Goal: Task Accomplishment & Management: Manage account settings

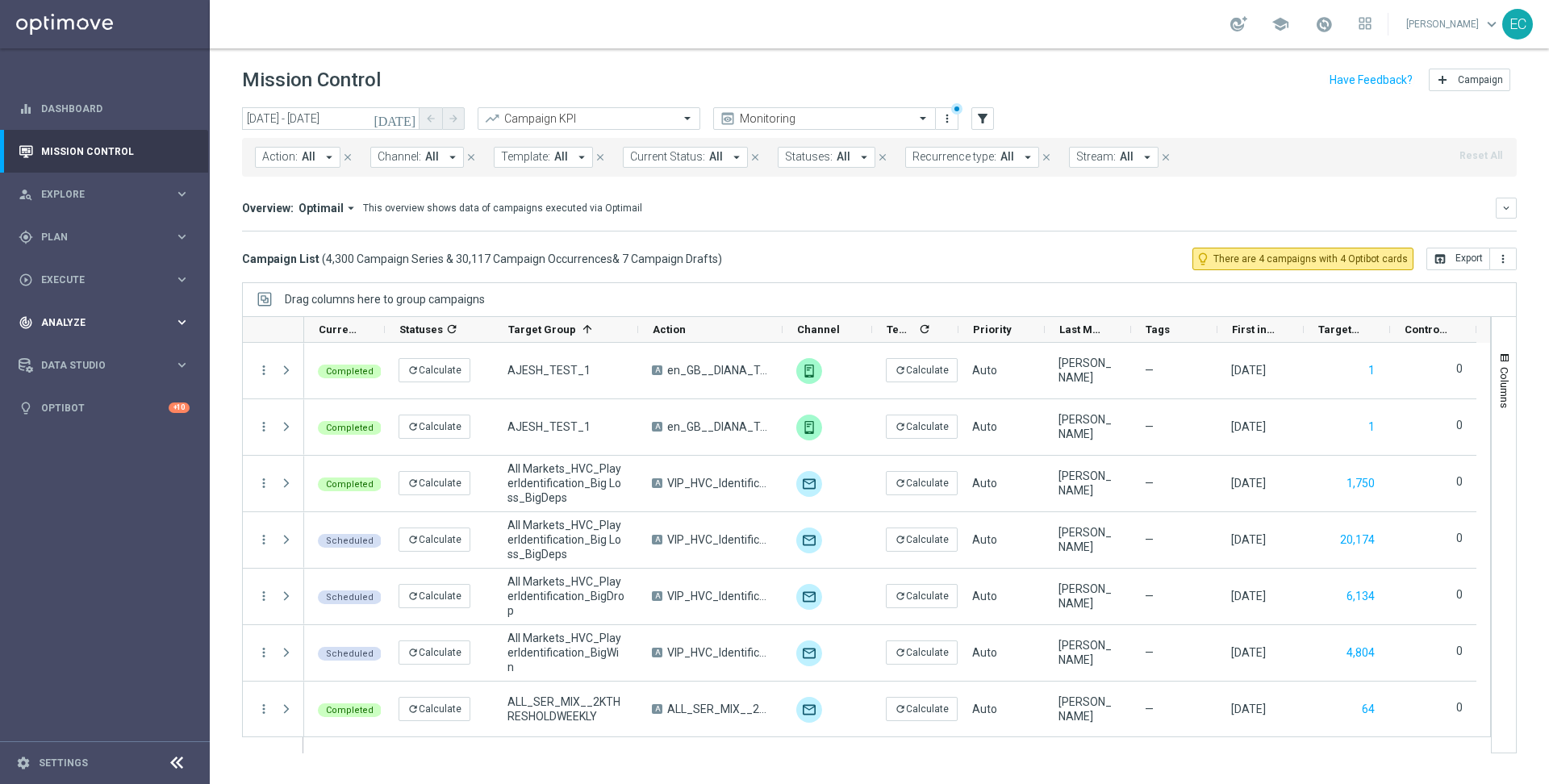
drag, startPoint x: 143, startPoint y: 269, endPoint x: 145, endPoint y: 304, distance: 35.1
click at [144, 269] on div "play_circle_outline Execute keyboard_arrow_right" at bounding box center [104, 280] width 208 height 43
click at [124, 355] on div "track_changes Analyze keyboard_arrow_right" at bounding box center [104, 371] width 208 height 43
click at [106, 547] on div "Data Studio keyboard_arrow_right" at bounding box center [104, 559] width 208 height 43
click at [123, 226] on div "gps_fixed Plan keyboard_arrow_right" at bounding box center [104, 237] width 208 height 43
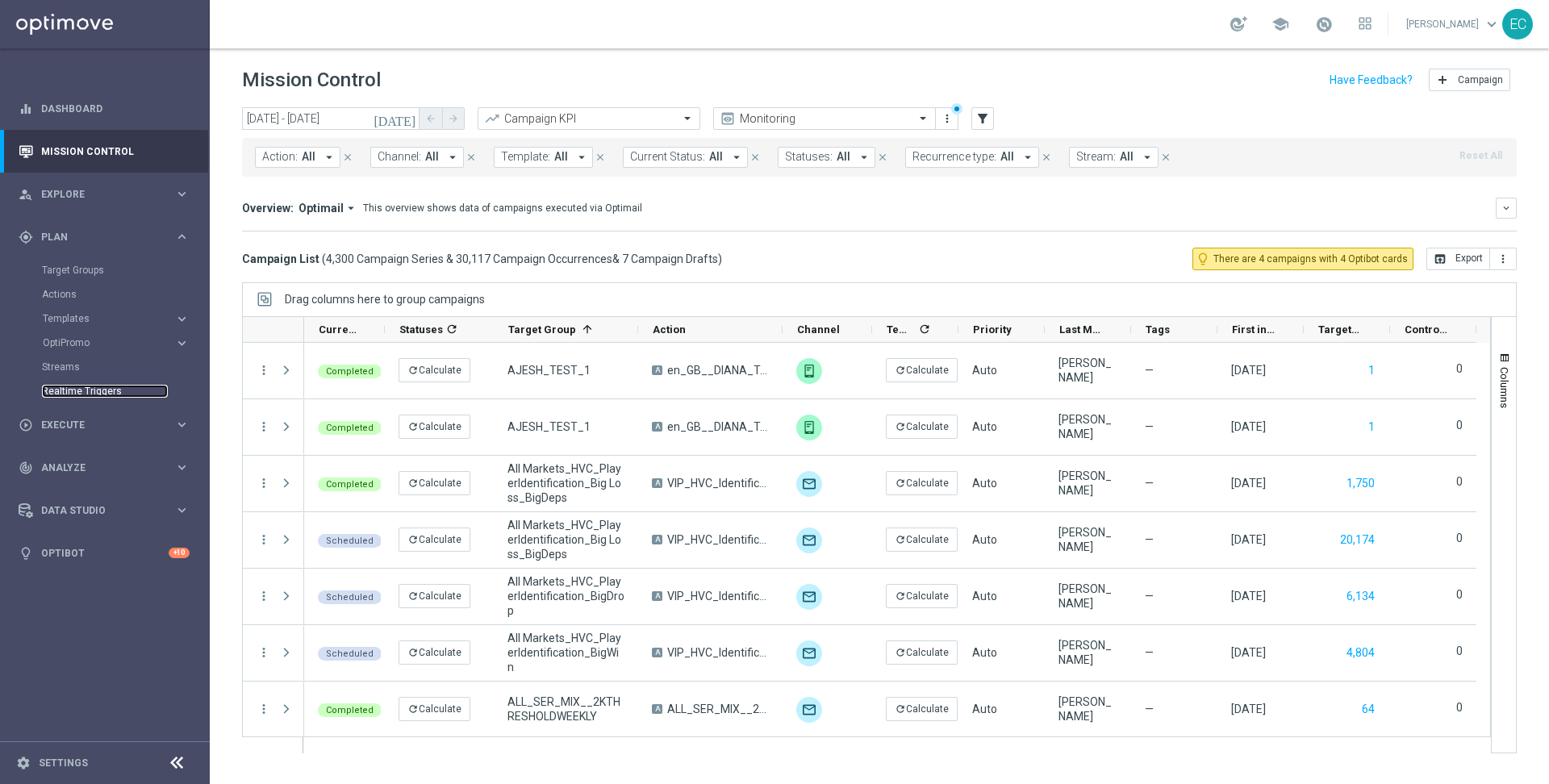
click at [111, 392] on link "Realtime Triggers" at bounding box center [105, 392] width 126 height 13
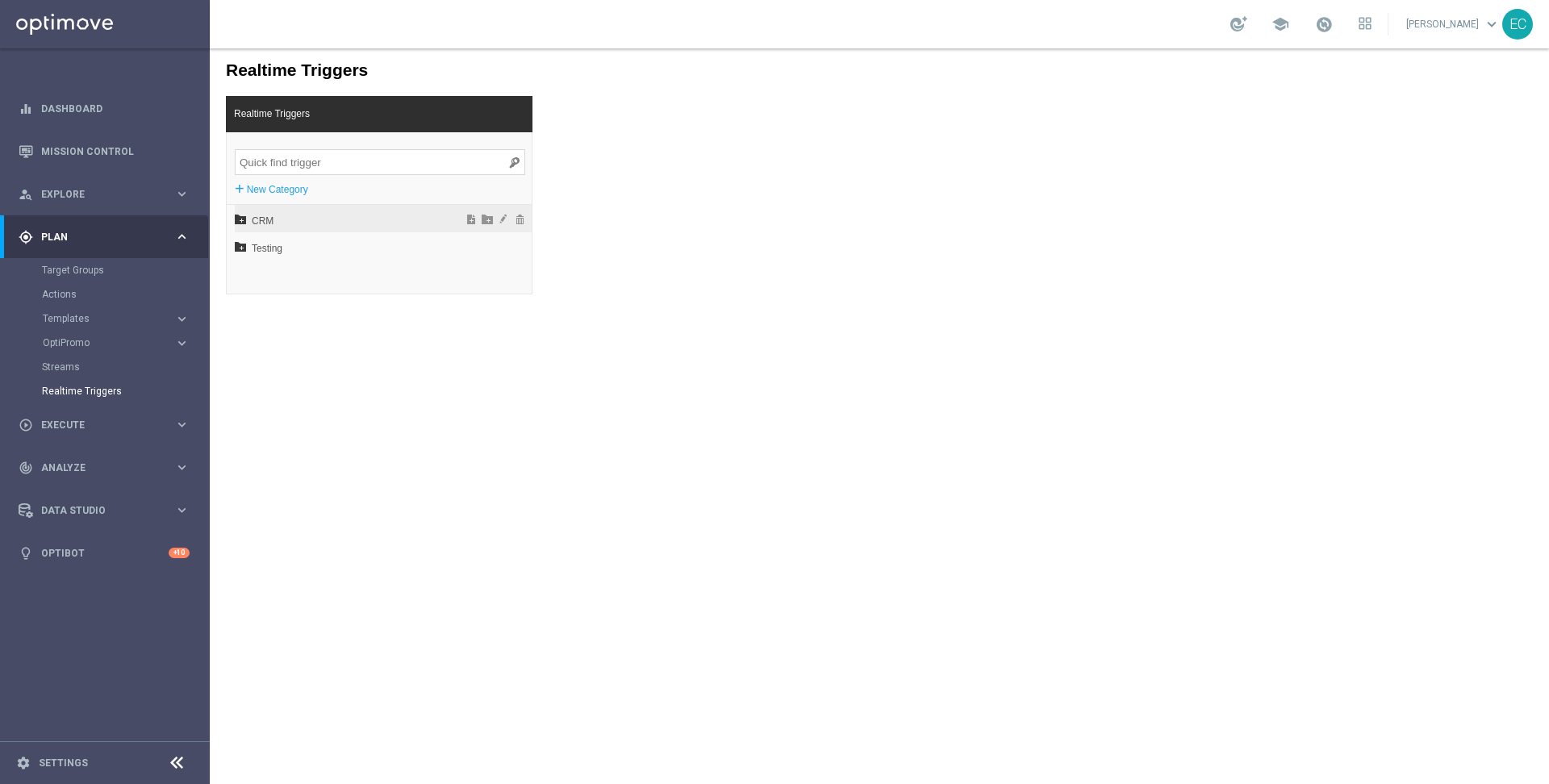
click at [309, 224] on span "CRM" at bounding box center [341, 220] width 179 height 27
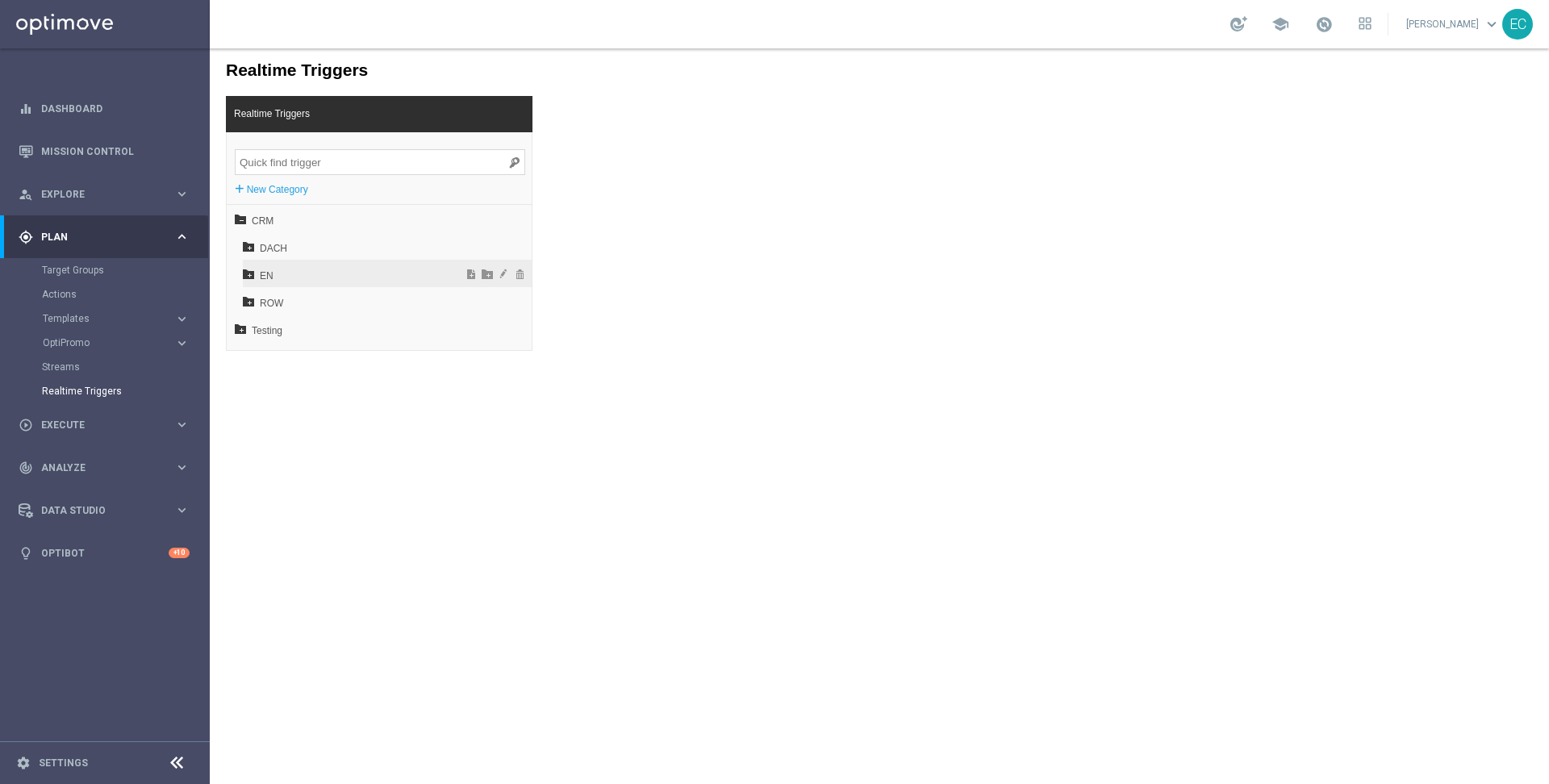
click at [273, 278] on span "EN" at bounding box center [347, 276] width 174 height 27
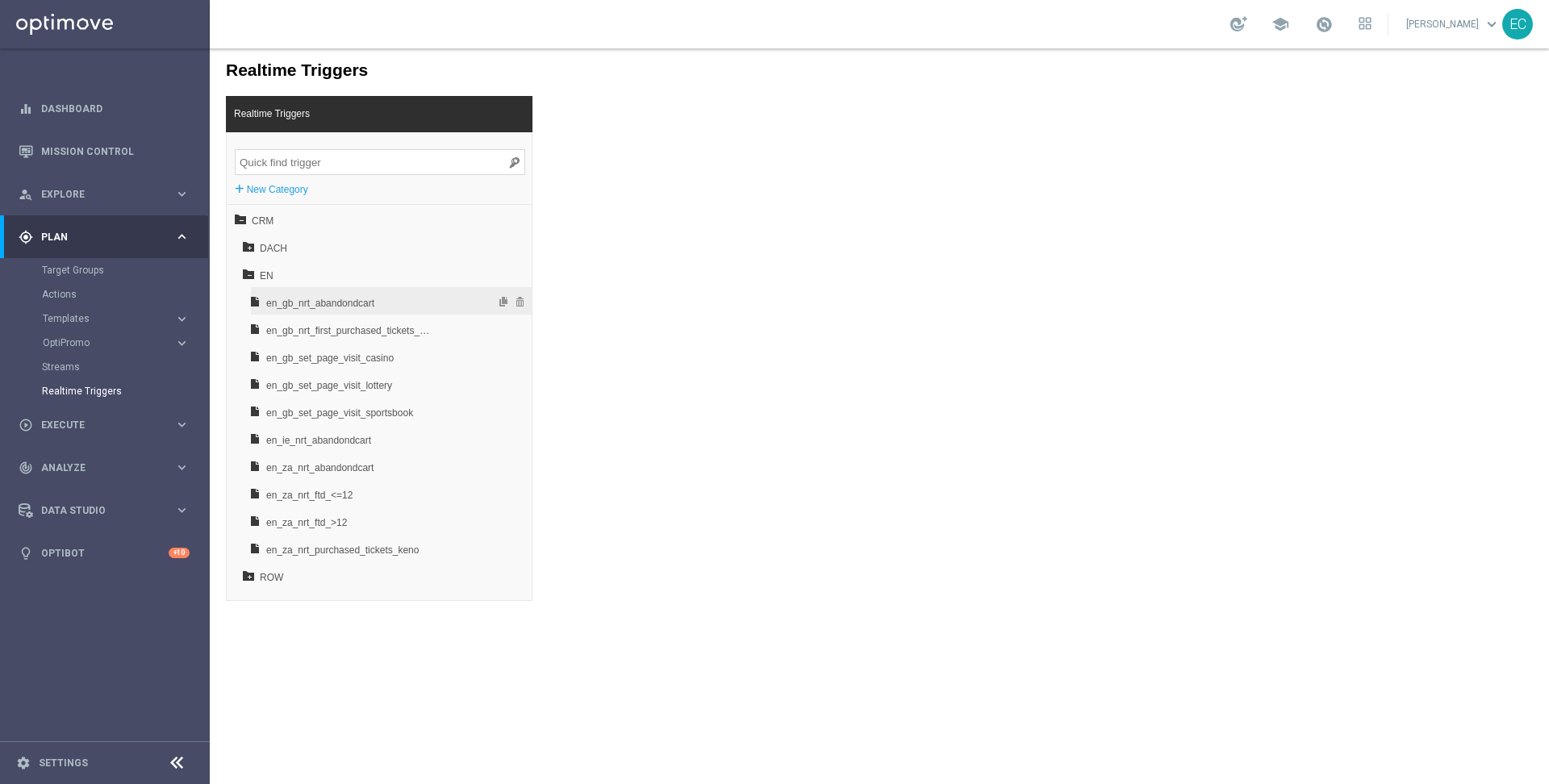
click at [365, 305] on span "en_gb_nrt_abandondcart" at bounding box center [351, 303] width 169 height 27
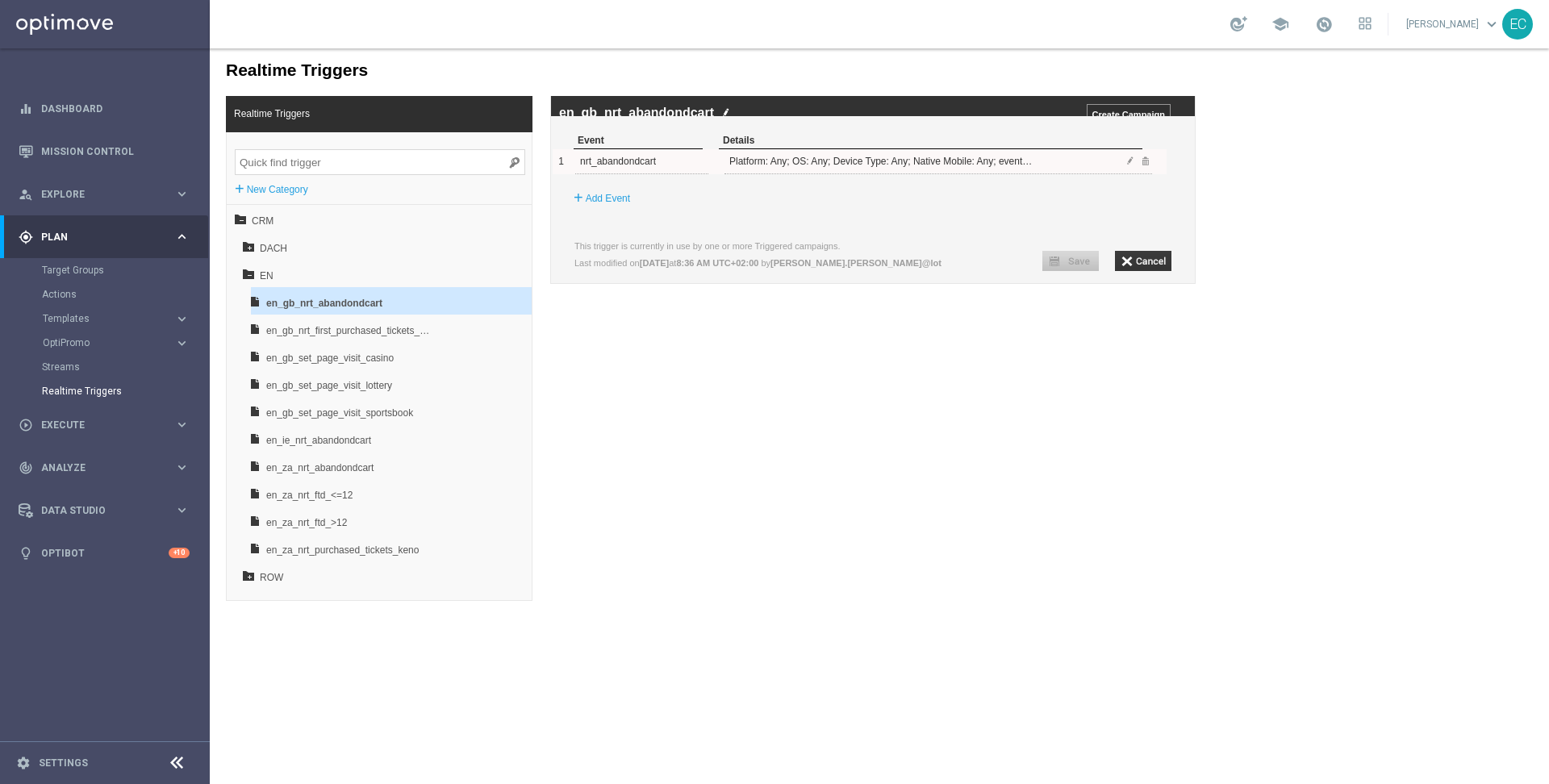
click at [1124, 174] on div "1 nrt_abandondcart Platform: Any; OS: Any; Device Type: Any; Native Mobile: Any…" at bounding box center [860, 161] width 614 height 25
click at [1132, 165] on span at bounding box center [1131, 160] width 10 height 10
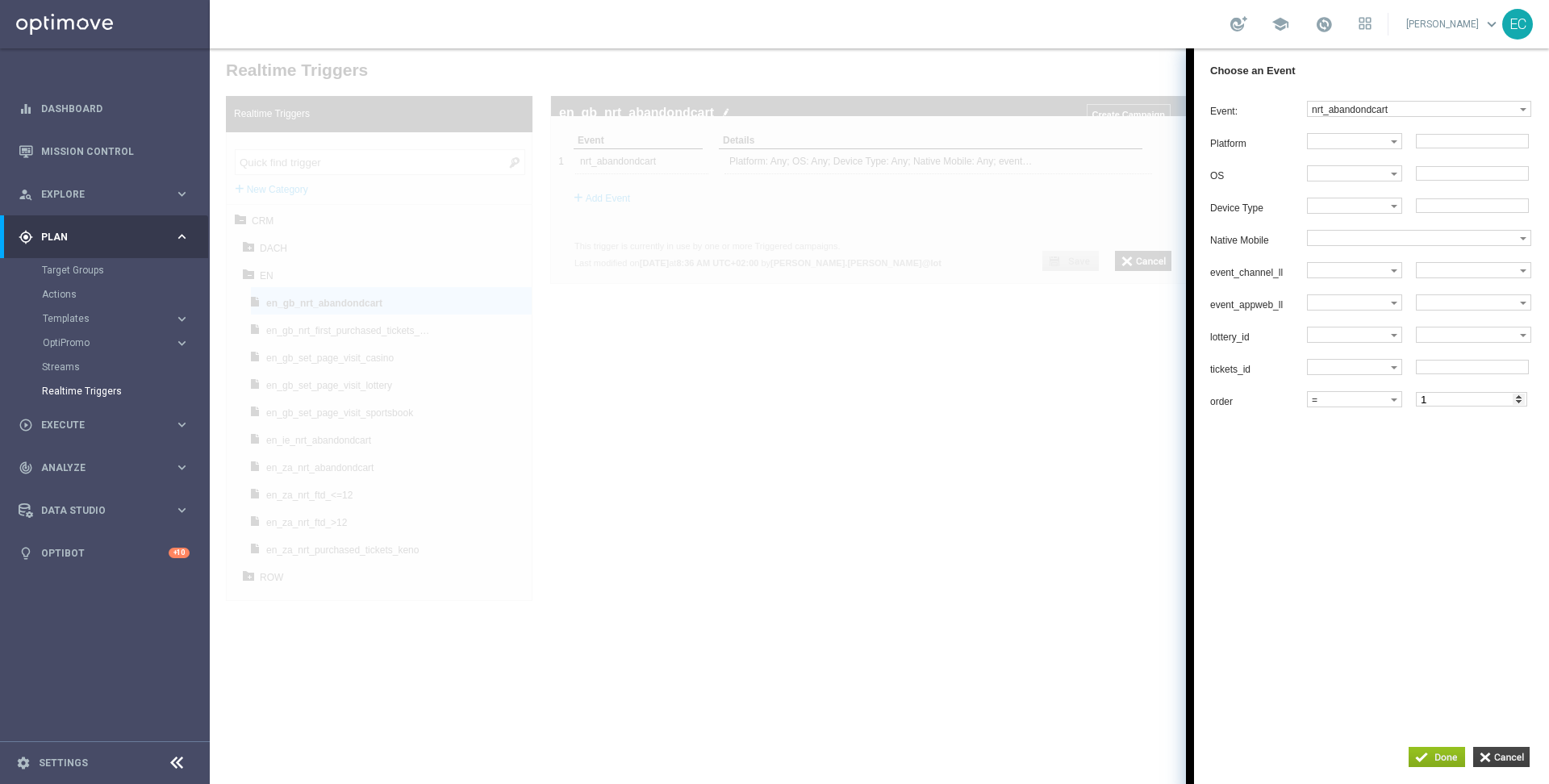
click at [1518, 761] on input "button" at bounding box center [1501, 757] width 57 height 21
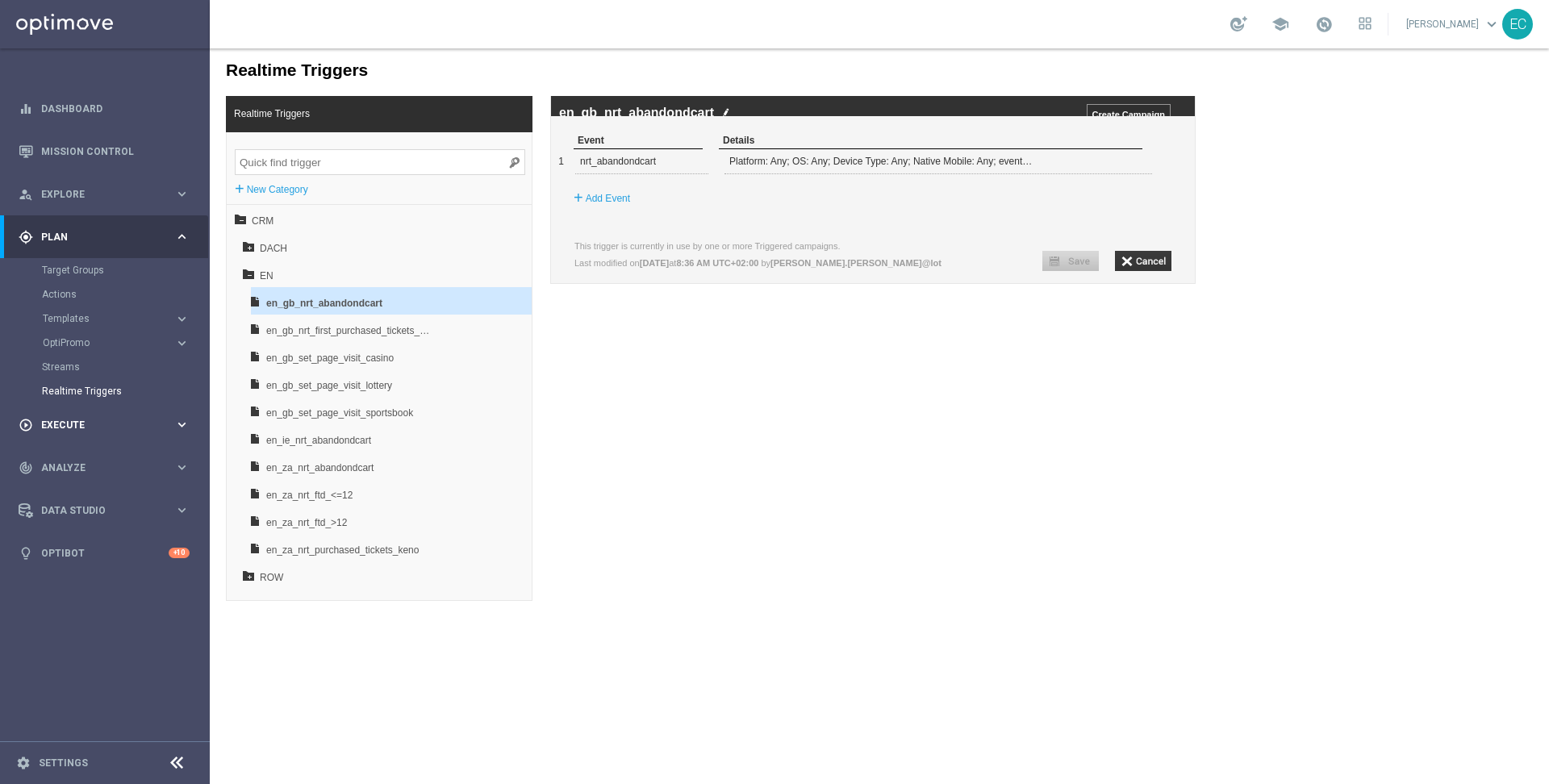
click at [86, 432] on div "play_circle_outline Execute" at bounding box center [96, 425] width 156 height 15
click at [89, 206] on div "person_search Explore keyboard_arrow_right" at bounding box center [104, 194] width 208 height 43
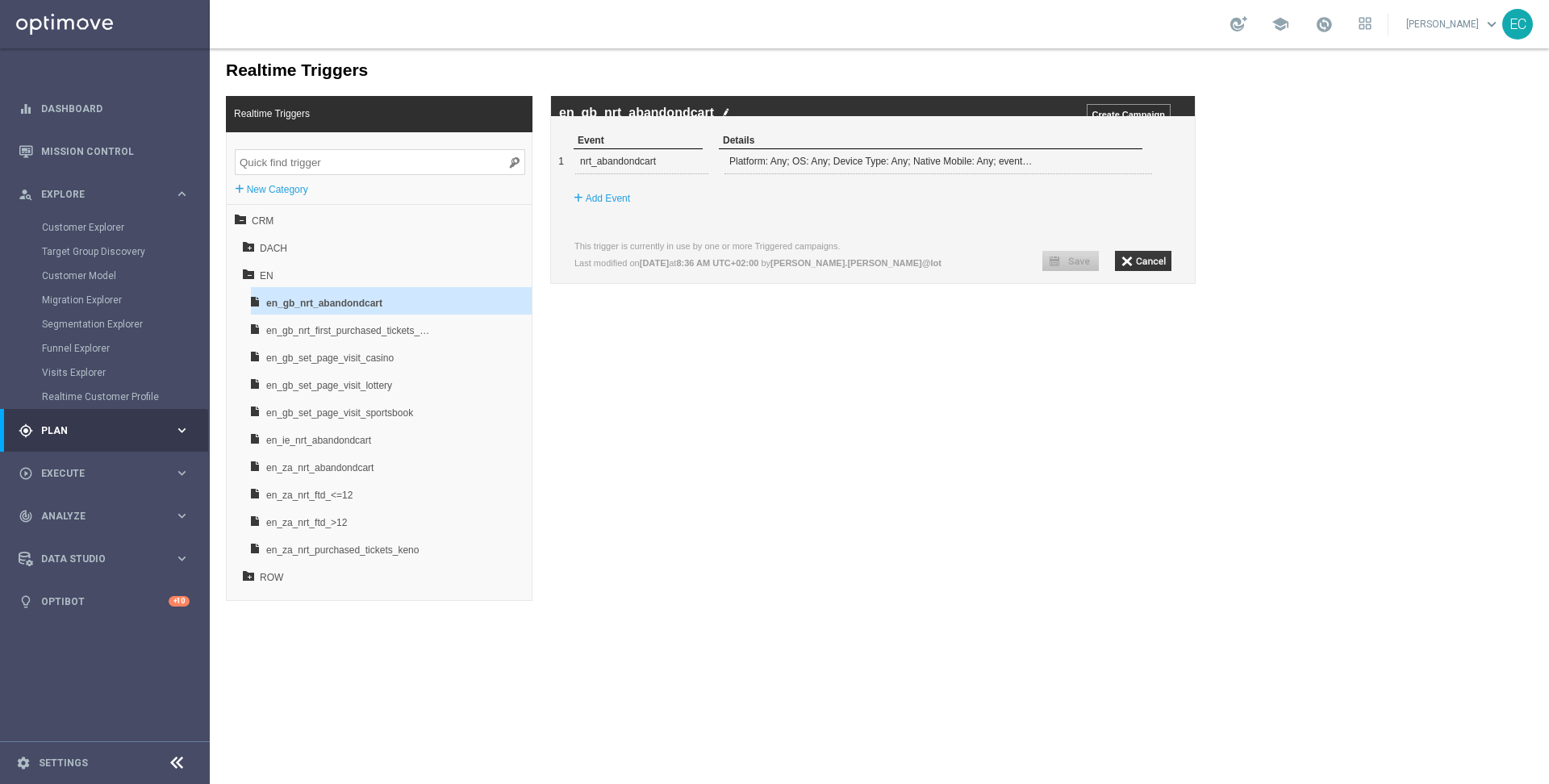
click at [66, 443] on div "gps_fixed Plan keyboard_arrow_right" at bounding box center [104, 430] width 208 height 43
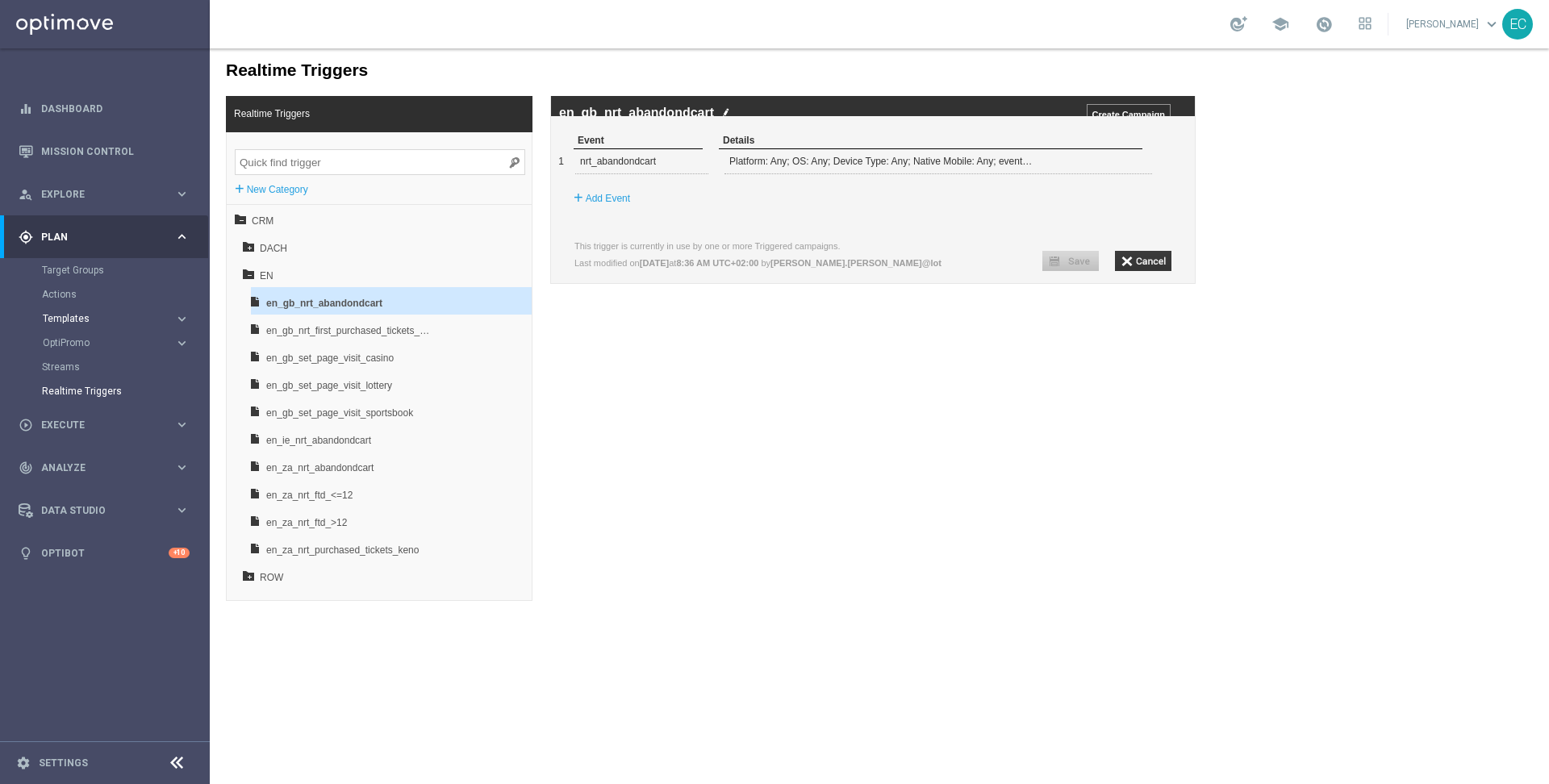
click at [92, 314] on span "Templates" at bounding box center [100, 318] width 115 height 10
click at [81, 334] on div "Optimail" at bounding box center [129, 342] width 158 height 24
click at [81, 341] on link "Optimail" at bounding box center [109, 343] width 118 height 13
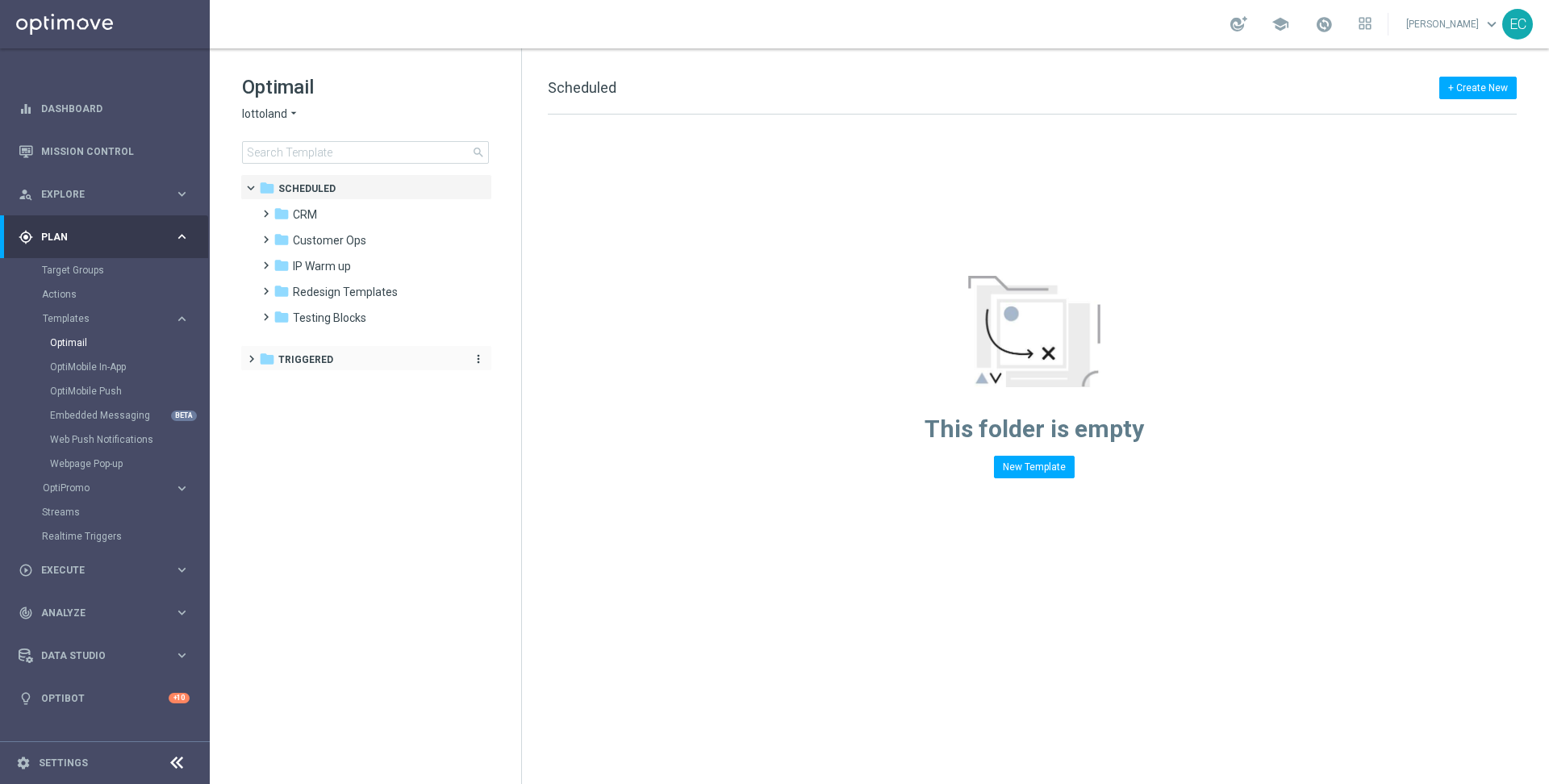
click at [337, 368] on div "folder Triggered" at bounding box center [358, 360] width 198 height 19
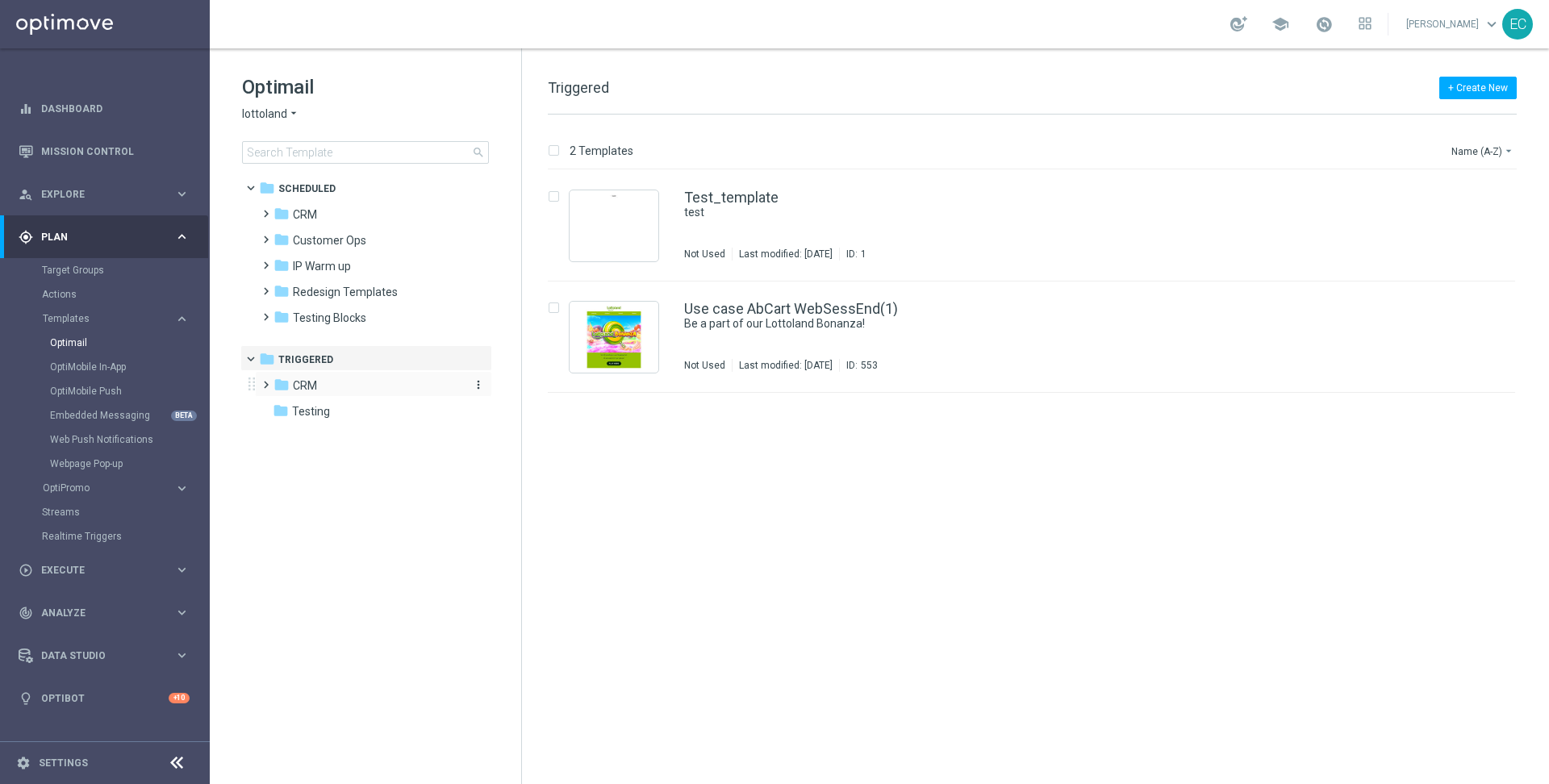
click at [312, 385] on span "CRM" at bounding box center [305, 386] width 24 height 15
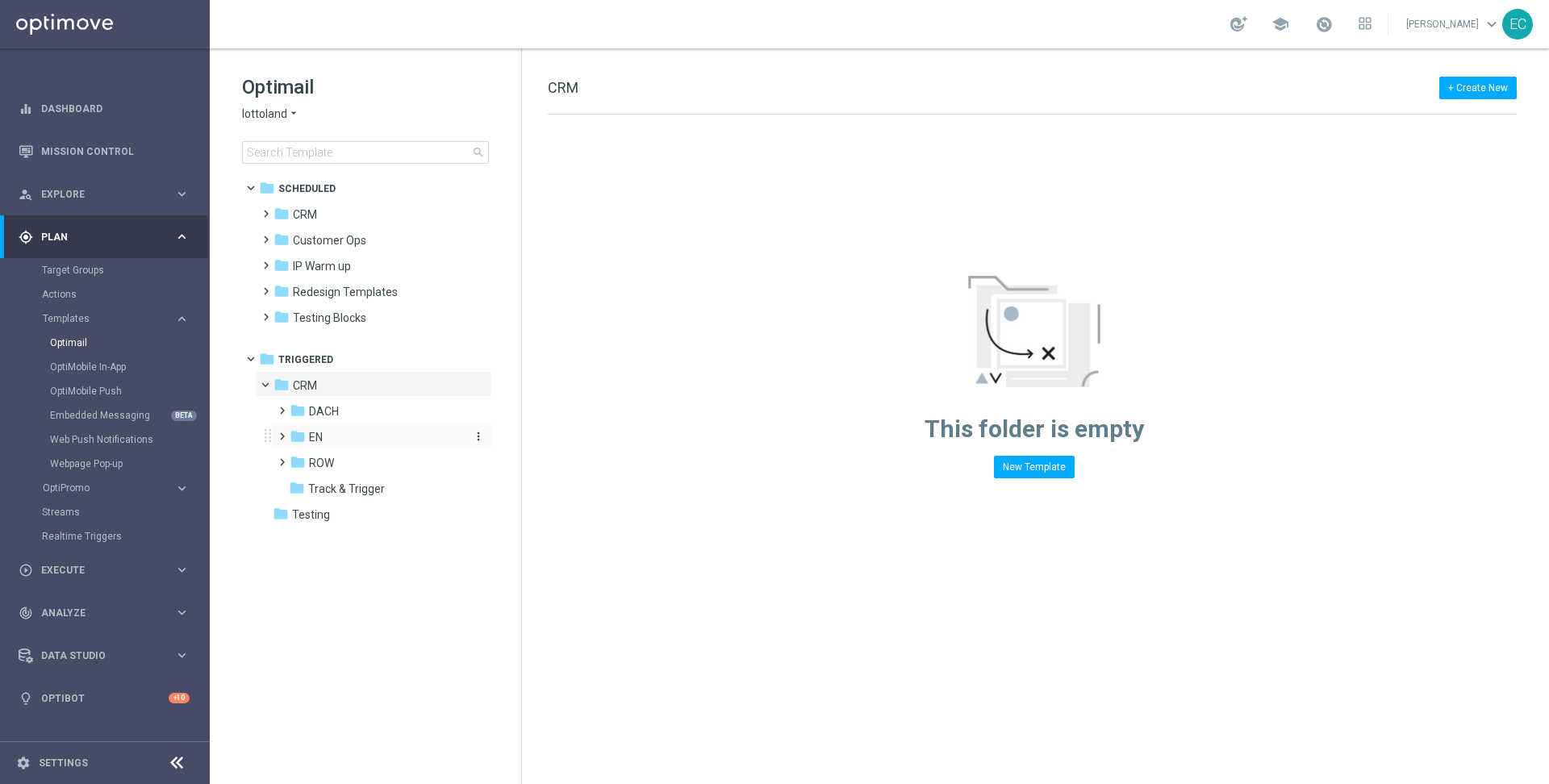
click at [317, 430] on span "EN" at bounding box center [316, 438] width 14 height 15
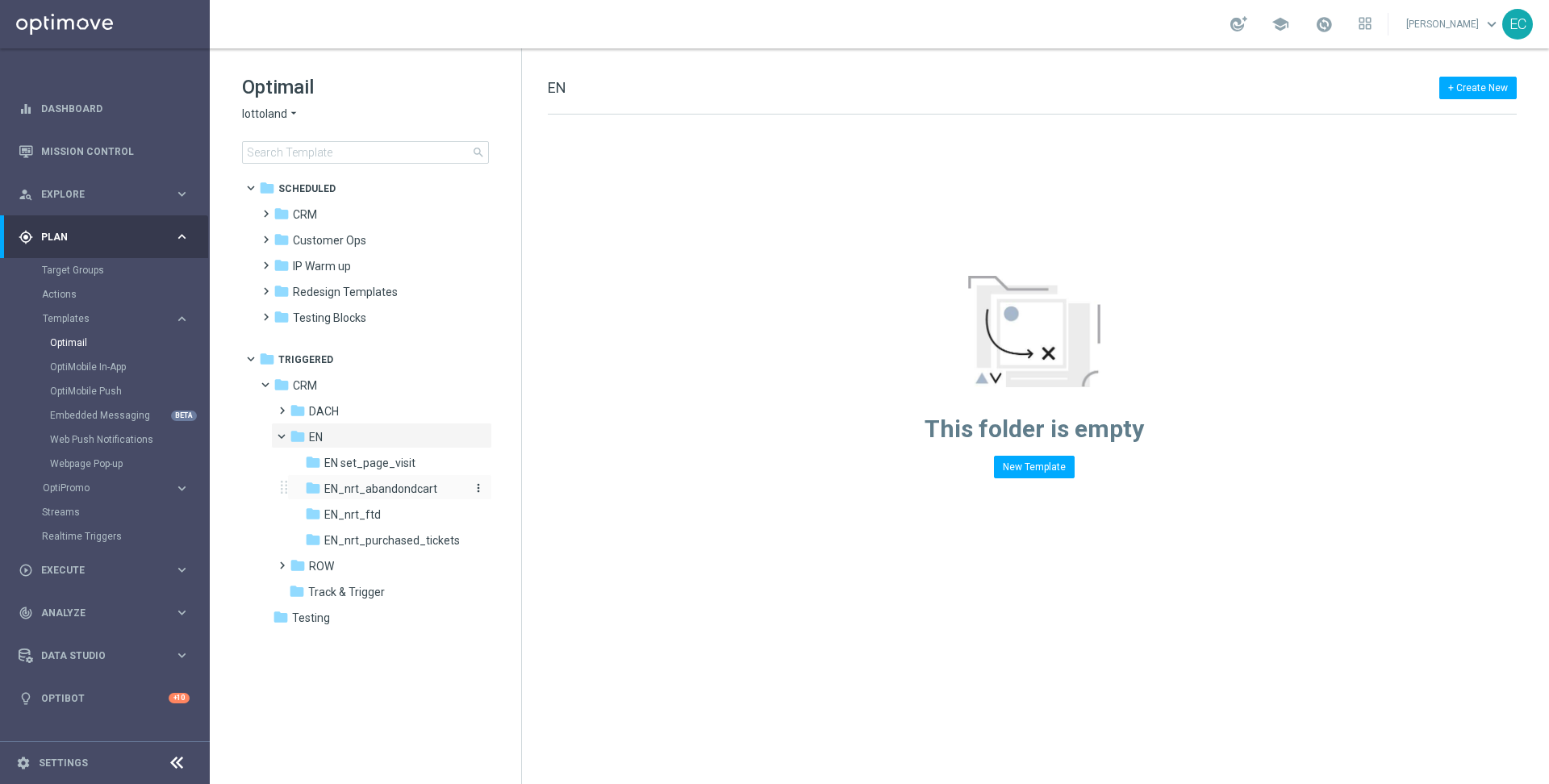
click at [388, 484] on span "EN_nrt_abandondcart" at bounding box center [380, 489] width 113 height 15
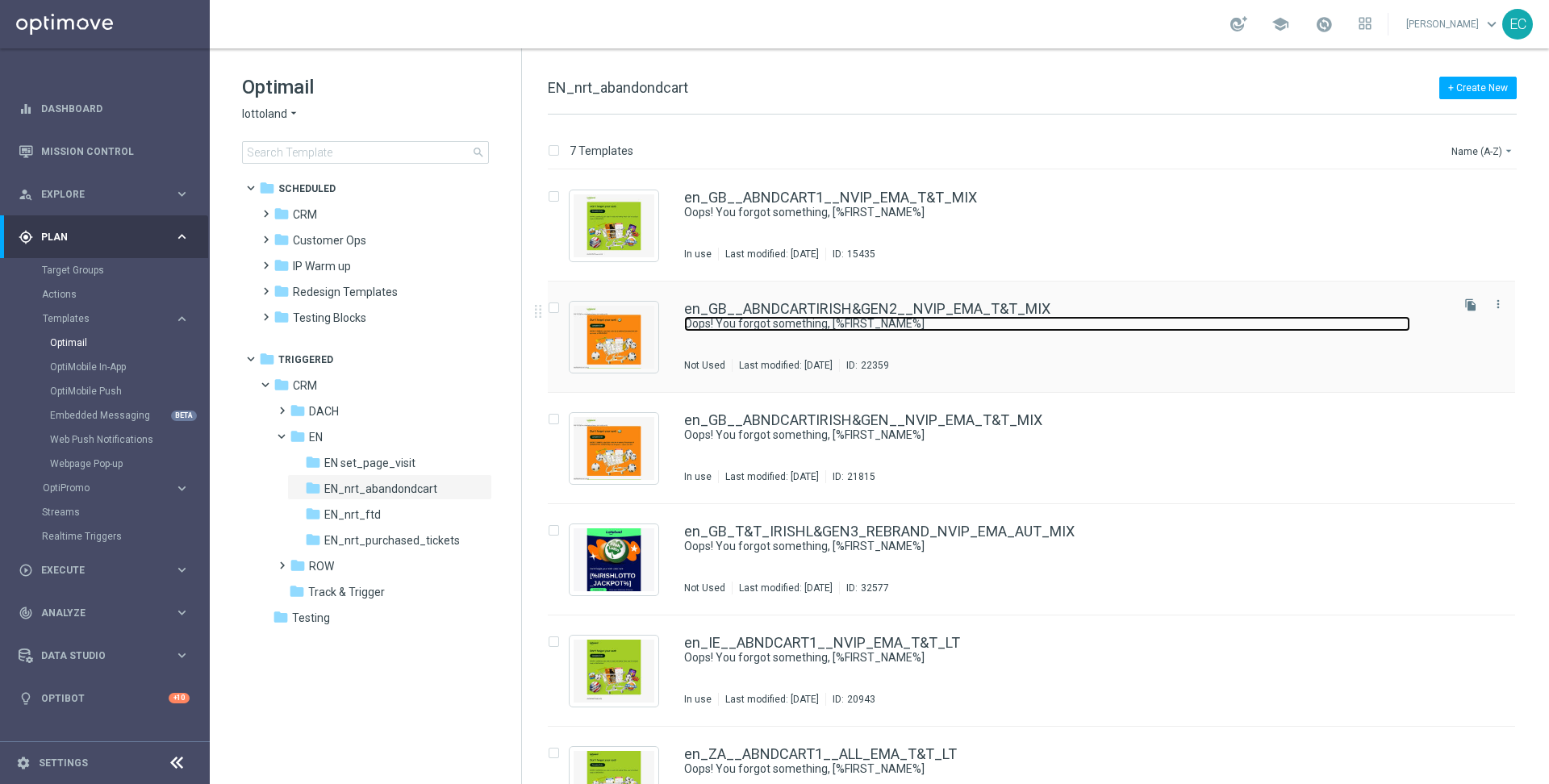
click at [951, 321] on link "Oops! You forgot something, [%FIRST_NAME%]" at bounding box center [1047, 323] width 726 height 16
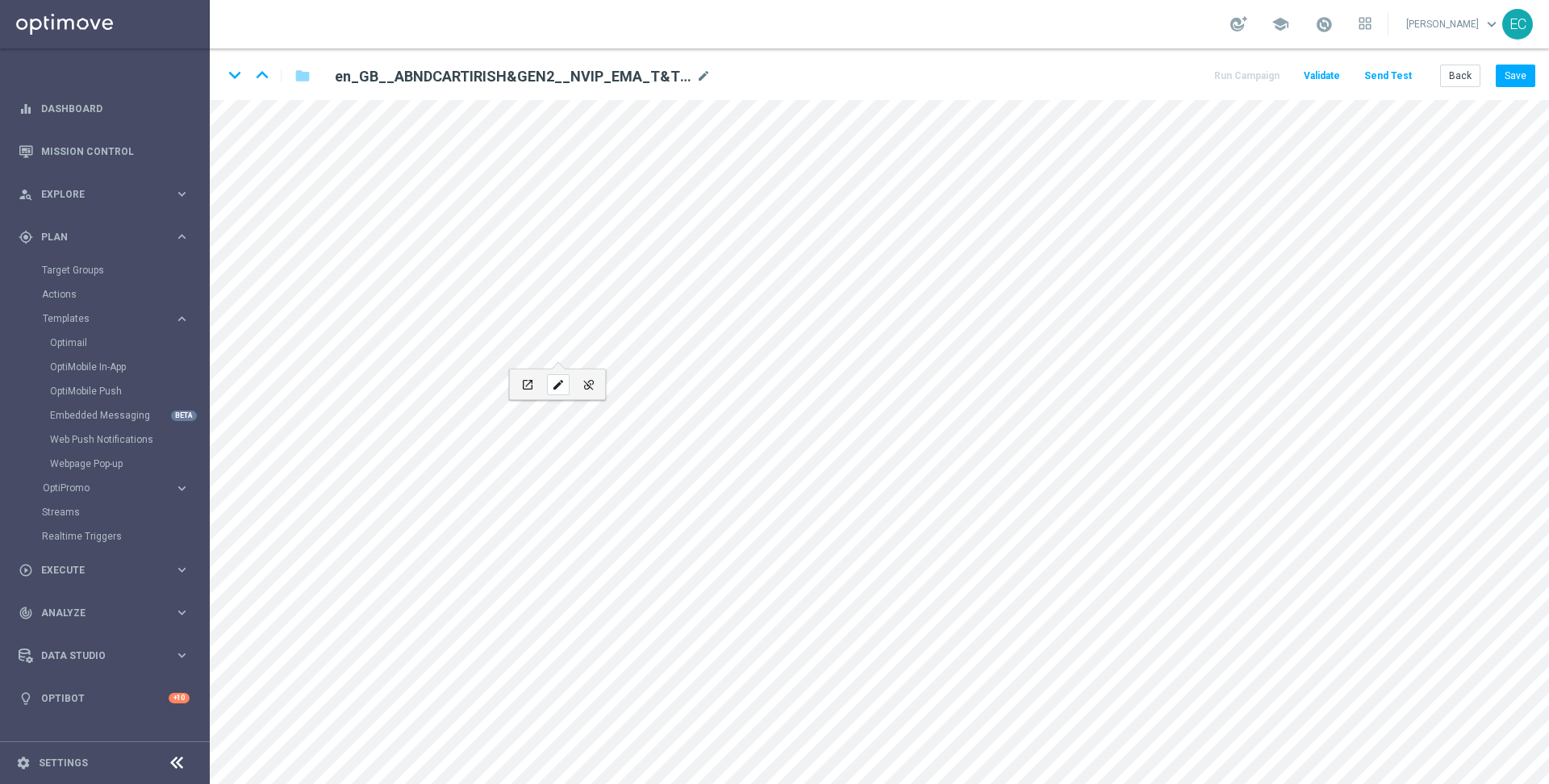
click at [562, 378] on icon "edit" at bounding box center [558, 385] width 12 height 13
click at [929, 527] on button "edit" at bounding box center [942, 531] width 30 height 30
type input "[URL][DOMAIN_NAME]"
checkbox input "true"
click at [939, 544] on input "[URL][DOMAIN_NAME]" at bounding box center [907, 542] width 178 height 22
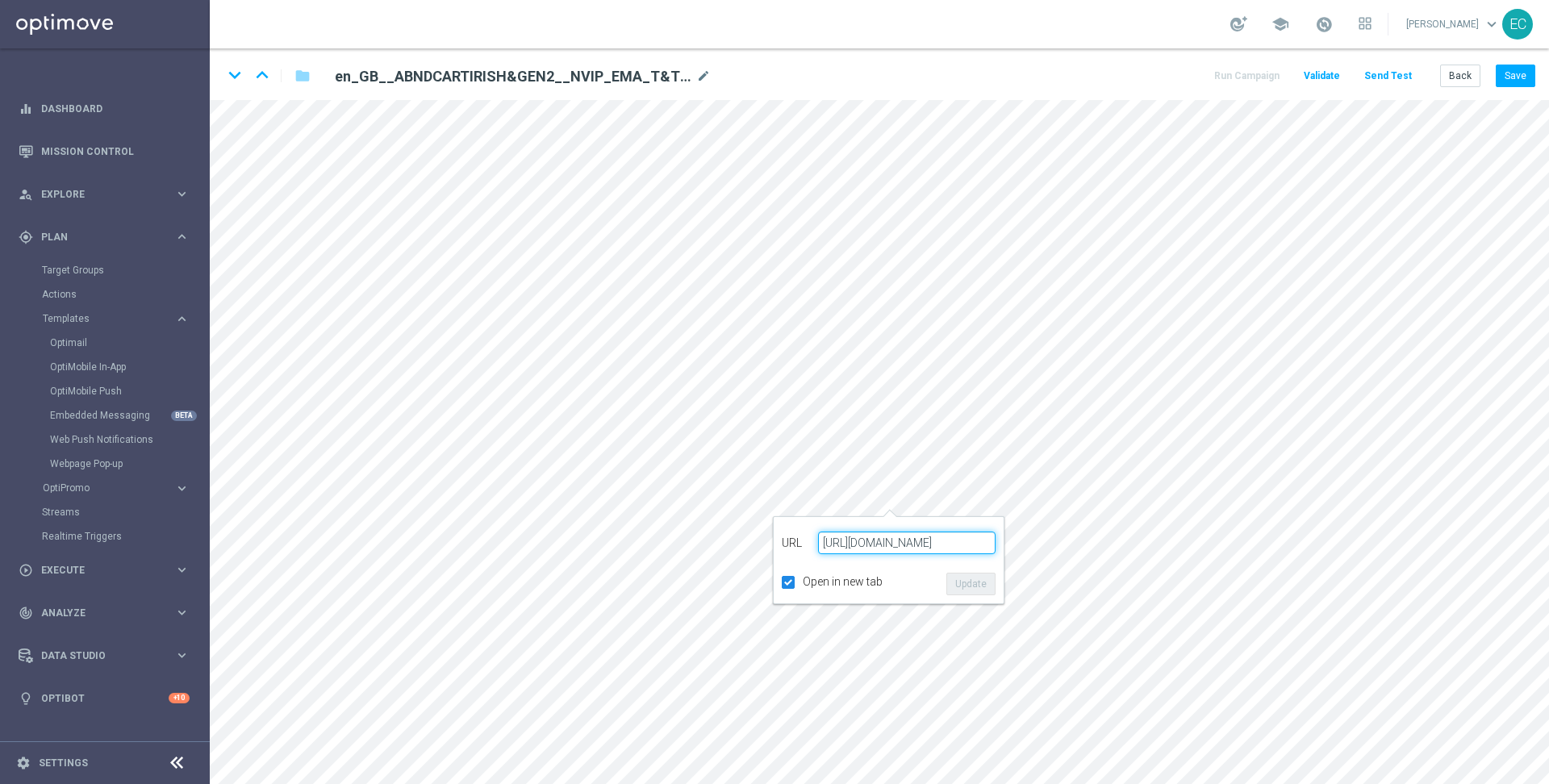
scroll to position [0, 630]
click at [886, 592] on icon "edit" at bounding box center [891, 595] width 12 height 13
type input "https://www.lottoland.co.uk/shoppingcart?lottolapid=crm_email_uk&utm_medium=ema…"
checkbox input "true"
click at [876, 606] on input "https://www.lottoland.co.uk/shoppingcart?lottolapid=crm_email_uk&utm_medium=ema…" at bounding box center [857, 605] width 178 height 22
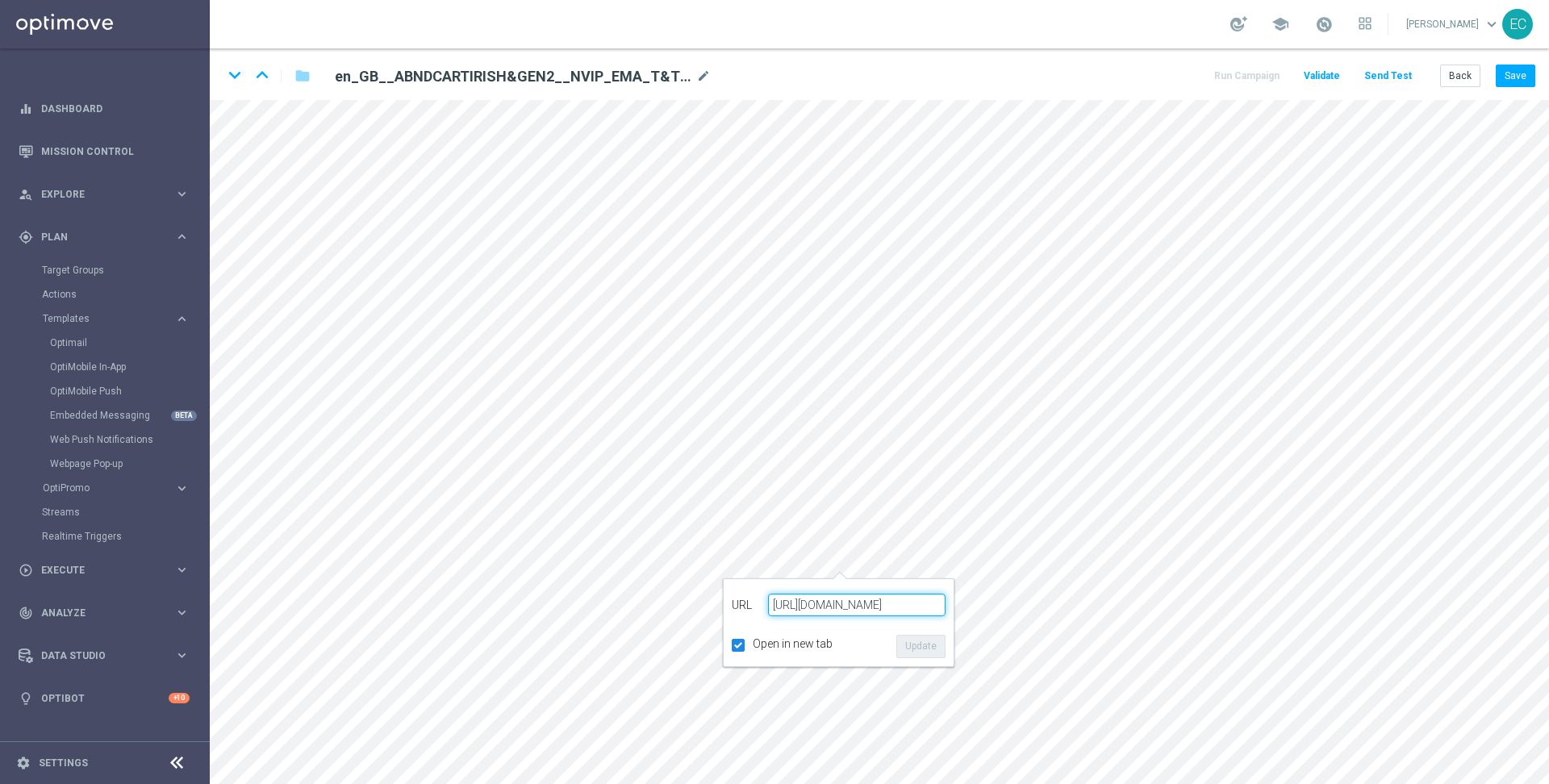
scroll to position [0, 523]
drag, startPoint x: 861, startPoint y: 606, endPoint x: 777, endPoint y: 606, distance: 84.0
click at [777, 606] on input "https://www.lottoland.co.uk/shoppingcart?lottolapid=crm_email_uk&utm_medium=ema…" at bounding box center [857, 605] width 178 height 22
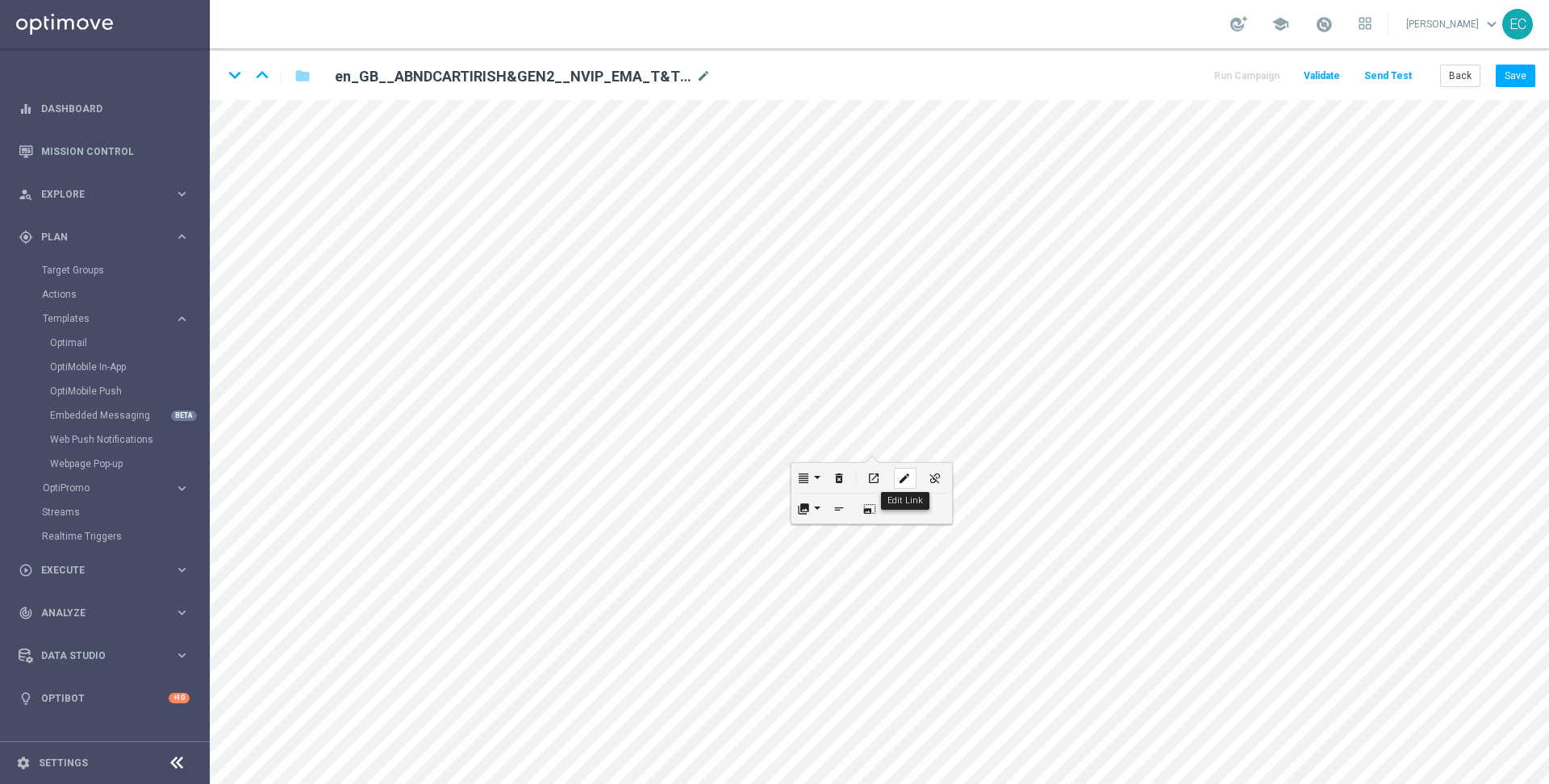
click at [898, 484] on div "edit" at bounding box center [905, 478] width 22 height 21
type input "https://www.lottoland.co.uk/shoppingcart?lottolapid=crm_email_uk&utm_medium=ema…"
click at [897, 490] on input "https://www.lottoland.co.uk/shoppingcart?lottolapid=crm_email_uk&utm_medium=ema…" at bounding box center [870, 488] width 178 height 22
click at [881, 489] on icon "edit" at bounding box center [878, 488] width 12 height 13
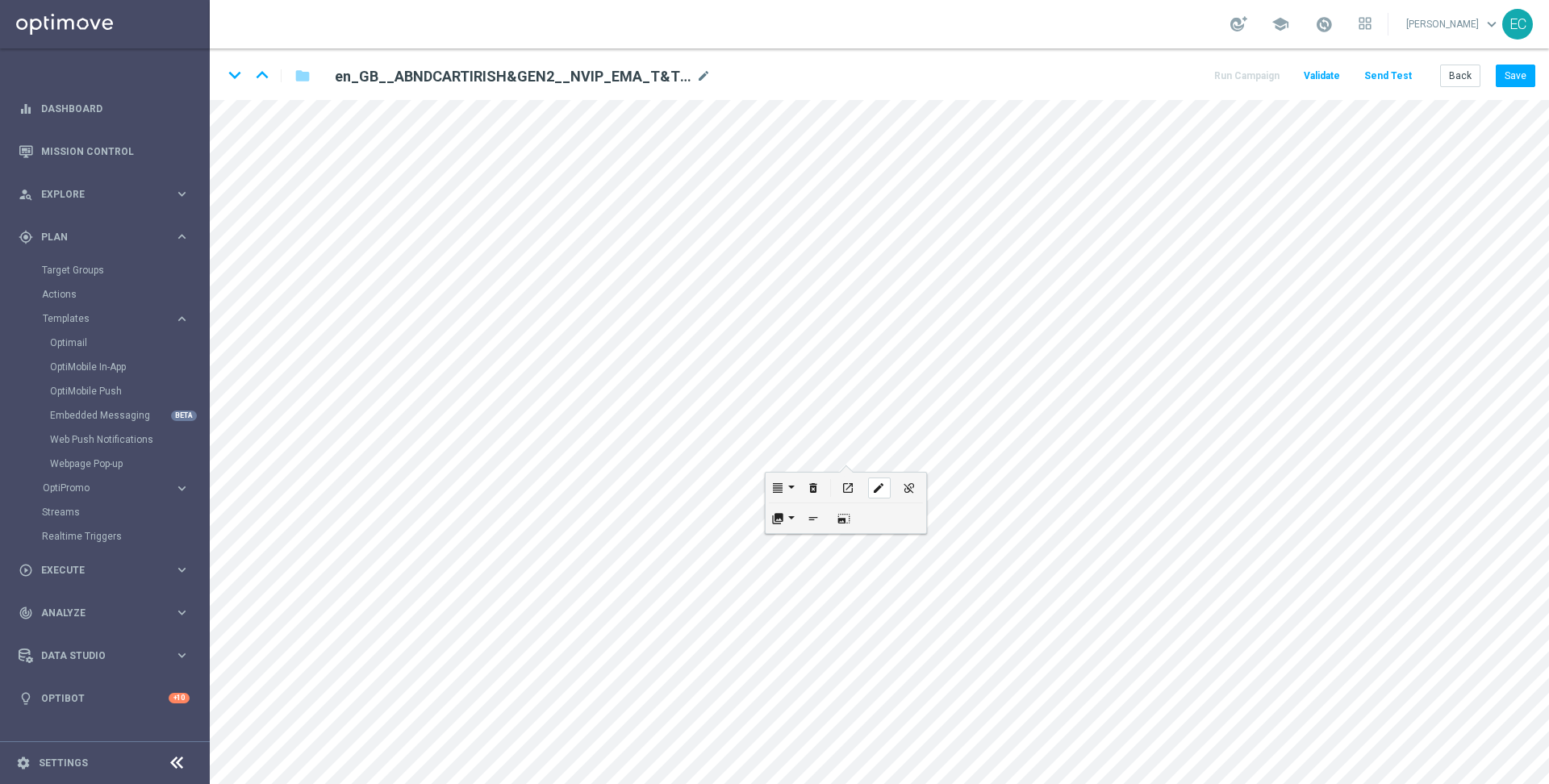
checkbox input "true"
click at [880, 499] on input "https://www.lottoland.co.uk/shoppingcart?lottolapid=crm_email_uk&utm_medium=ema…" at bounding box center [844, 498] width 178 height 22
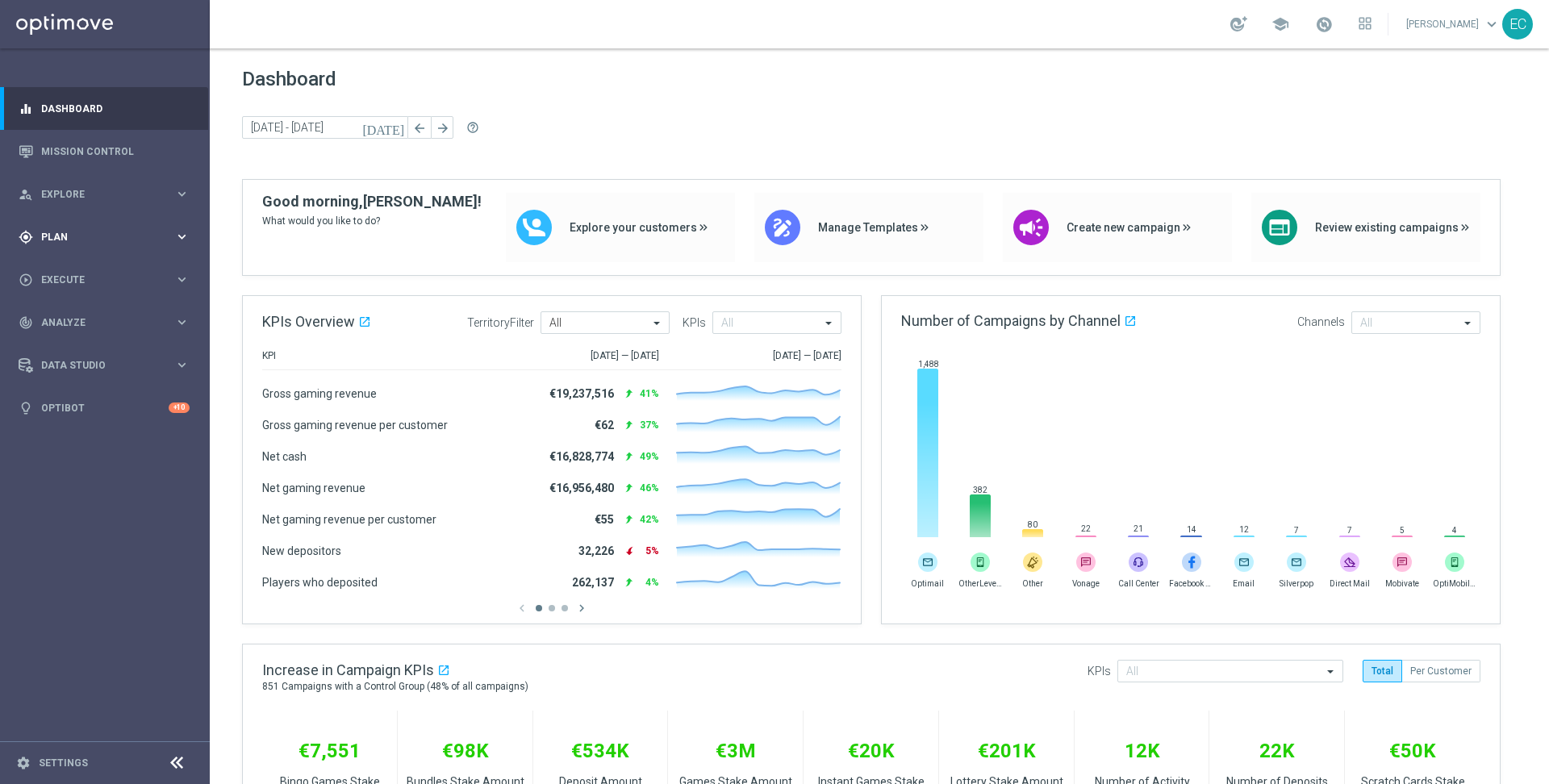
click at [124, 240] on span "Plan" at bounding box center [108, 237] width 133 height 10
click at [105, 325] on accordion "Templates keyboard_arrow_right Optimail OptiMobile In-App OptiMobile Push Embed…" at bounding box center [125, 318] width 166 height 24
click at [104, 321] on span "Templates" at bounding box center [100, 318] width 115 height 10
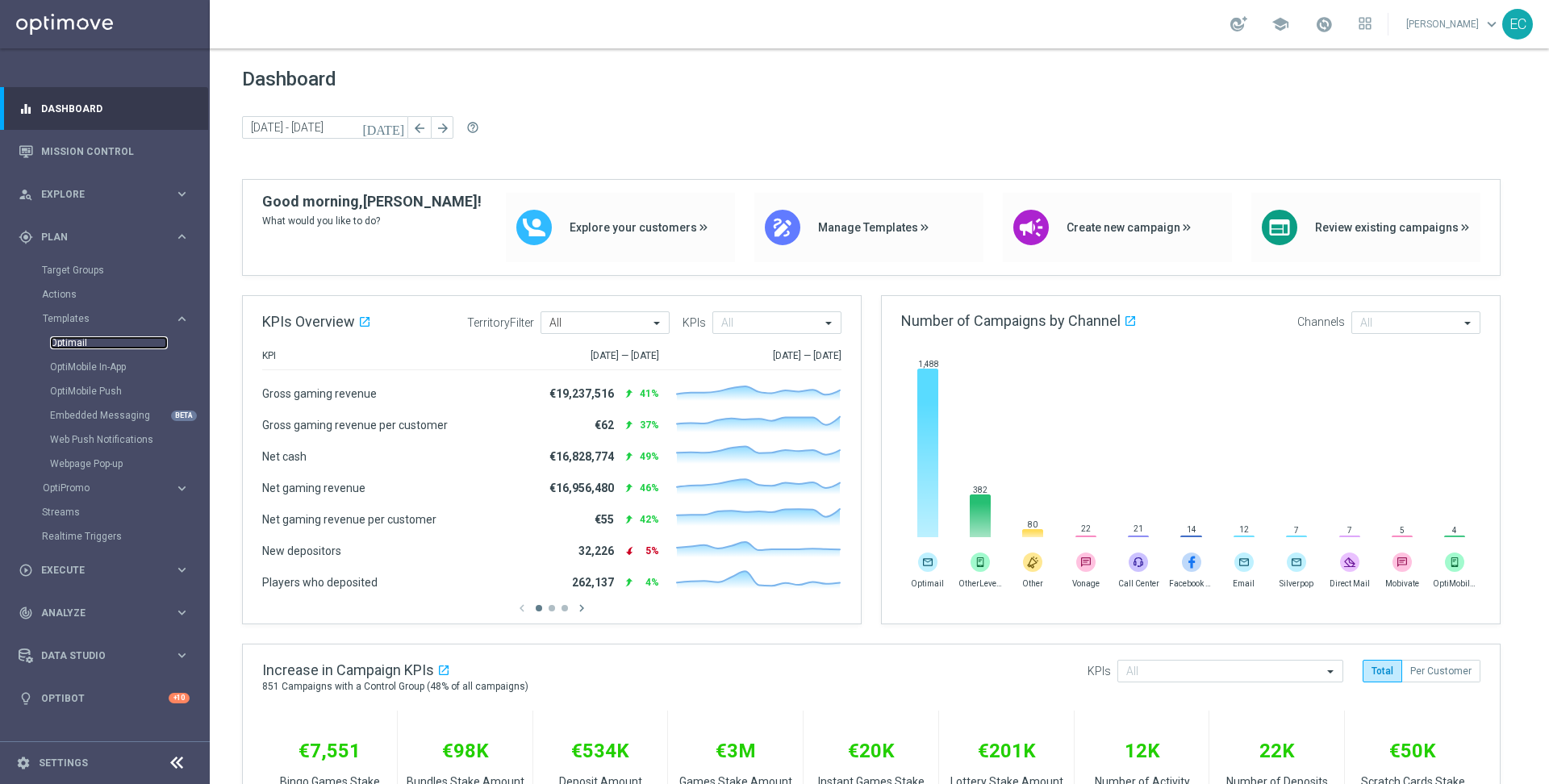
click at [84, 345] on link "Optimail" at bounding box center [109, 343] width 118 height 13
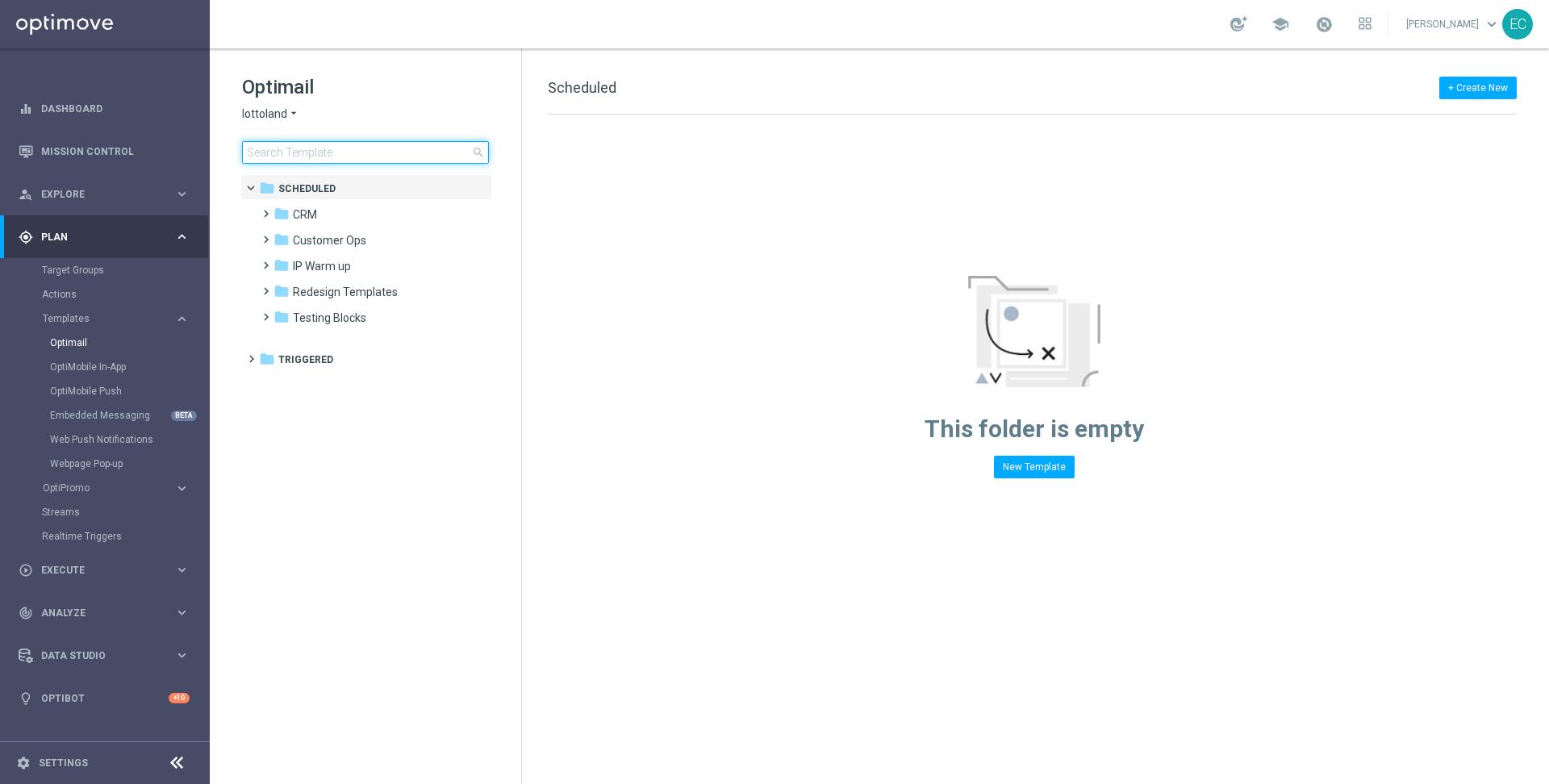
click at [400, 148] on input at bounding box center [365, 152] width 247 height 22
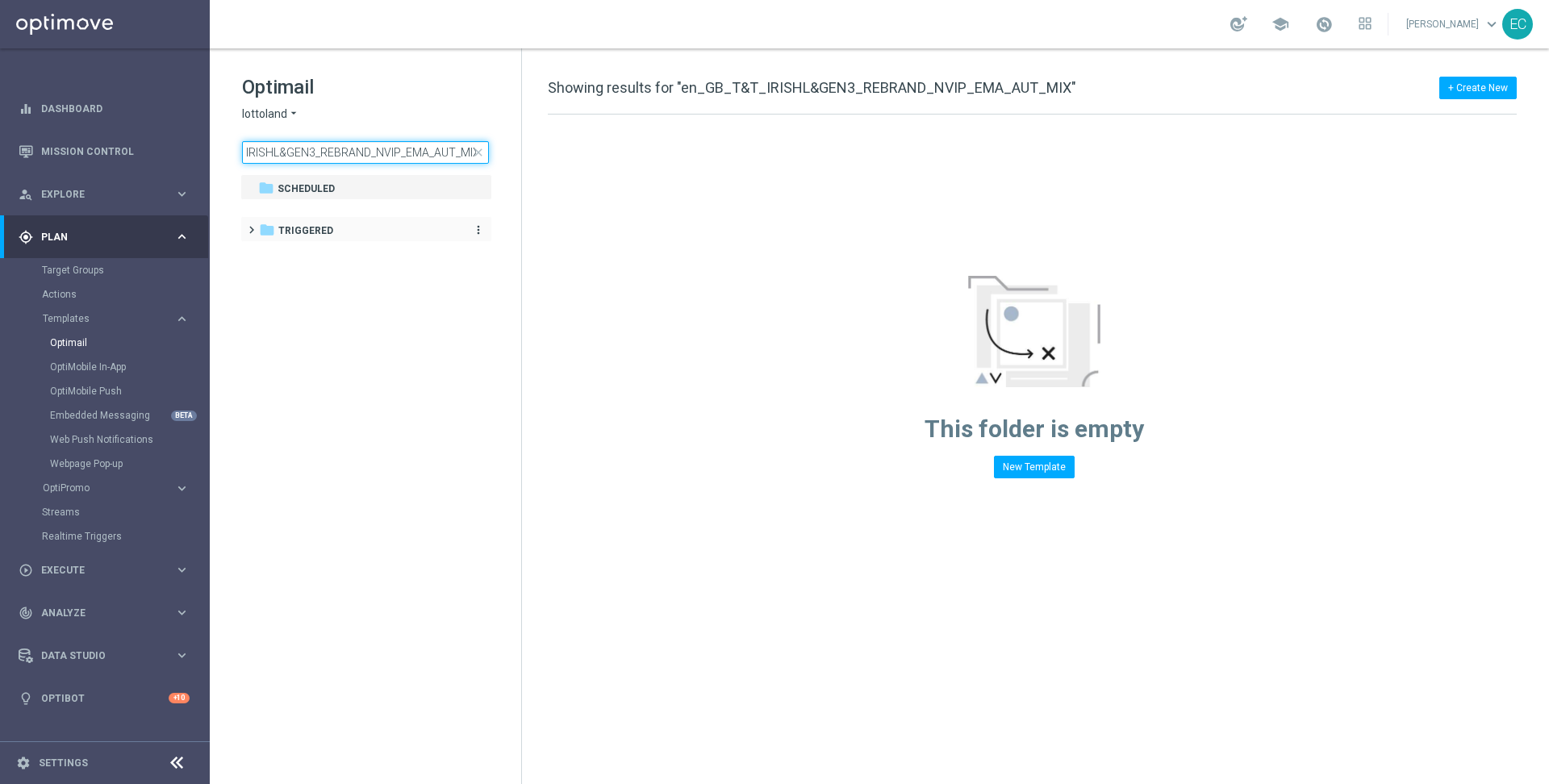
type input "en_GB_T&T_IRISHL&GEN3_REBRAND_NVIP_EMA_AUT_MIX"
click at [304, 236] on span "Triggered" at bounding box center [305, 231] width 55 height 15
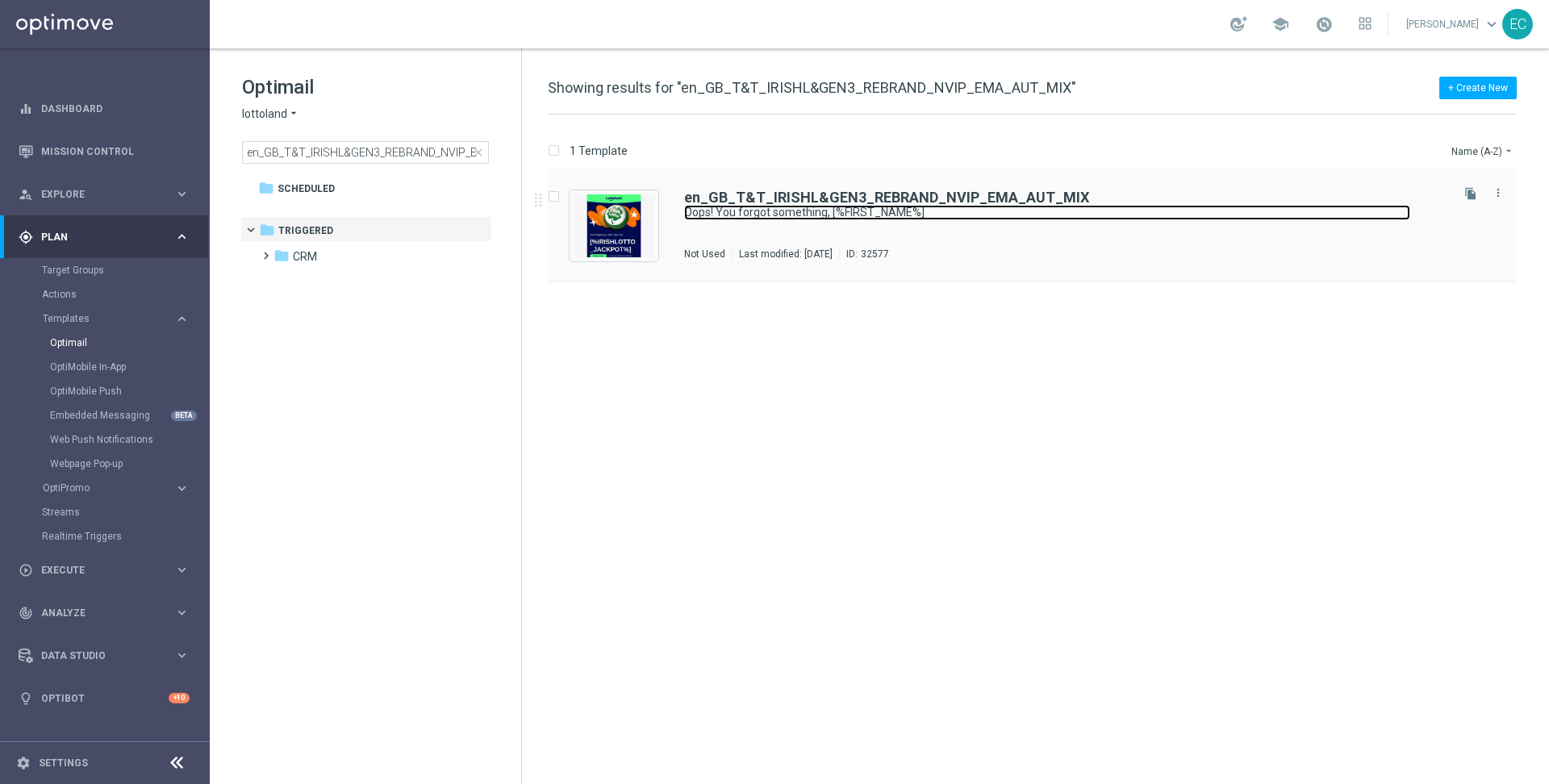
click at [844, 205] on link "Oops! You forgot something, [%FIRST_NAME%]" at bounding box center [1047, 212] width 726 height 16
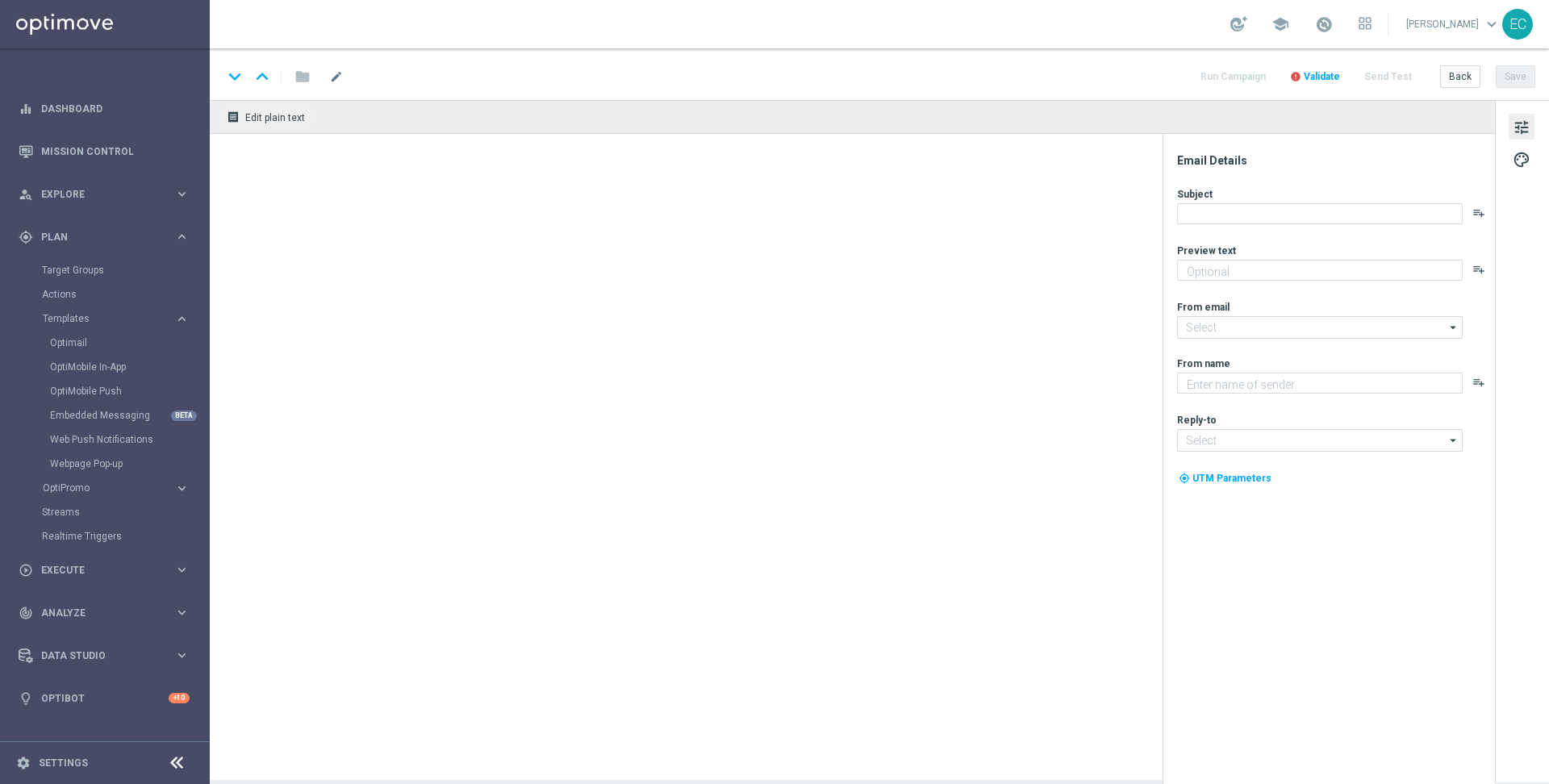
type textarea "Your cart is waiting!"
type textarea "Lottoland"
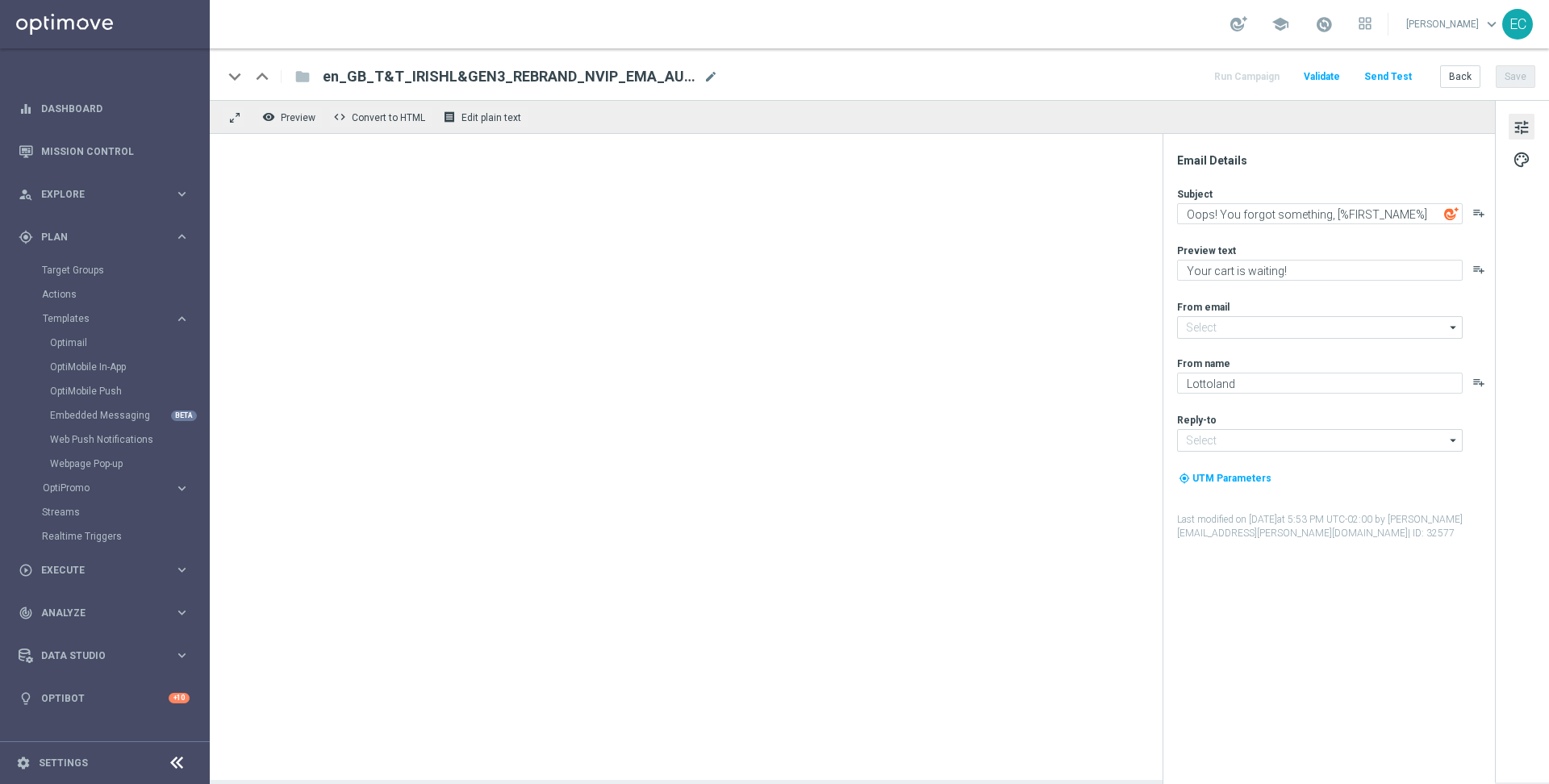
type input "mail@crm.lottoland.com"
type input "support@lottoland.co.uk"
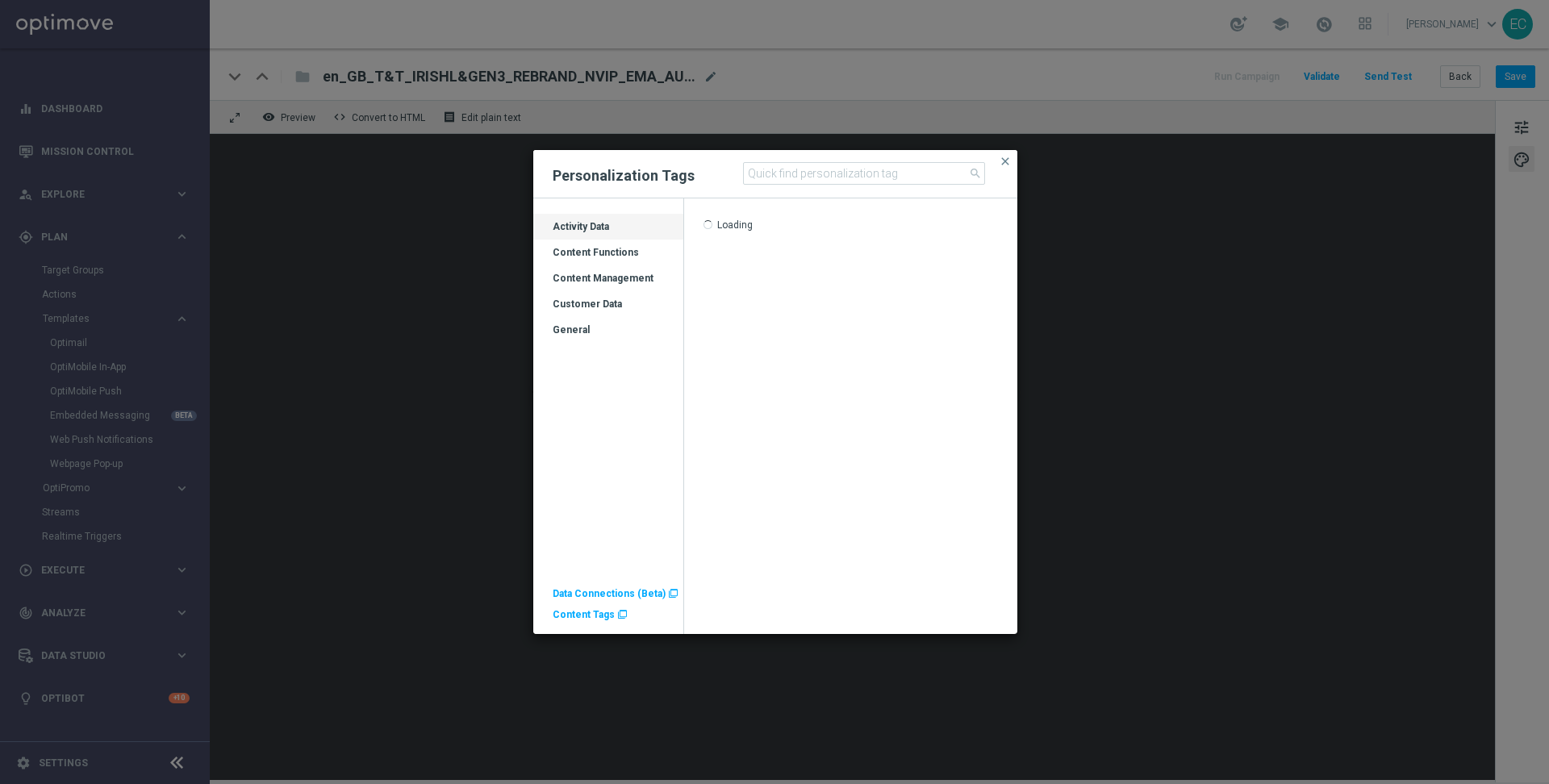
click at [611, 260] on div "Content Functions" at bounding box center [608, 258] width 150 height 26
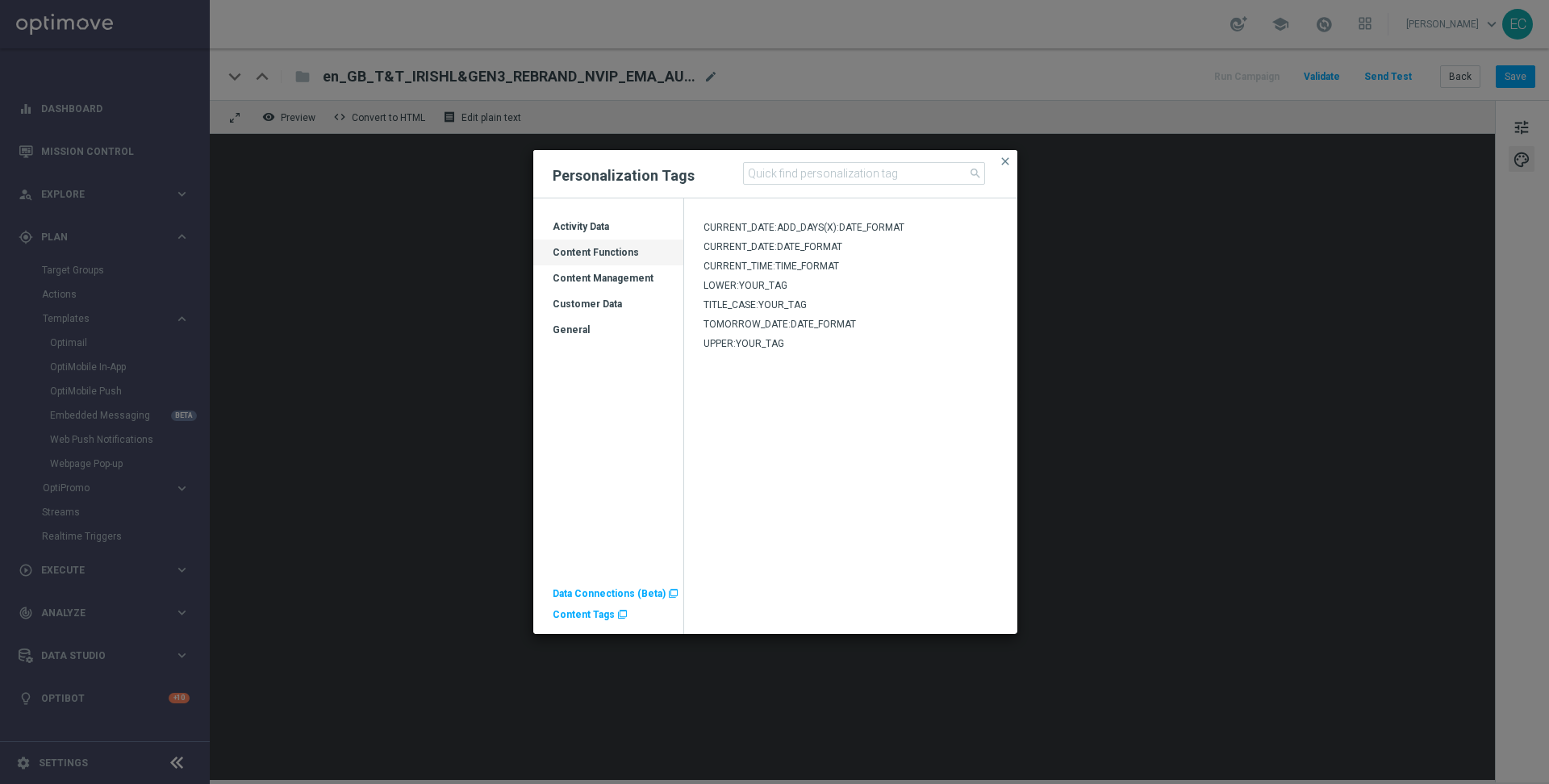
click at [621, 271] on div "Content Management" at bounding box center [608, 284] width 150 height 26
click at [598, 301] on div "Customer Data" at bounding box center [608, 310] width 150 height 26
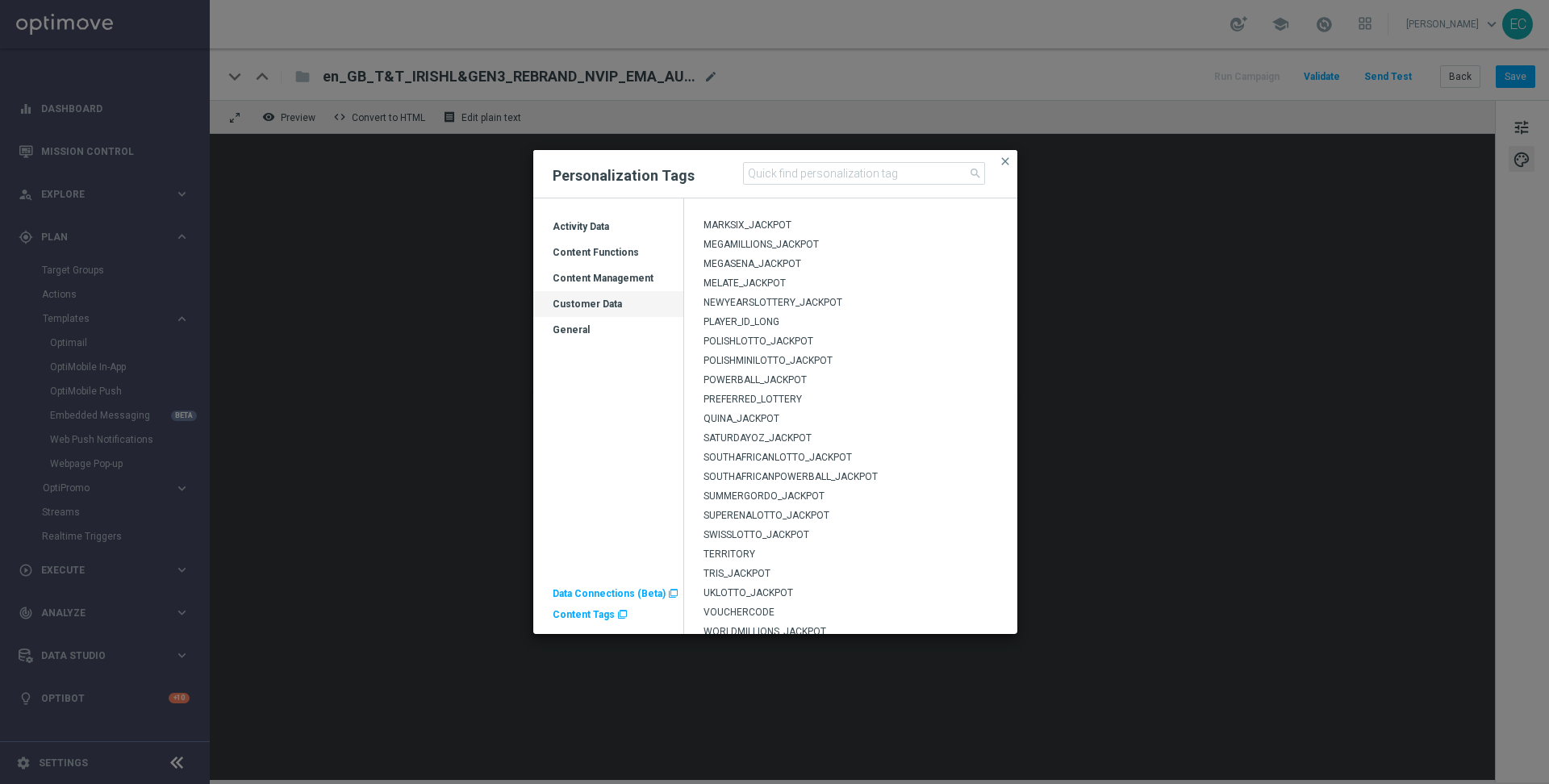
scroll to position [475, 0]
click at [791, 369] on span "POWERBALL_JACKPOT" at bounding box center [755, 373] width 103 height 12
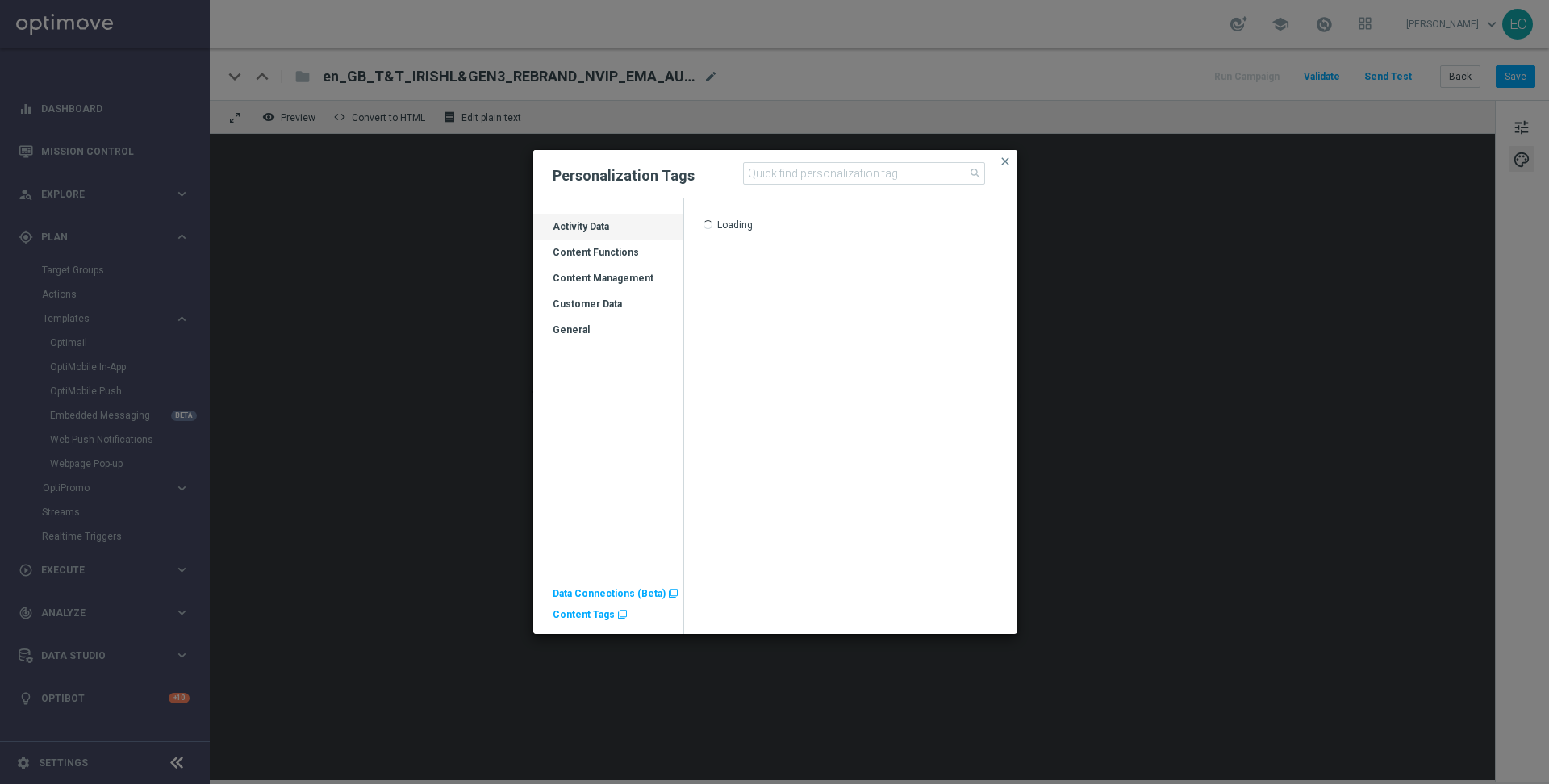
click at [611, 290] on div "Content Management" at bounding box center [608, 284] width 150 height 26
click at [614, 301] on div "Customer Data" at bounding box center [608, 310] width 150 height 26
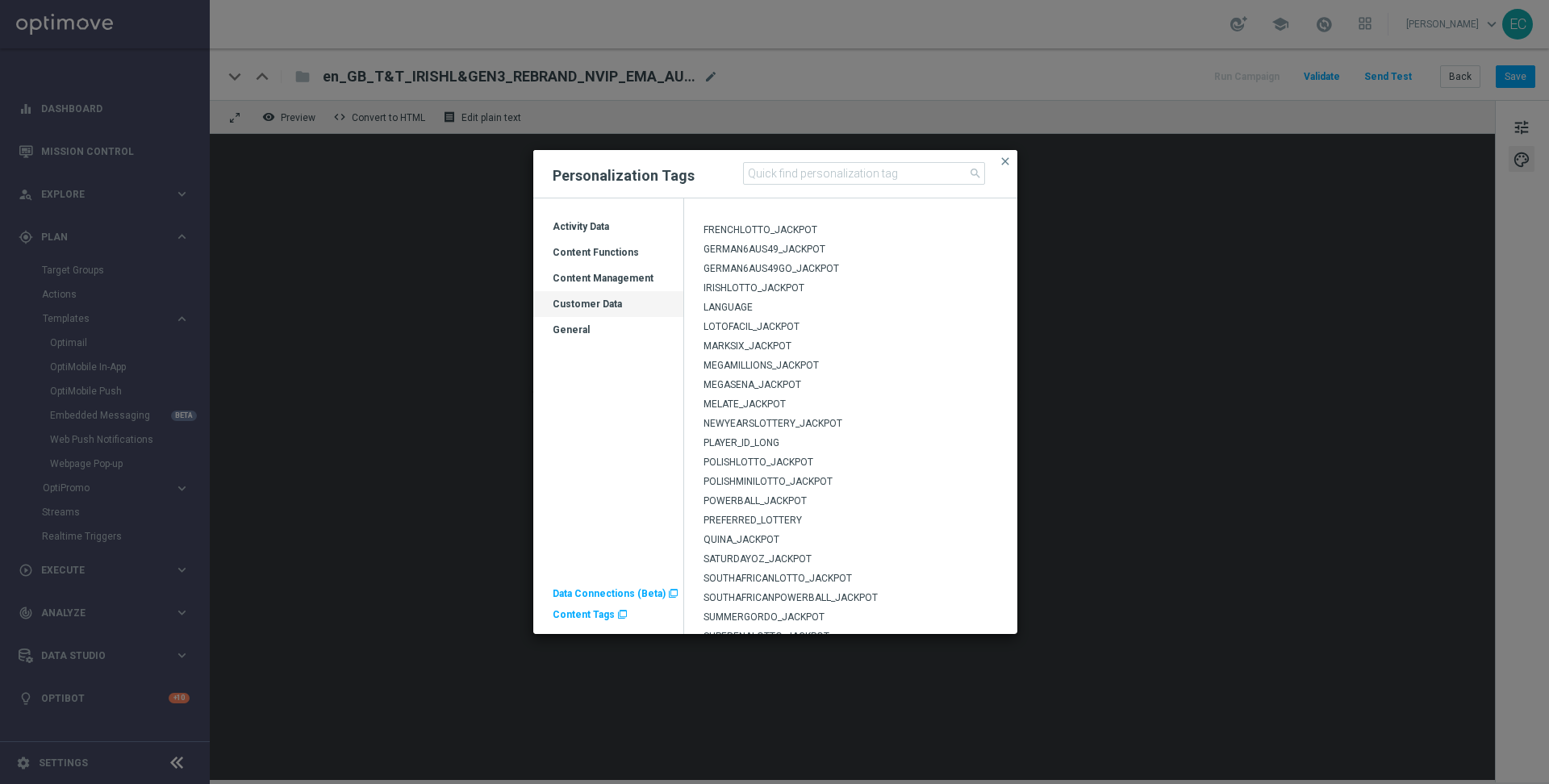
scroll to position [455, 0]
click at [768, 254] on span "MEGAMILLIONS_JACKPOT" at bounding box center [761, 257] width 115 height 12
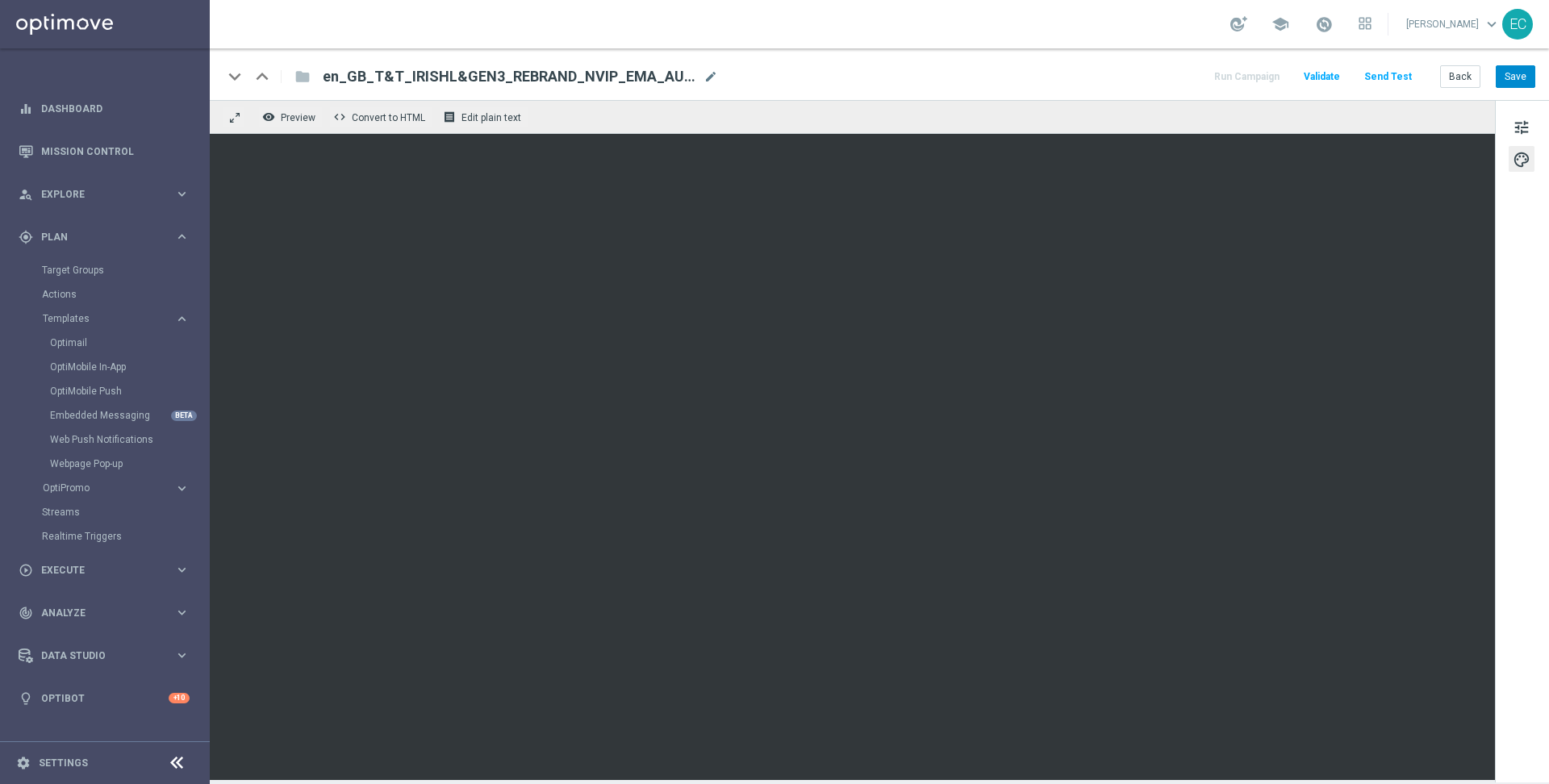
click at [1520, 88] on div "keyboard_arrow_down keyboard_arrow_up folder en_GB_T&T_IRISHL&GEN3_REBRAND_NVIP…" at bounding box center [880, 74] width 1340 height 52
click at [1521, 77] on button "Save" at bounding box center [1516, 76] width 40 height 22
click at [1522, 118] on span "tune" at bounding box center [1522, 127] width 18 height 21
click at [1494, 79] on div "Back Save" at bounding box center [1488, 76] width 95 height 22
click at [1497, 79] on div "Back Save" at bounding box center [1488, 76] width 95 height 22
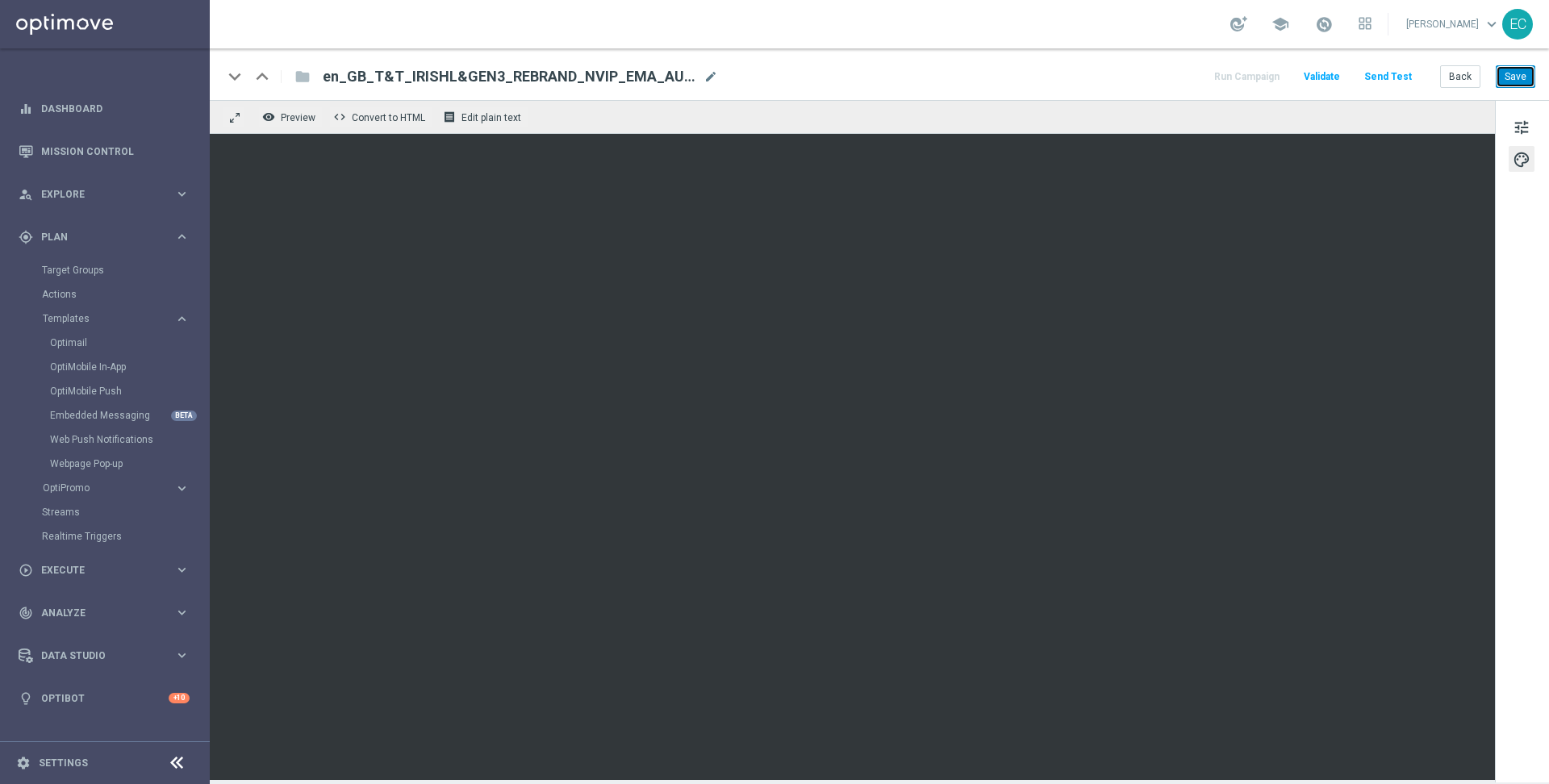
click at [1500, 77] on button "Save" at bounding box center [1516, 76] width 40 height 22
click at [1522, 85] on button "Save" at bounding box center [1516, 76] width 40 height 22
click at [1532, 67] on button "Save" at bounding box center [1516, 76] width 40 height 22
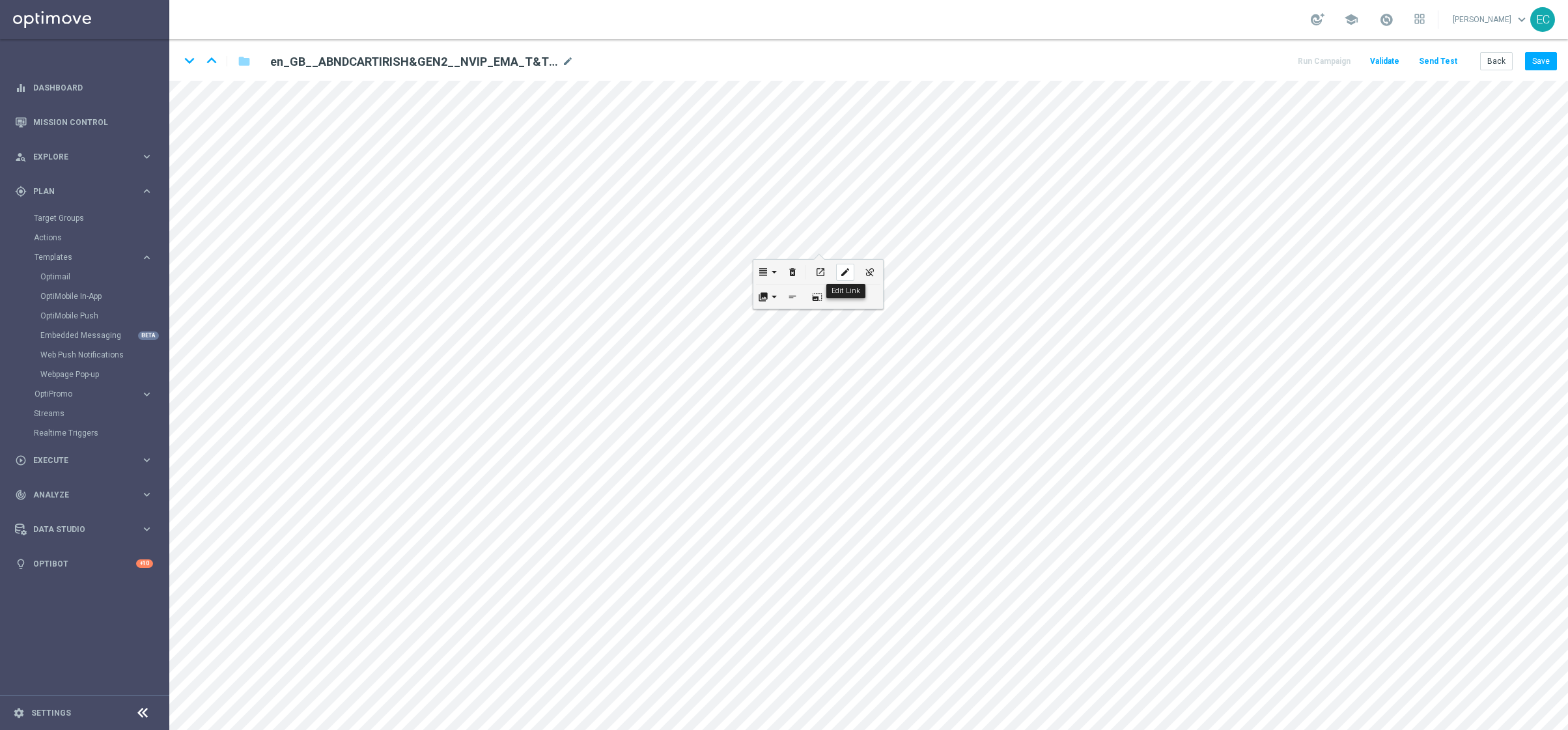
click at [839, 277] on div "edit" at bounding box center [845, 272] width 18 height 17
click at [875, 569] on icon "edit" at bounding box center [880, 568] width 10 height 11
type input "https://www.lottoland.co.uk/shoppingcart?lottolapid=crm_email_uk&utm_medium=ema…"
checkbox input "true"
click at [515, 64] on h2 "en_GB__ABNDCARTIRISH&GEN2__NVIP_EMA_T&T_MIX" at bounding box center [414, 62] width 289 height 16
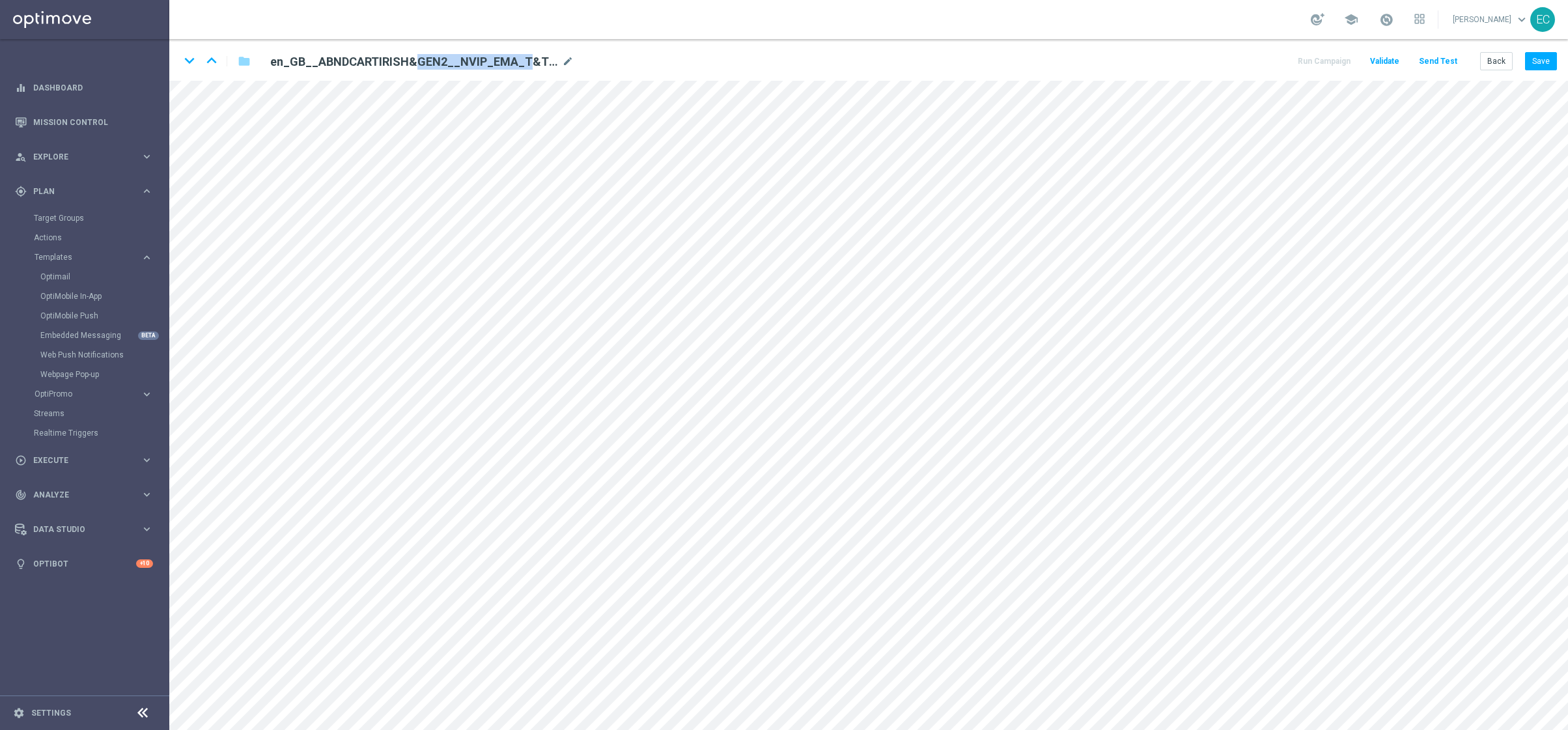
click at [515, 64] on h2 "en_GB__ABNDCARTIRISH&GEN2__NVIP_EMA_T&T_MIX" at bounding box center [414, 62] width 289 height 16
copy div "en_GB__ABNDCARTIRISH&GEN2__NVIP_EMA_T&T_MIX"
click at [446, 57] on h2 "en_GB__ABNDCARTIRISH&GEN2__NVIP_EMA_T&T_MIX" at bounding box center [414, 62] width 289 height 16
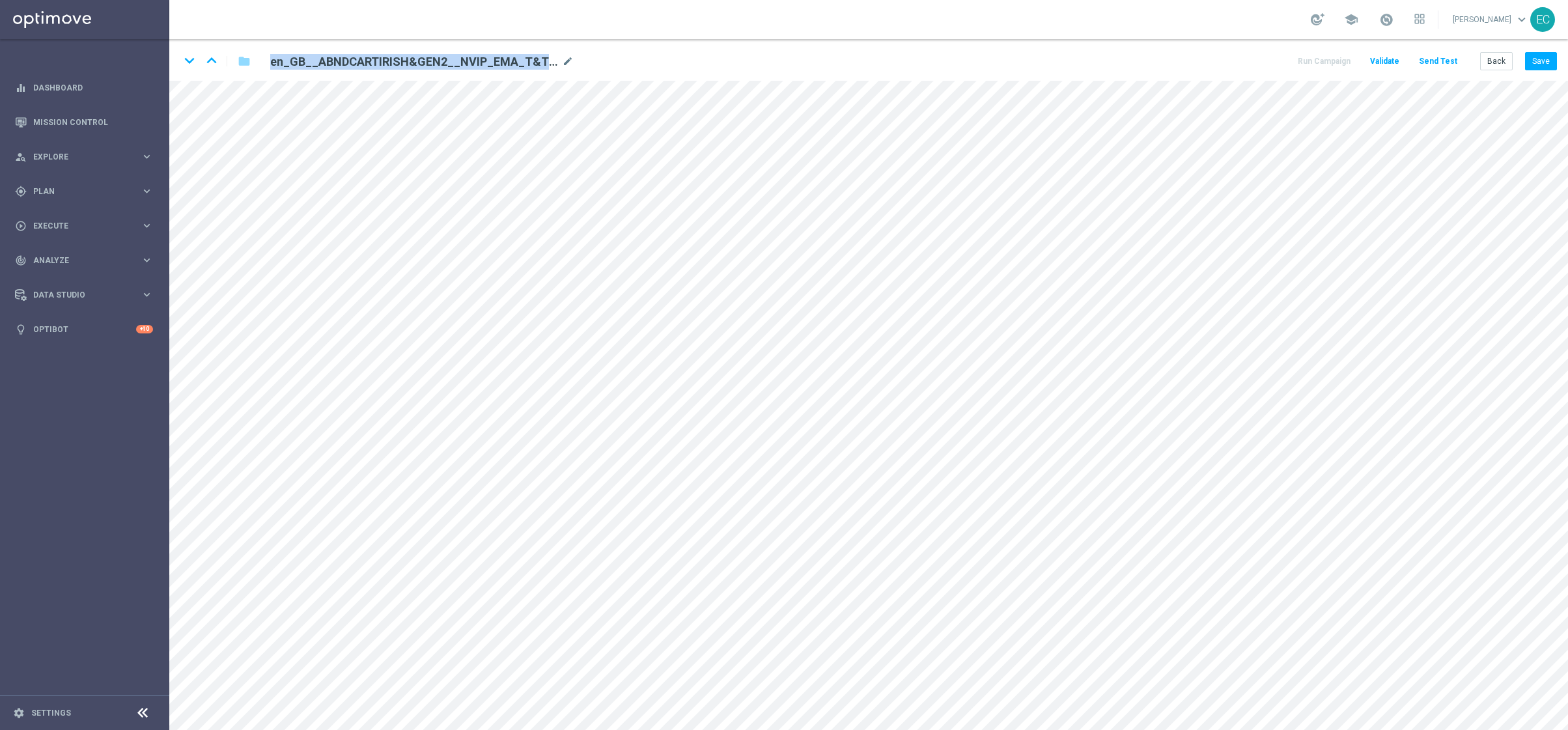
click at [446, 57] on h2 "en_GB__ABNDCARTIRISH&GEN2__NVIP_EMA_T&T_MIX" at bounding box center [414, 62] width 289 height 16
click at [66, 124] on link "Mission Control" at bounding box center [93, 122] width 120 height 35
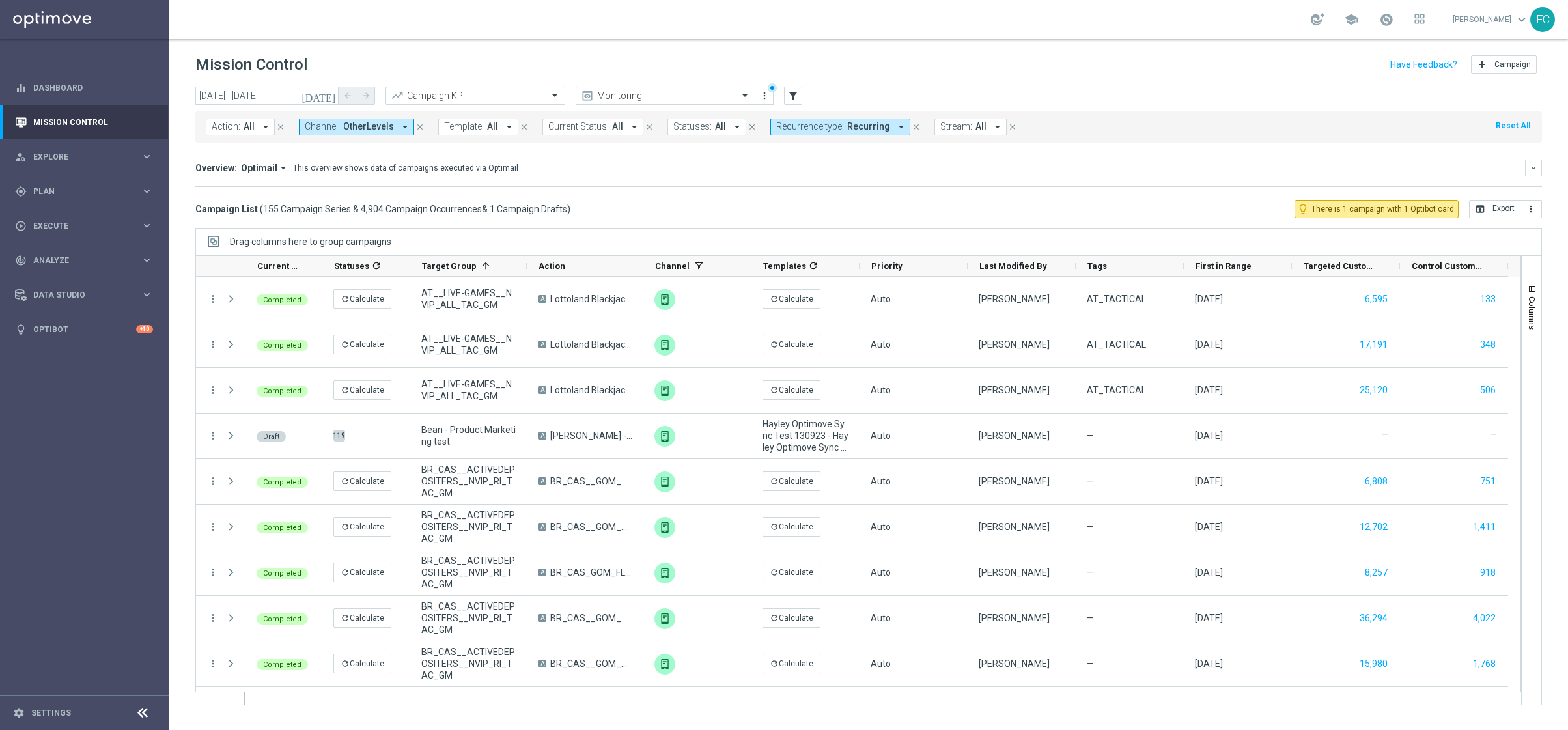
click at [912, 126] on icon "close" at bounding box center [916, 127] width 9 height 9
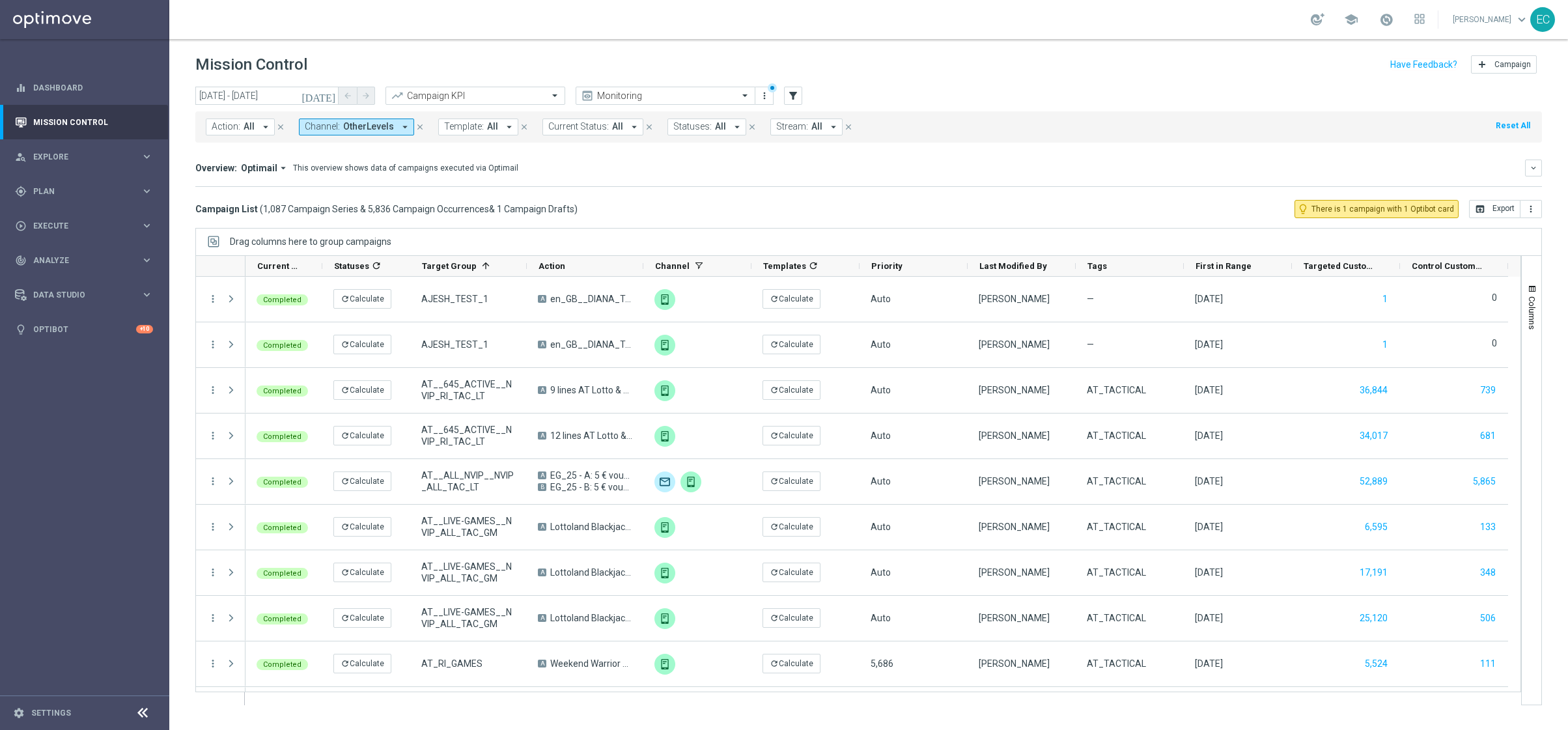
click at [416, 124] on icon "close" at bounding box center [420, 127] width 9 height 9
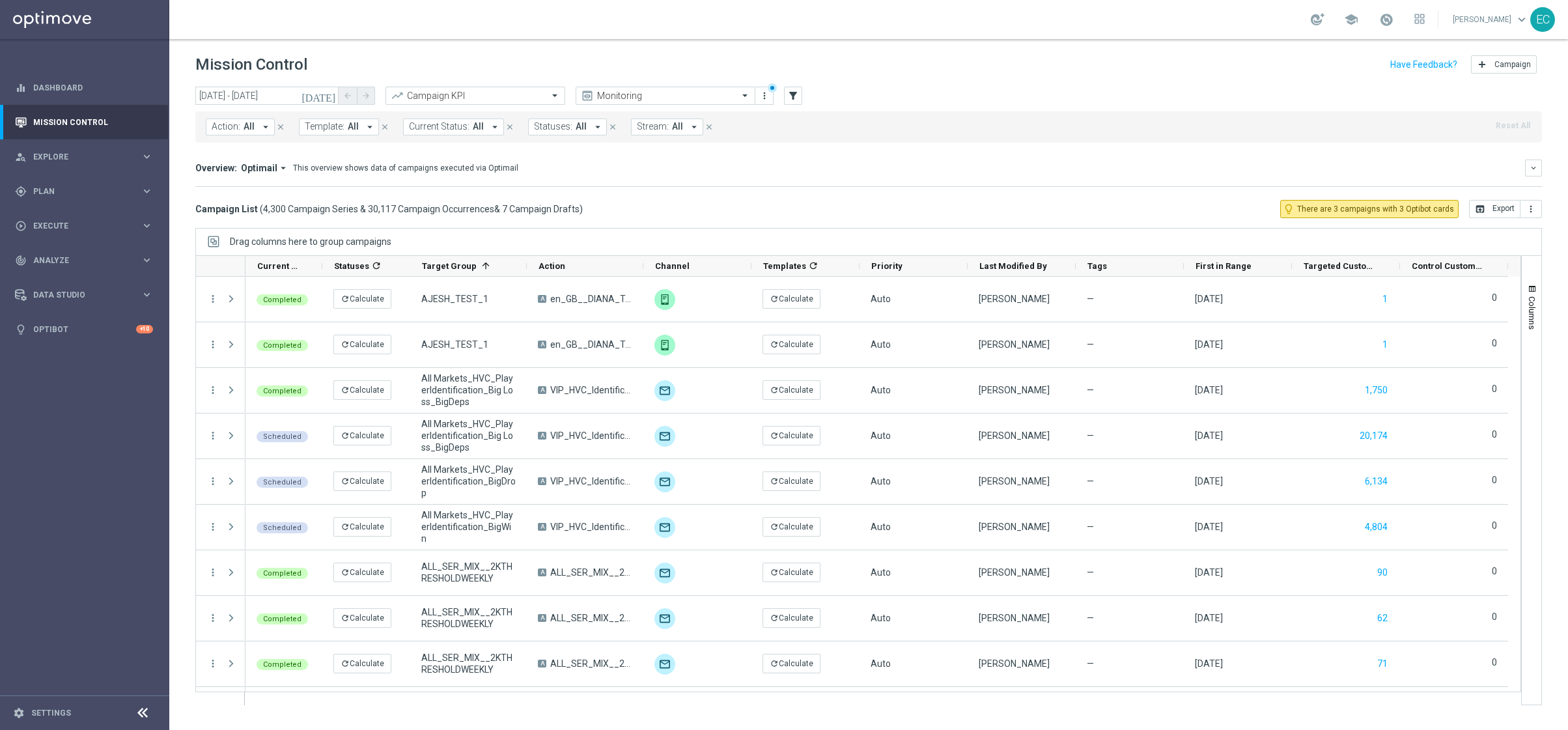
click at [783, 94] on div "today 10 Apr 2025 - 06 Aug 2025 arrow_back arrow_forward Campaign KPI trending_…" at bounding box center [869, 96] width 1347 height 19
click at [788, 95] on icon "filter_alt" at bounding box center [793, 96] width 12 height 12
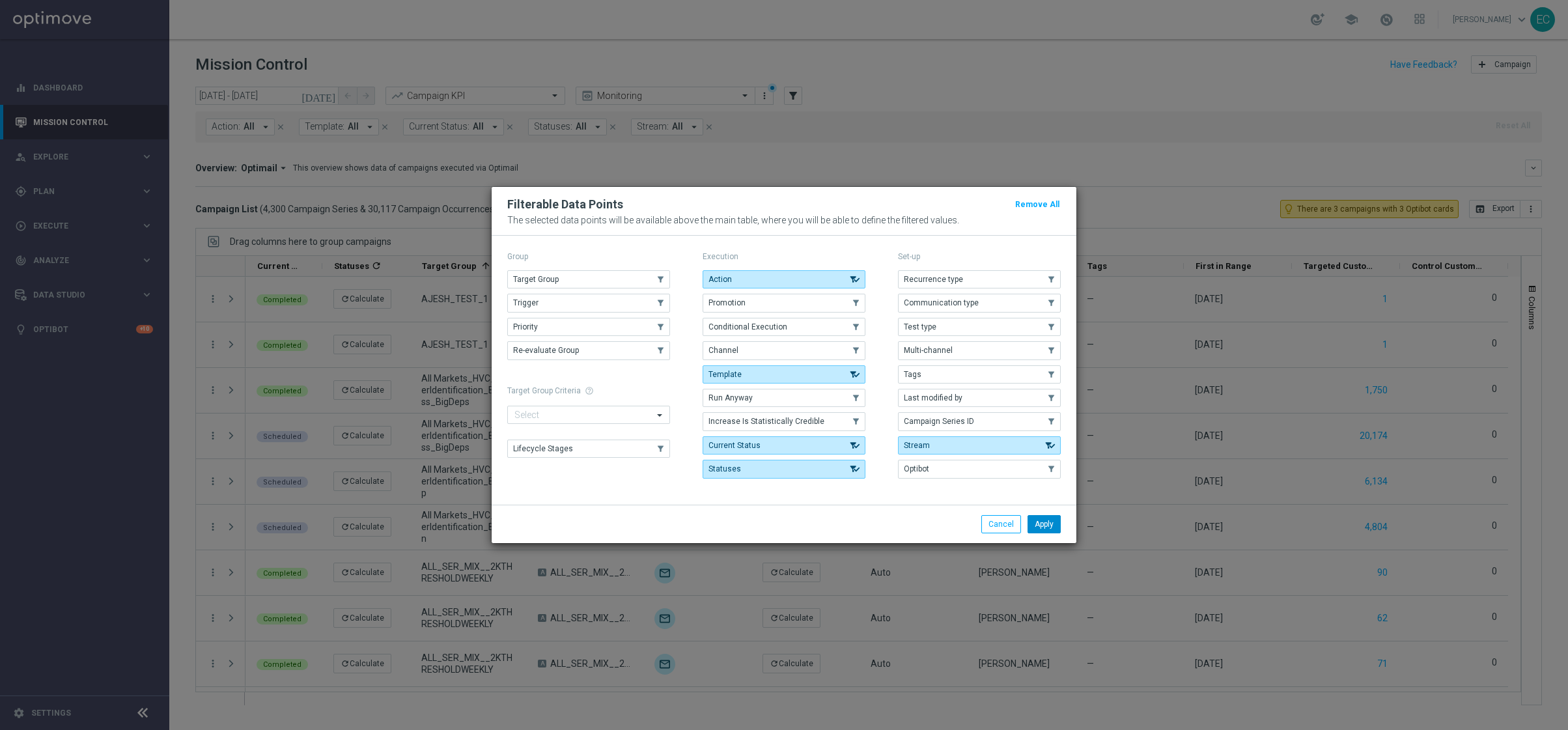
click at [1043, 516] on button "Apply" at bounding box center [1044, 524] width 33 height 18
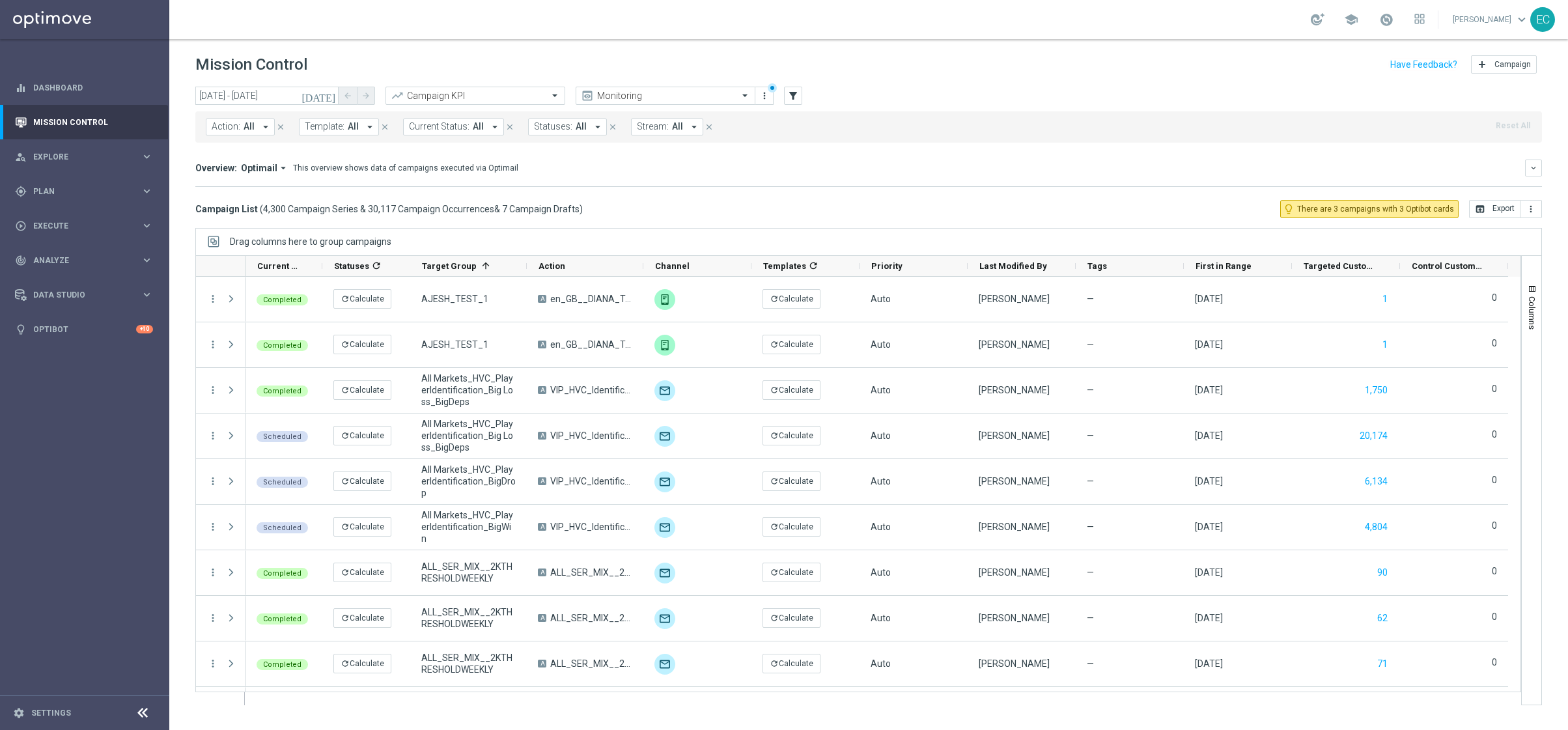
click at [338, 122] on span "Template:" at bounding box center [325, 126] width 40 height 11
click at [415, 211] on label "en_GB__ABNDCARTIRISH&GEN2__NVIP_EMA_T&T_MIX" at bounding box center [414, 210] width 193 height 8
type input "en_GB__ABNDCARTIRISH&GEN2__NVIP_EMA_T&T_MIX"
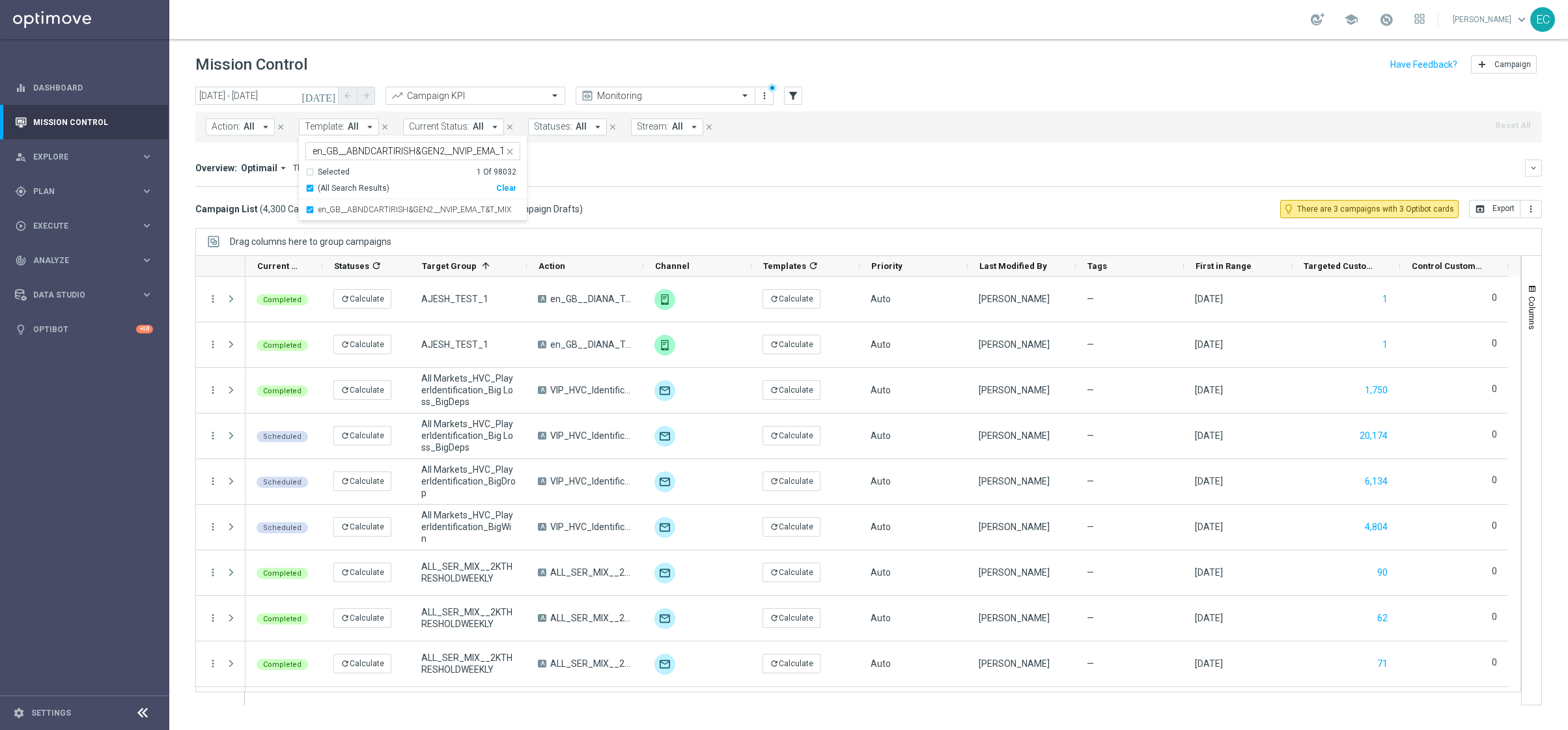
click at [525, 52] on div "Mission Control add Campaign" at bounding box center [869, 64] width 1347 height 25
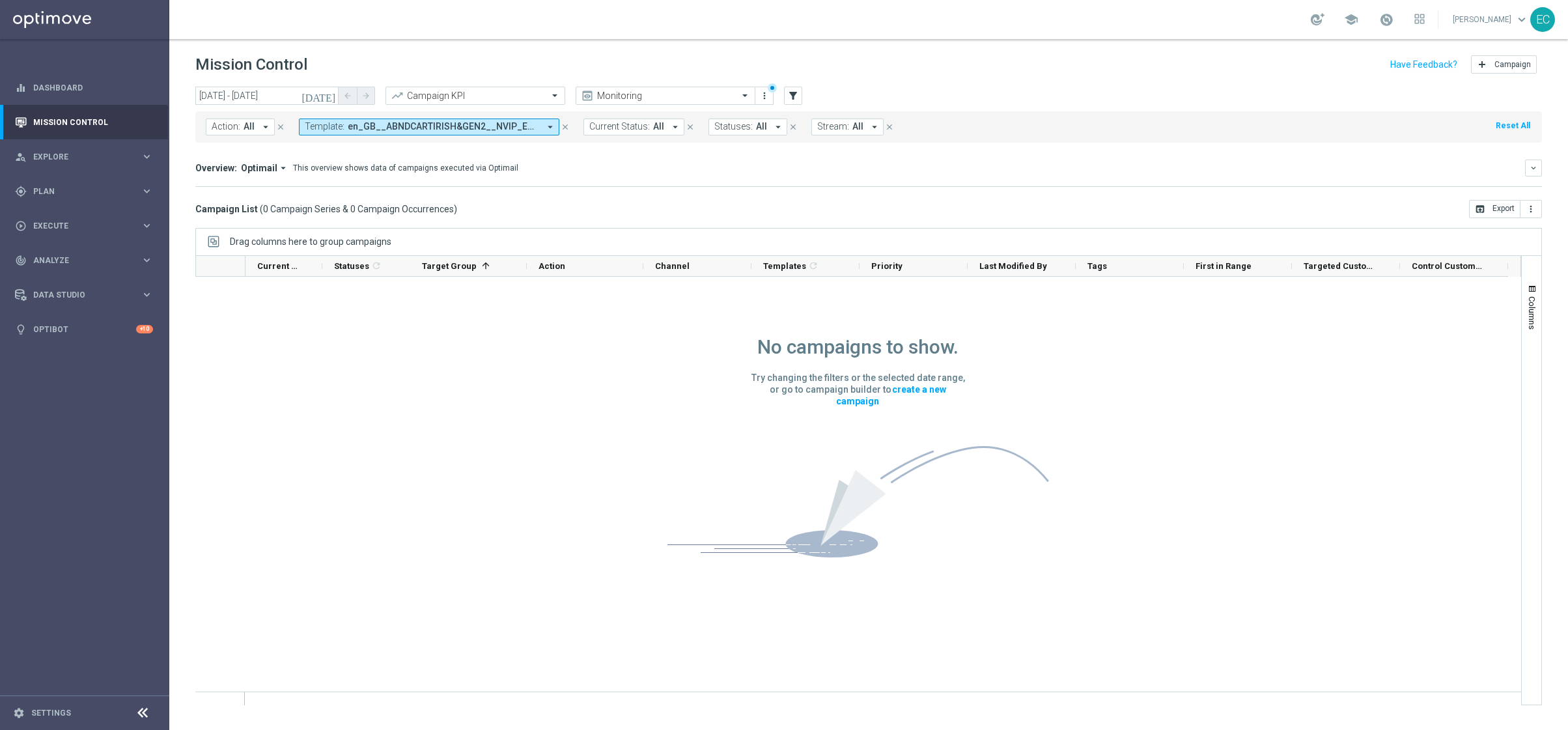
click at [565, 123] on icon "close" at bounding box center [565, 127] width 9 height 9
click at [787, 92] on icon "filter_alt" at bounding box center [793, 96] width 12 height 12
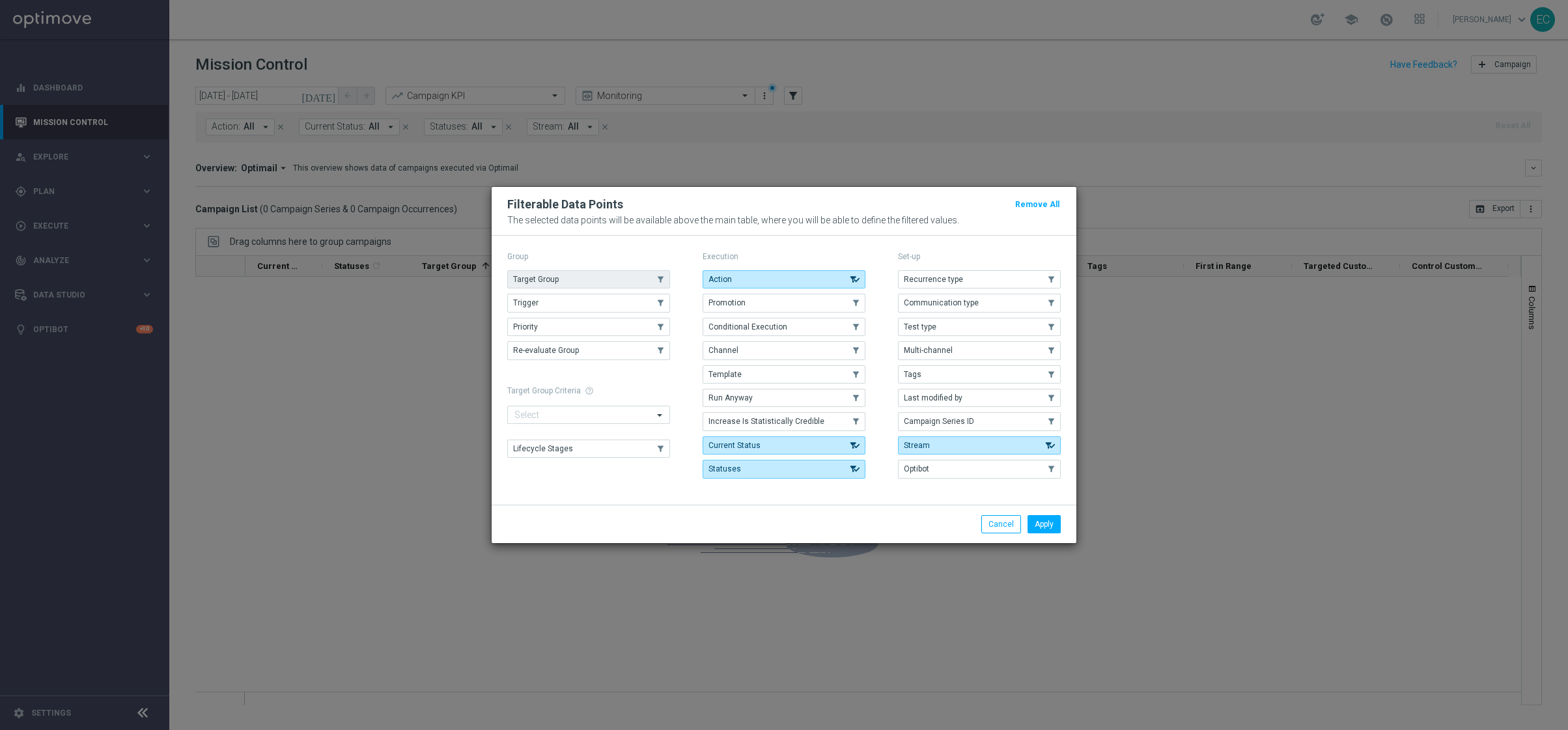
click at [634, 276] on button "Target Group" at bounding box center [588, 279] width 163 height 18
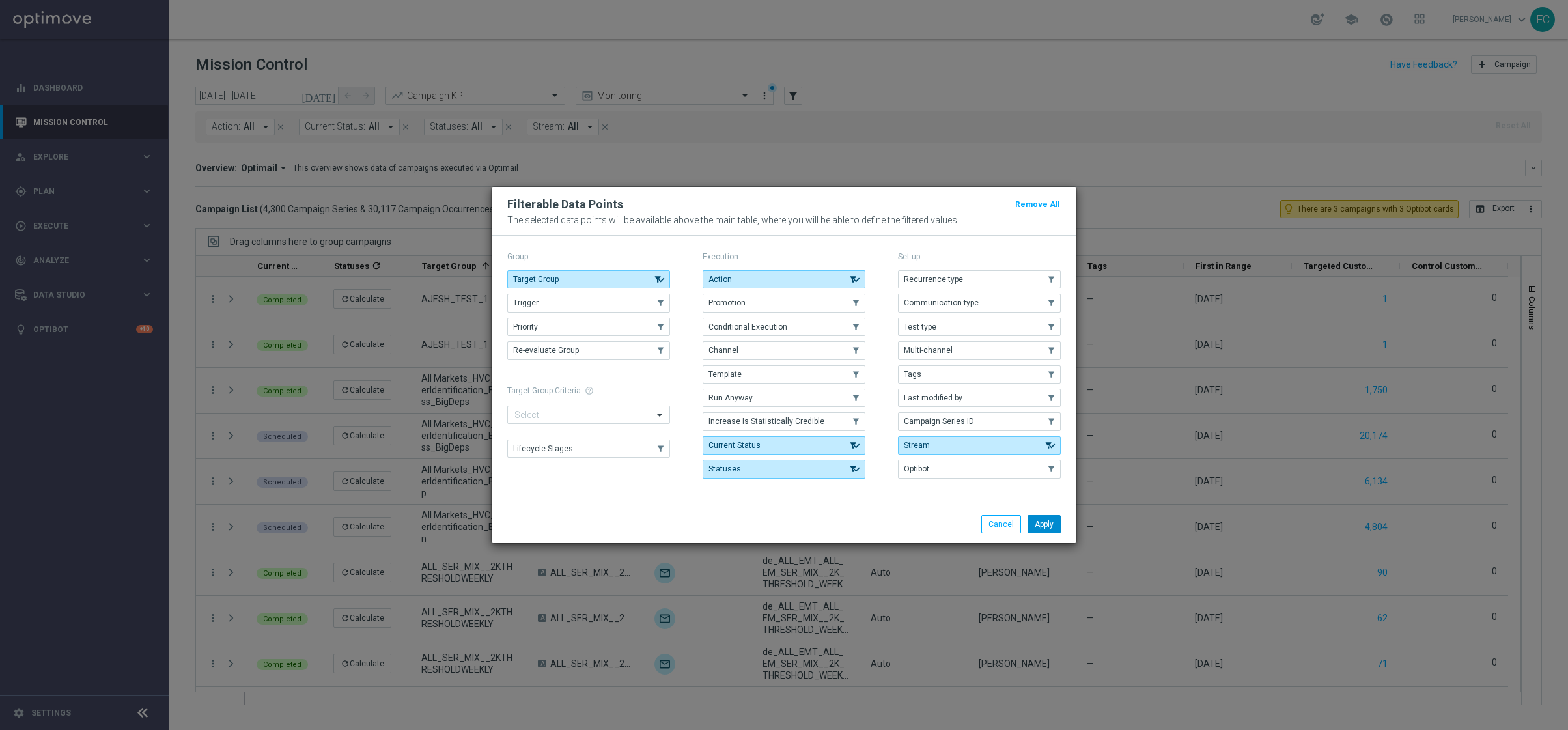
click at [1053, 533] on button "Apply" at bounding box center [1044, 524] width 33 height 18
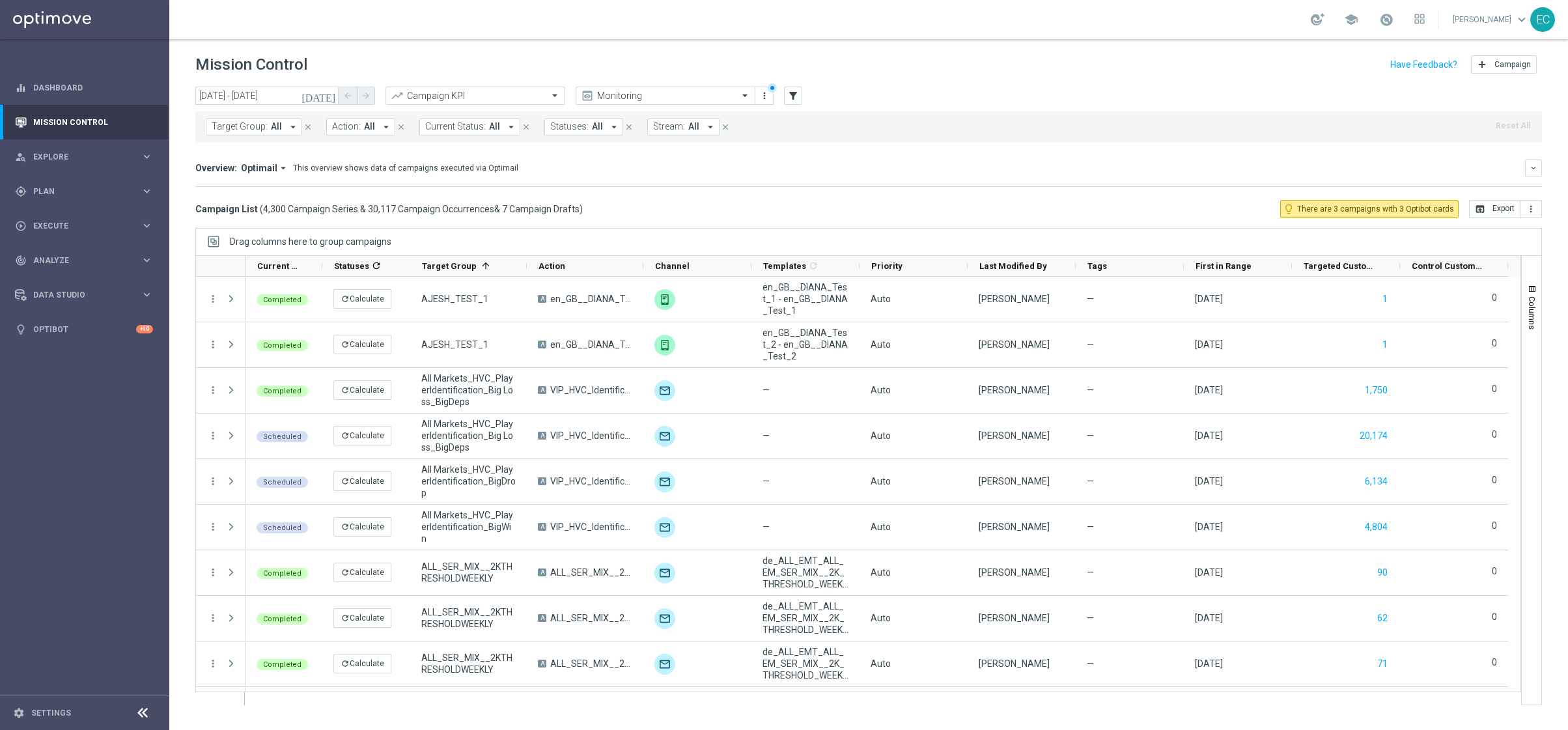
click at [252, 128] on span "Target Group:" at bounding box center [240, 126] width 56 height 11
click at [339, 207] on label "en_GB_T&T_IRISHL&GEN2_NVIP_EMA_AUT_MIX" at bounding box center [308, 210] width 167 height 8
type input "en_GB_T&T_IRISHL&GEN2_NVIP_EMA_AUT_MIX"
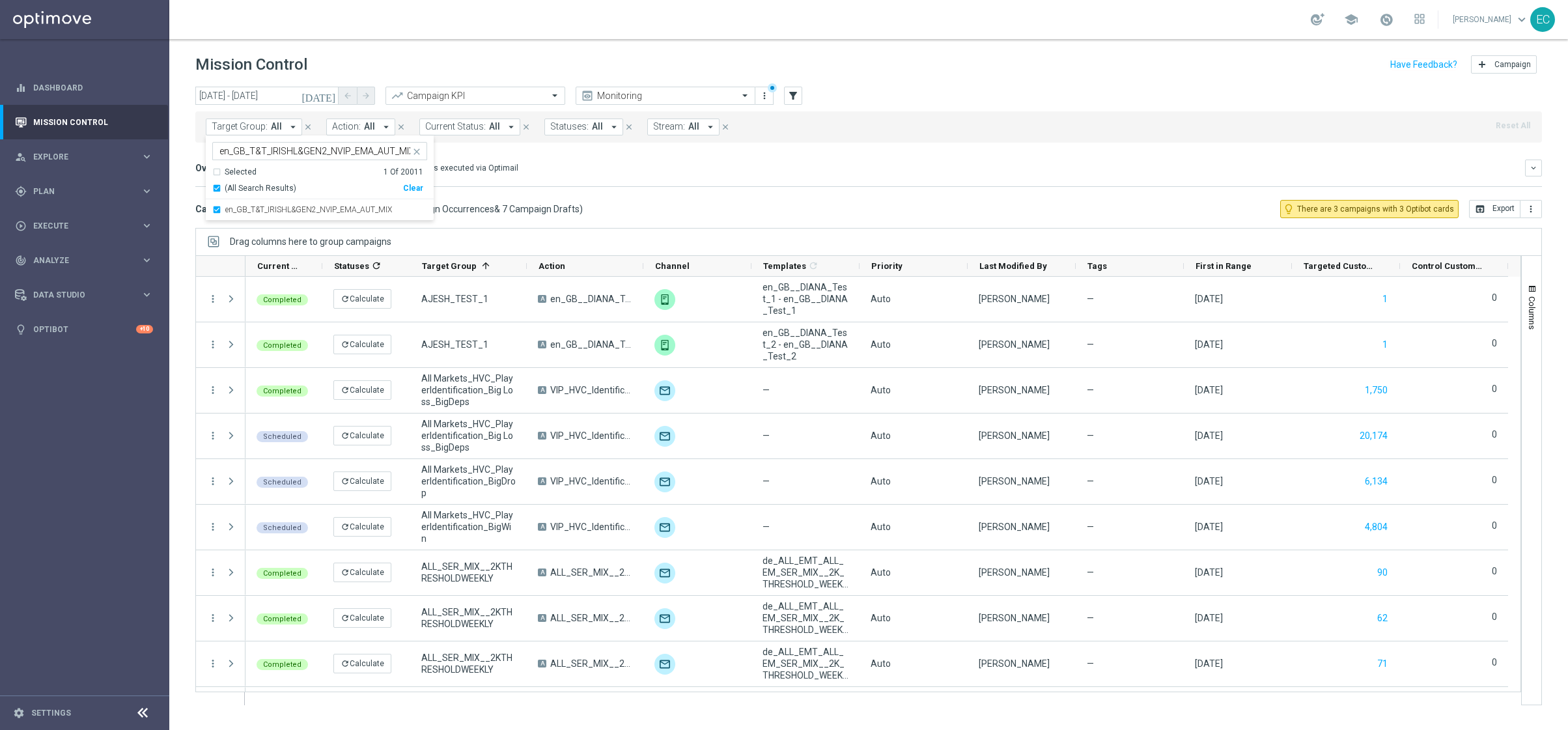
click at [490, 66] on div "Mission Control add Campaign" at bounding box center [869, 64] width 1347 height 25
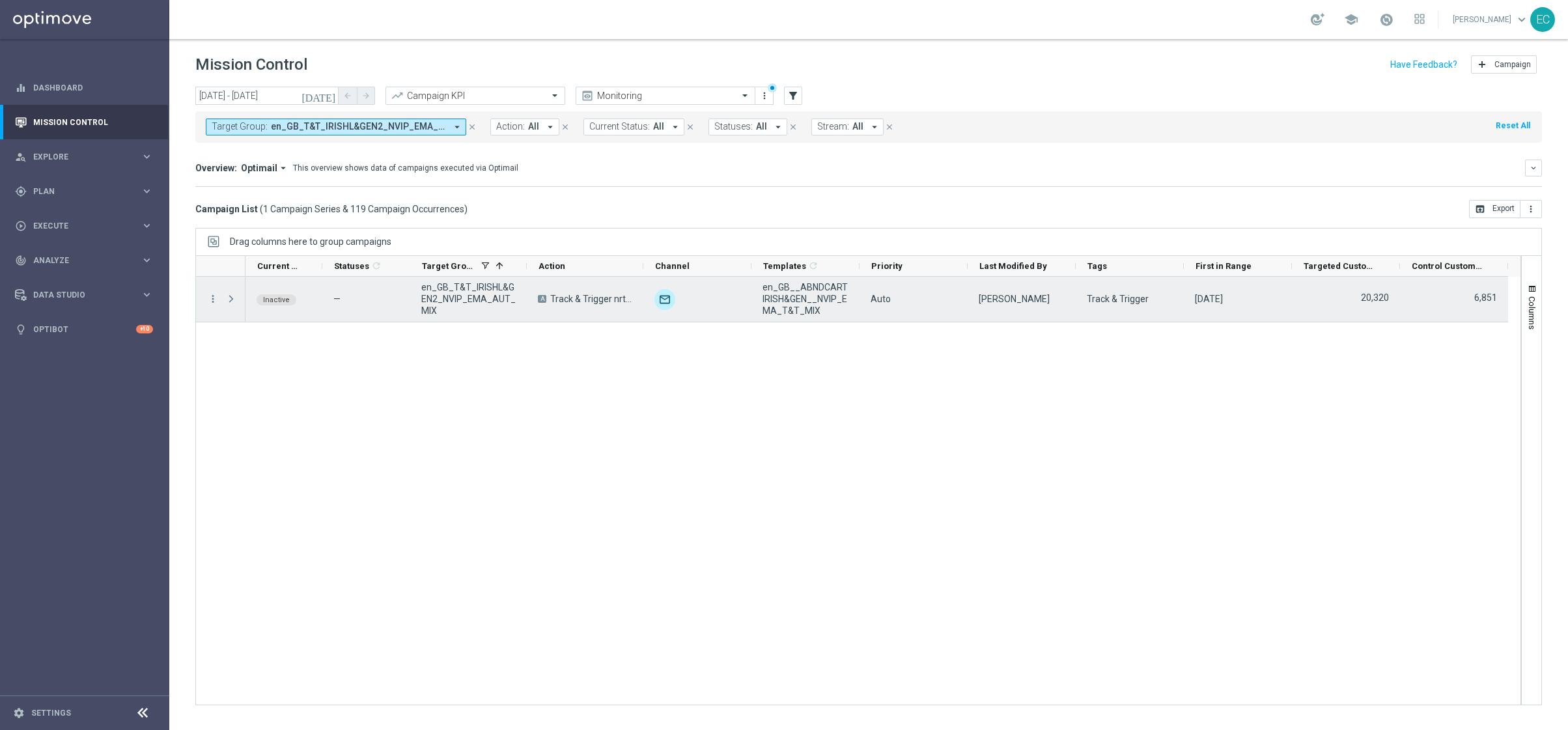
click at [236, 298] on span at bounding box center [231, 299] width 12 height 11
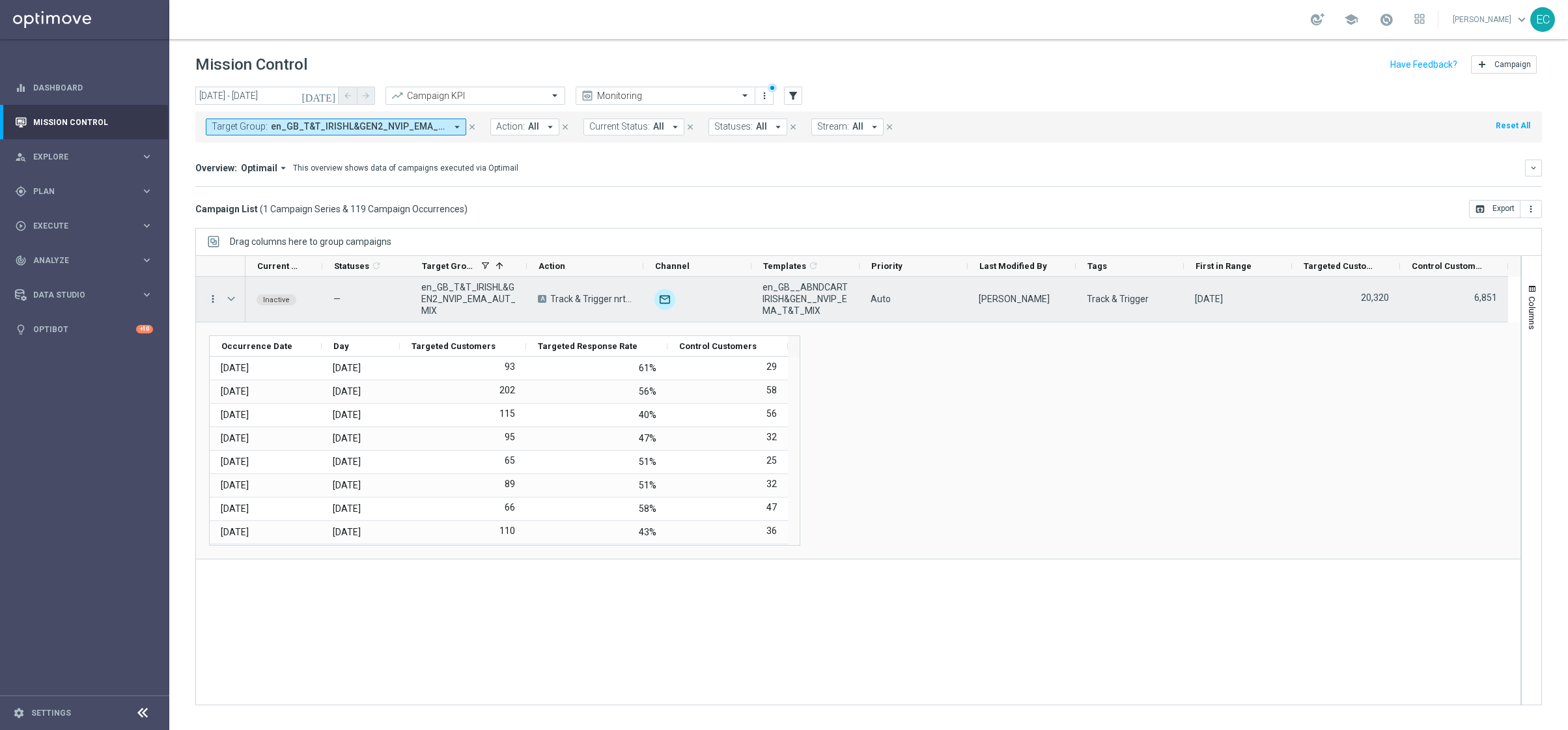
click at [216, 299] on icon "more_vert" at bounding box center [213, 299] width 12 height 12
click at [317, 331] on div "Campaign Metrics" at bounding box center [300, 326] width 121 height 9
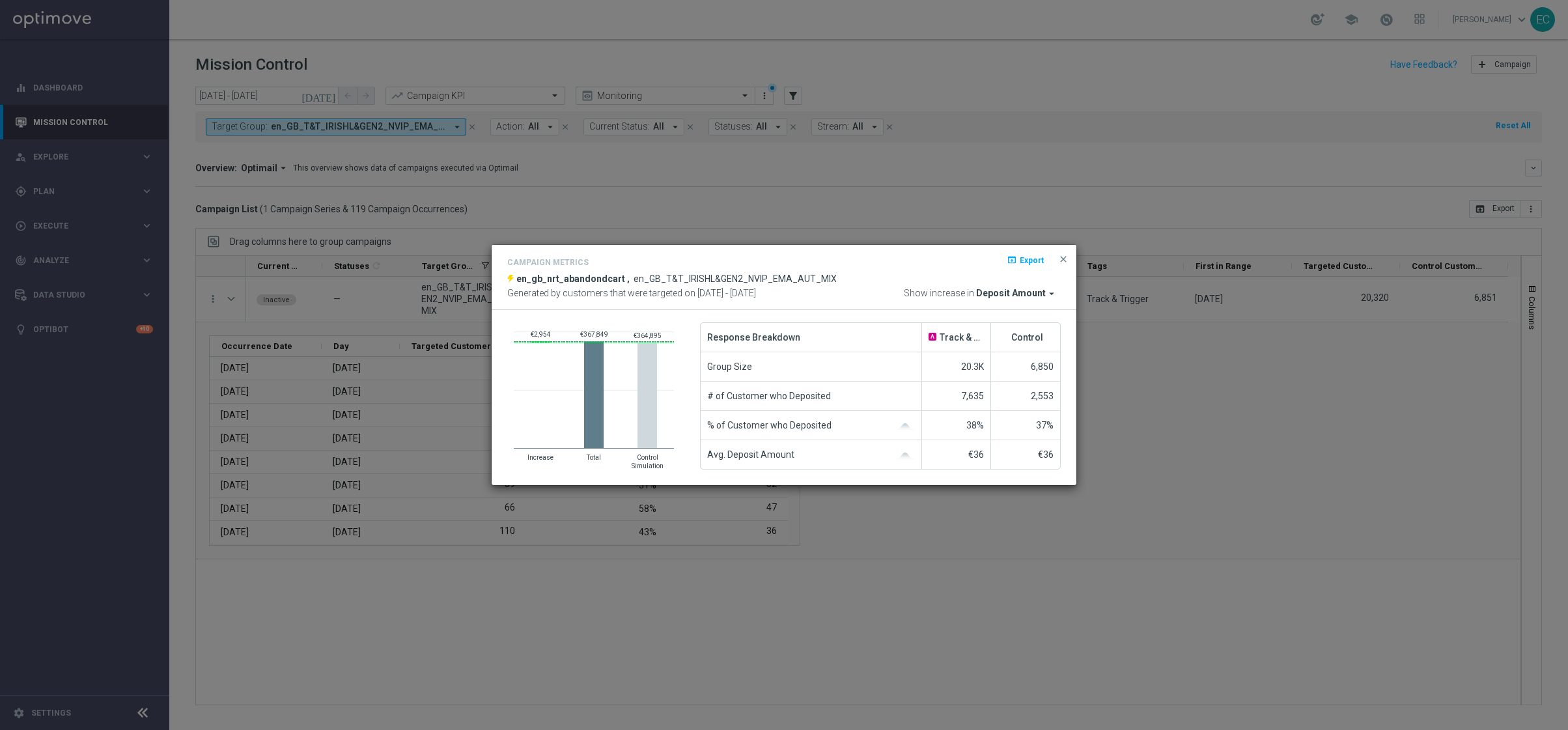
click at [1027, 294] on span "Deposit Amount" at bounding box center [1011, 294] width 70 height 12
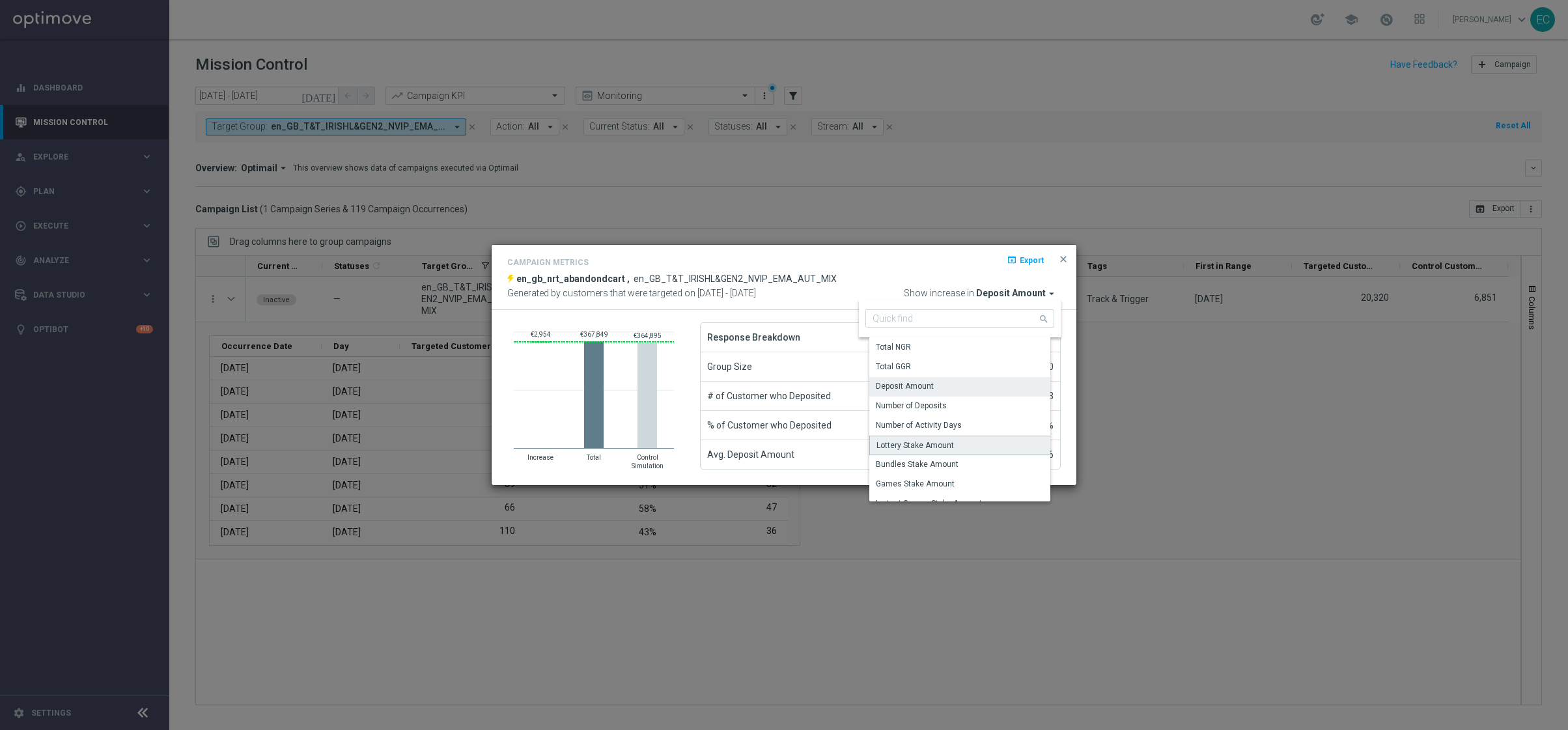
click at [962, 438] on div "Lottery Stake Amount" at bounding box center [964, 445] width 191 height 19
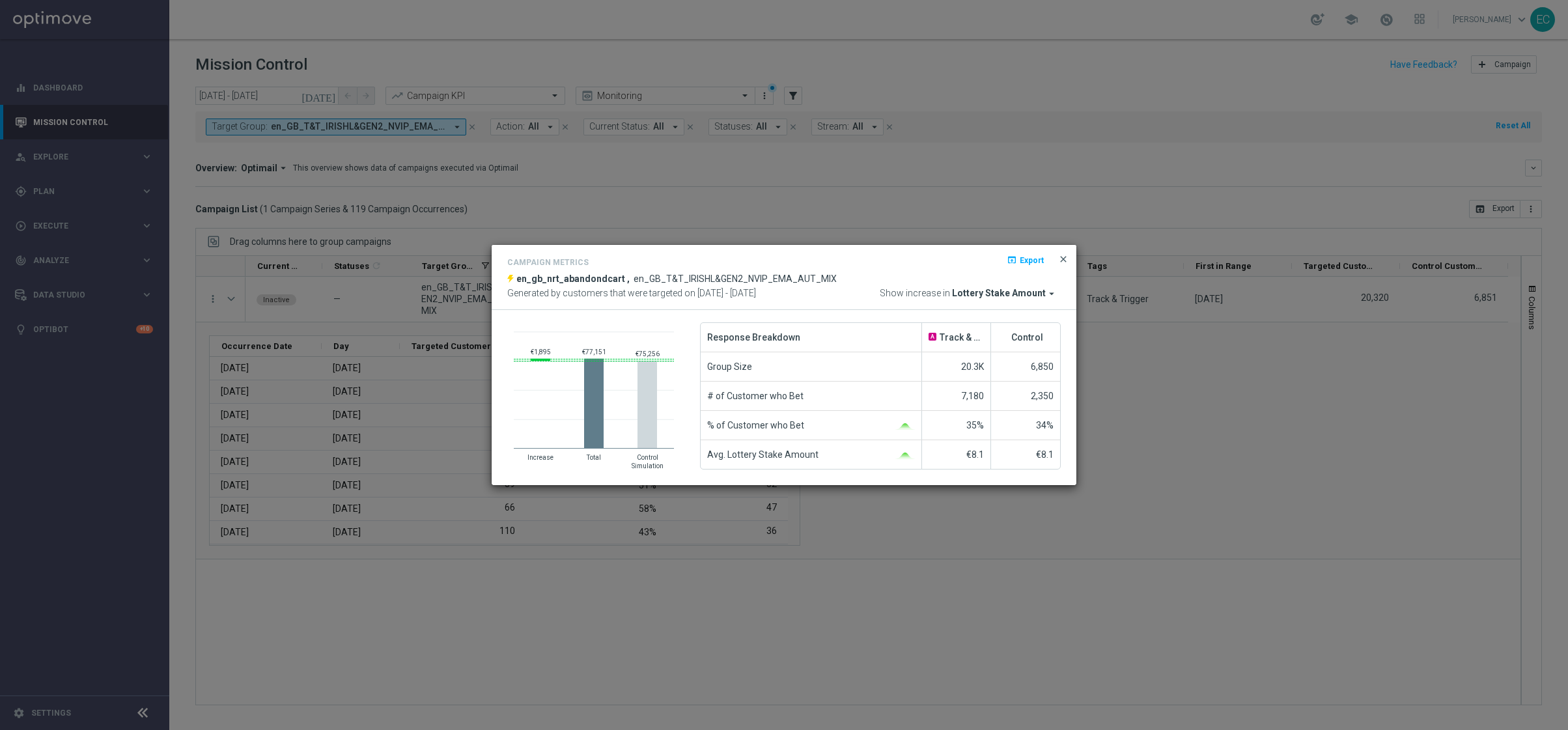
click at [1060, 259] on span "close" at bounding box center [1063, 259] width 11 height 11
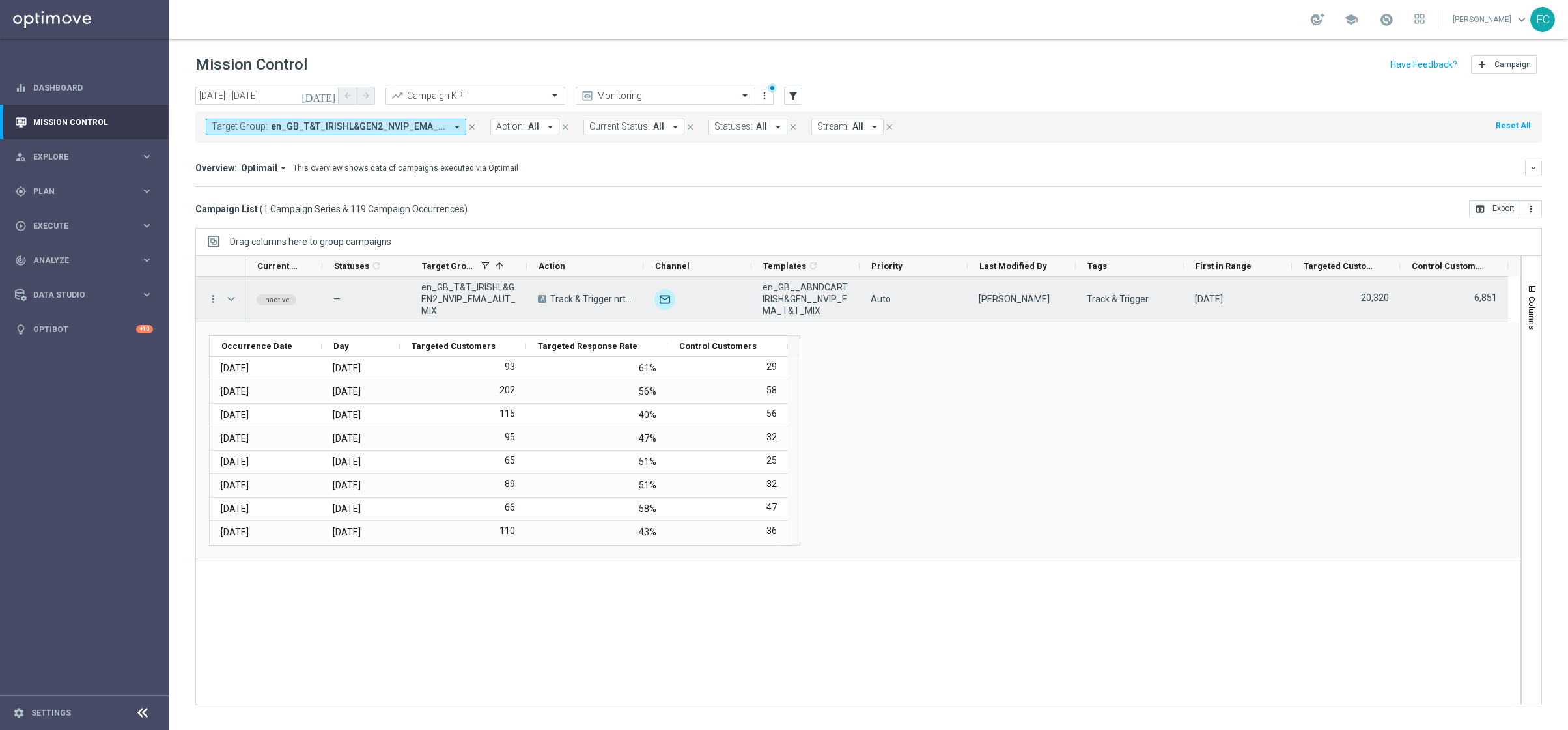
click at [200, 304] on div "more_vert" at bounding box center [207, 300] width 23 height 45
click at [214, 303] on icon "more_vert" at bounding box center [213, 299] width 12 height 12
click at [319, 329] on div "Campaign Metrics" at bounding box center [300, 326] width 121 height 9
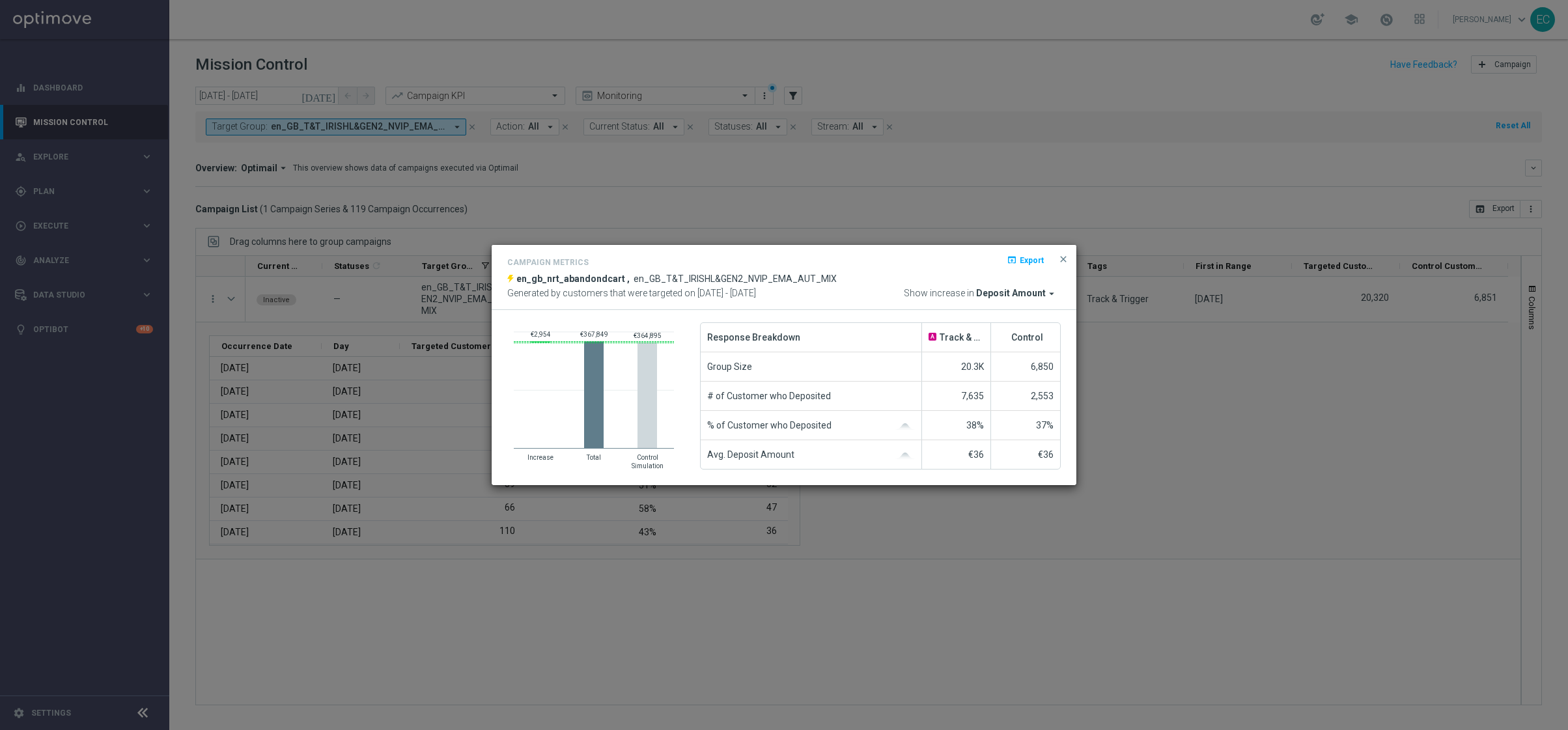
click at [1040, 290] on span "Deposit Amount" at bounding box center [1011, 294] width 70 height 12
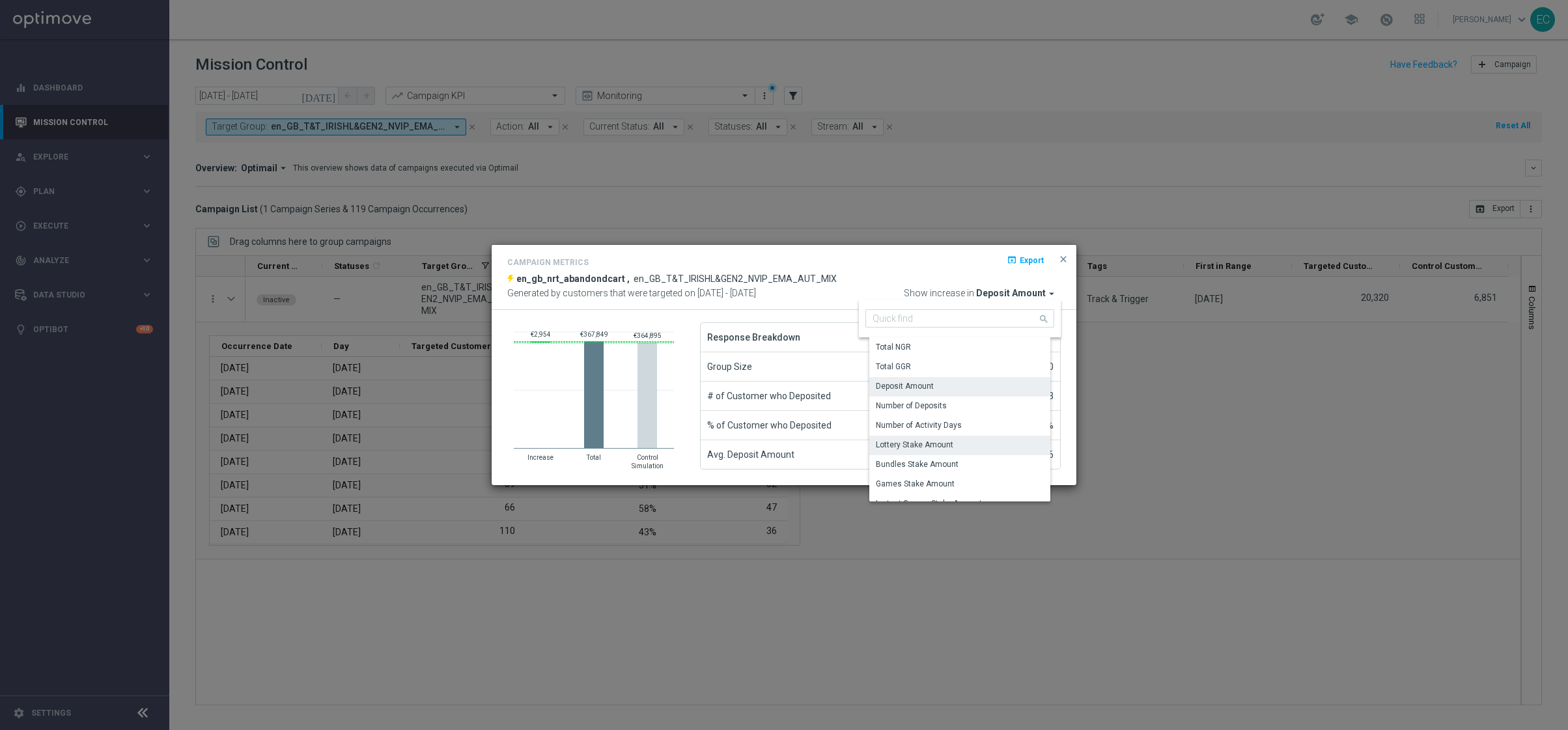
click at [945, 442] on div "Lottery Stake Amount" at bounding box center [915, 445] width 78 height 12
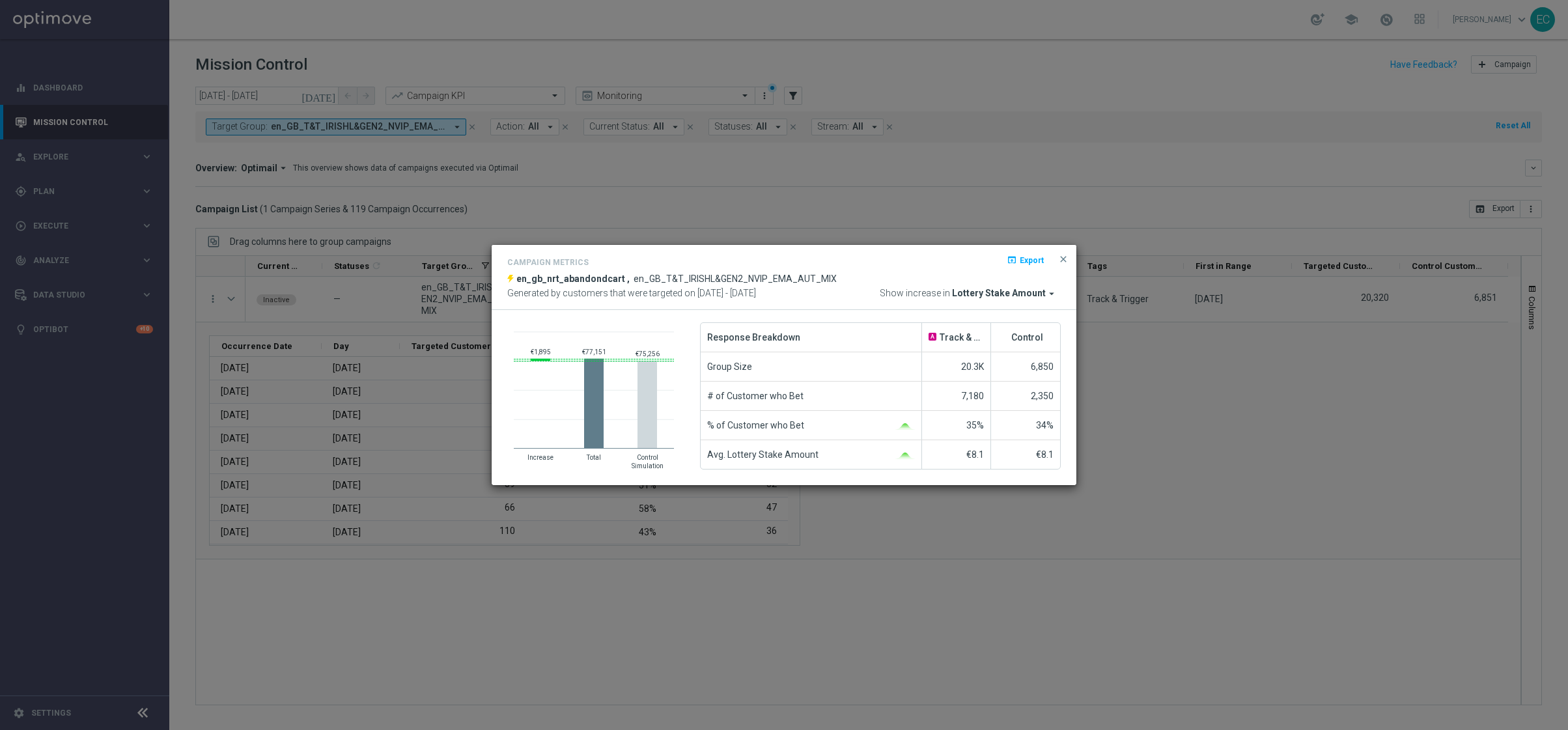
click at [994, 294] on span "Lottery Stake Amount" at bounding box center [998, 294] width 94 height 12
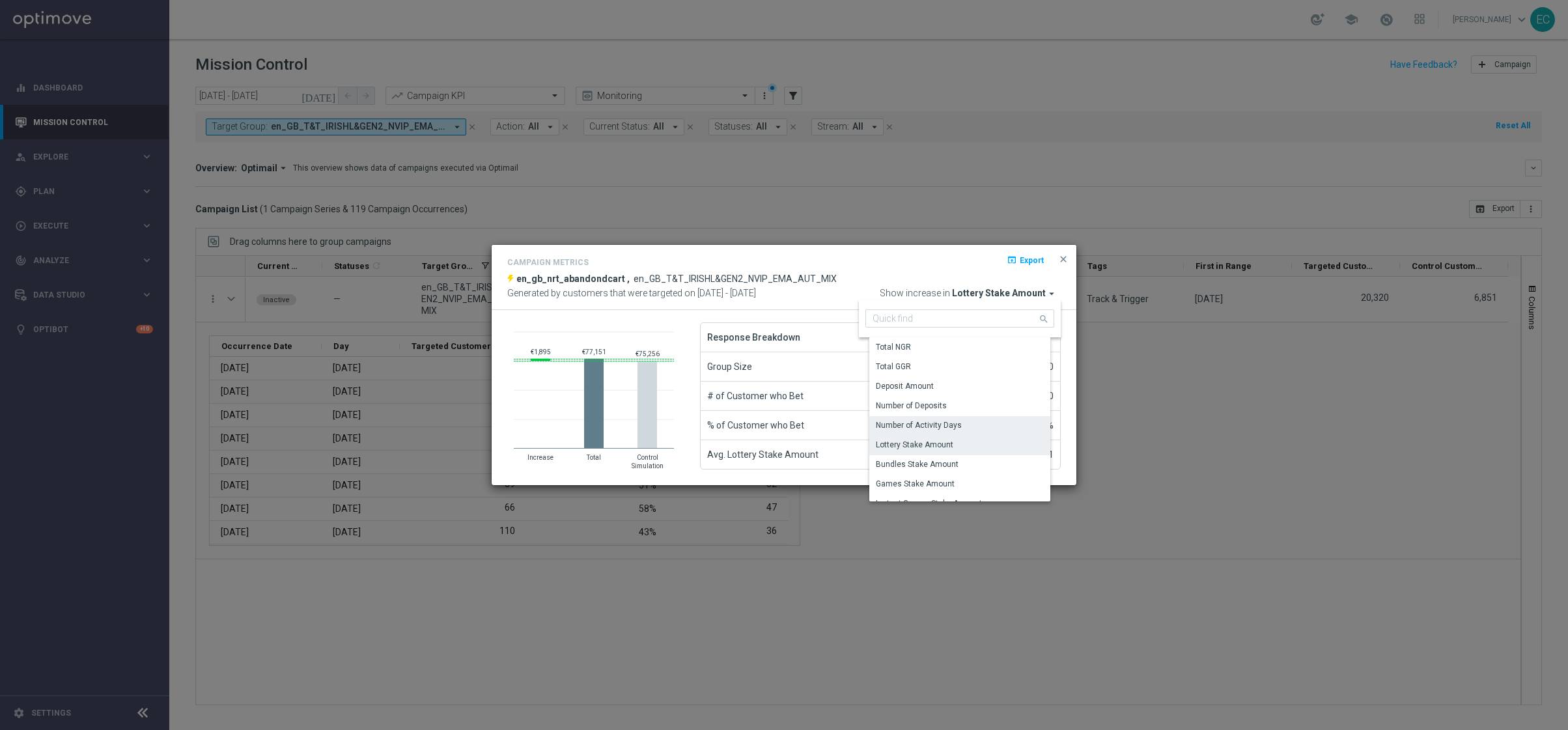
click at [973, 422] on div "Number of Activity Days" at bounding box center [964, 425] width 191 height 18
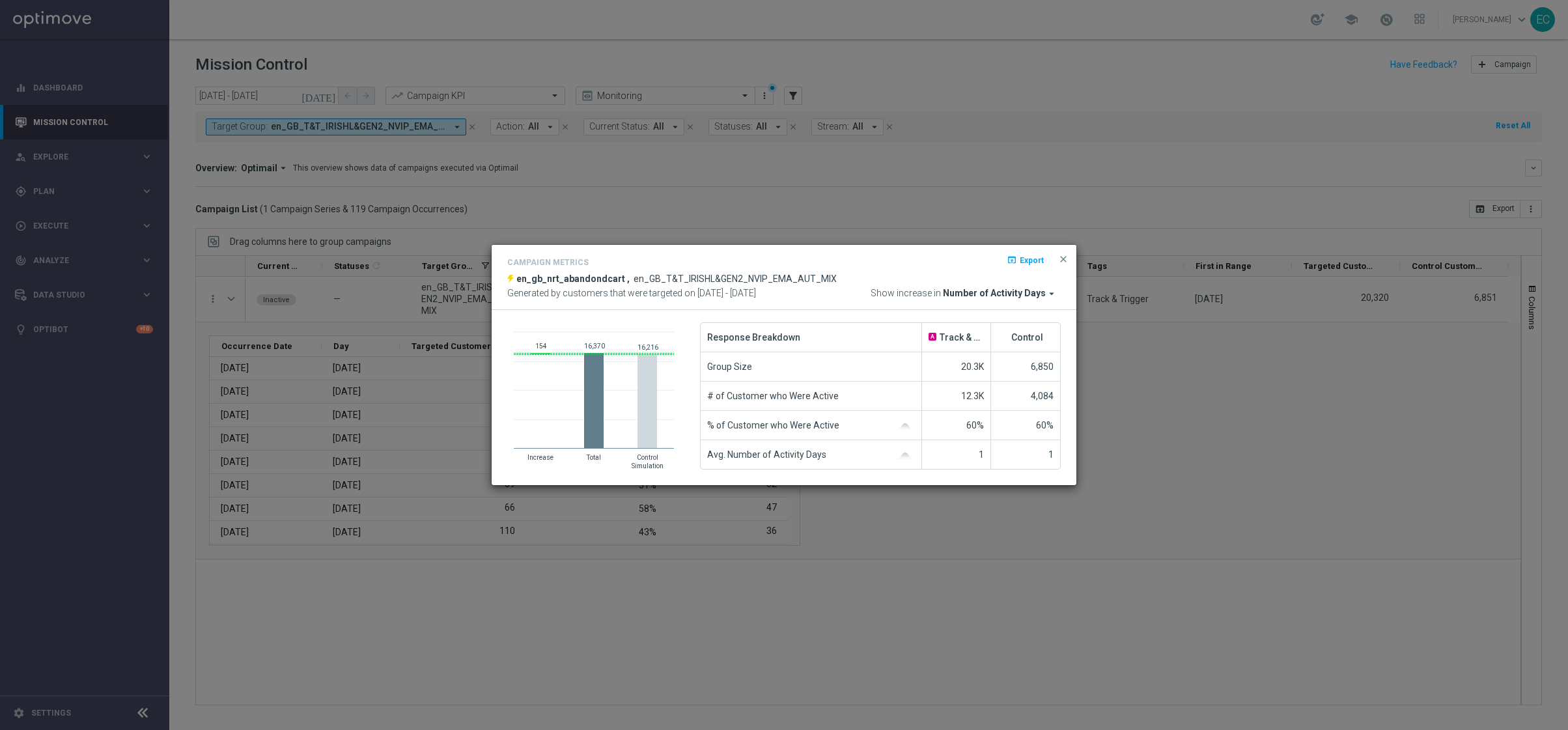
click at [991, 288] on span "Number of Activity Days" at bounding box center [994, 294] width 103 height 12
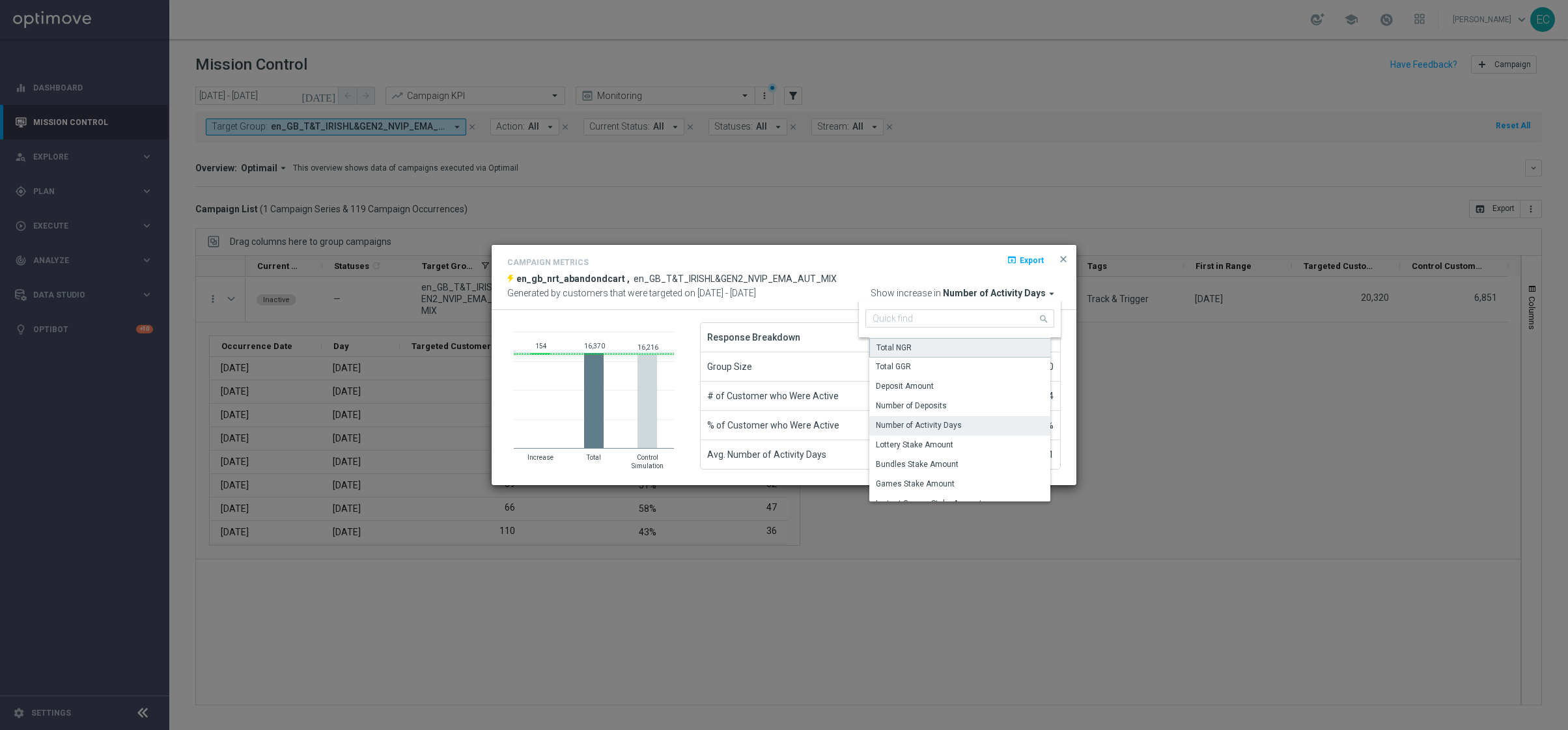
click at [978, 342] on div "Total NGR" at bounding box center [964, 347] width 191 height 19
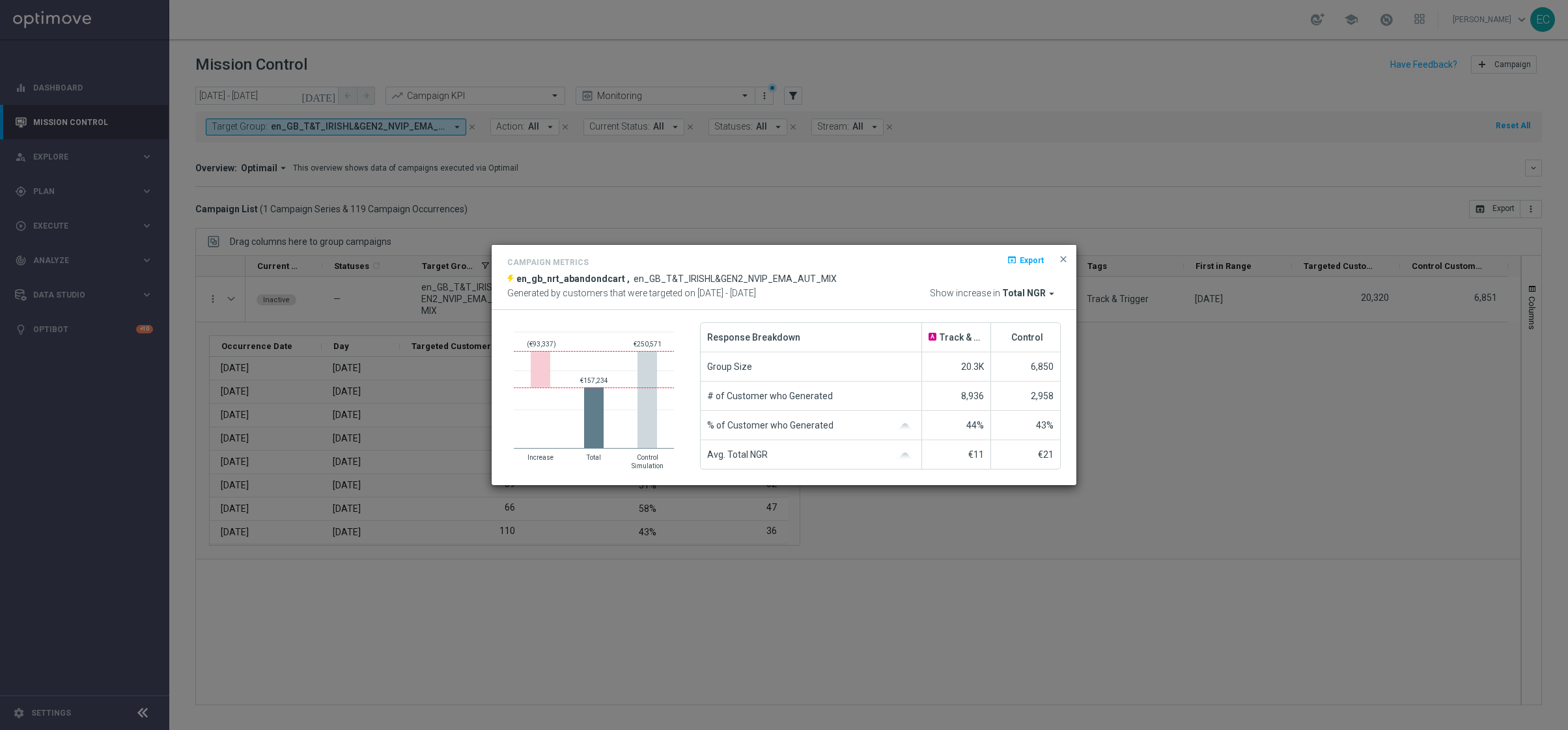
click at [1041, 295] on span "Total NGR" at bounding box center [1024, 294] width 44 height 12
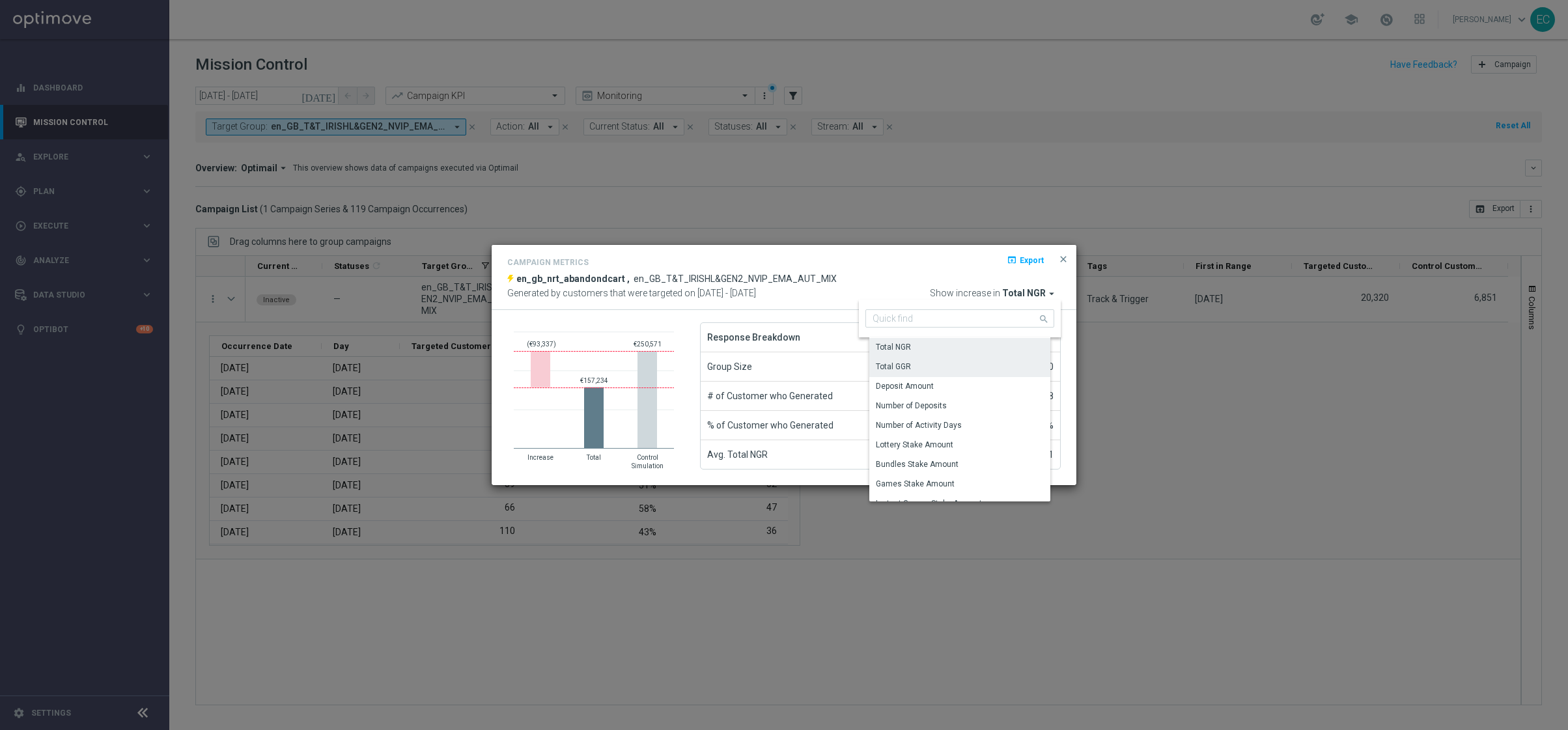
click at [982, 368] on div "Total GGR" at bounding box center [964, 366] width 191 height 18
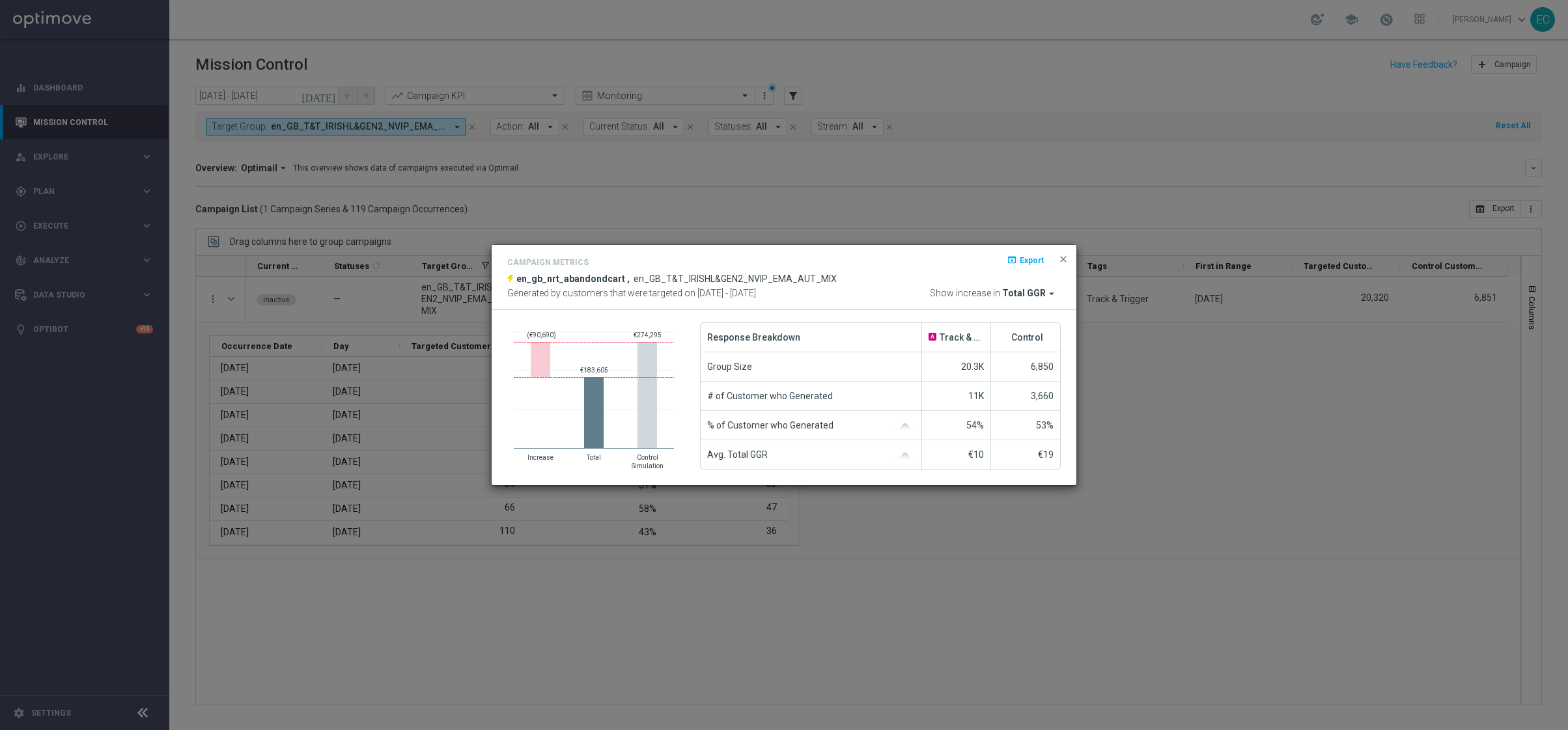
click at [1037, 292] on span "Total GGR" at bounding box center [1024, 294] width 44 height 12
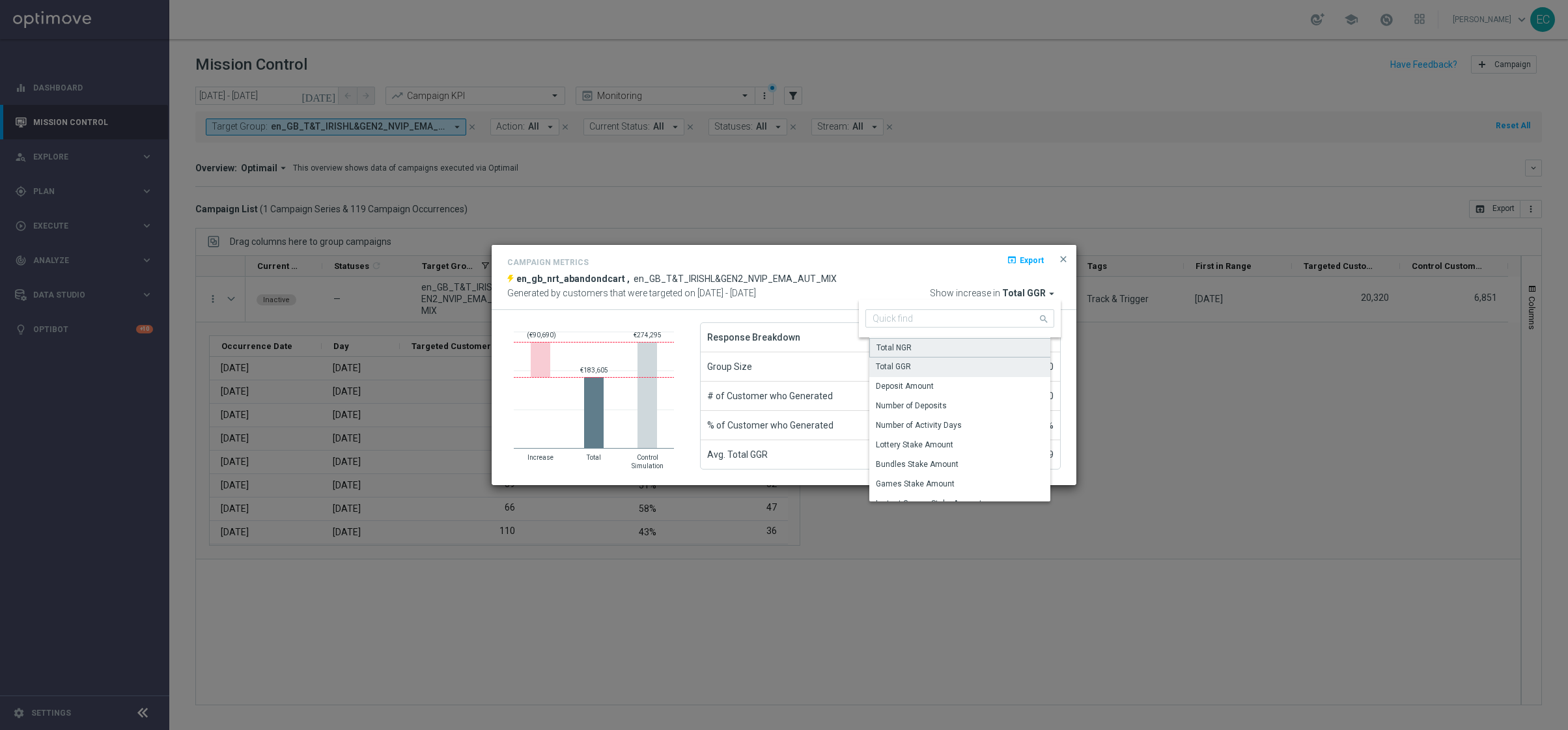
click at [978, 350] on div "Total NGR" at bounding box center [964, 347] width 191 height 19
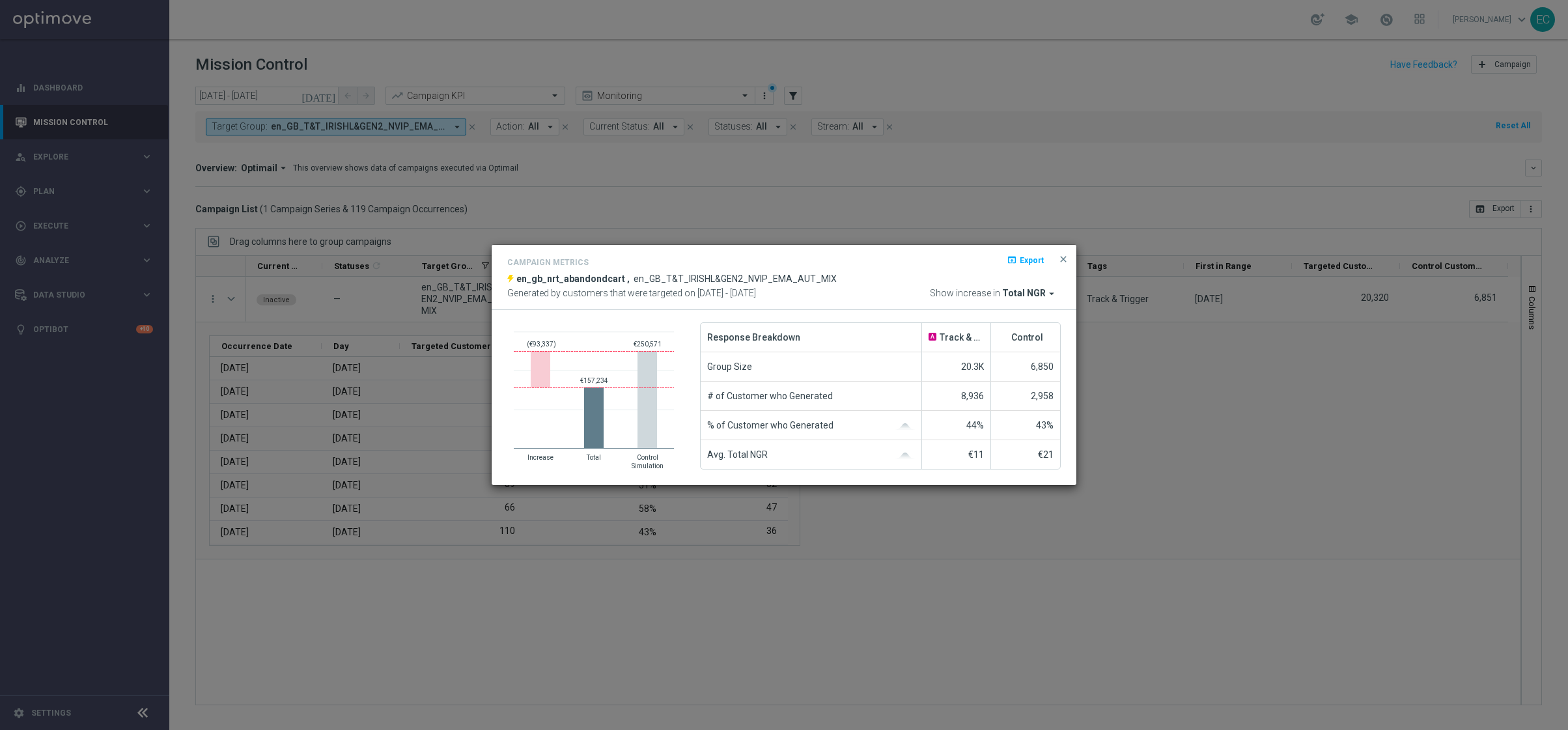
click at [1015, 291] on span "Total NGR" at bounding box center [1024, 294] width 44 height 12
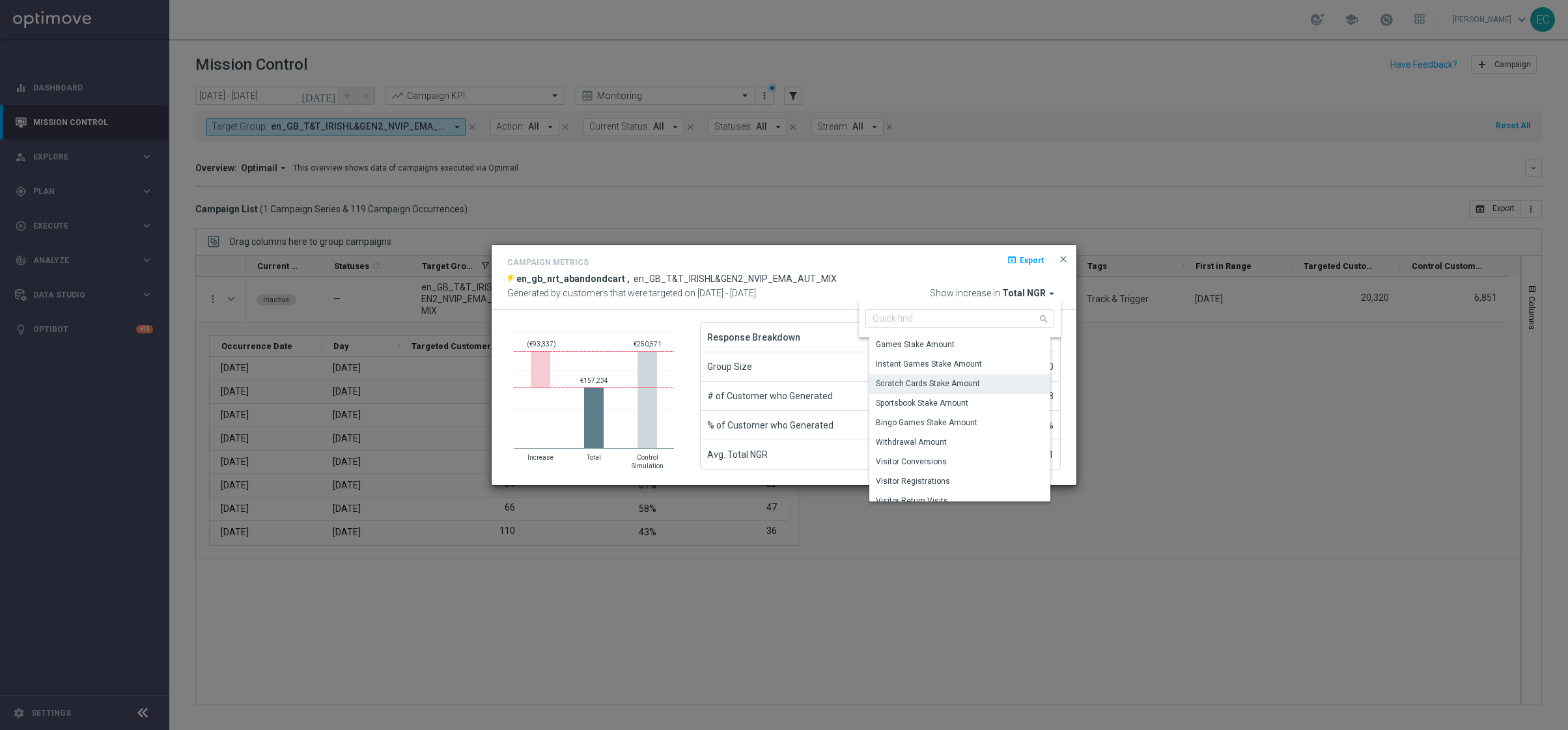
scroll to position [149, 0]
click at [935, 495] on div "Visitor Return Visits" at bounding box center [912, 491] width 72 height 12
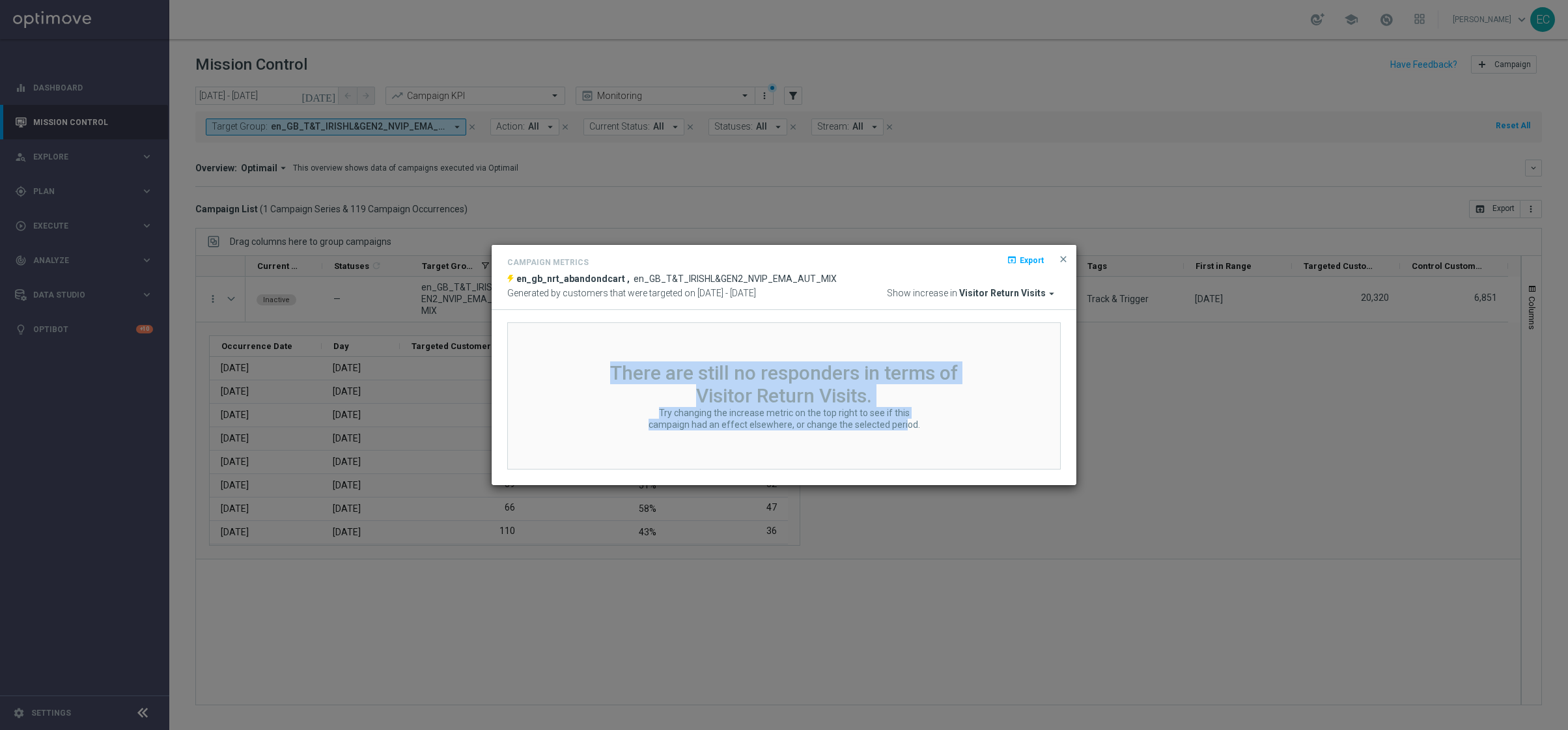
drag, startPoint x: 885, startPoint y: 431, endPoint x: 883, endPoint y: 328, distance: 103.0
click at [883, 328] on div "There are still no responders in terms of Visitor Return Visits. Try changing t…" at bounding box center [784, 396] width 553 height 147
click at [895, 341] on div "There are still no responders in terms of Visitor Return Visits. Try changing t…" at bounding box center [784, 396] width 553 height 147
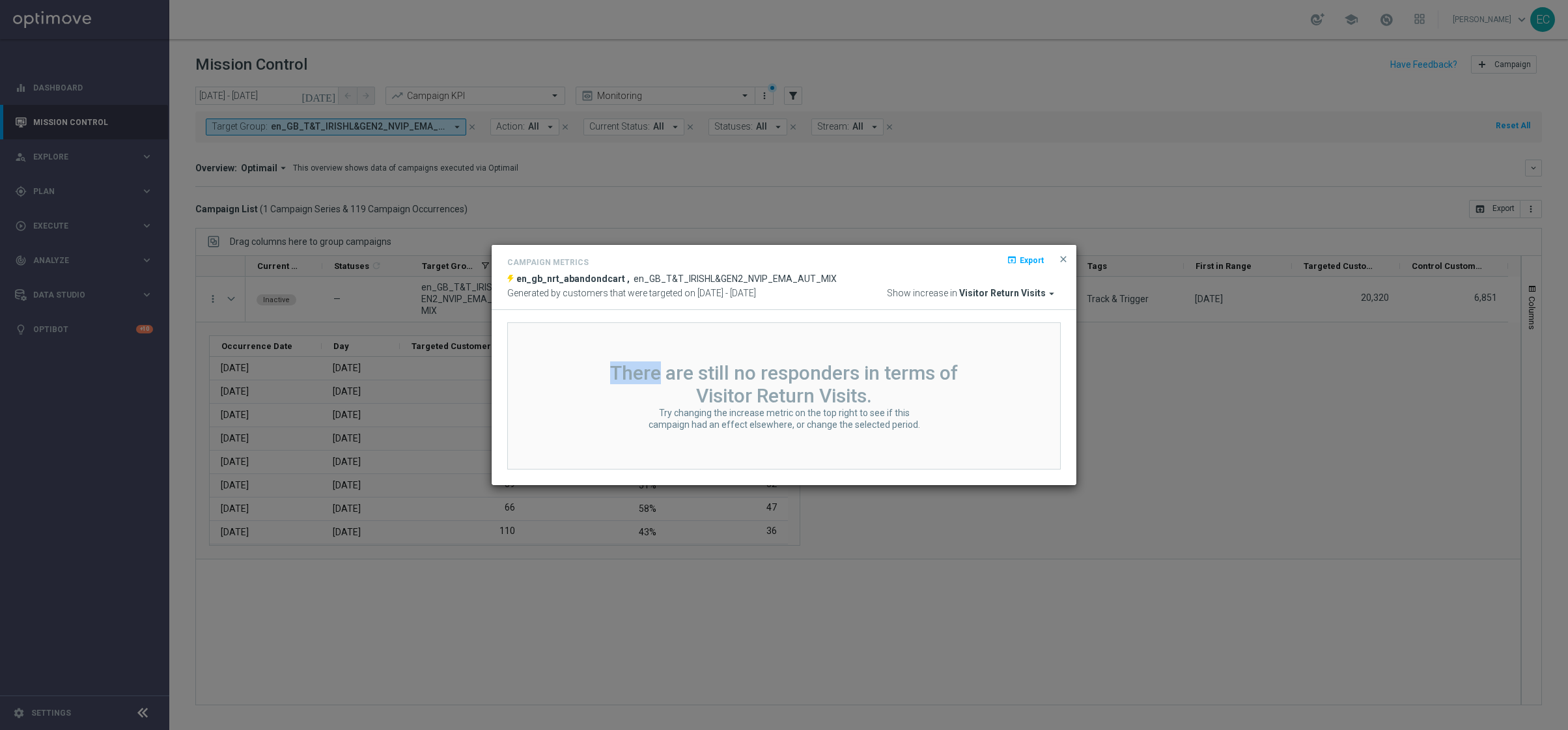
click at [895, 341] on div "There are still no responders in terms of Visitor Return Visits. Try changing t…" at bounding box center [784, 396] width 553 height 147
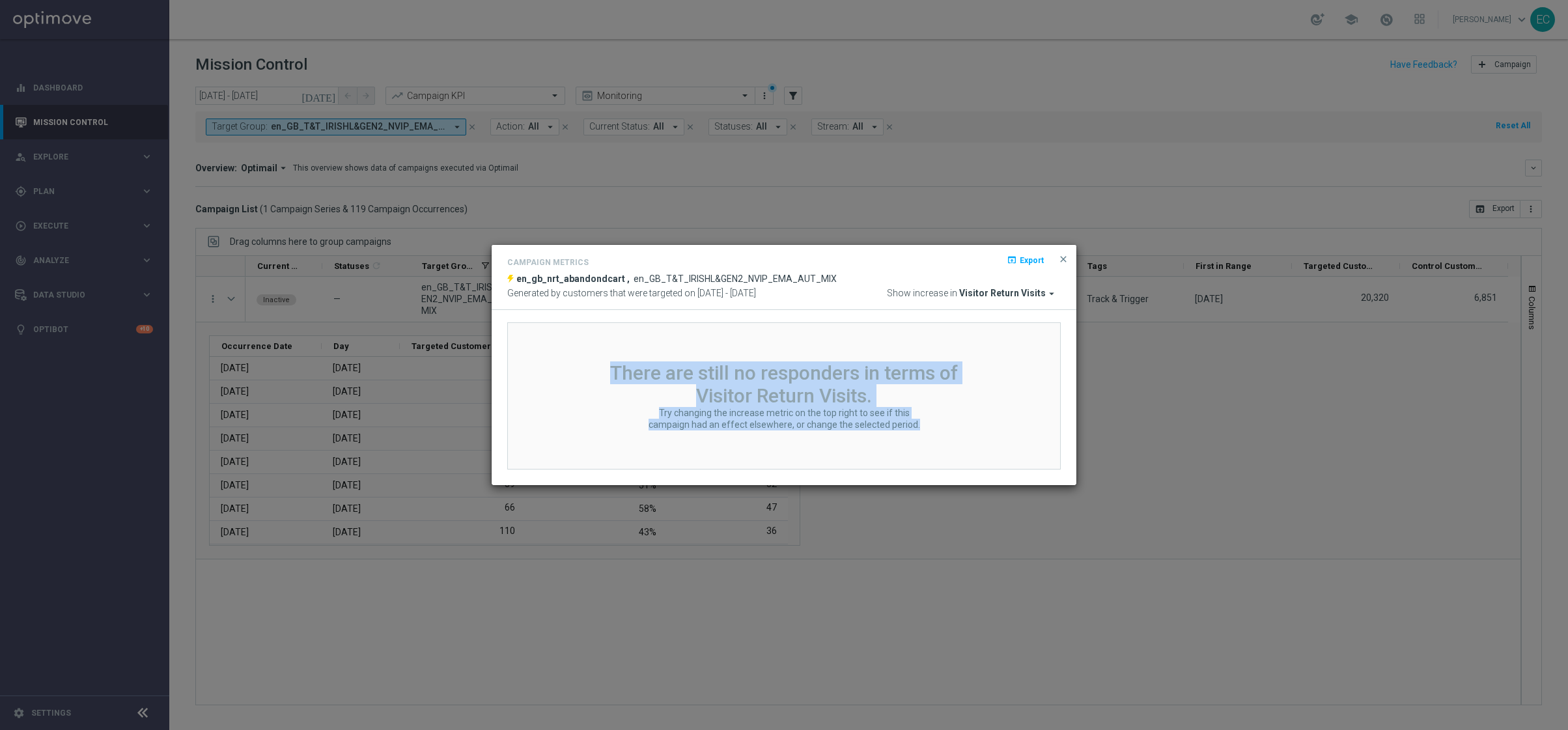
drag, startPoint x: 895, startPoint y: 341, endPoint x: 938, endPoint y: 431, distance: 99.7
click at [938, 431] on div "There are still no responders in terms of Visitor Return Visits. Try changing t…" at bounding box center [784, 396] width 553 height 147
click at [938, 430] on div "Try changing the increase metric on the top right to see if this campaign had a…" at bounding box center [784, 418] width 357 height 23
drag, startPoint x: 938, startPoint y: 431, endPoint x: 916, endPoint y: 340, distance: 93.6
click at [916, 340] on div "There are still no responders in terms of Visitor Return Visits. Try changing t…" at bounding box center [784, 396] width 553 height 147
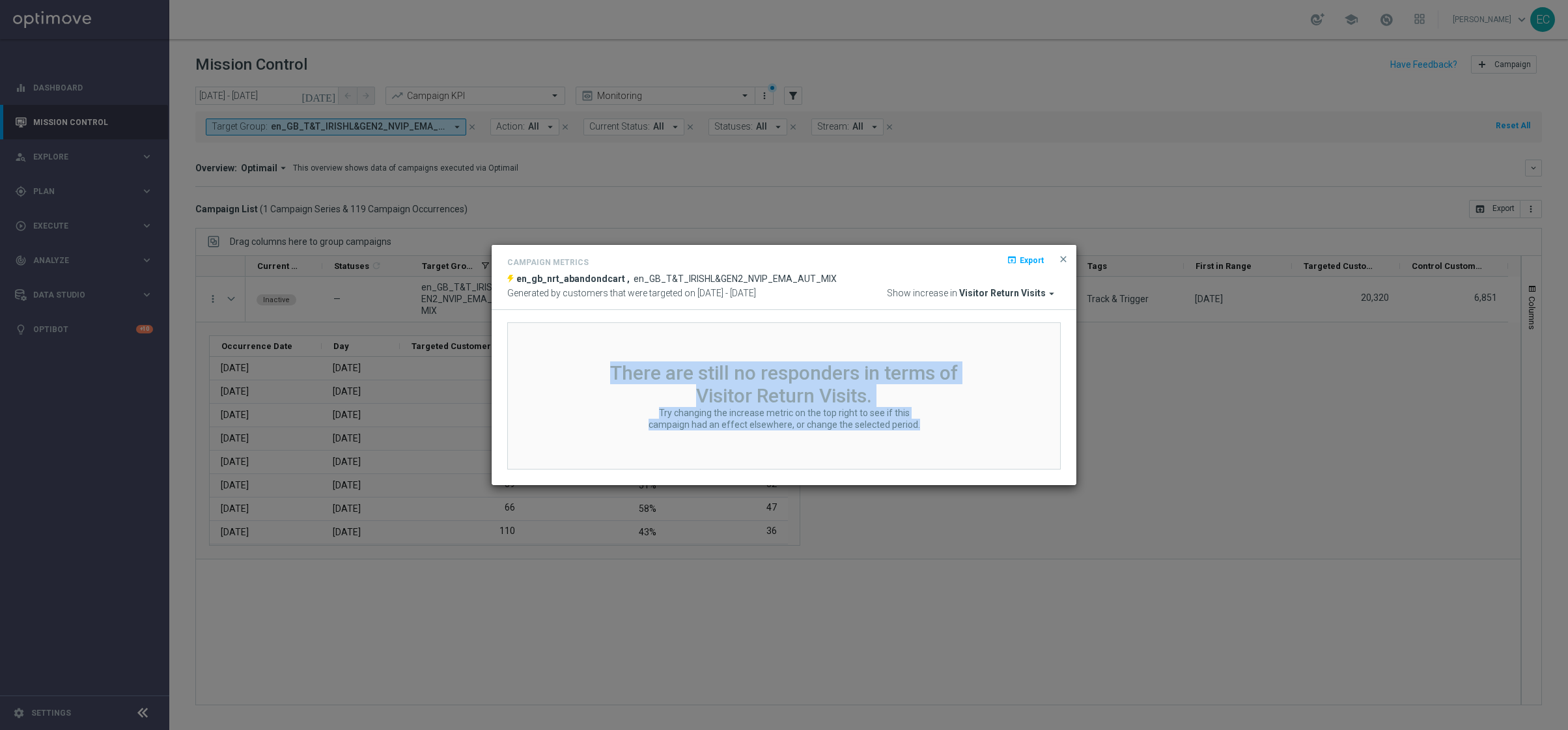
click at [916, 340] on div "There are still no responders in terms of Visitor Return Visits. Try changing t…" at bounding box center [784, 396] width 553 height 147
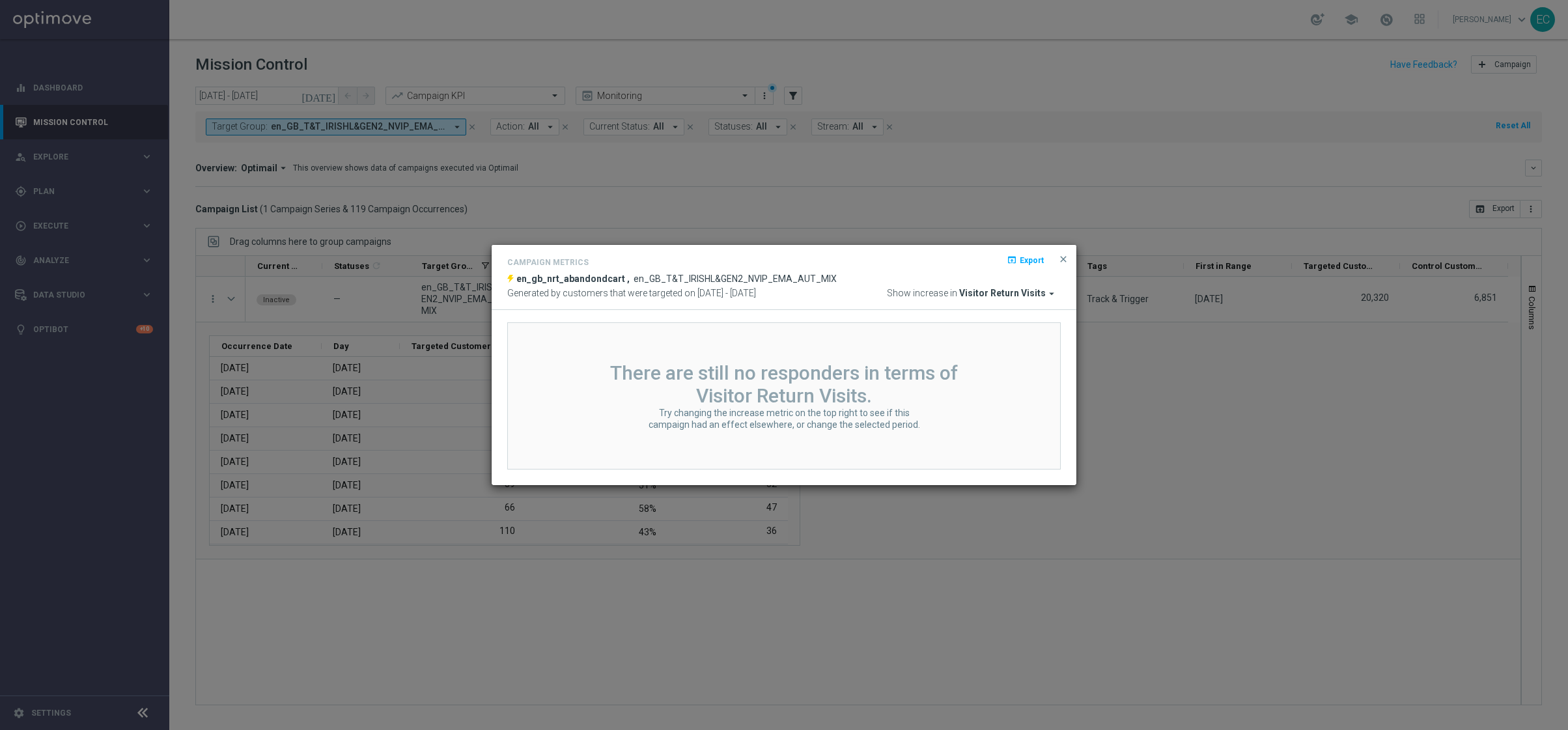
click at [998, 297] on span "Visitor Return Visits" at bounding box center [1002, 294] width 86 height 12
click at [936, 450] on div "Lottery Stake Amount" at bounding box center [915, 446] width 78 height 12
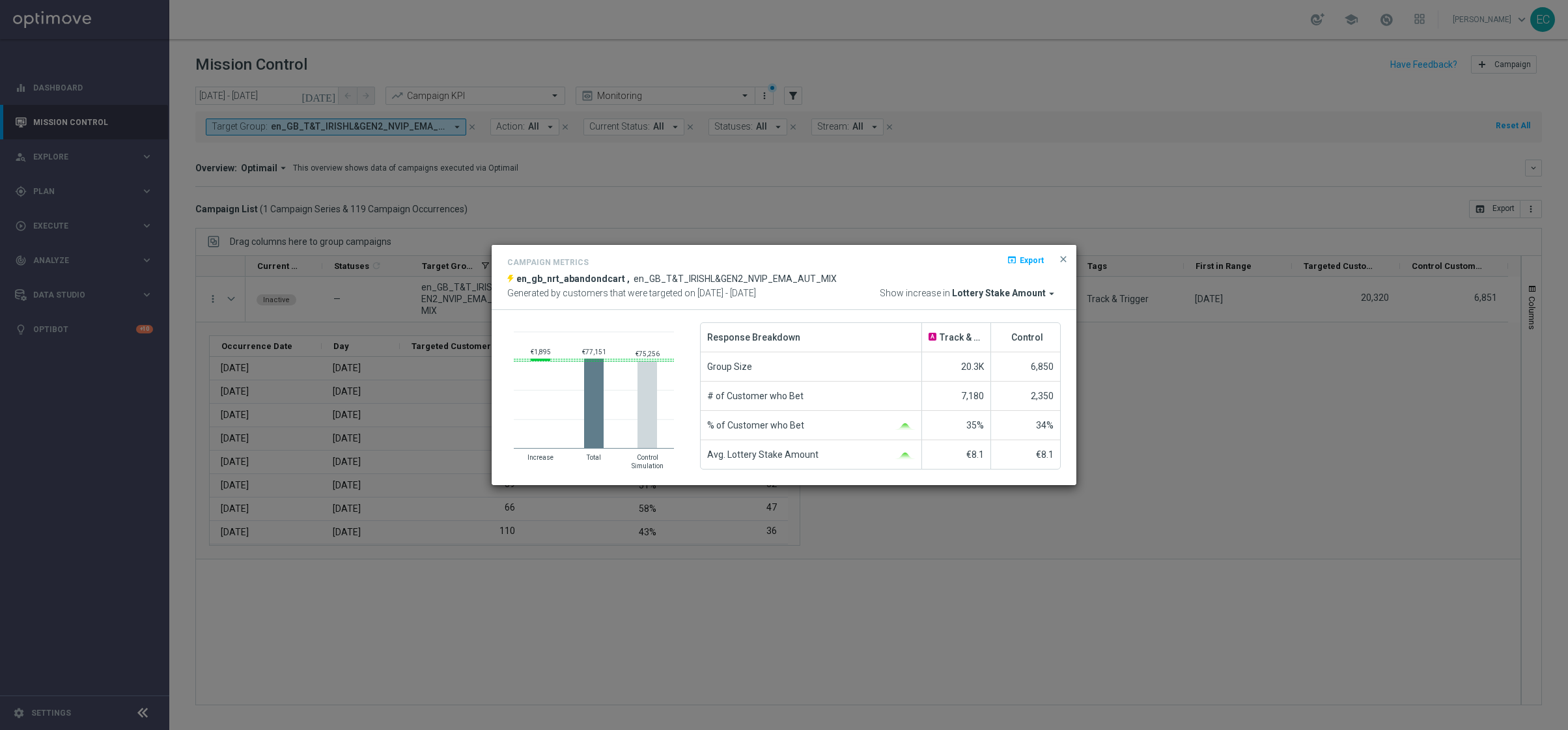
click at [1026, 257] on span "Export" at bounding box center [1031, 260] width 24 height 9
click at [1063, 258] on span "close" at bounding box center [1063, 259] width 11 height 11
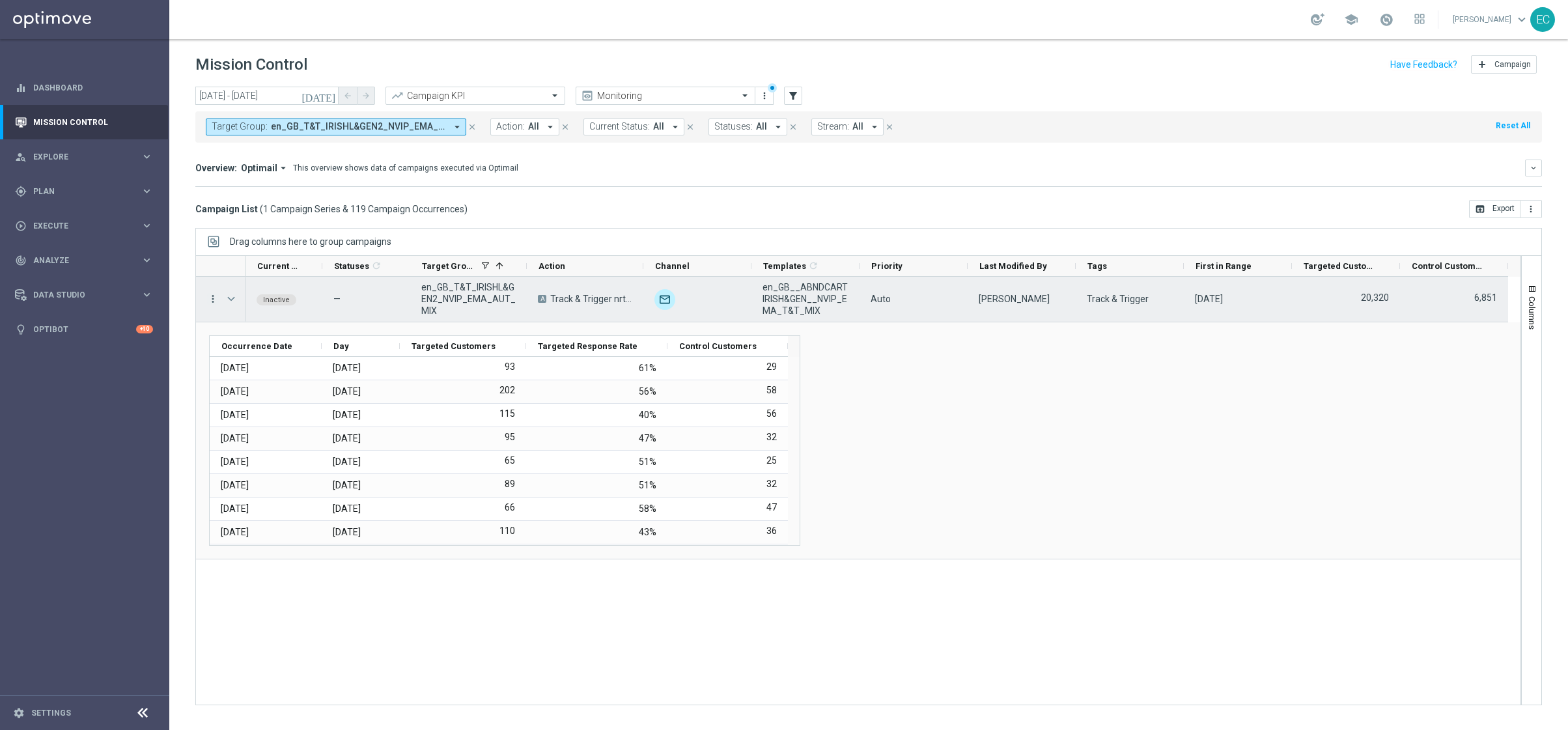
click at [217, 300] on icon "more_vert" at bounding box center [213, 299] width 12 height 12
click at [323, 338] on div "send Channel Metrics" at bounding box center [292, 344] width 147 height 18
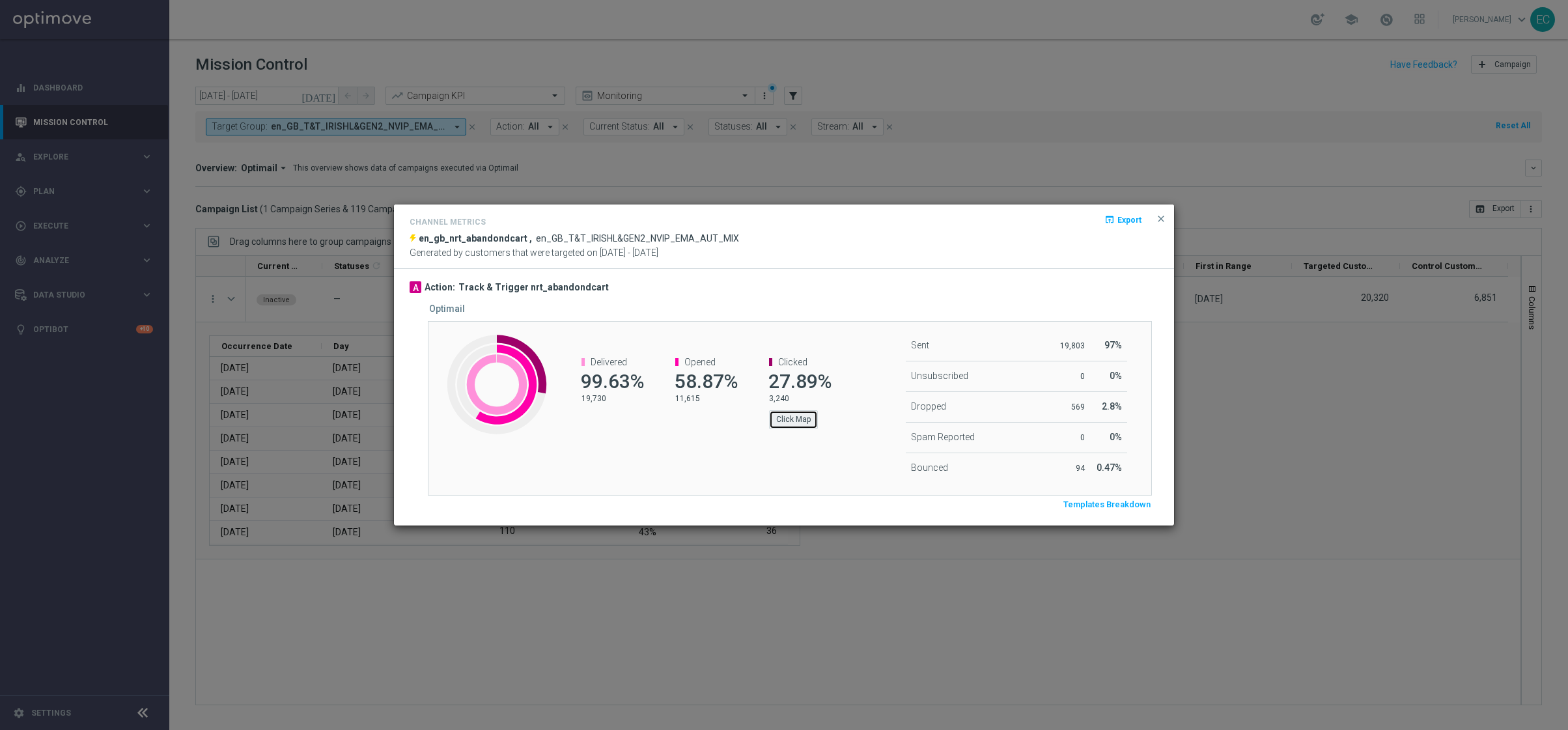
click at [803, 420] on button "Click Map" at bounding box center [794, 419] width 49 height 18
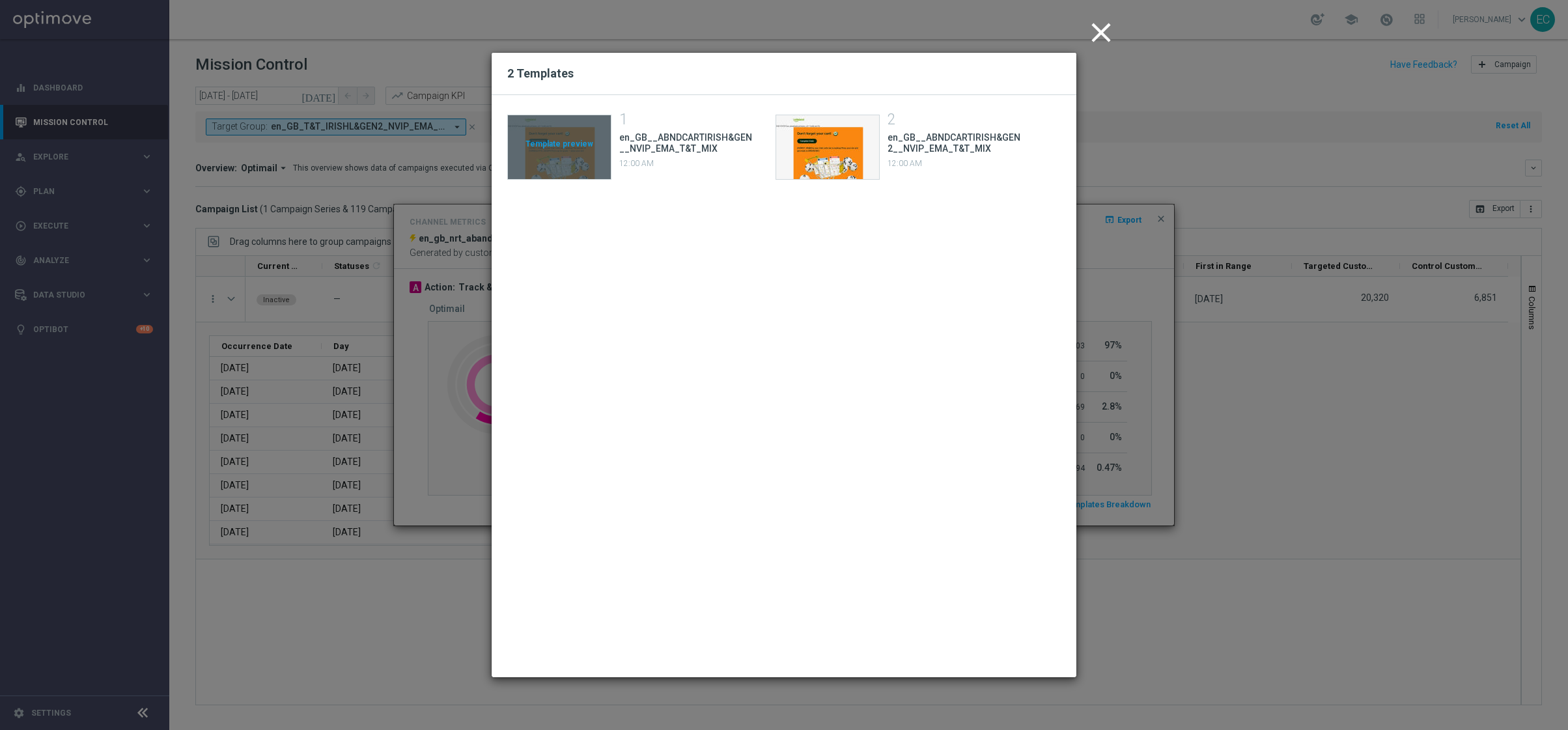
click at [543, 143] on div "Template preview" at bounding box center [559, 147] width 103 height 64
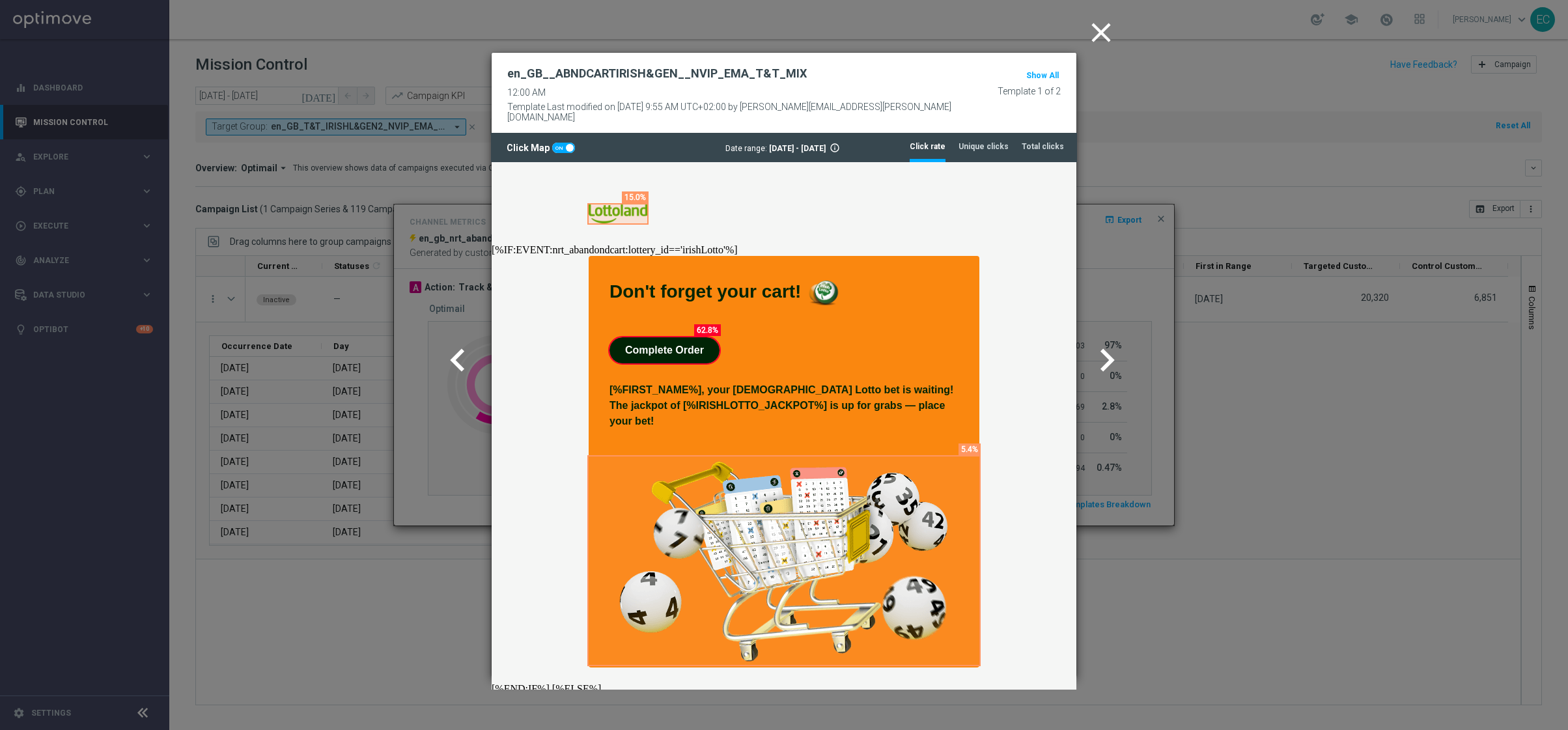
click at [1111, 359] on icon "chevron_right" at bounding box center [1106, 360] width 46 height 46
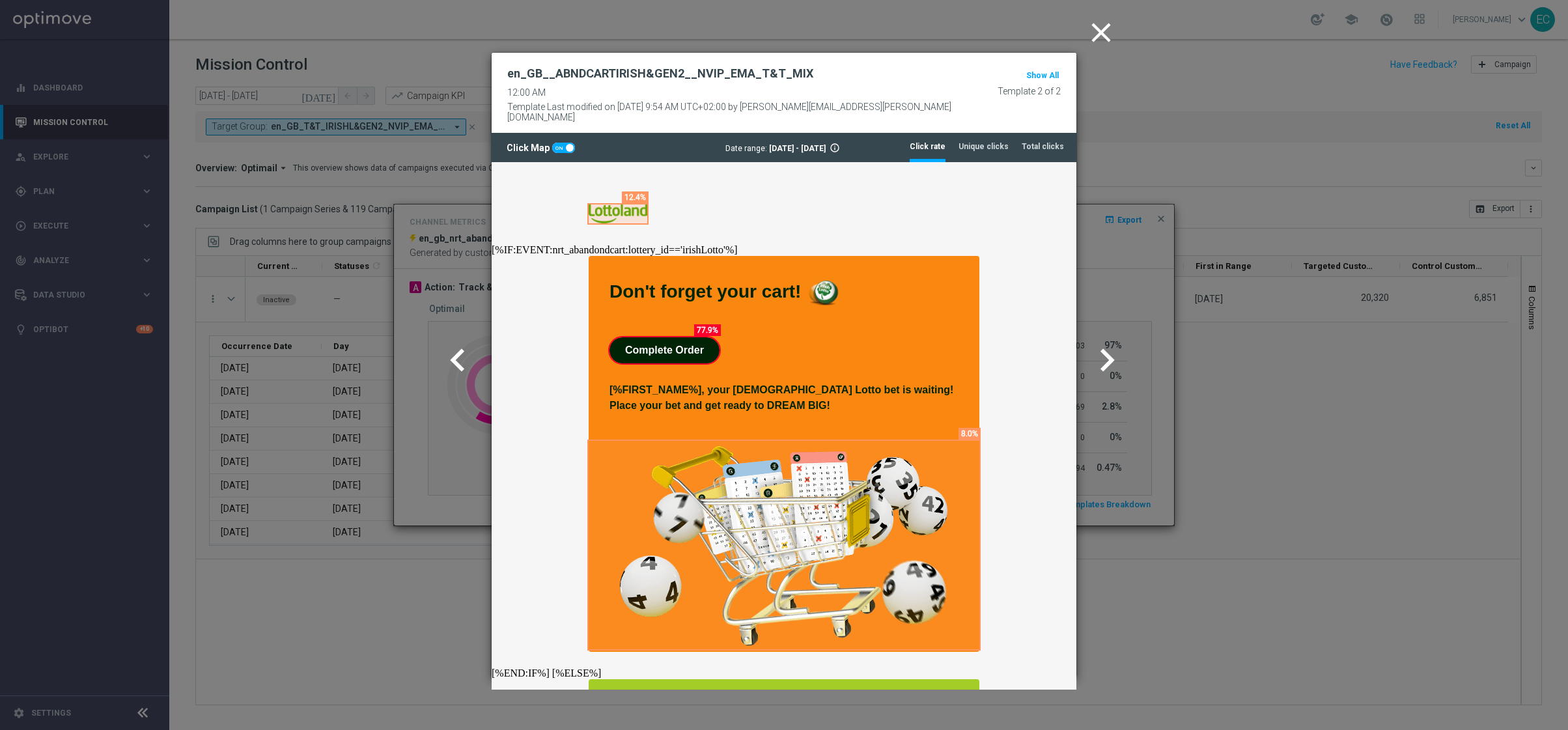
click at [460, 361] on icon "chevron_left" at bounding box center [458, 360] width 46 height 46
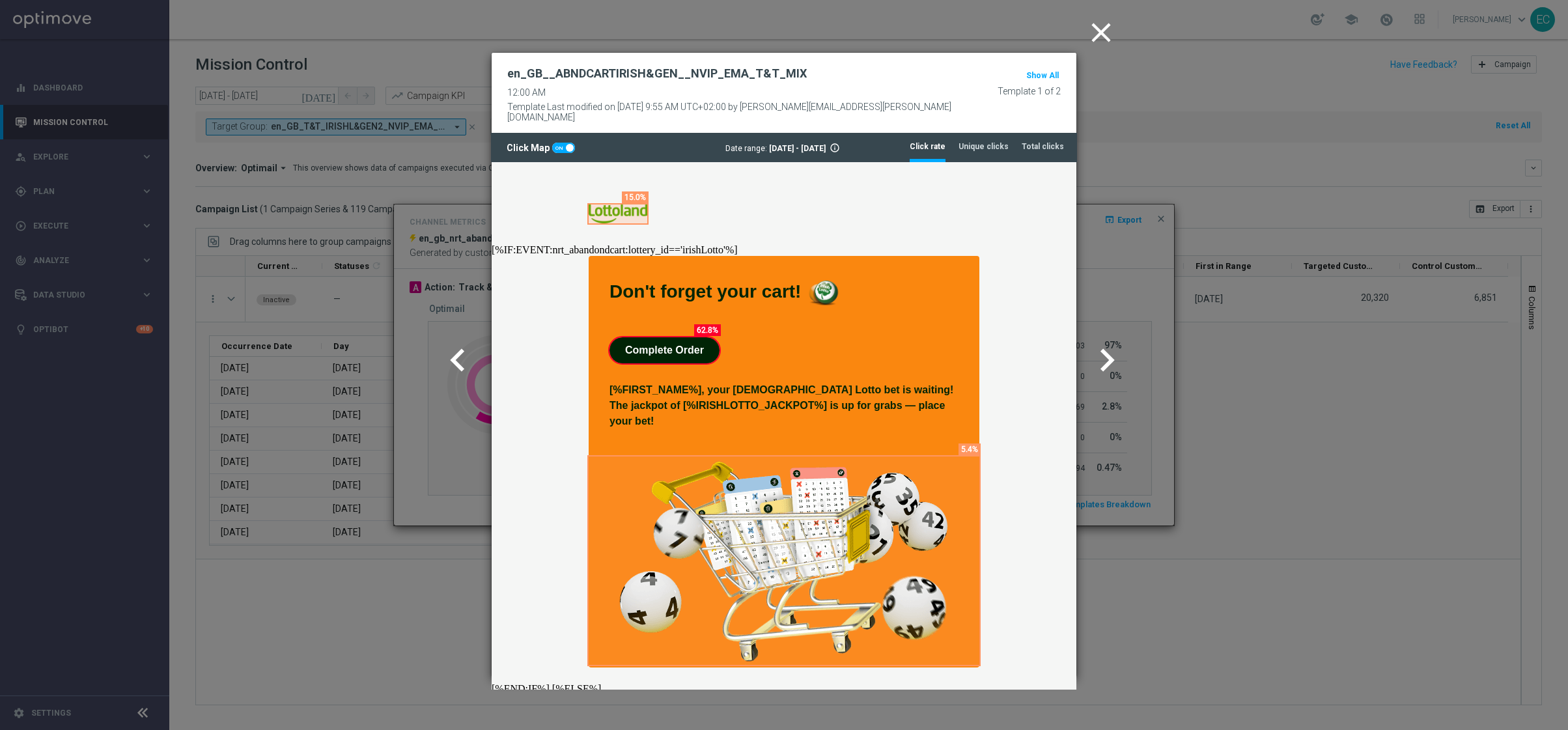
click at [1103, 36] on icon "close" at bounding box center [1100, 33] width 33 height 33
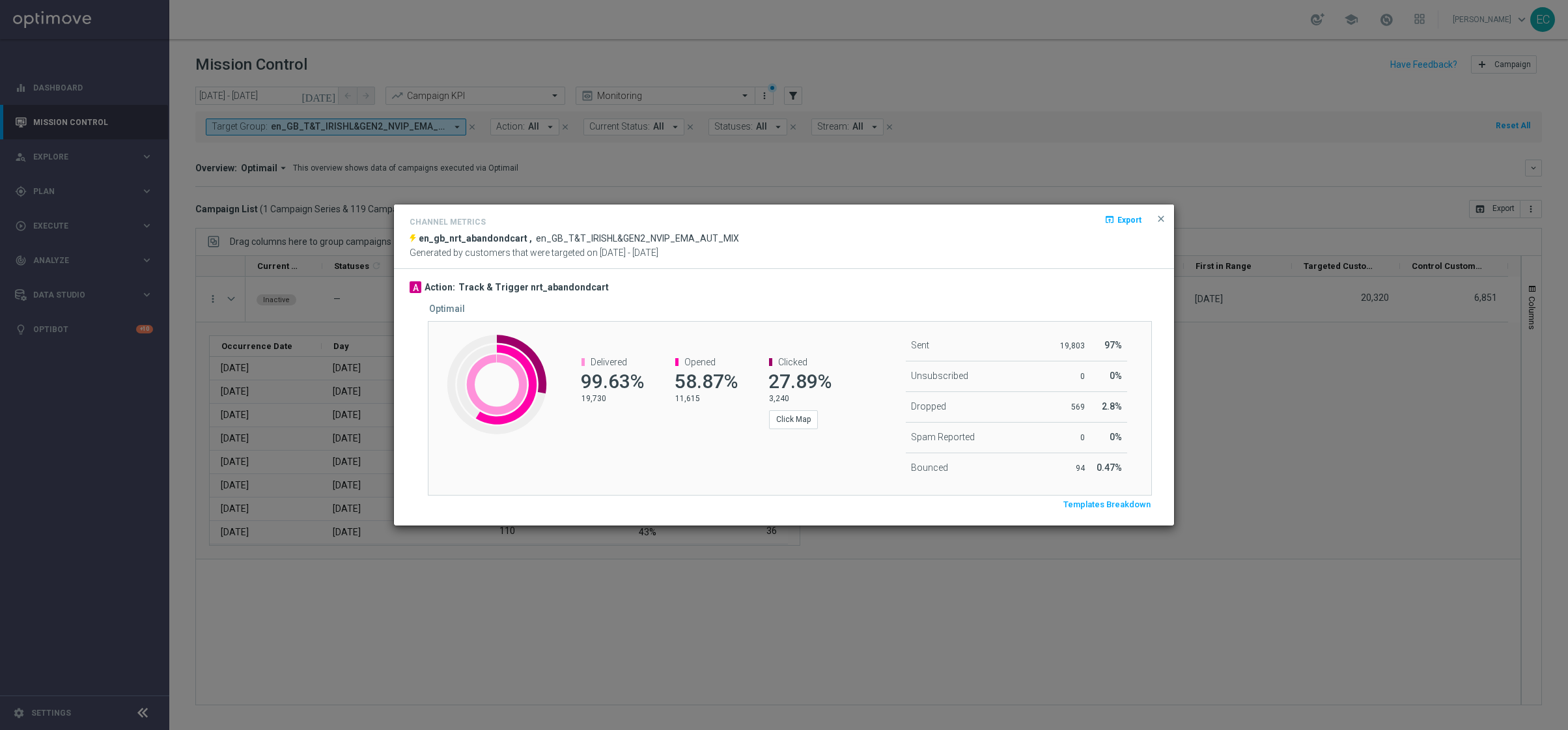
click at [1115, 500] on span "Templates Breakdown" at bounding box center [1106, 505] width 87 height 11
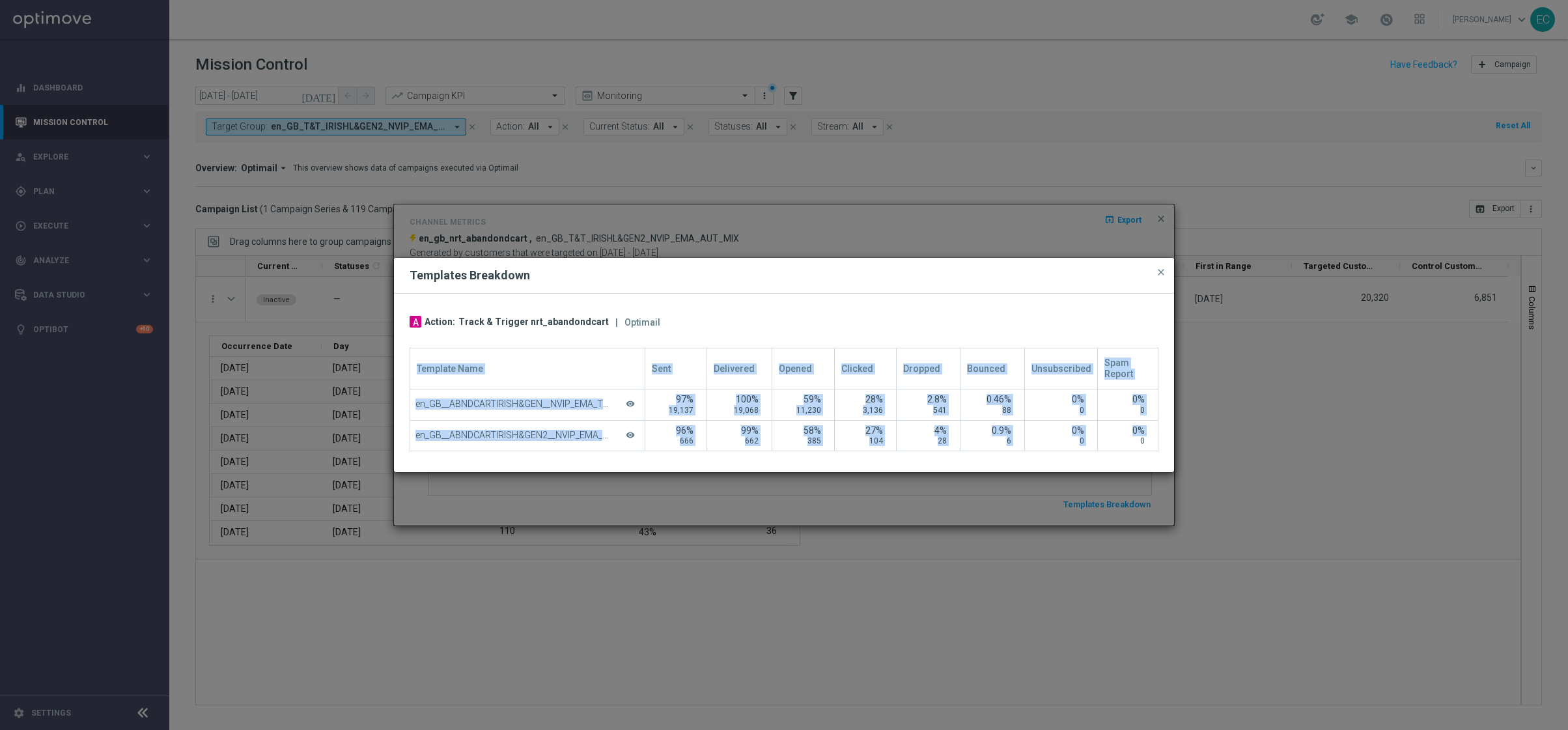
drag, startPoint x: 1112, startPoint y: 440, endPoint x: 459, endPoint y: 346, distance: 659.7
click at [459, 346] on div "A Action: Track & Trigger nrt_abandondcart | Optimail Template Name Sent Delive…" at bounding box center [784, 383] width 749 height 138
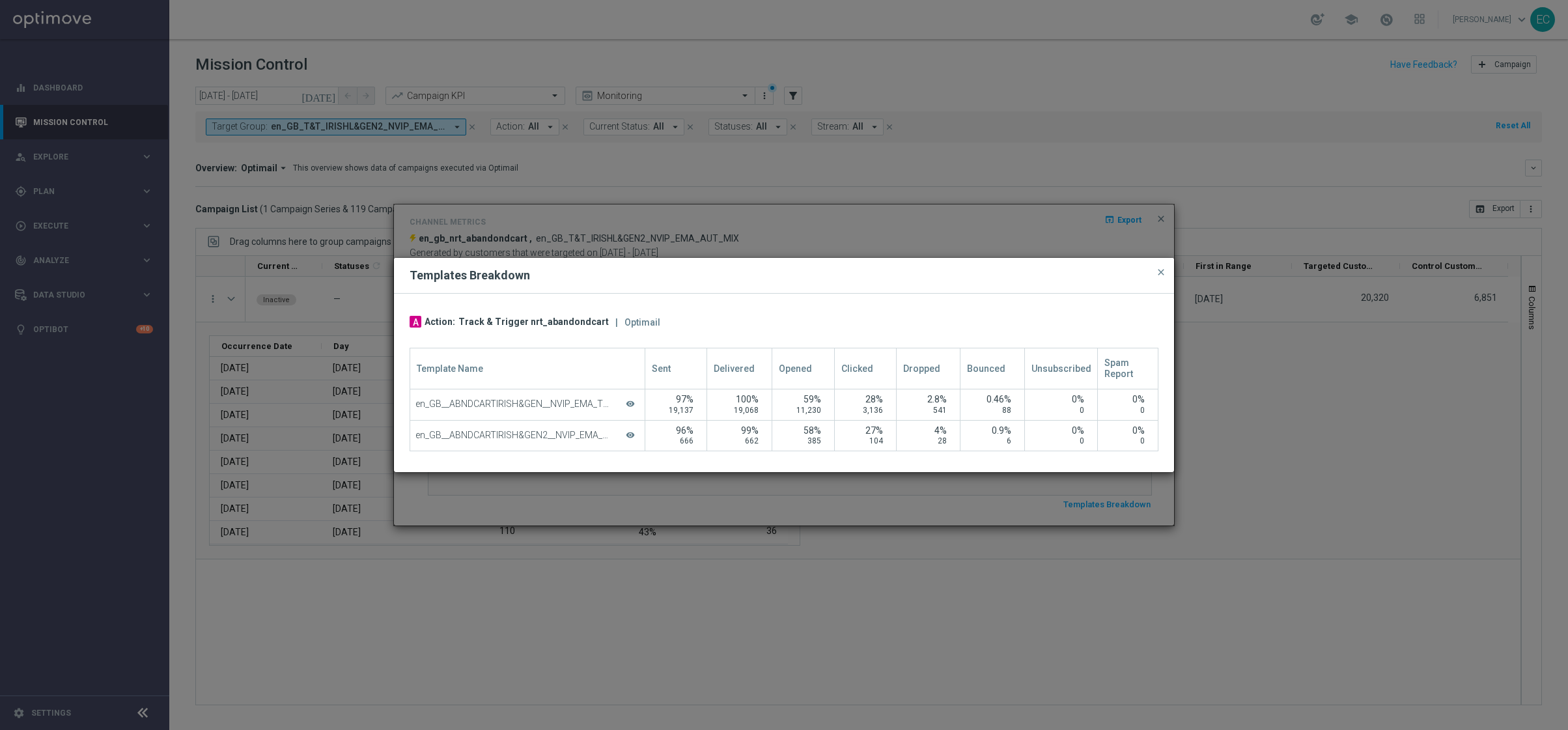
drag, startPoint x: 459, startPoint y: 346, endPoint x: 1018, endPoint y: 436, distance: 566.2
click at [1017, 436] on div "A Action: Track & Trigger nrt_abandondcart | Optimail Template Name Sent Delive…" at bounding box center [784, 383] width 749 height 138
click at [1154, 264] on button "close" at bounding box center [1161, 272] width 13 height 16
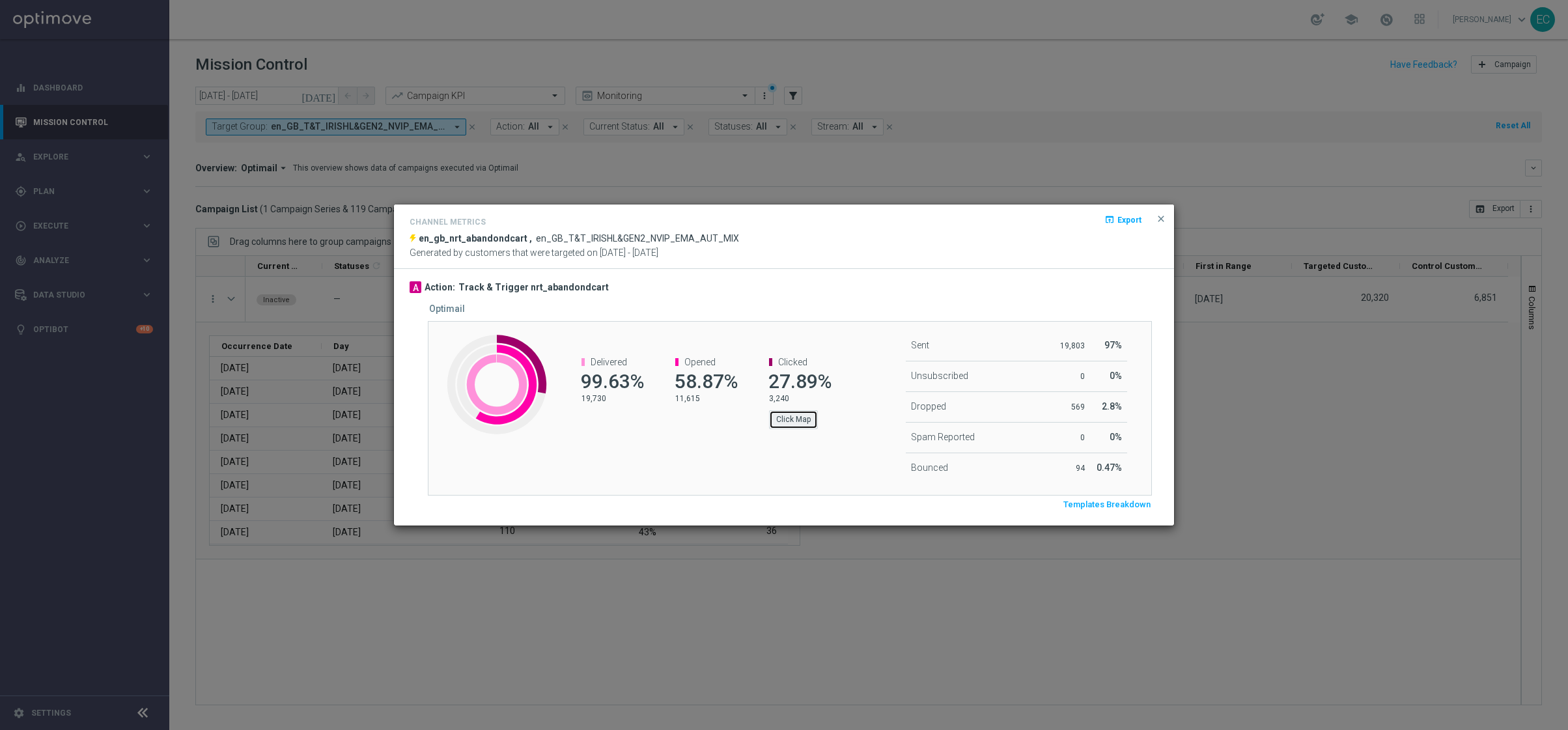
click at [782, 411] on button "Click Map" at bounding box center [794, 419] width 49 height 18
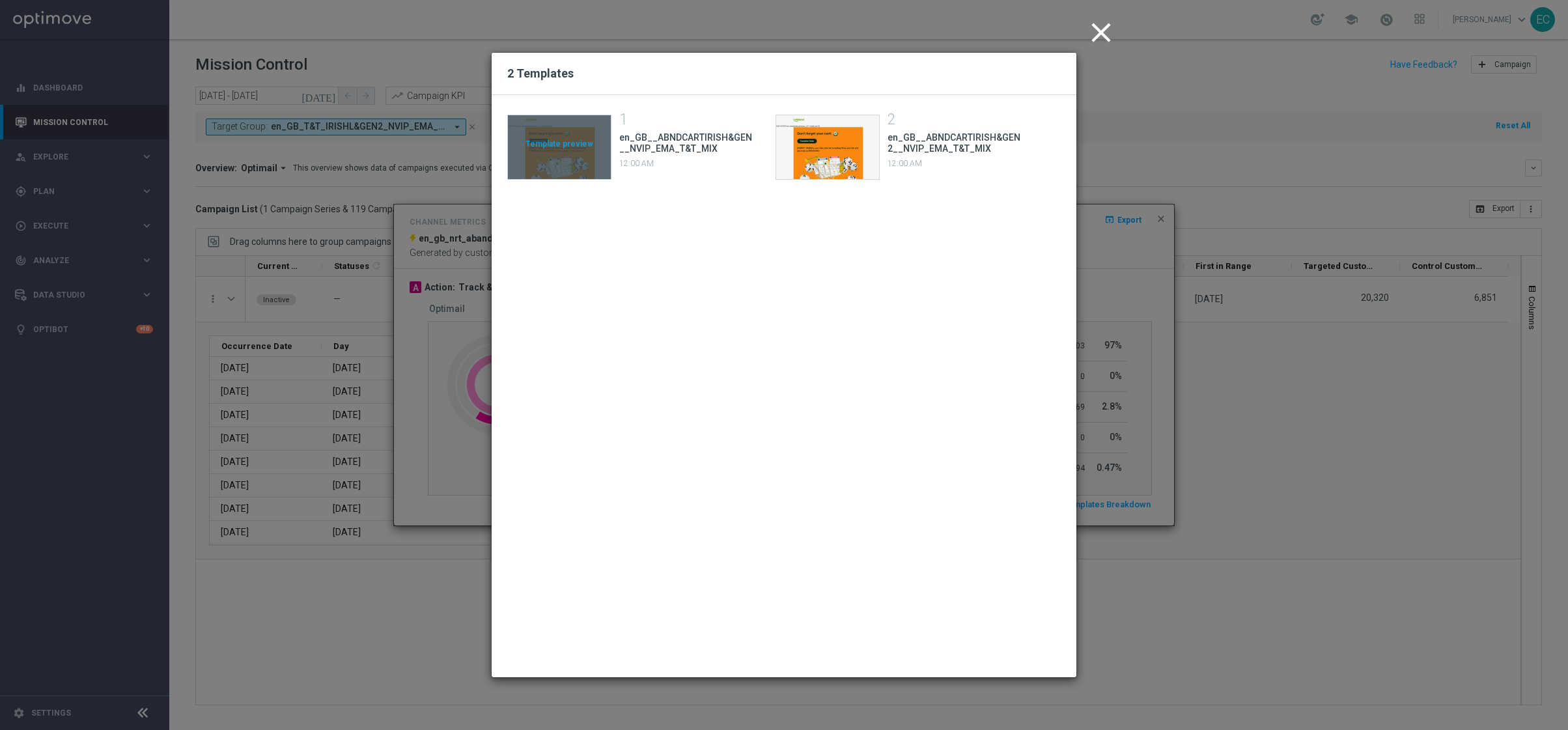
click at [612, 141] on figure at bounding box center [560, 148] width 104 height 65
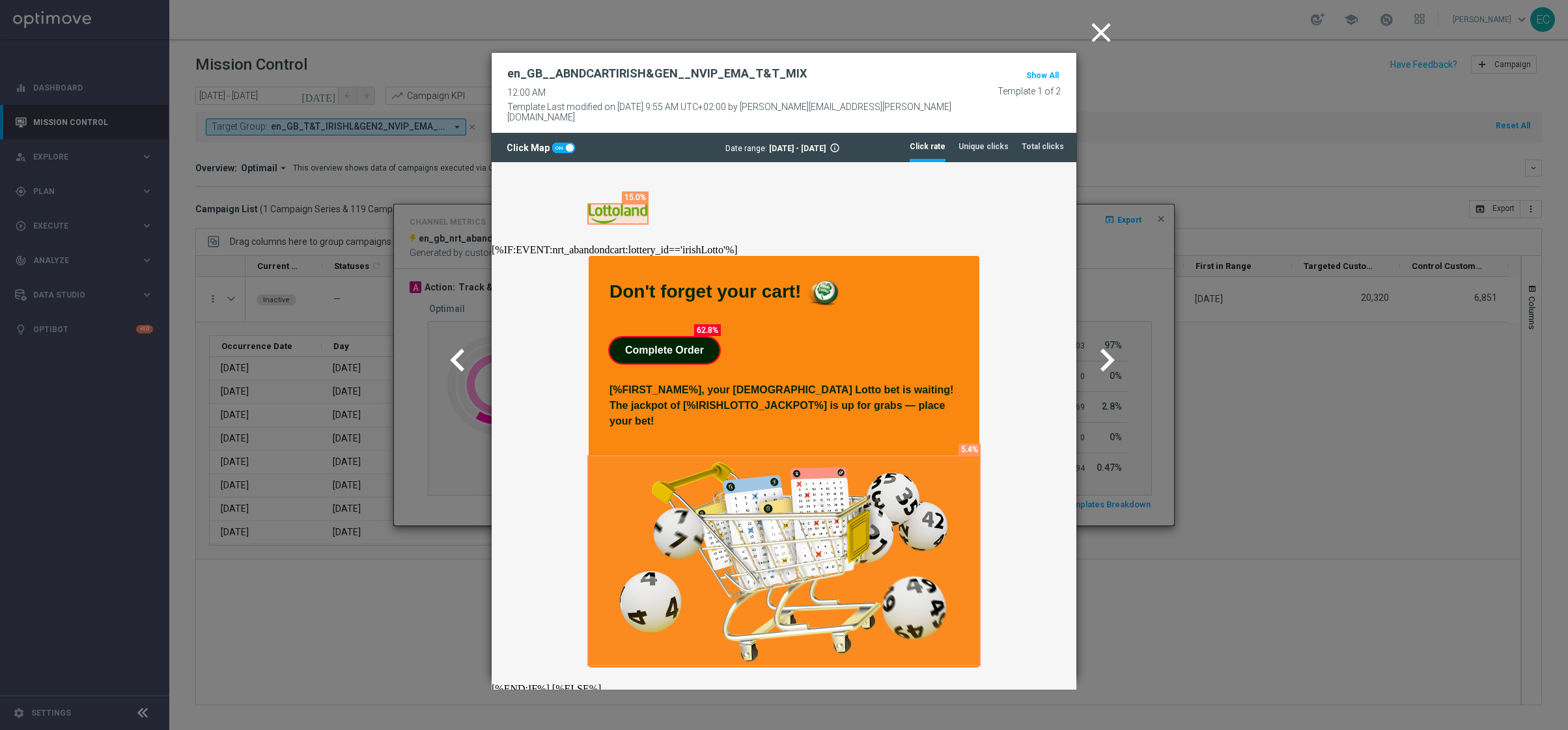
click at [558, 143] on span at bounding box center [563, 148] width 23 height 11
click at [558, 143] on input "checkbox" at bounding box center [563, 148] width 23 height 11
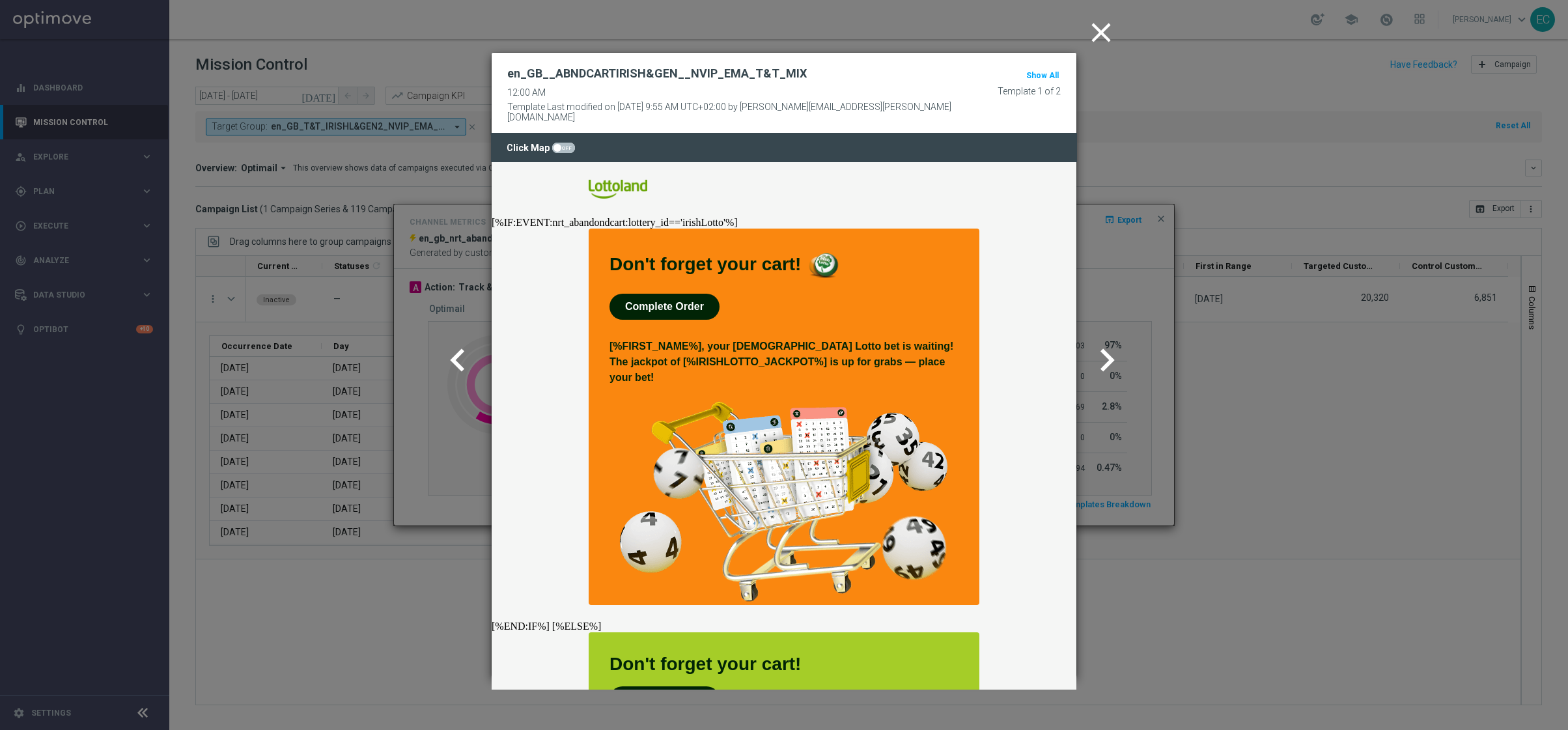
click at [558, 144] on span at bounding box center [557, 148] width 8 height 8
click at [558, 143] on input "checkbox" at bounding box center [563, 148] width 23 height 11
checkbox input "true"
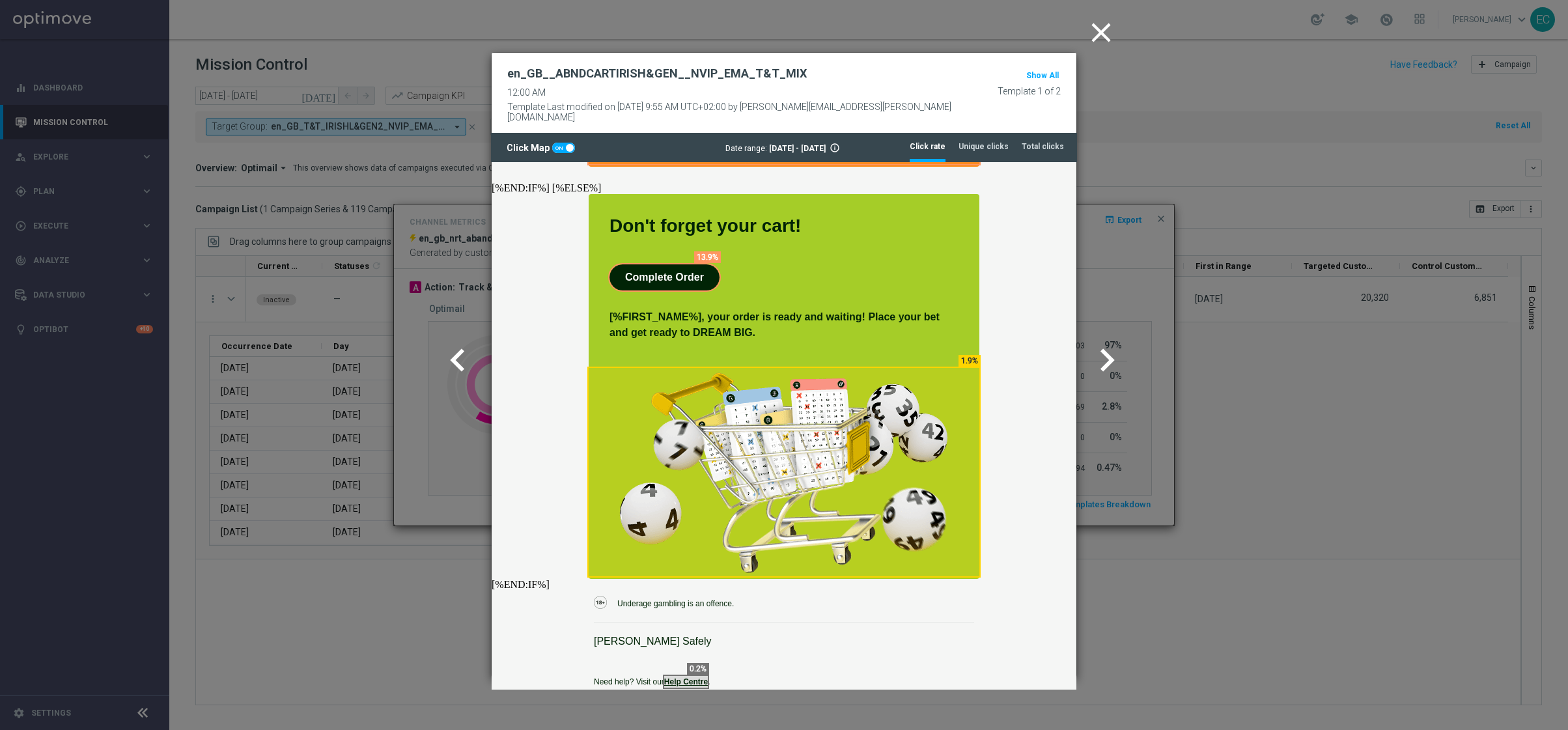
scroll to position [473, 0]
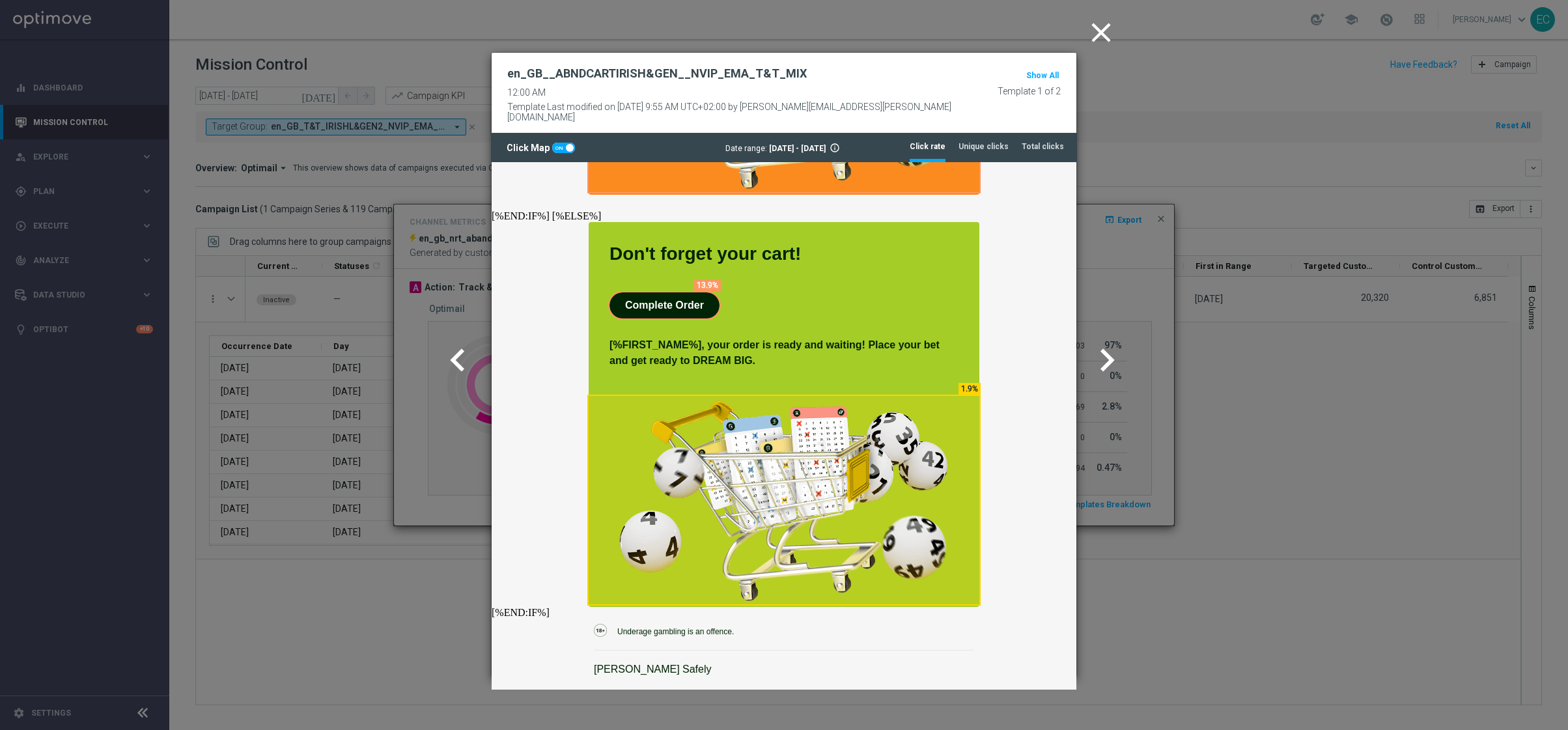
click at [1100, 27] on icon "close" at bounding box center [1100, 33] width 33 height 33
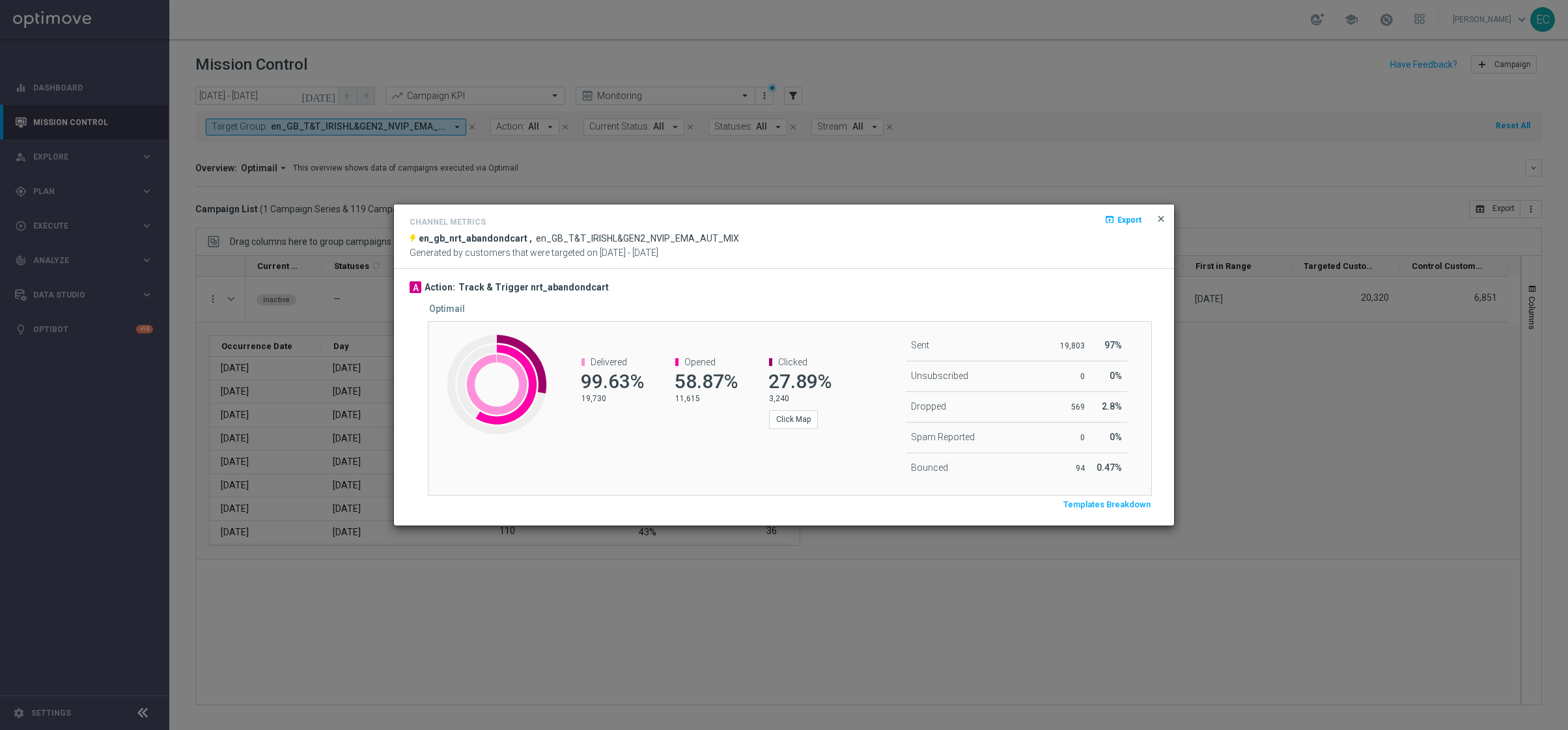
click at [1159, 214] on span "close" at bounding box center [1161, 219] width 11 height 11
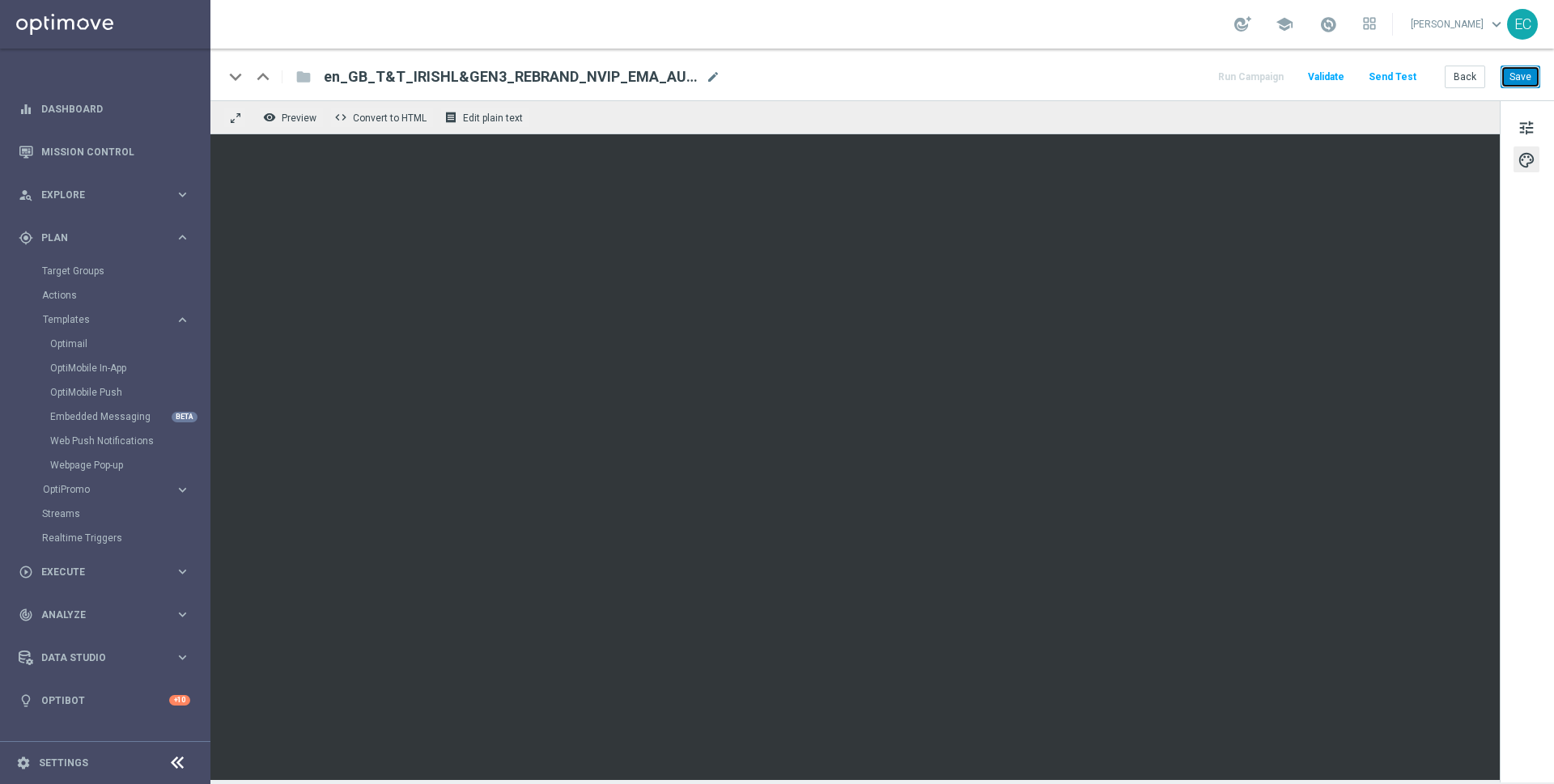
click at [1529, 79] on button "Save" at bounding box center [1521, 76] width 40 height 22
click at [1469, 79] on button "Back" at bounding box center [1465, 76] width 40 height 22
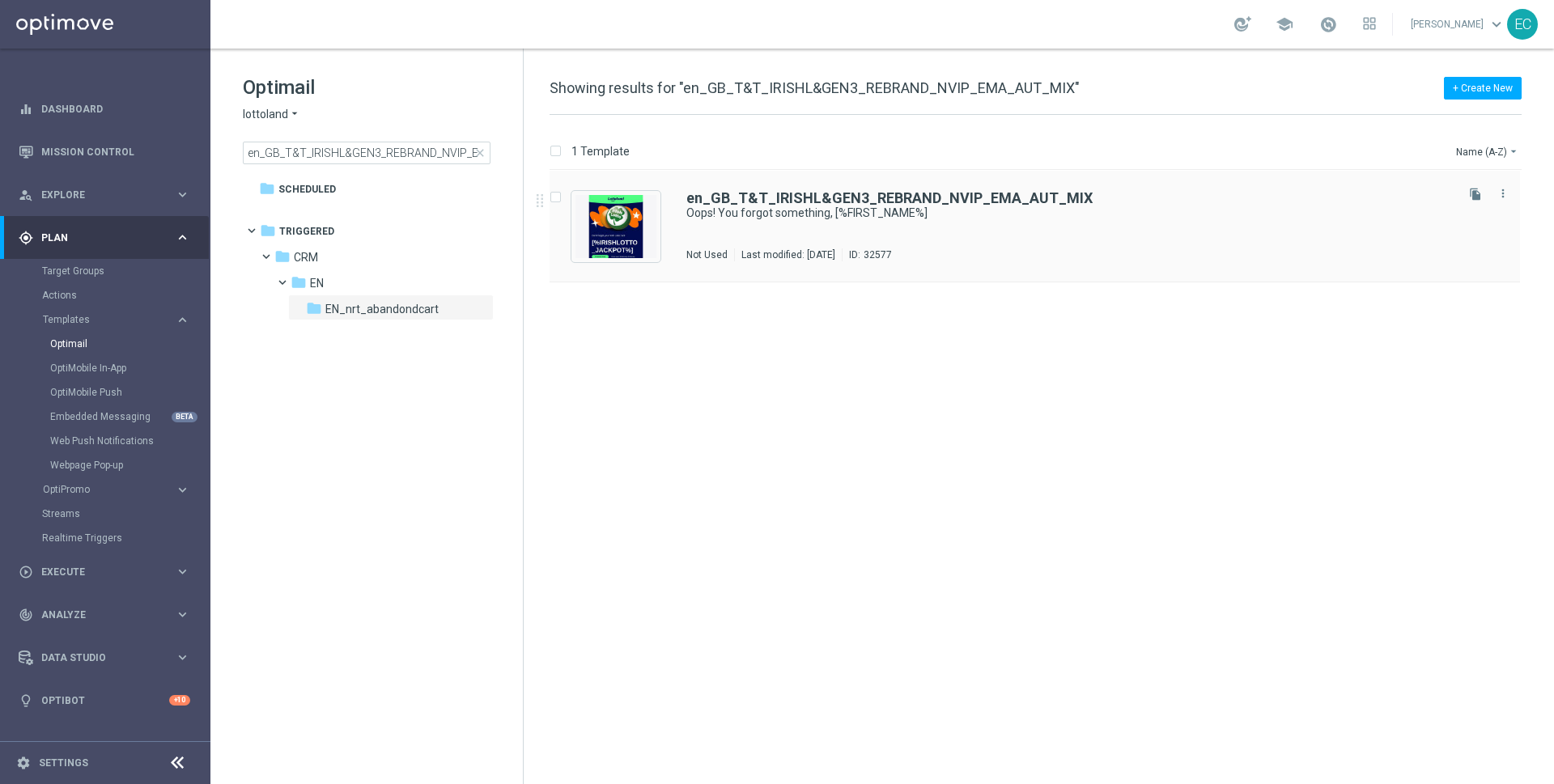
click at [864, 187] on div "en_GB_T&T_IRISHL&GEN3_REBRAND_NVIP_EMA_AUT_MIX Oops! You forgot something, [%FI…" at bounding box center [1035, 226] width 971 height 111
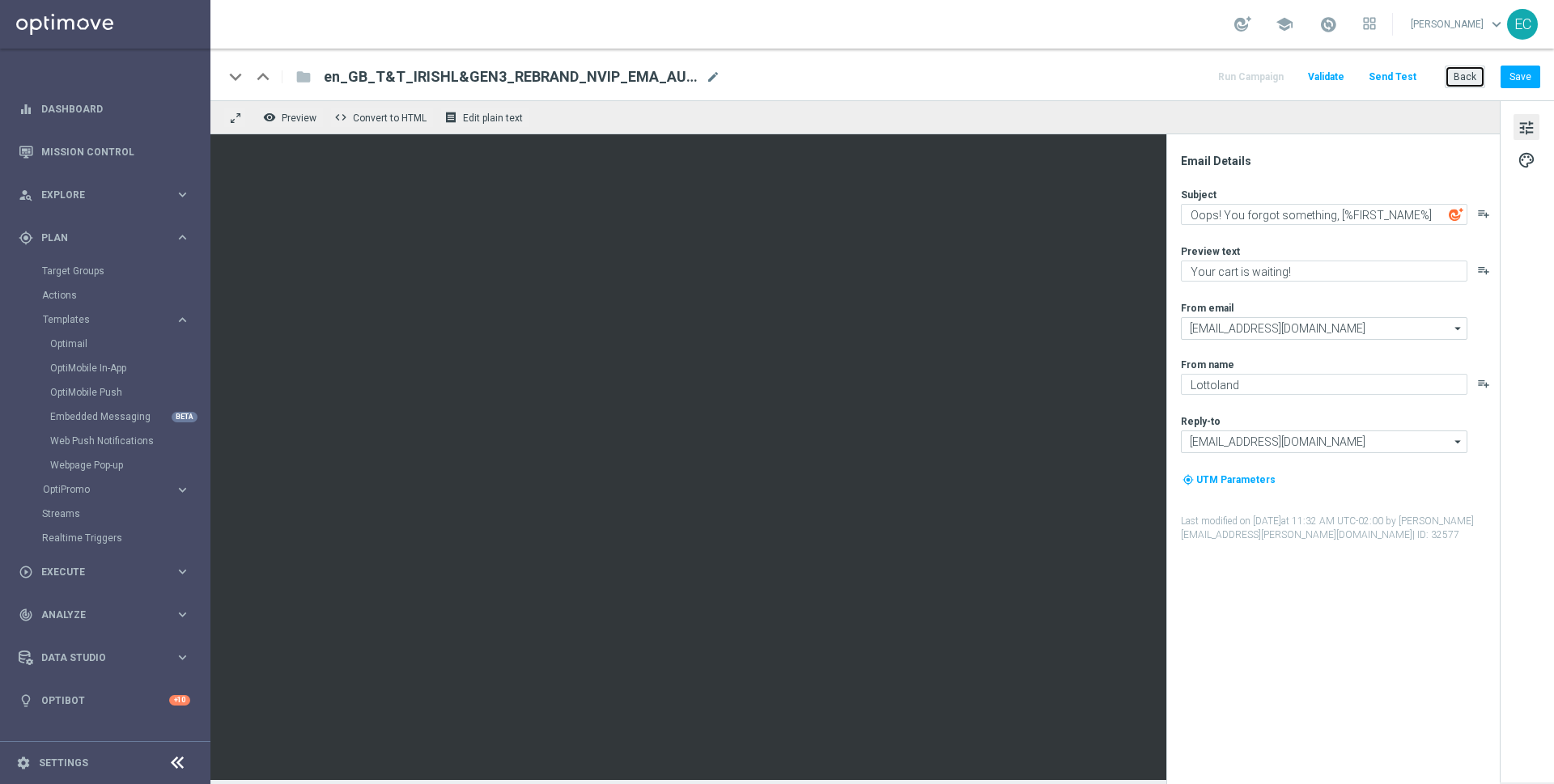
click at [1475, 68] on button "Back" at bounding box center [1465, 76] width 40 height 22
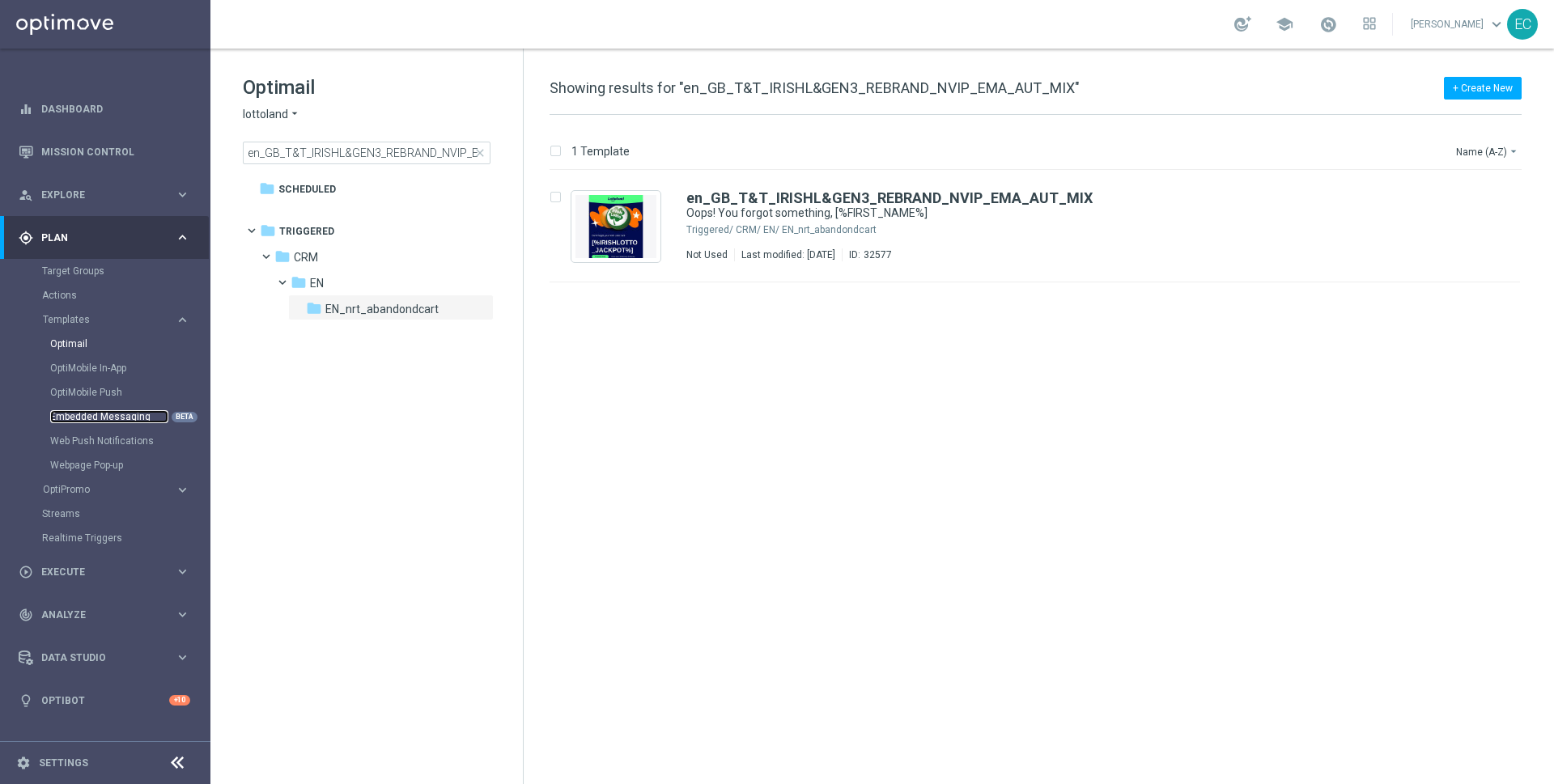
click at [128, 415] on link "Embedded Messaging" at bounding box center [109, 417] width 118 height 13
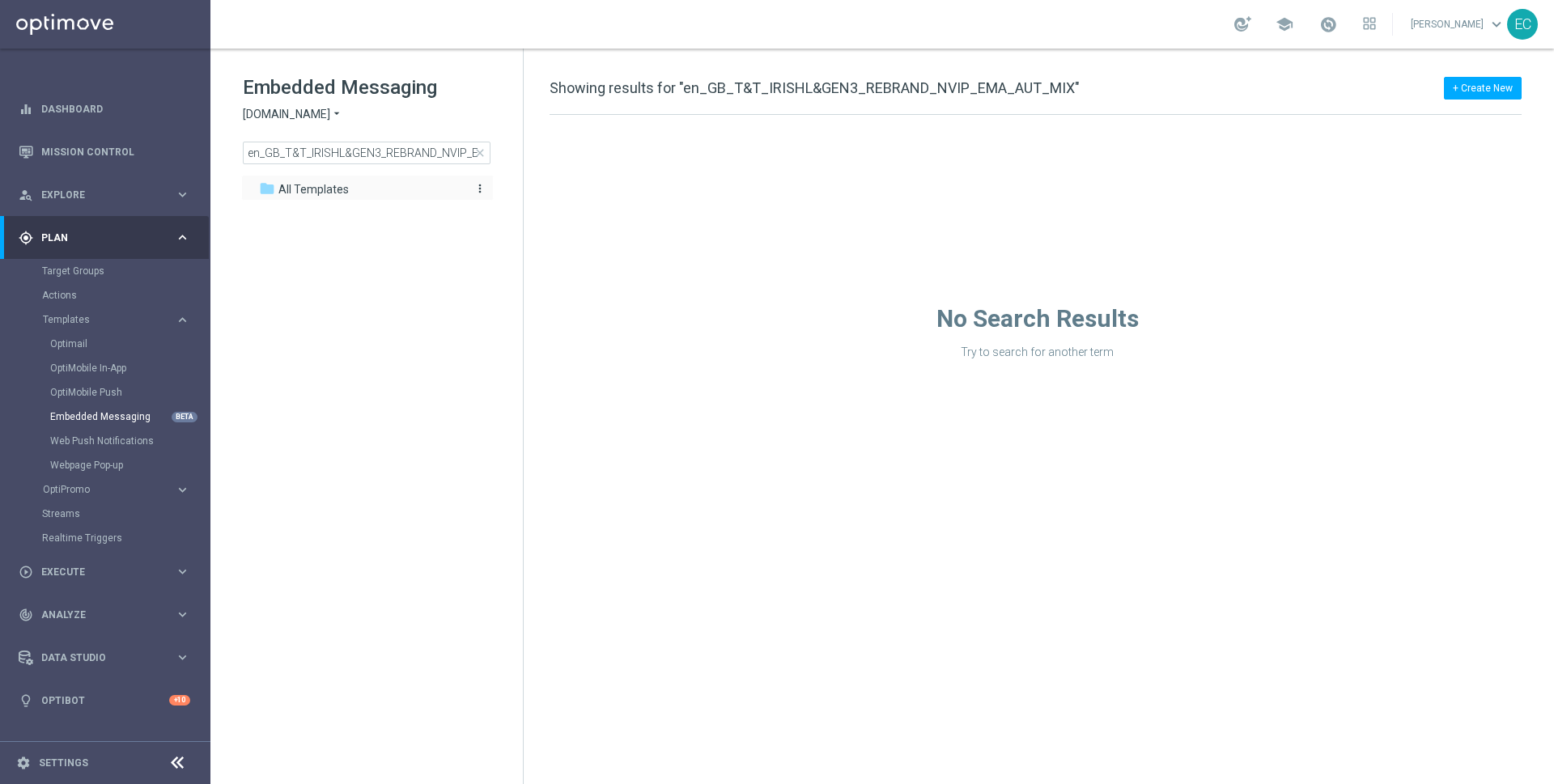
click at [343, 186] on span "All Templates" at bounding box center [313, 190] width 70 height 15
click at [354, 142] on div "en_GB_T&T_IRISHL&GEN3_REBRAND_NVIP_EMA_AUT_MIX close" at bounding box center [367, 153] width 248 height 22
click at [352, 147] on input "en_GB_T&T_IRISHL&GEN3_REBRAND_NVIP_EMA_AUT_MIX" at bounding box center [367, 153] width 248 height 22
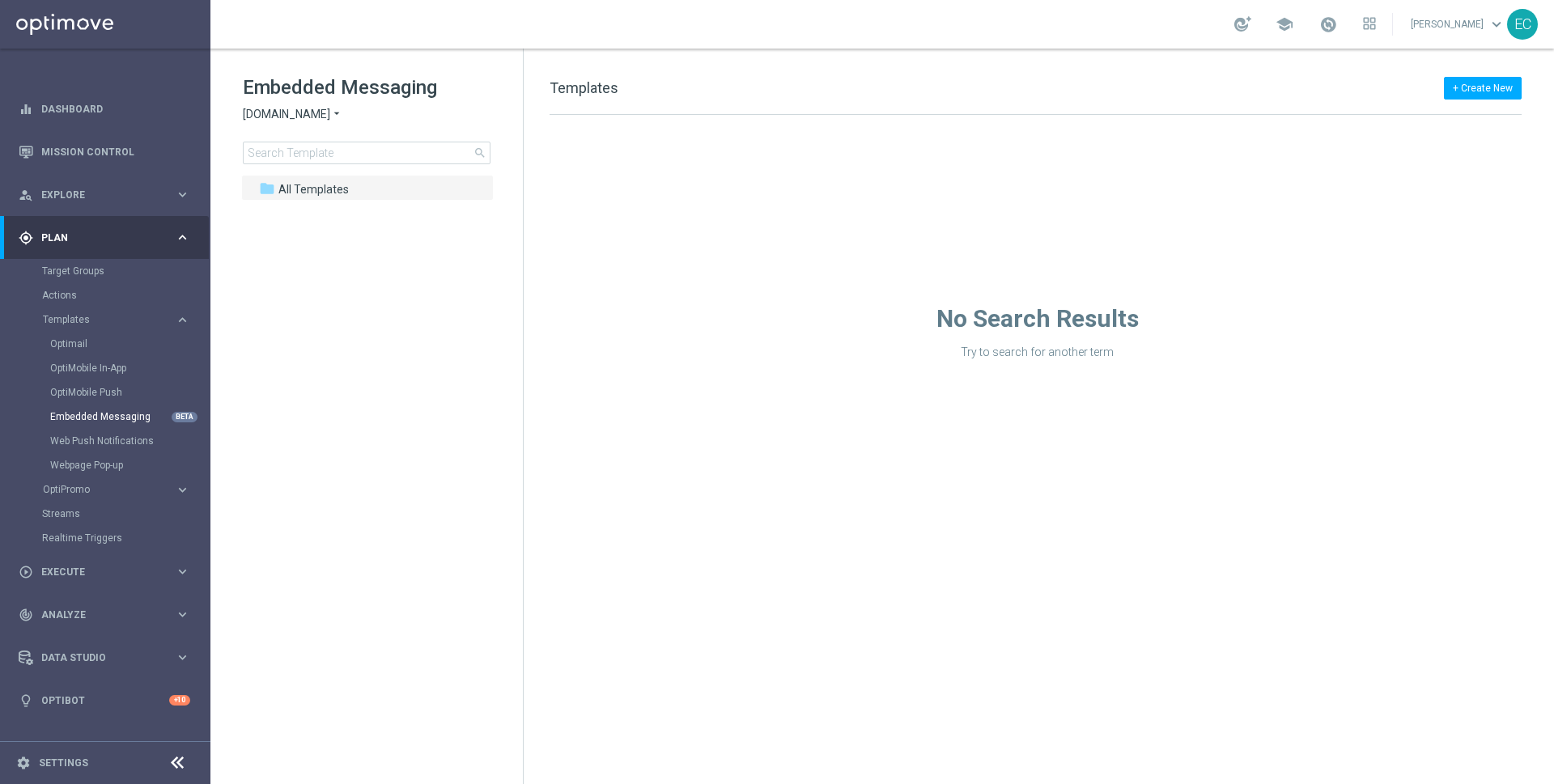
click at [282, 358] on tree-viewport "folder All Templates more_vert" at bounding box center [381, 478] width 280 height 606
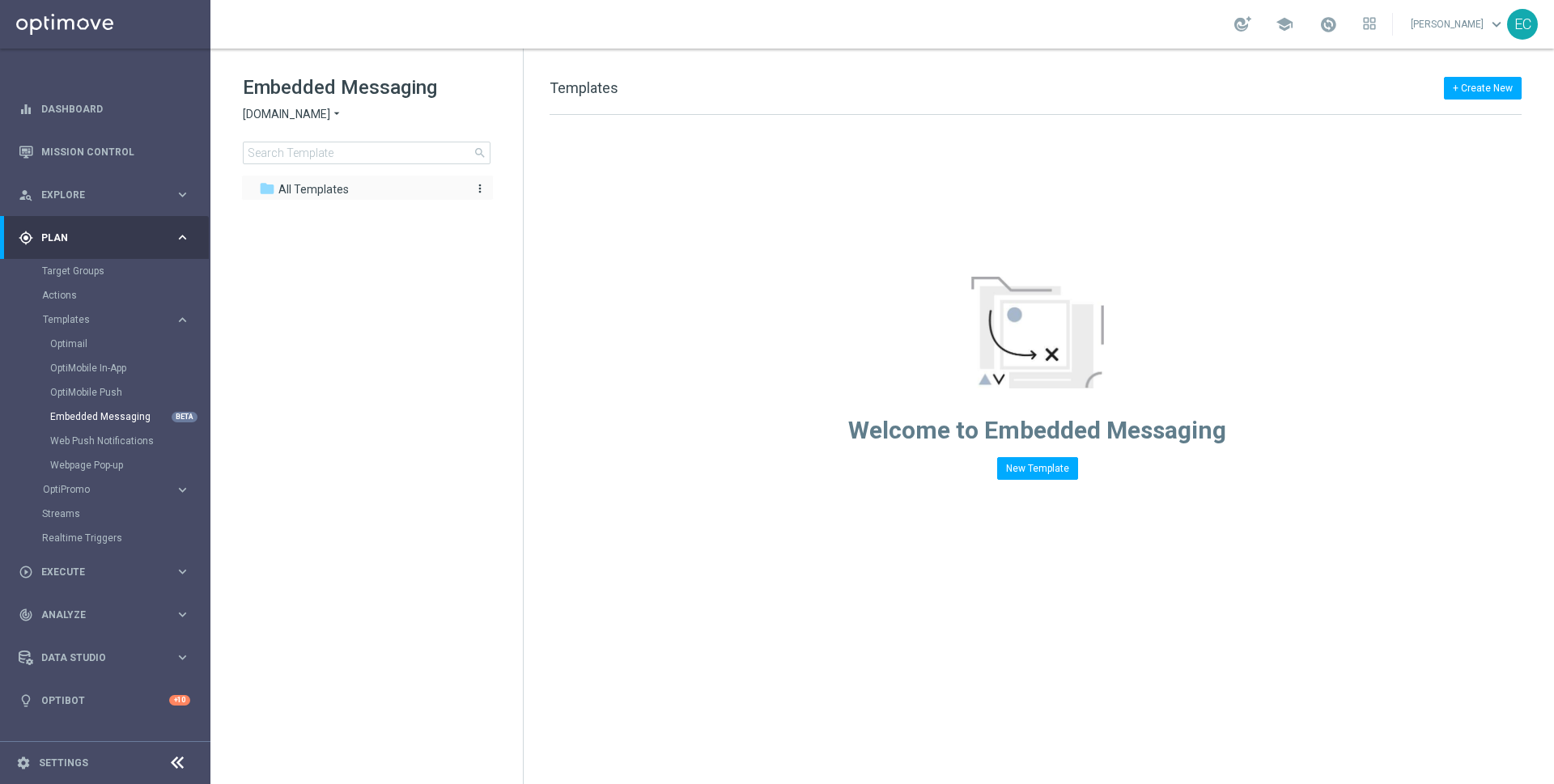
click at [338, 193] on span "All Templates" at bounding box center [313, 190] width 70 height 15
click at [304, 120] on span "Sorteonline.bet.br" at bounding box center [287, 114] width 88 height 16
click at [316, 158] on div "Lottoland.bet.br" at bounding box center [304, 153] width 121 height 20
click at [317, 120] on span "Lottoland.bet.br" at bounding box center [287, 114] width 88 height 16
click at [304, 171] on div "Lottoland" at bounding box center [304, 172] width 121 height 20
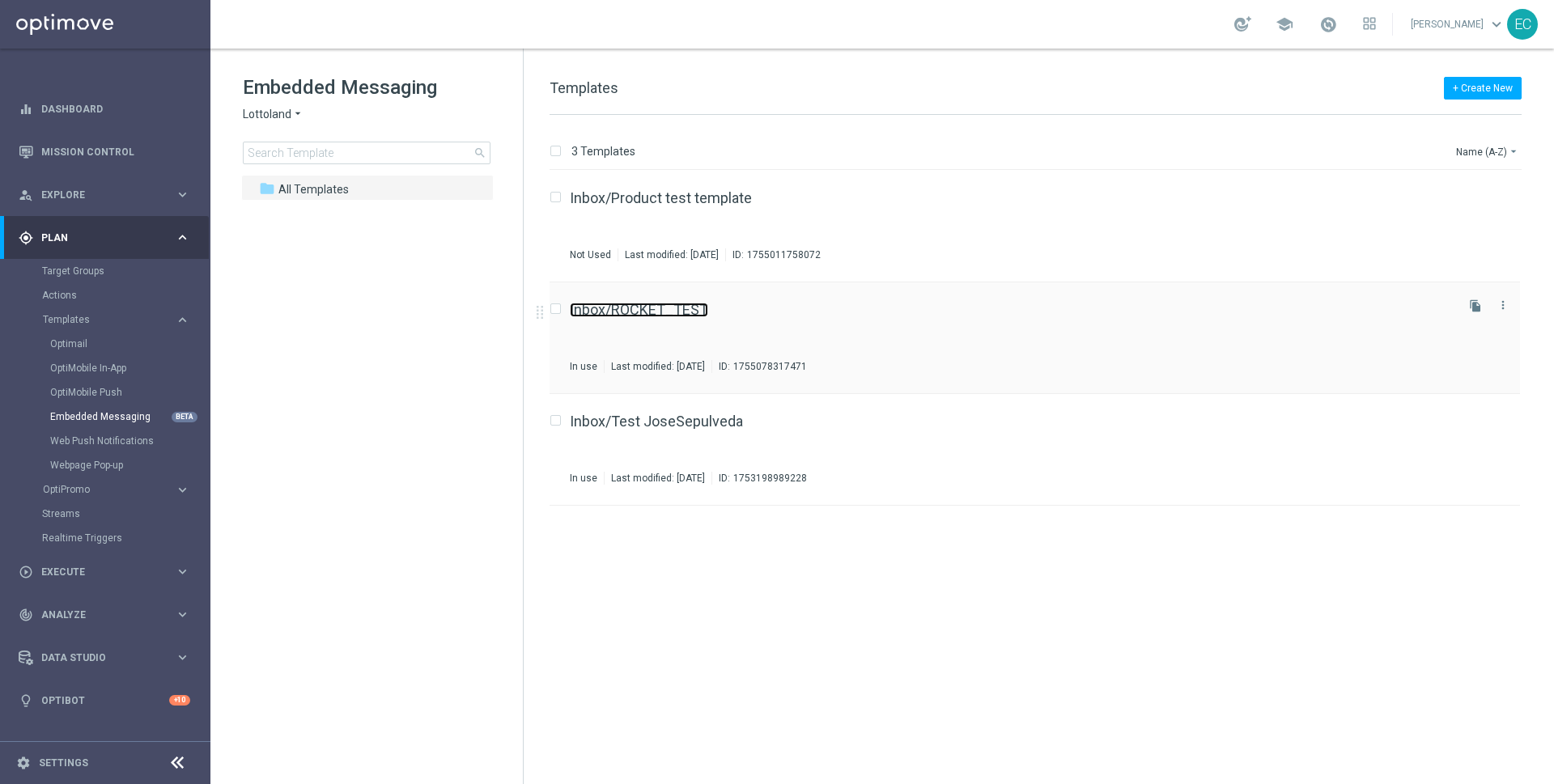
click at [706, 308] on link "Inbox/ROCKET_TEST" at bounding box center [639, 310] width 139 height 15
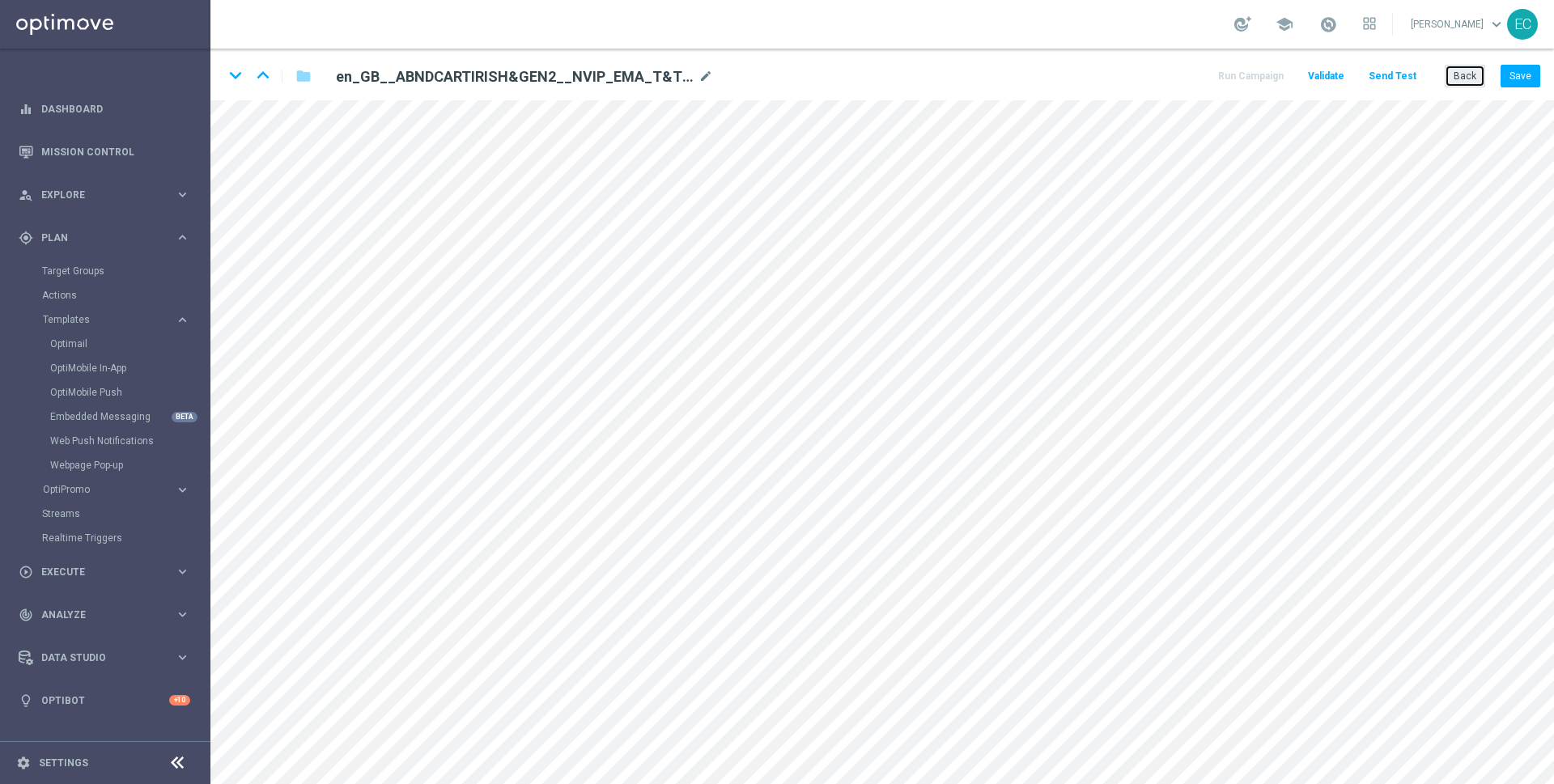
click at [1463, 85] on button "Back" at bounding box center [1465, 75] width 40 height 22
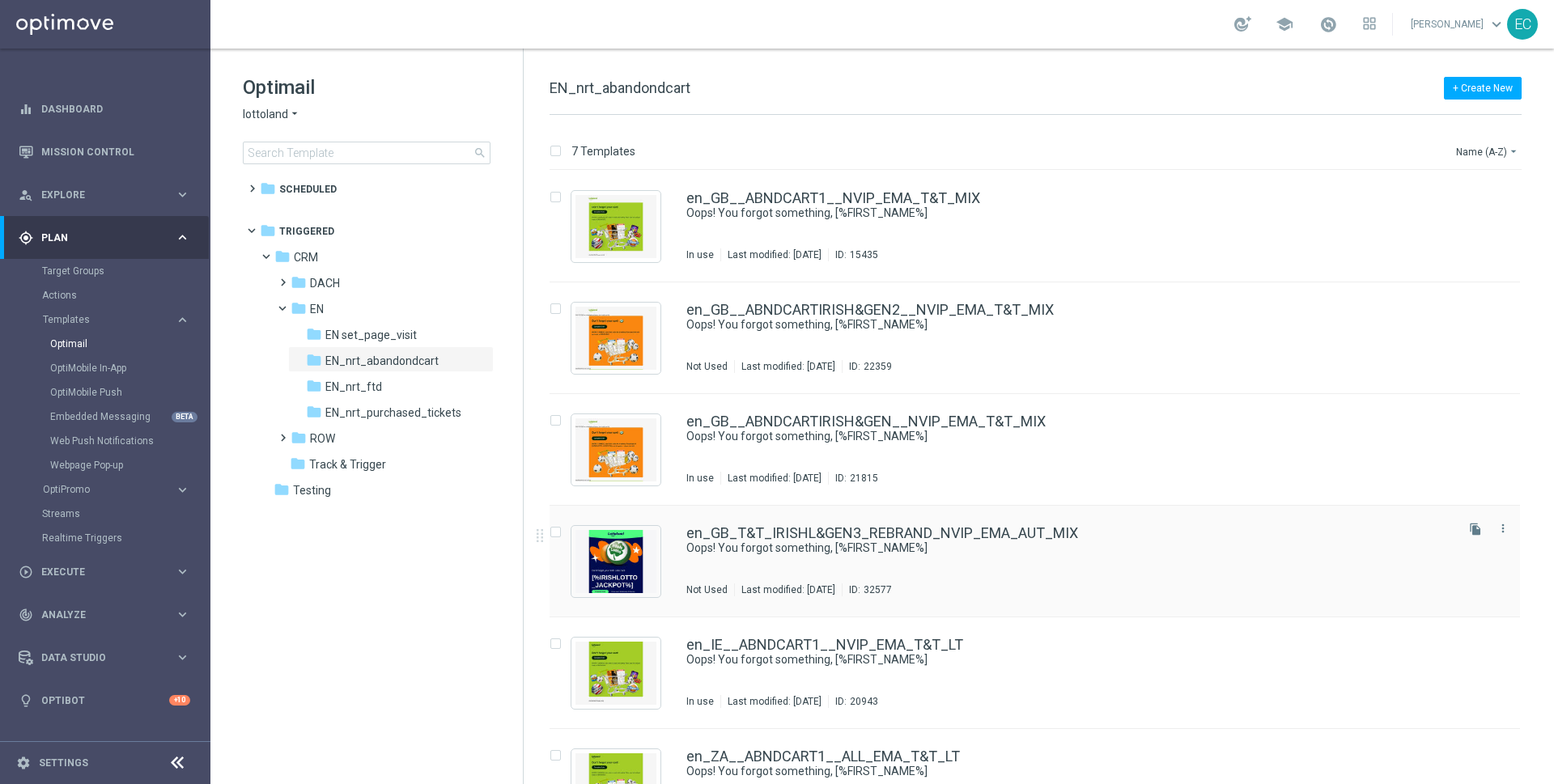
scroll to position [168, 0]
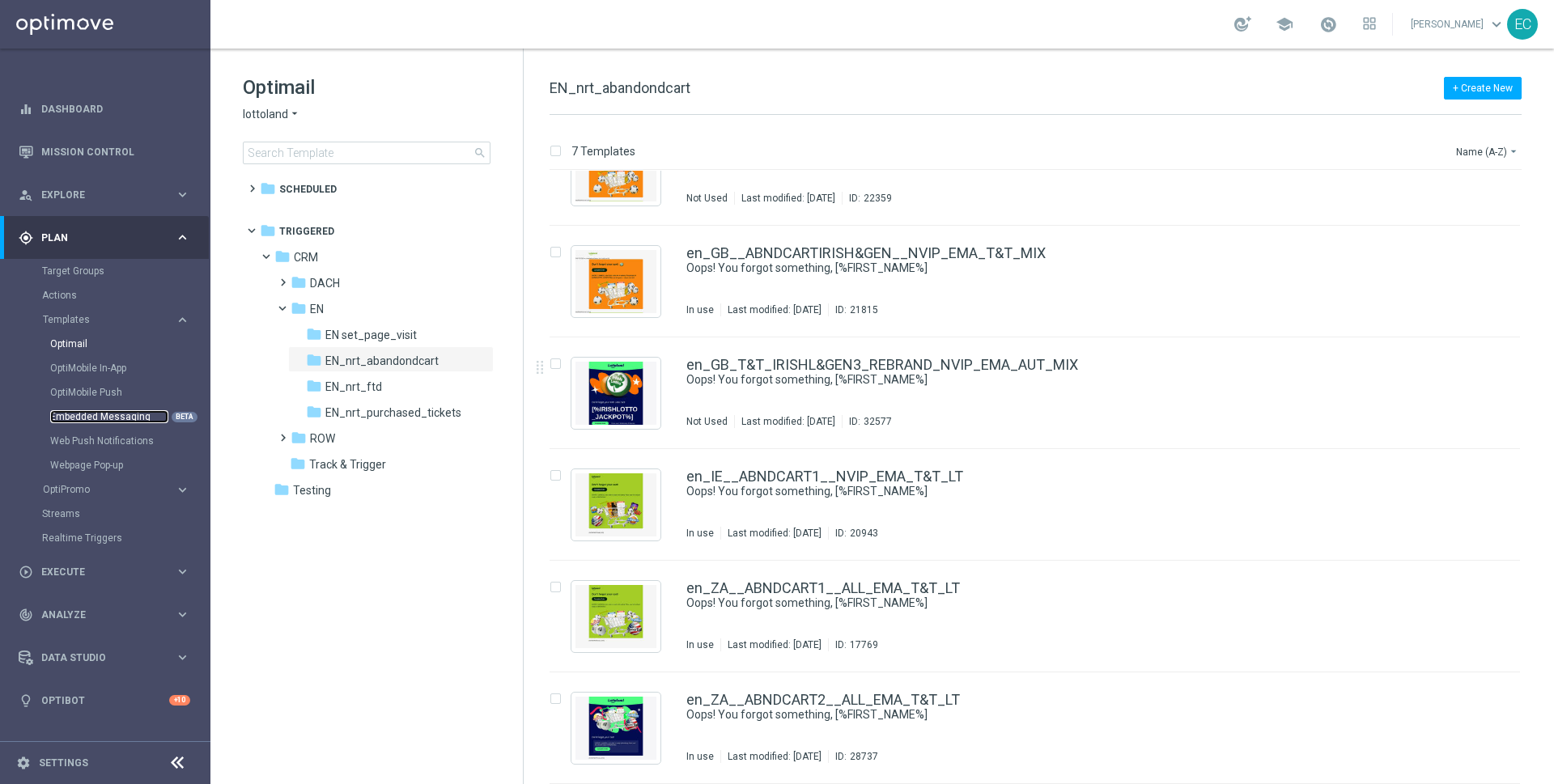
click at [111, 421] on link "Embedded Messaging" at bounding box center [109, 417] width 118 height 13
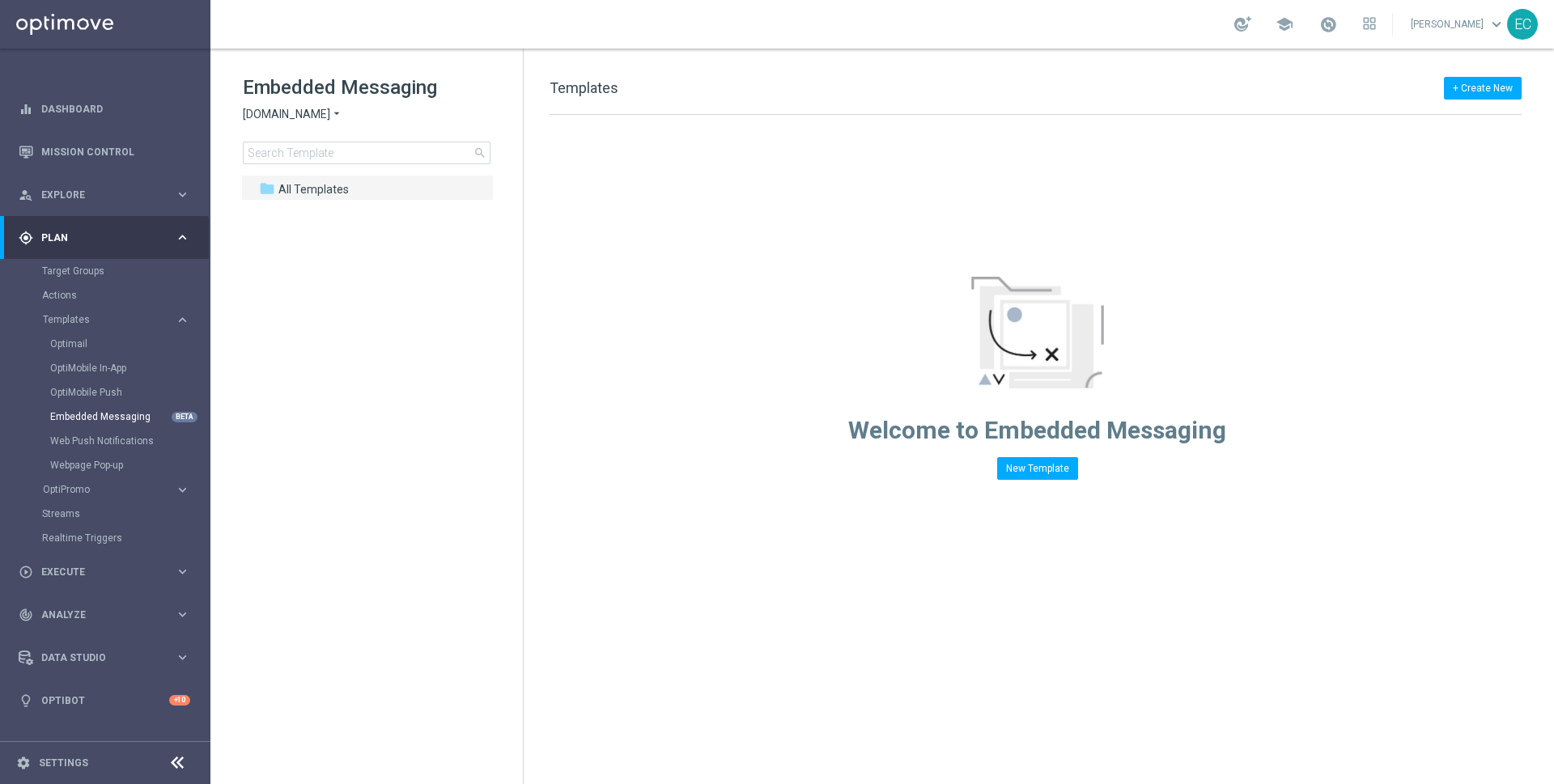
click at [310, 107] on span "[DOMAIN_NAME]" at bounding box center [287, 114] width 88 height 16
click at [298, 166] on div "Lottoland" at bounding box center [304, 172] width 121 height 20
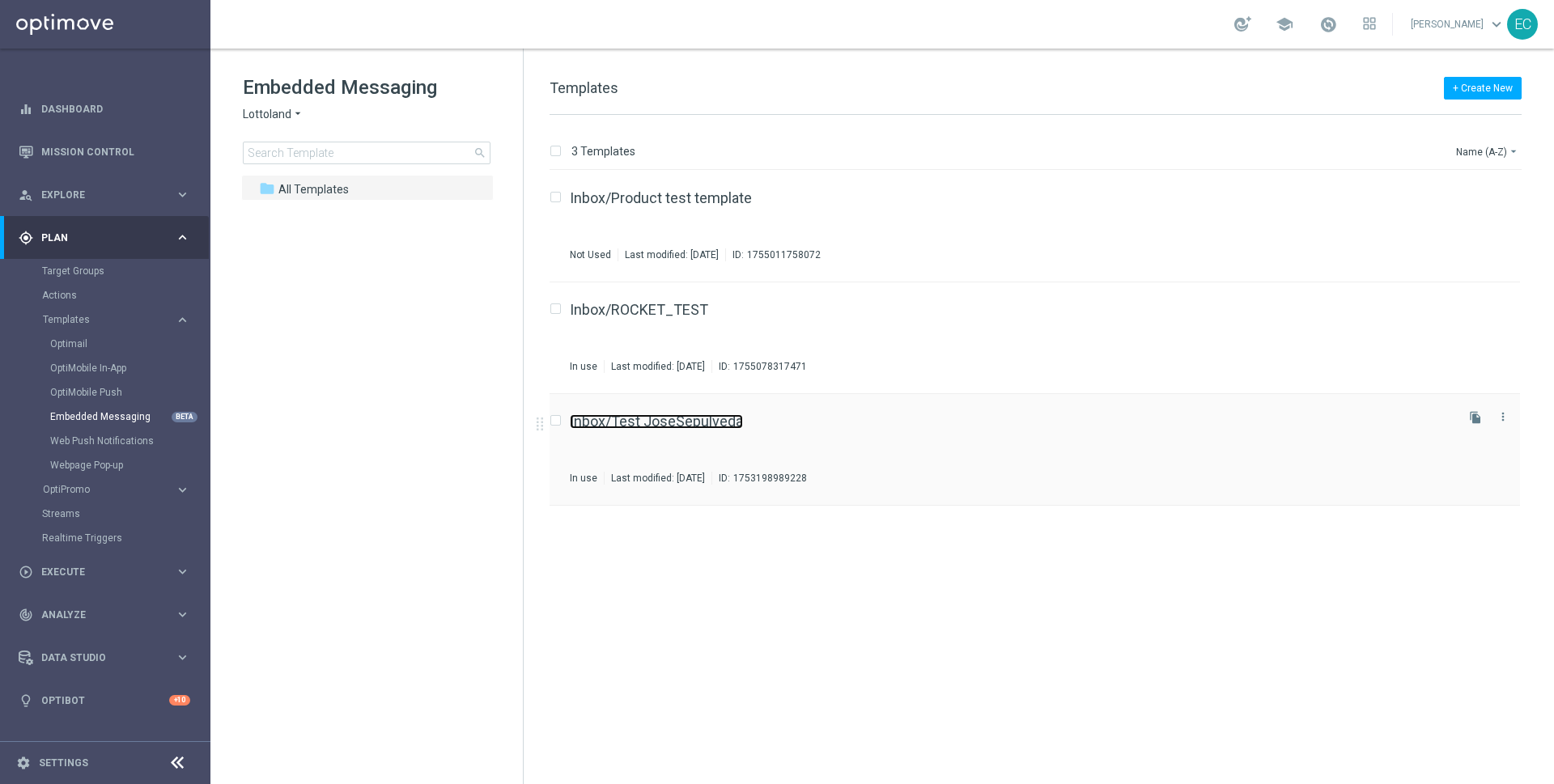
click at [711, 421] on link "Inbox/Test JoseSepulveda" at bounding box center [656, 422] width 173 height 15
click at [681, 199] on link "Inbox/Product test template" at bounding box center [661, 198] width 182 height 15
click at [1477, 196] on icon "file_copy" at bounding box center [1476, 194] width 13 height 13
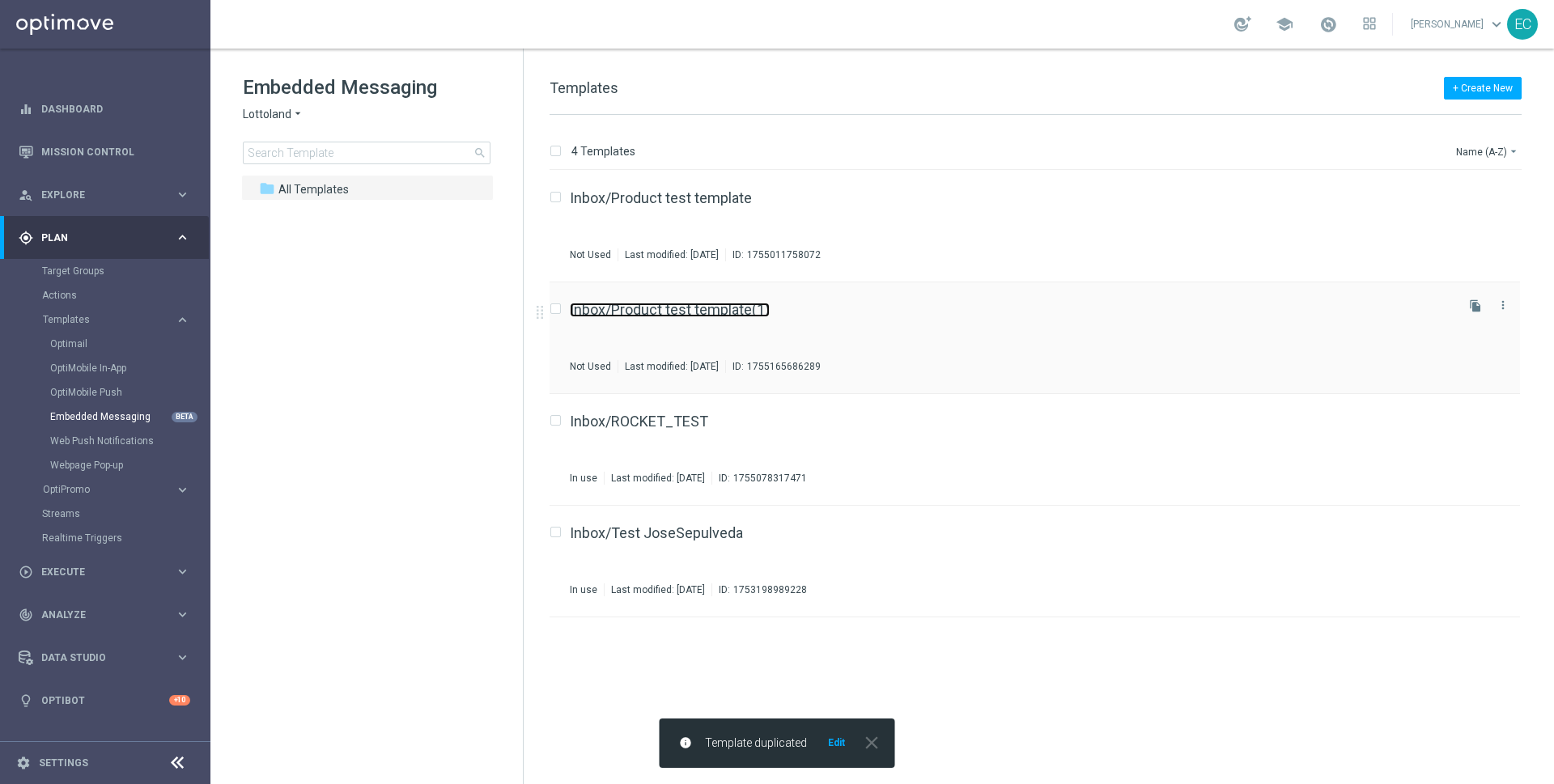
click at [740, 303] on link "Inbox/Product test template(1)" at bounding box center [670, 310] width 200 height 15
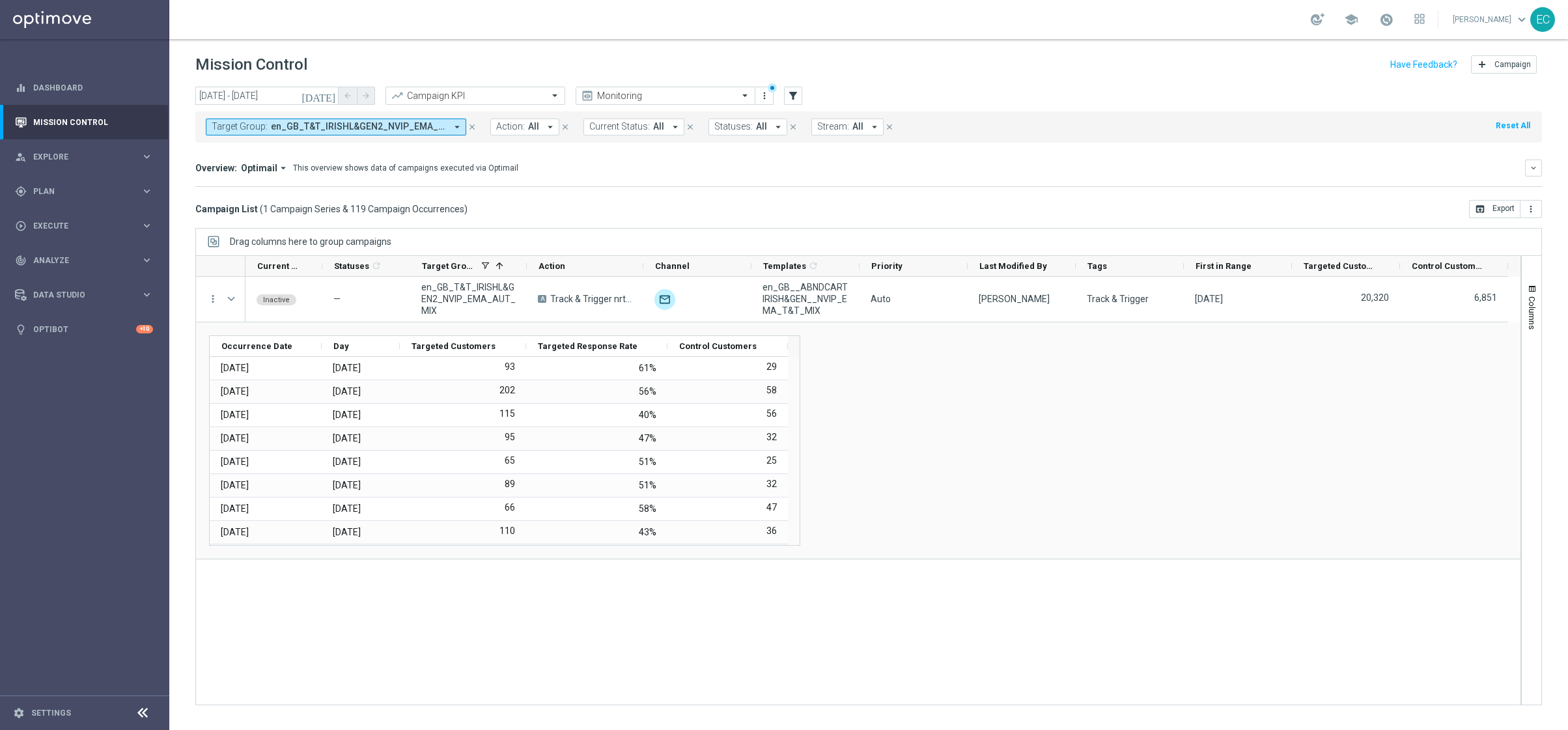
click at [473, 128] on icon "close" at bounding box center [472, 127] width 9 height 9
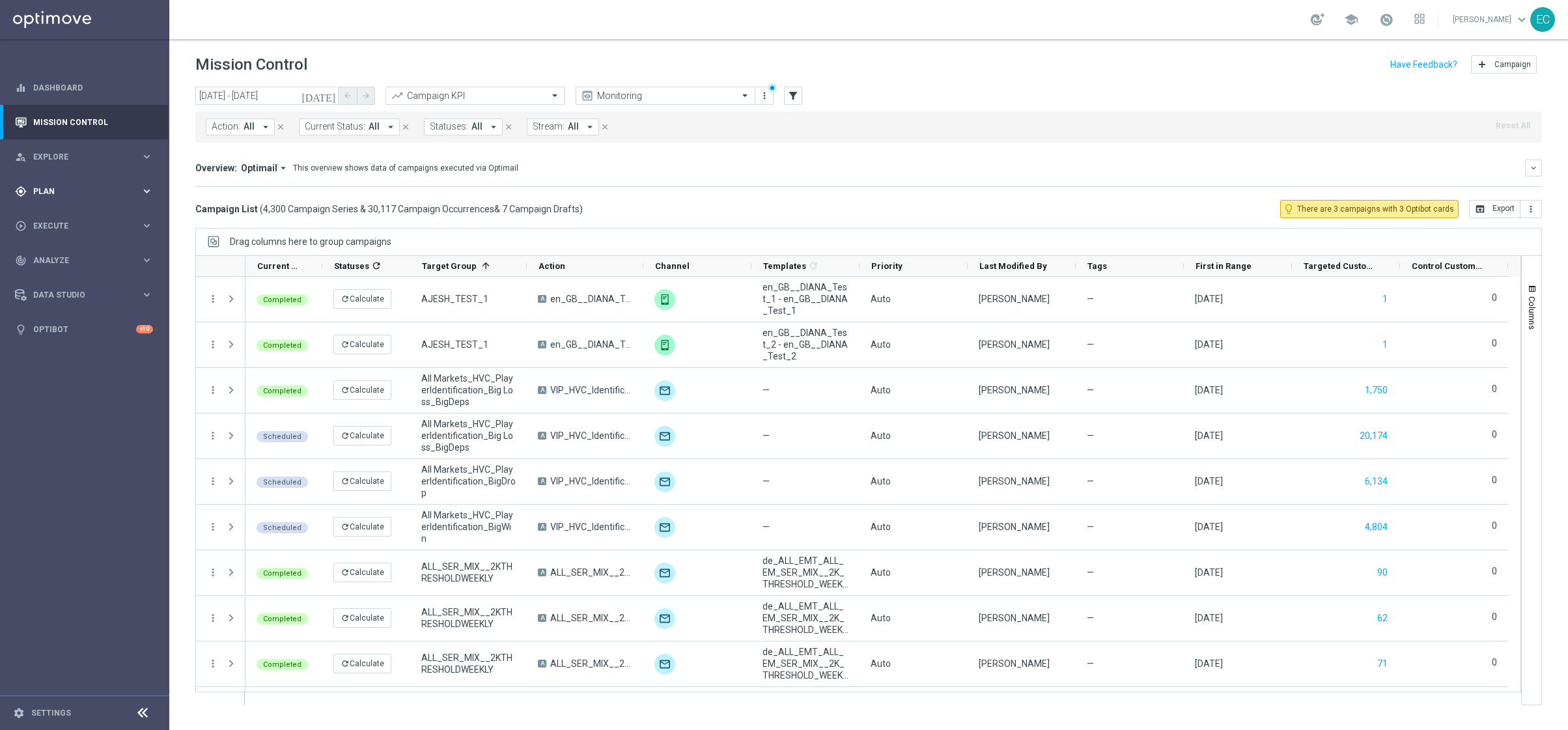
click at [120, 198] on div "gps_fixed Plan keyboard_arrow_right" at bounding box center [84, 191] width 168 height 35
click at [86, 211] on div "Target Groups" at bounding box center [101, 218] width 134 height 19
click at [81, 213] on link "Target Groups" at bounding box center [84, 219] width 102 height 11
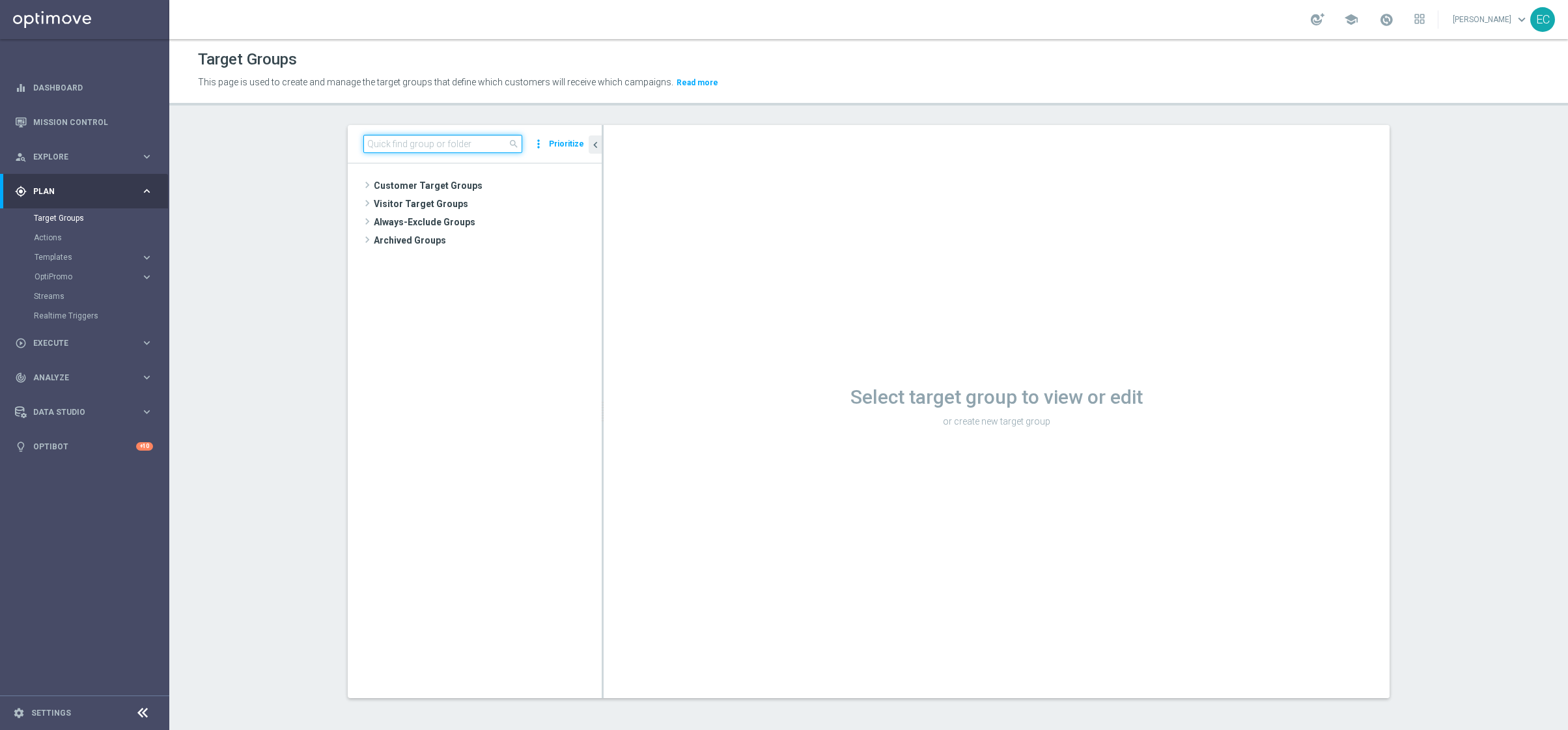
click at [456, 149] on input at bounding box center [442, 143] width 159 height 18
paste input "en_GB_T&T_IRISHL&GEN3_NVIP_EMA_AUT_MIX"
click at [422, 145] on input "en_GB_T&T_IRISHL&GEN3_NVIP_EMA_AUT_MI" at bounding box center [442, 143] width 159 height 18
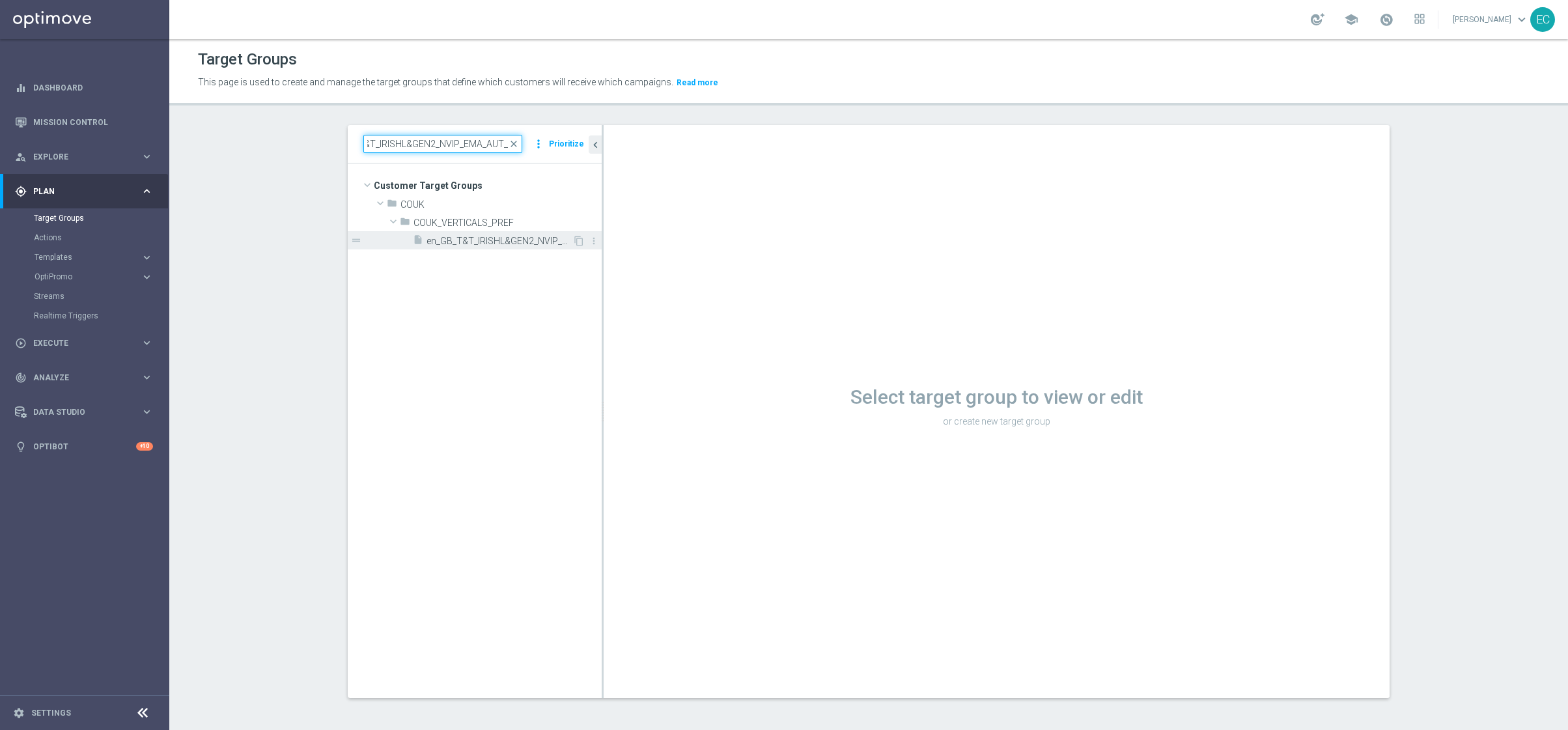
type input "en_GB_T&T_IRISHL&GEN2_NVIP_EMA_AUT_MI"
click at [516, 243] on span "en_GB_T&T_IRISHL&GEN2_NVIP_EMA_AUT_MIX" at bounding box center [499, 241] width 146 height 11
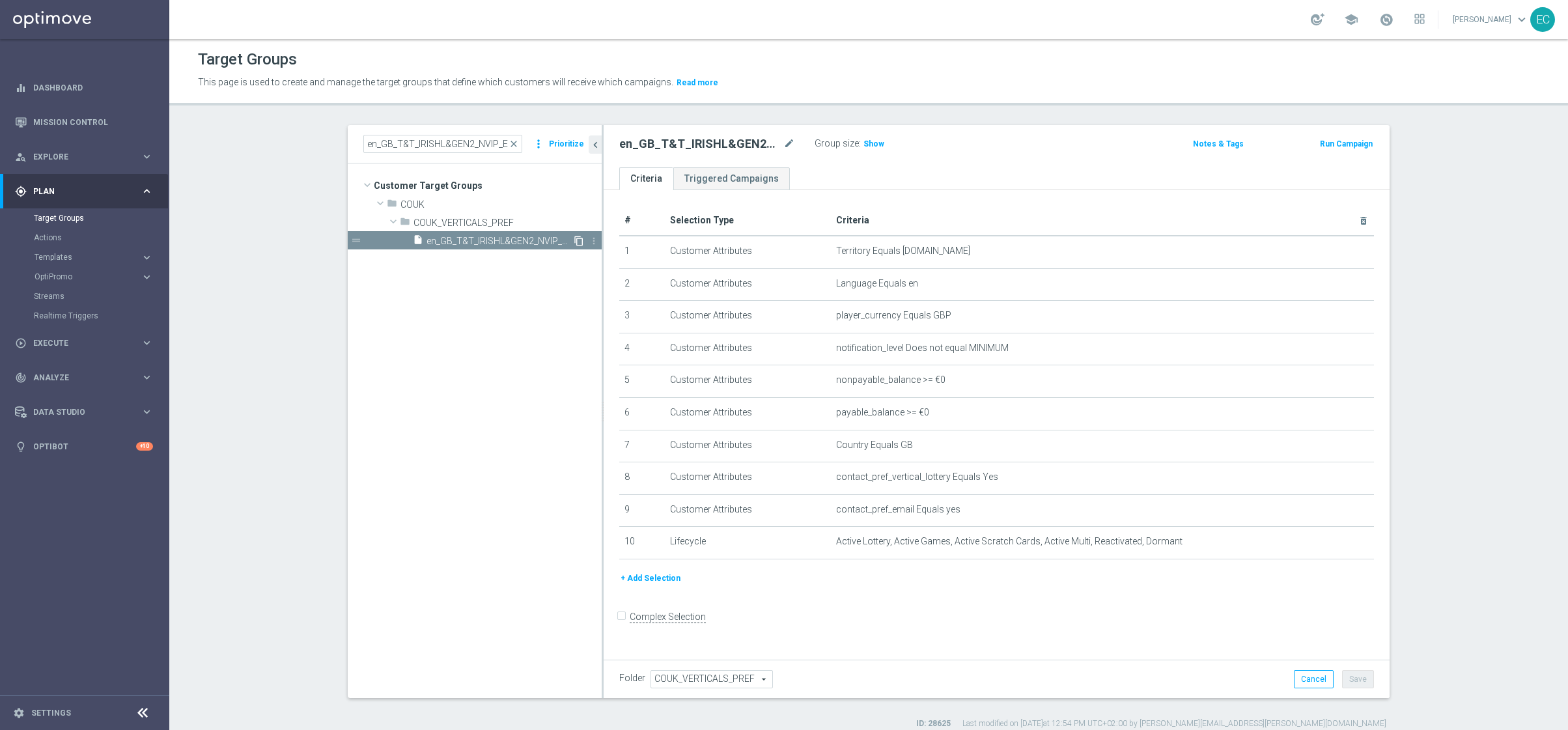
click at [574, 244] on icon "content_copy" at bounding box center [579, 241] width 11 height 11
click at [784, 147] on icon "mode_edit" at bounding box center [789, 144] width 12 height 16
click at [770, 137] on h2 "Copy of en_GB_T&T_IRISHL&GEN2_NVIP_EMA_AUT_MIX" at bounding box center [699, 144] width 161 height 16
click at [783, 143] on icon "mode_edit" at bounding box center [789, 144] width 12 height 16
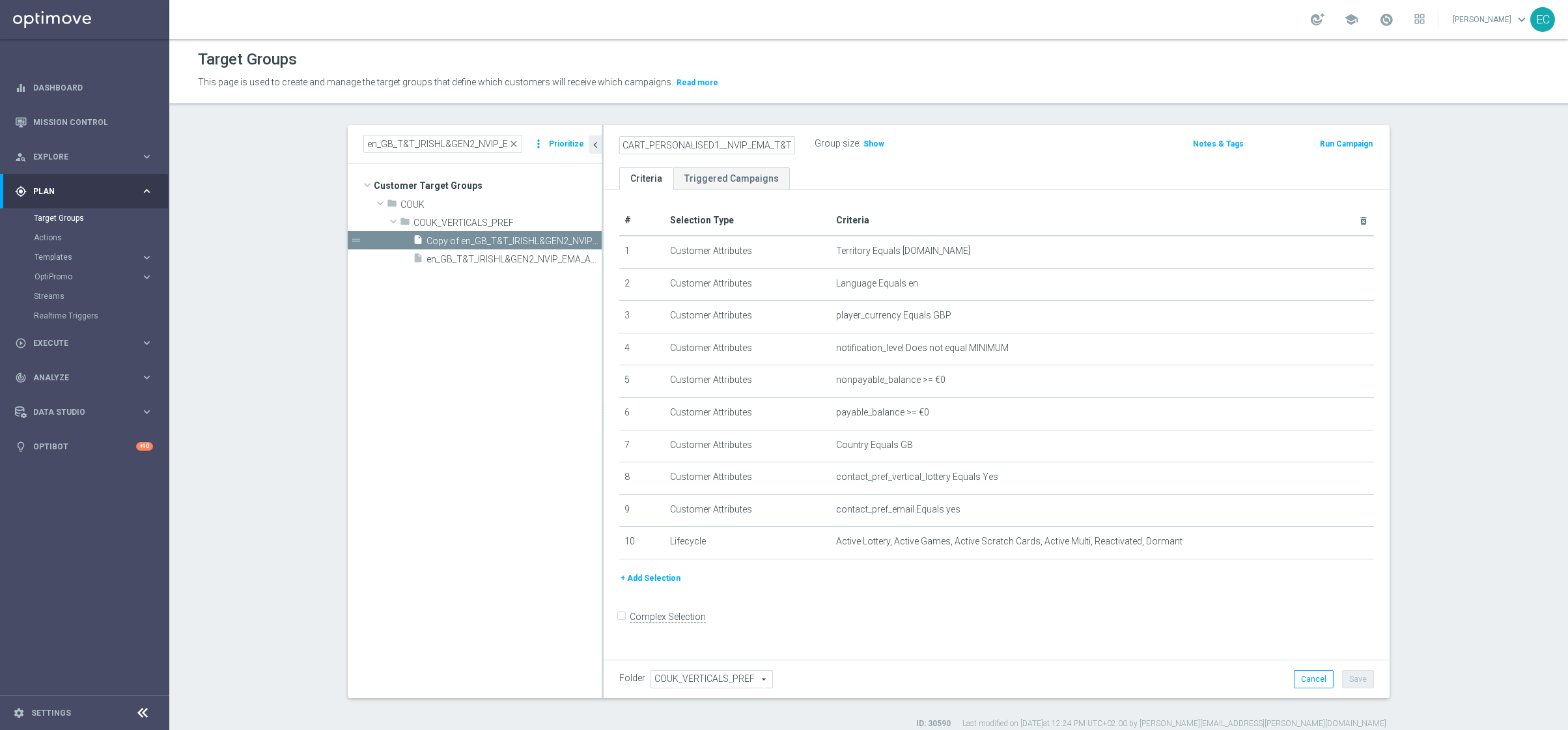
scroll to position [0, 84]
type input "en_GB__ABNDCART_PERSONALISED1__NVIP_EMA_T&T_LT_TG"
click at [838, 170] on ul "Criteria Triggered Campaigns" at bounding box center [996, 179] width 786 height 23
click at [1345, 676] on button "Save" at bounding box center [1358, 679] width 32 height 18
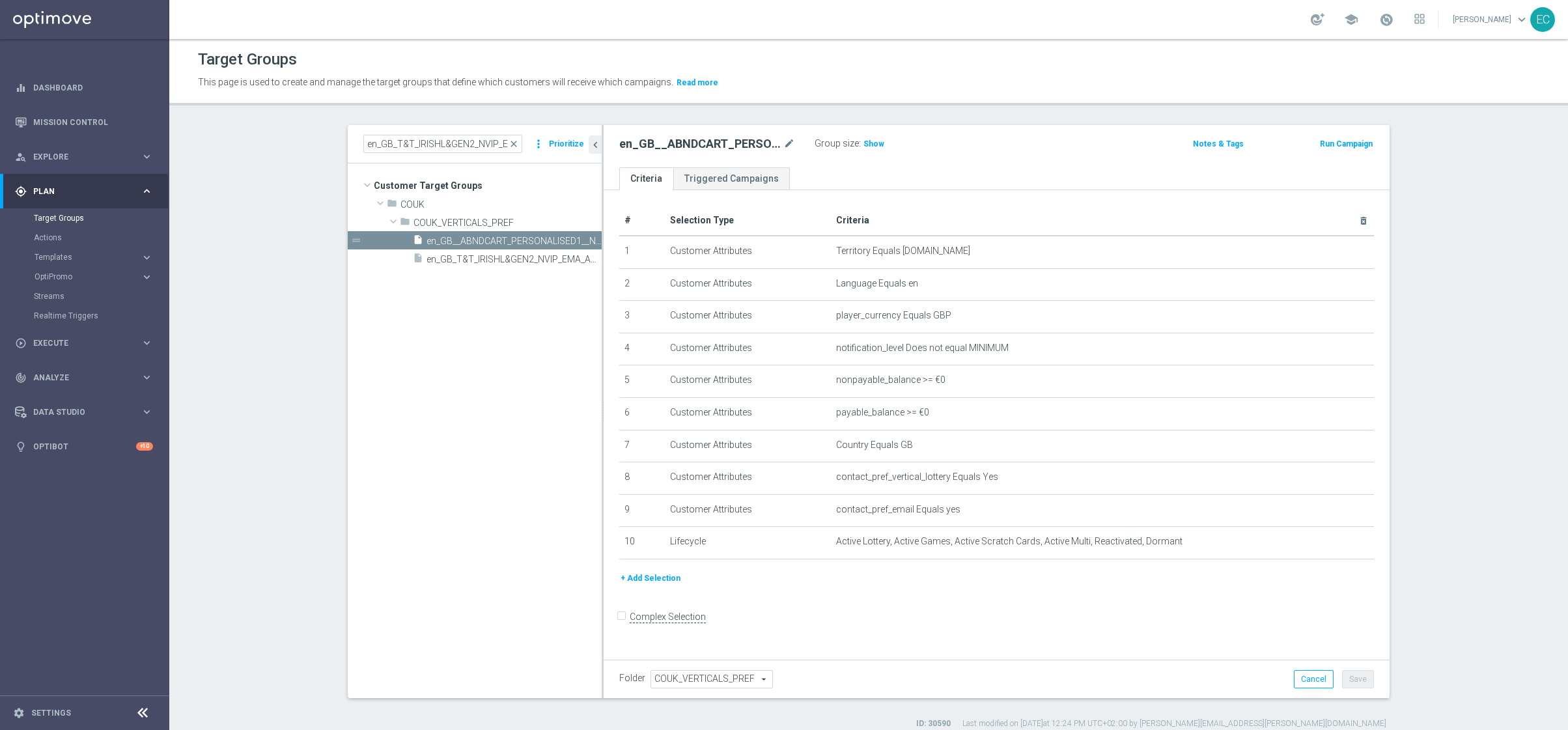
click at [65, 269] on accordion "OptiPromo keyboard_arrow_right Promotions NEW Promotion Settings NEW" at bounding box center [101, 276] width 134 height 19
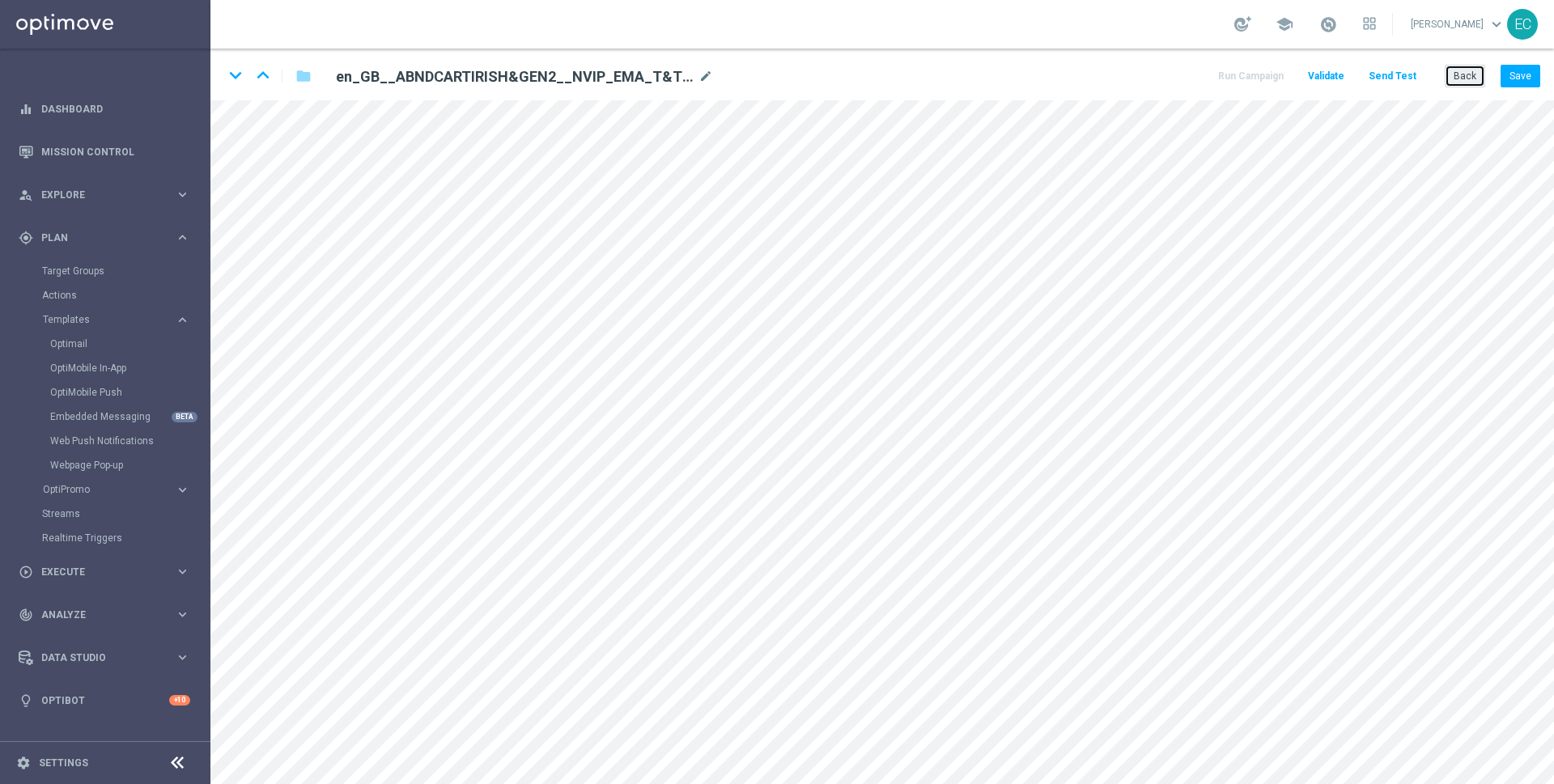
click at [1466, 78] on button "Back" at bounding box center [1465, 75] width 40 height 22
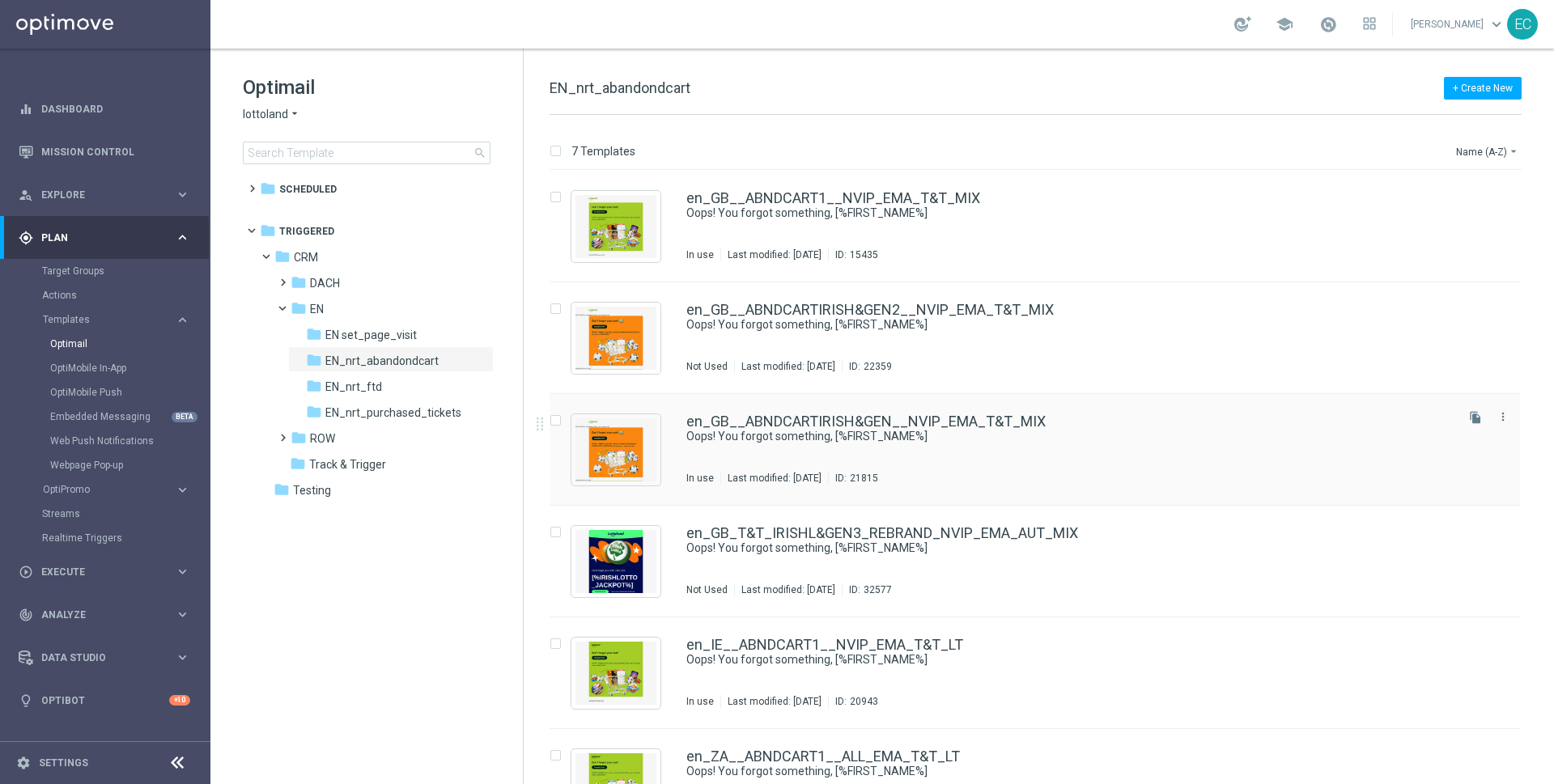
scroll to position [168, 0]
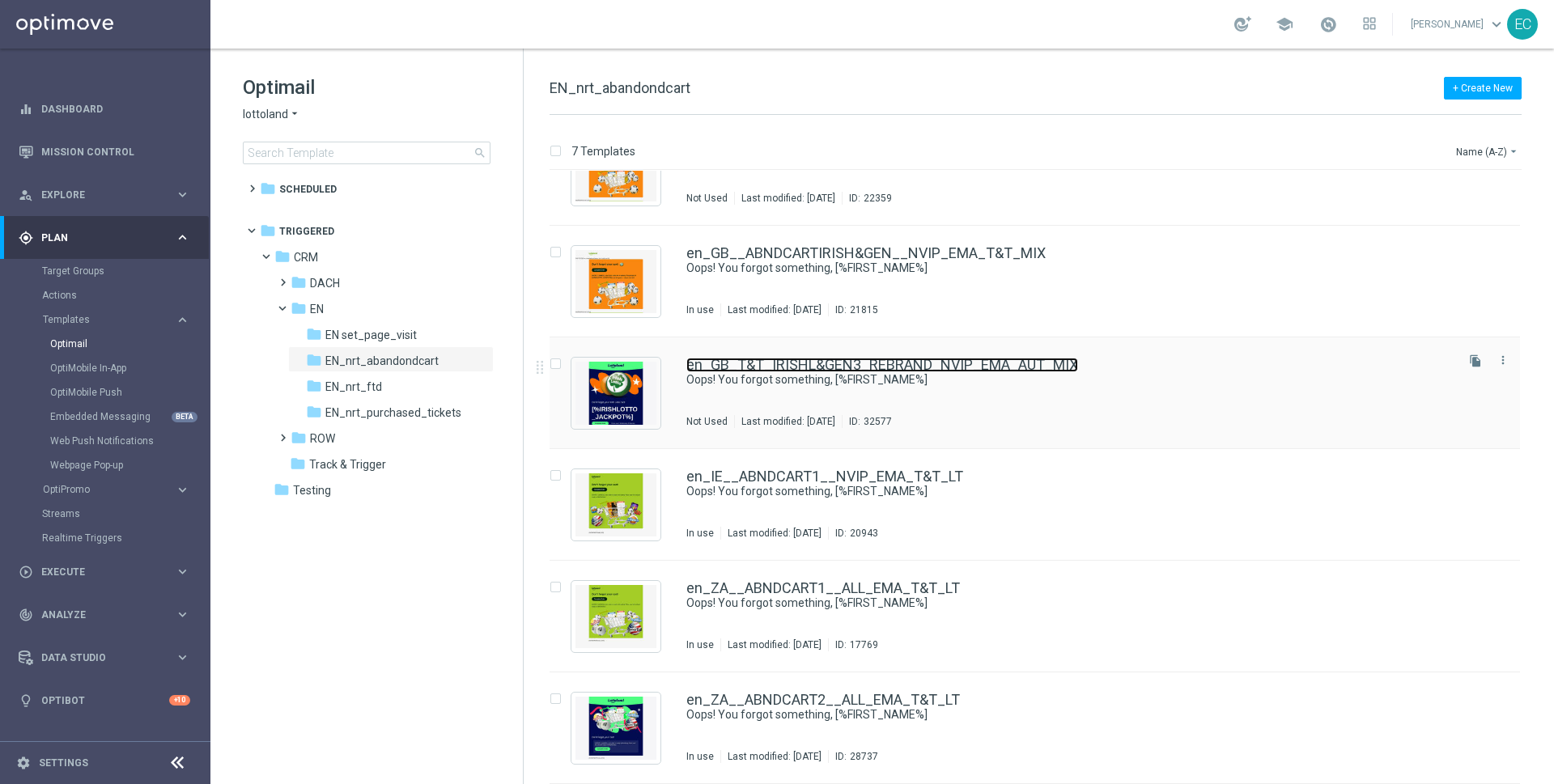
click at [952, 371] on link "en_GB_T&T_IRISHL&GEN3_REBRAND_NVIP_EMA_AUT_MIX" at bounding box center [882, 365] width 392 height 15
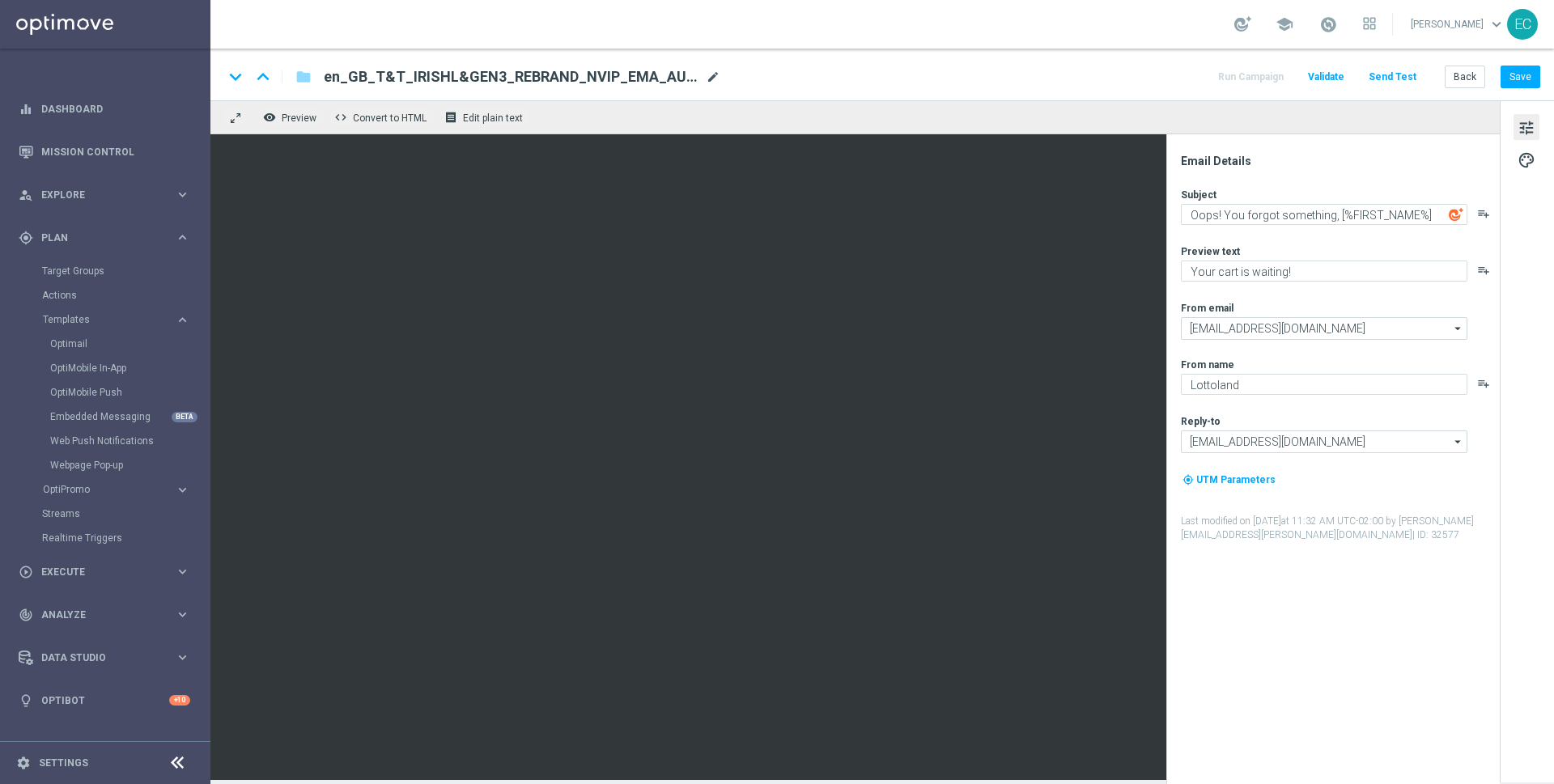
click at [711, 77] on span "mode_edit" at bounding box center [713, 77] width 15 height 15
click at [659, 73] on input "en_GB_T&T_IRISHL&GEN3_REBRAND_NVIP_EMA_AUT_MIX" at bounding box center [524, 76] width 401 height 21
paste input "_ABNDCART_PERSONALISED1__NVIP_EMA_T&T_LT"
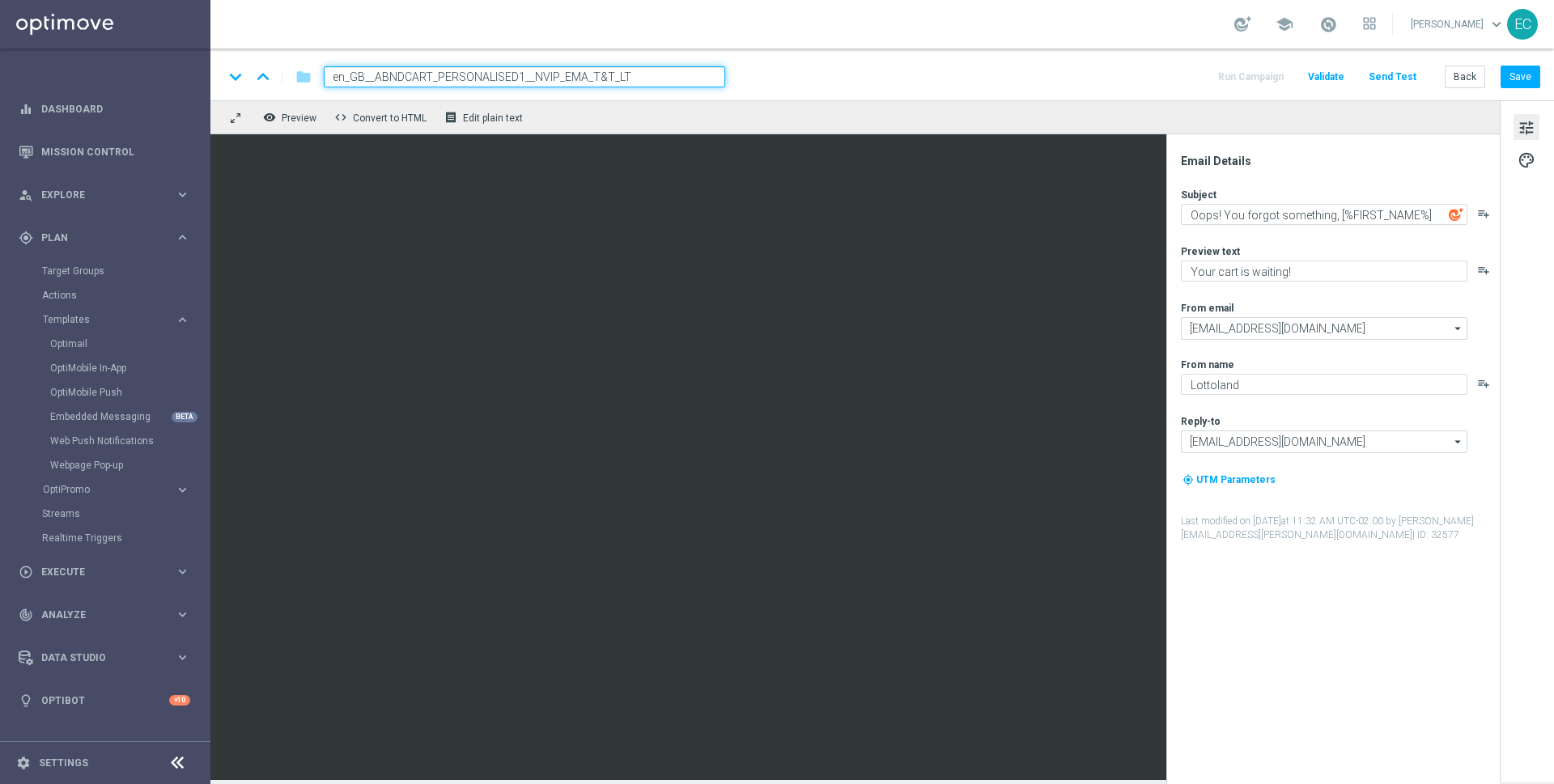
type input "en_GB__ABNDCART_PERSONALISED1__NVIP_EMA_T&T_LT"
click at [852, 70] on div "keyboard_arrow_down keyboard_arrow_up folder en_GB__ABNDCART_PERSONALISED1__NVI…" at bounding box center [882, 76] width 1317 height 21
click at [984, 96] on div "keyboard_arrow_down keyboard_arrow_up folder en_GB__ABNDCART_PERSONALISED1__NVI…" at bounding box center [883, 74] width 1344 height 52
click at [999, 62] on div "keyboard_arrow_down keyboard_arrow_up folder en_GB__ABNDCART_PERSONALISED1__NVI…" at bounding box center [883, 74] width 1344 height 52
click at [983, 32] on div "school [PERSON_NAME] keyboard_arrow_down EC" at bounding box center [883, 24] width 1344 height 49
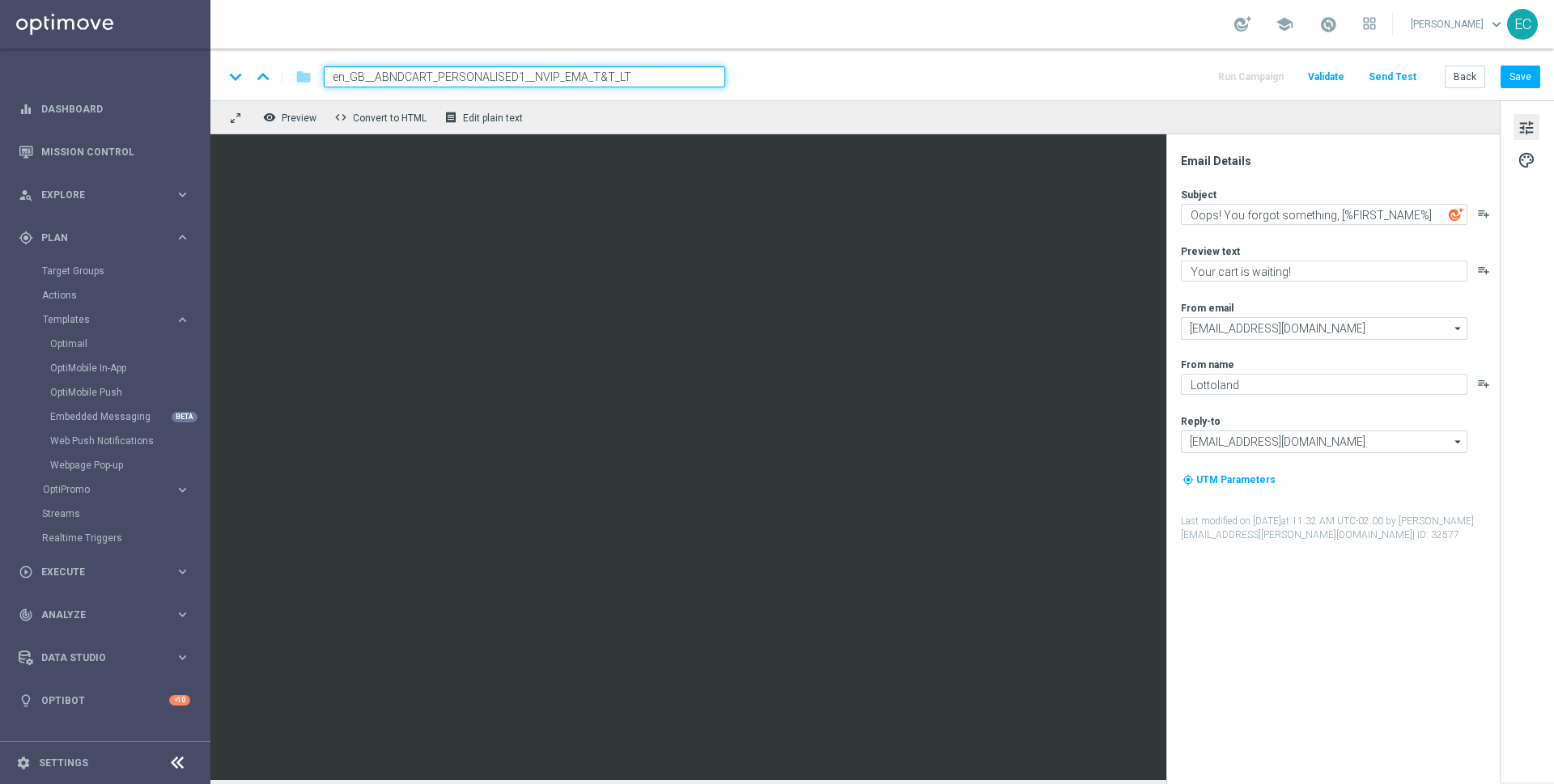
click at [642, 72] on input "en_GB__ABNDCART_PERSONALISED1__NVIP_EMA_T&T_LT" at bounding box center [524, 76] width 401 height 21
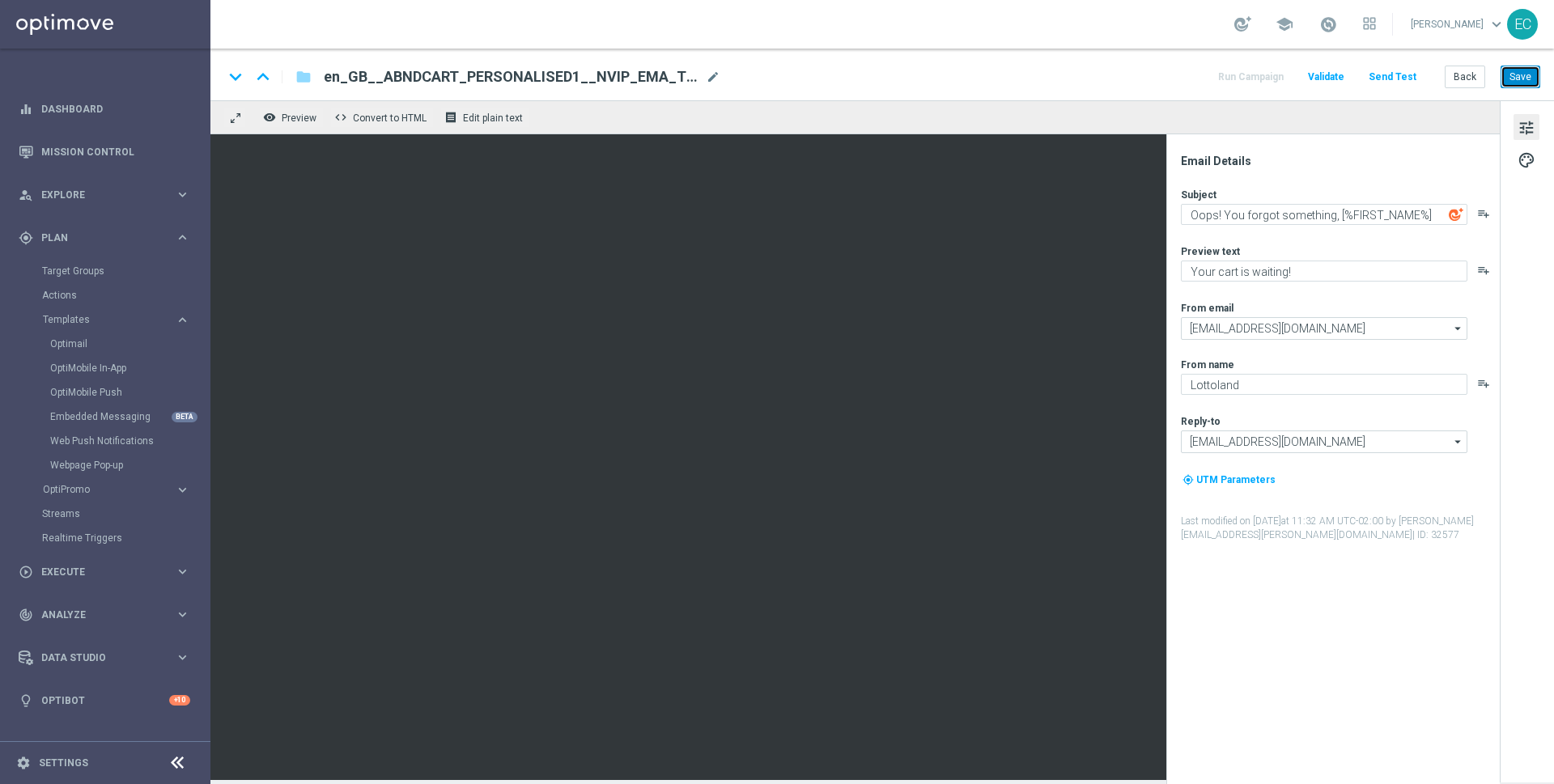
click at [1523, 80] on button "Save" at bounding box center [1521, 76] width 40 height 22
